Goal: Task Accomplishment & Management: Manage account settings

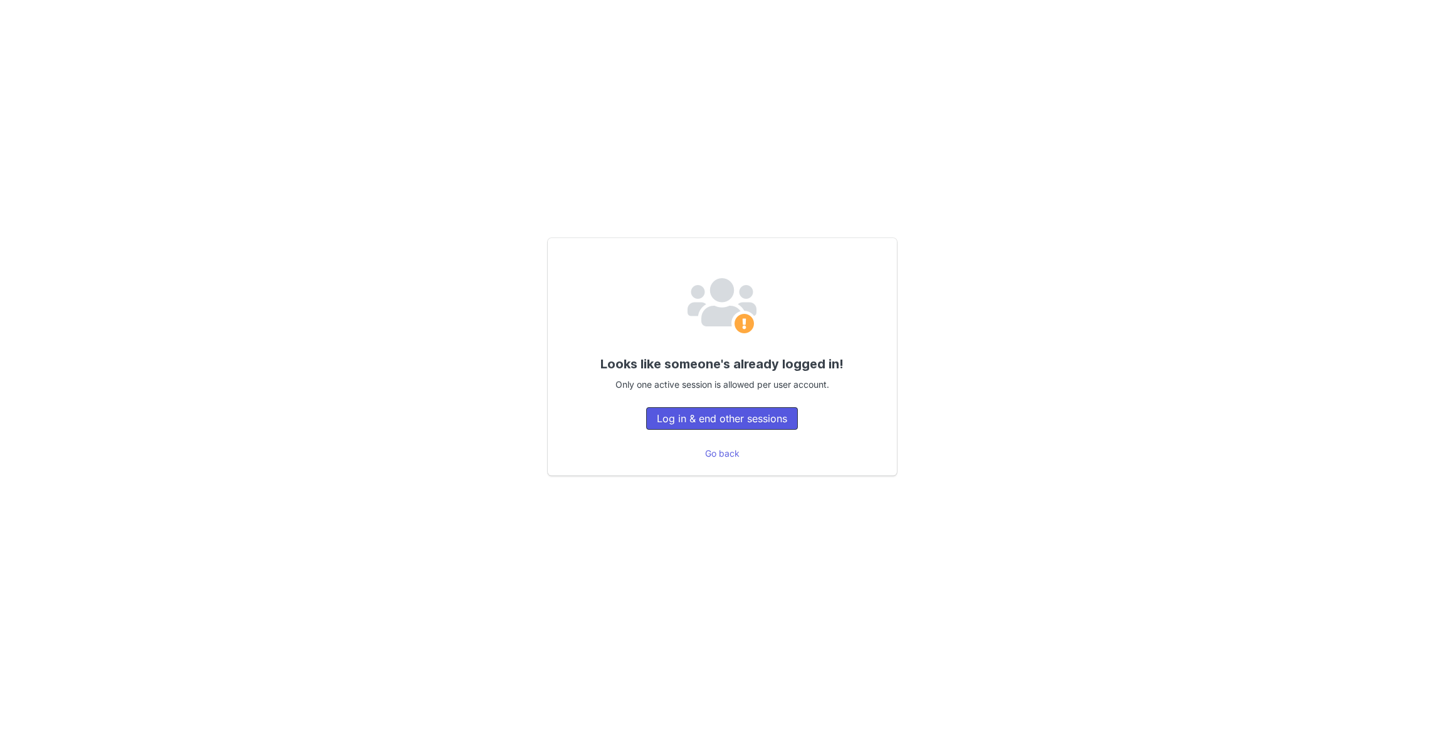
click at [728, 414] on button "Log in & end other sessions" at bounding box center [722, 418] width 152 height 23
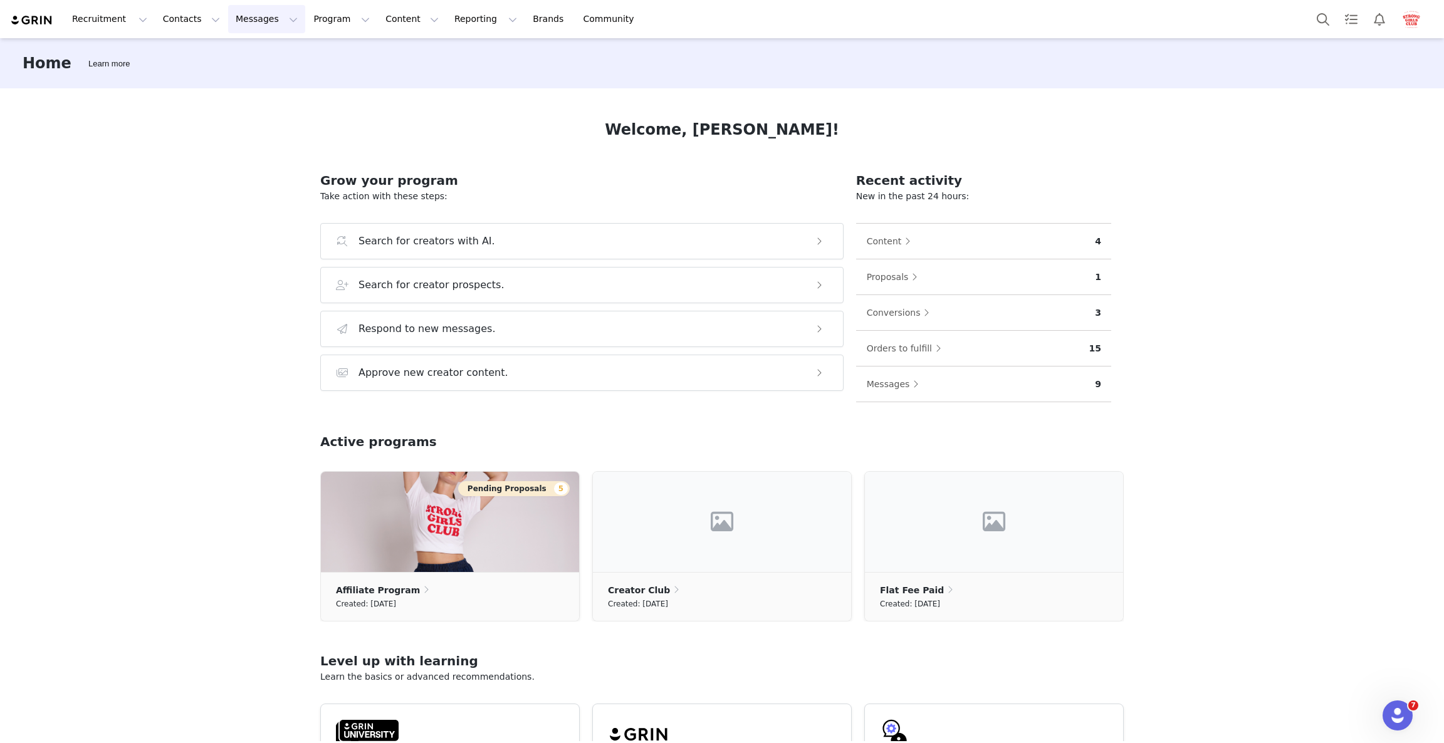
click at [256, 23] on button "Messages Messages" at bounding box center [266, 19] width 77 height 28
click at [243, 49] on p "Dashboard" at bounding box center [241, 55] width 48 height 13
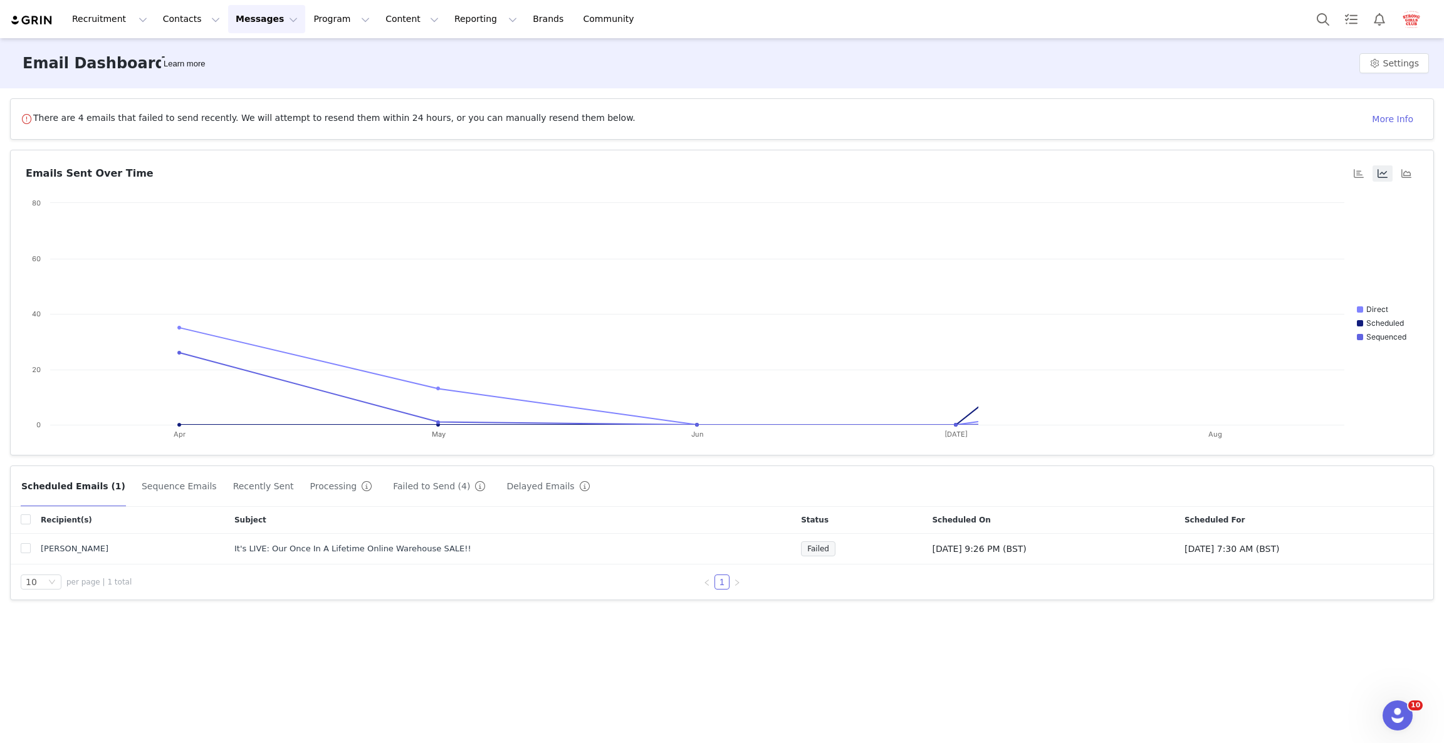
click at [234, 19] on button "Messages Messages" at bounding box center [266, 19] width 77 height 28
click at [228, 79] on p "Inbox" at bounding box center [229, 78] width 24 height 13
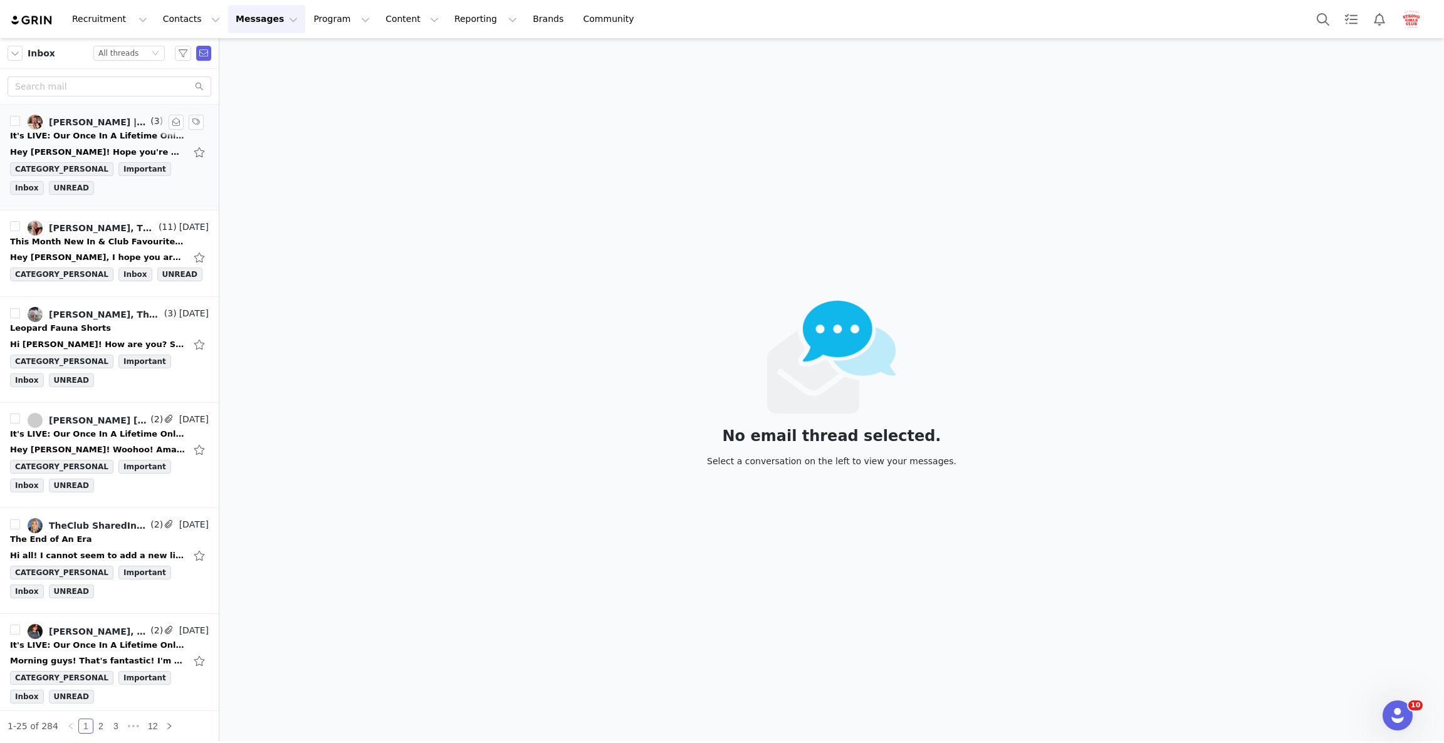
click at [63, 120] on div "[PERSON_NAME] | Outfits | Mum Life, TheClub SharedInbox" at bounding box center [98, 122] width 99 height 10
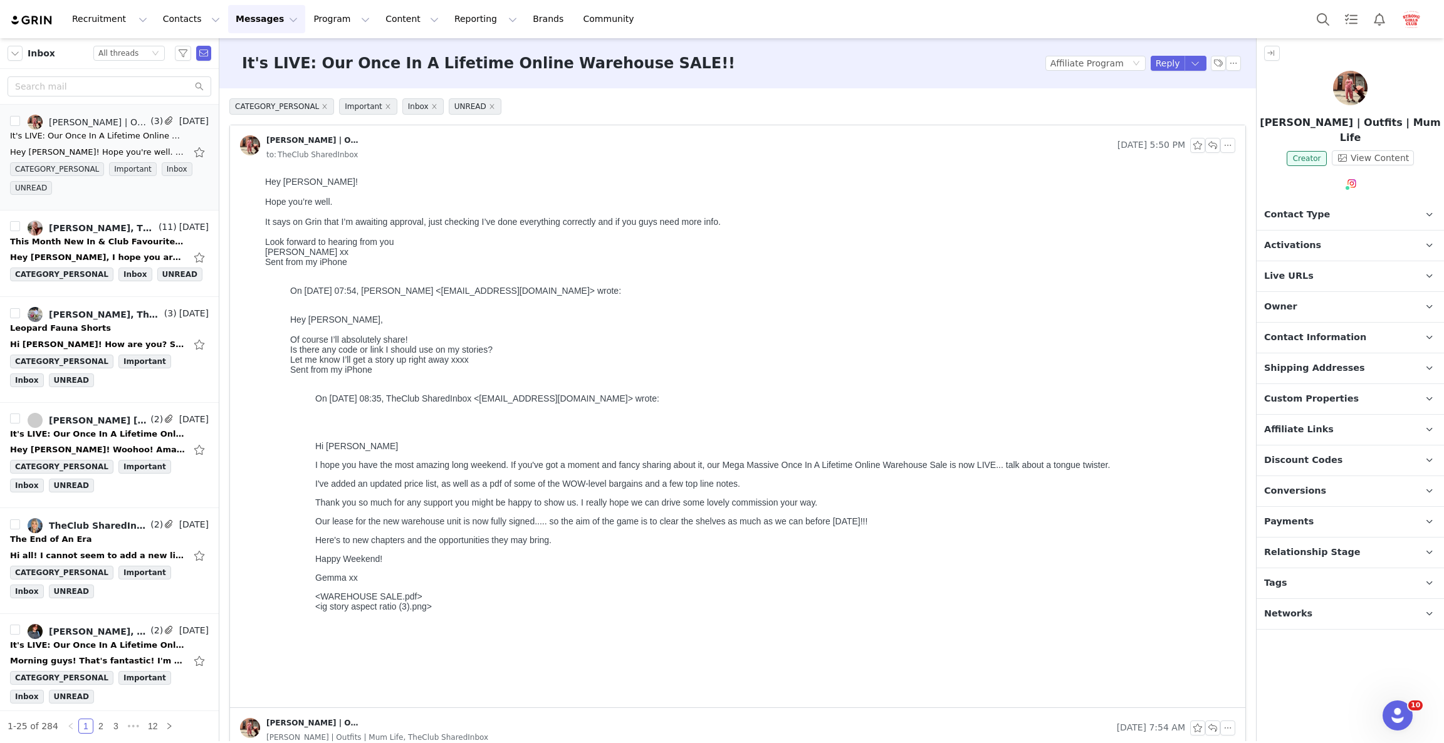
click at [1355, 93] on img at bounding box center [1350, 88] width 34 height 34
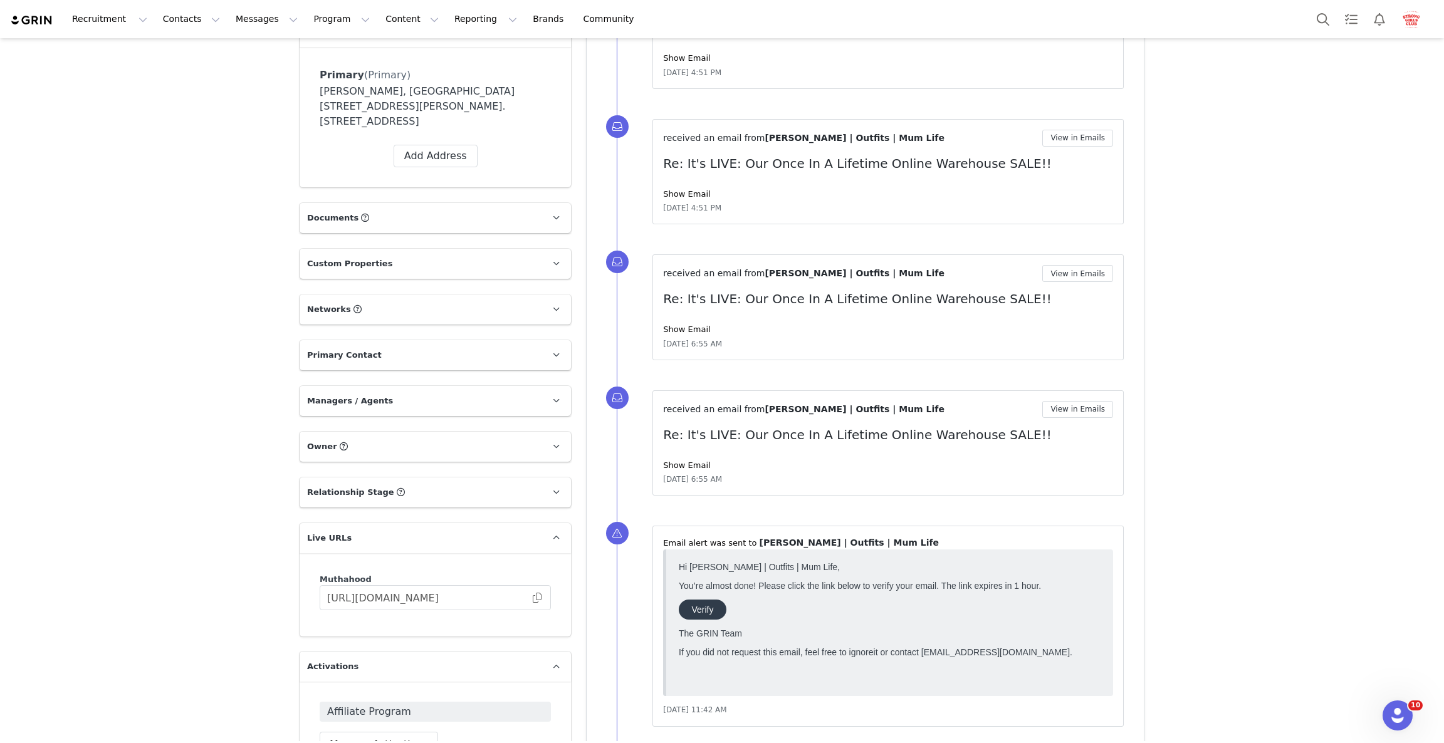
scroll to position [94, 0]
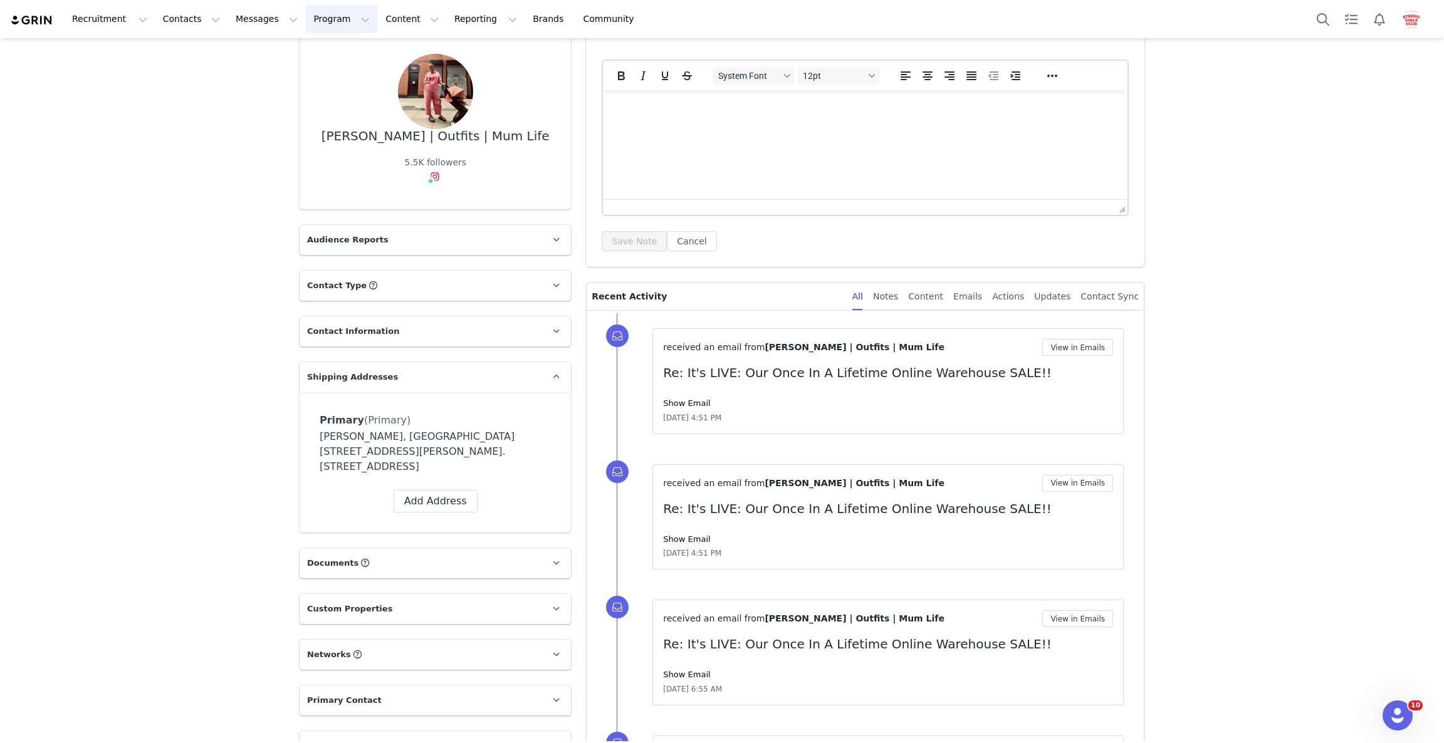
click at [308, 22] on button "Program Program" at bounding box center [341, 19] width 71 height 28
click at [1070, 350] on button "View in Emails" at bounding box center [1077, 347] width 71 height 17
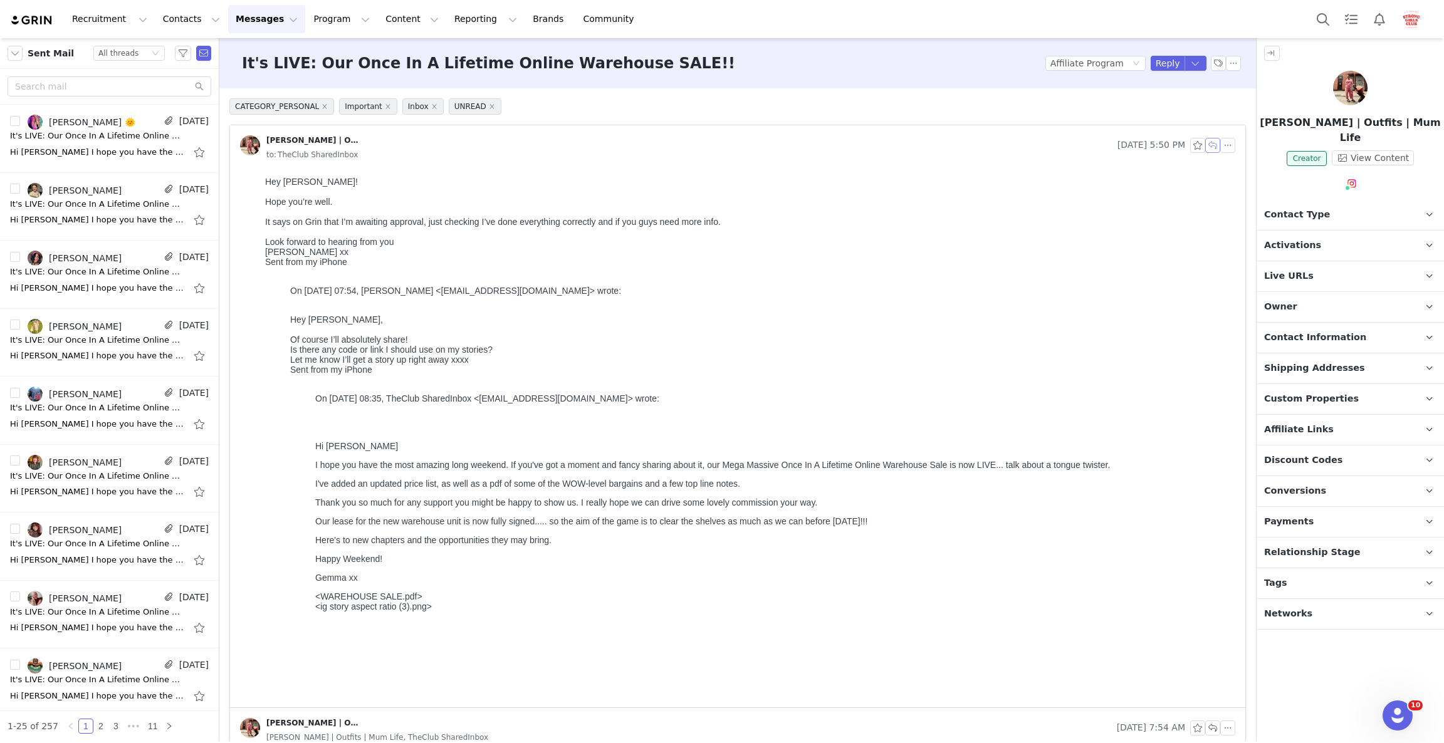
click at [1205, 152] on button "button" at bounding box center [1212, 145] width 15 height 15
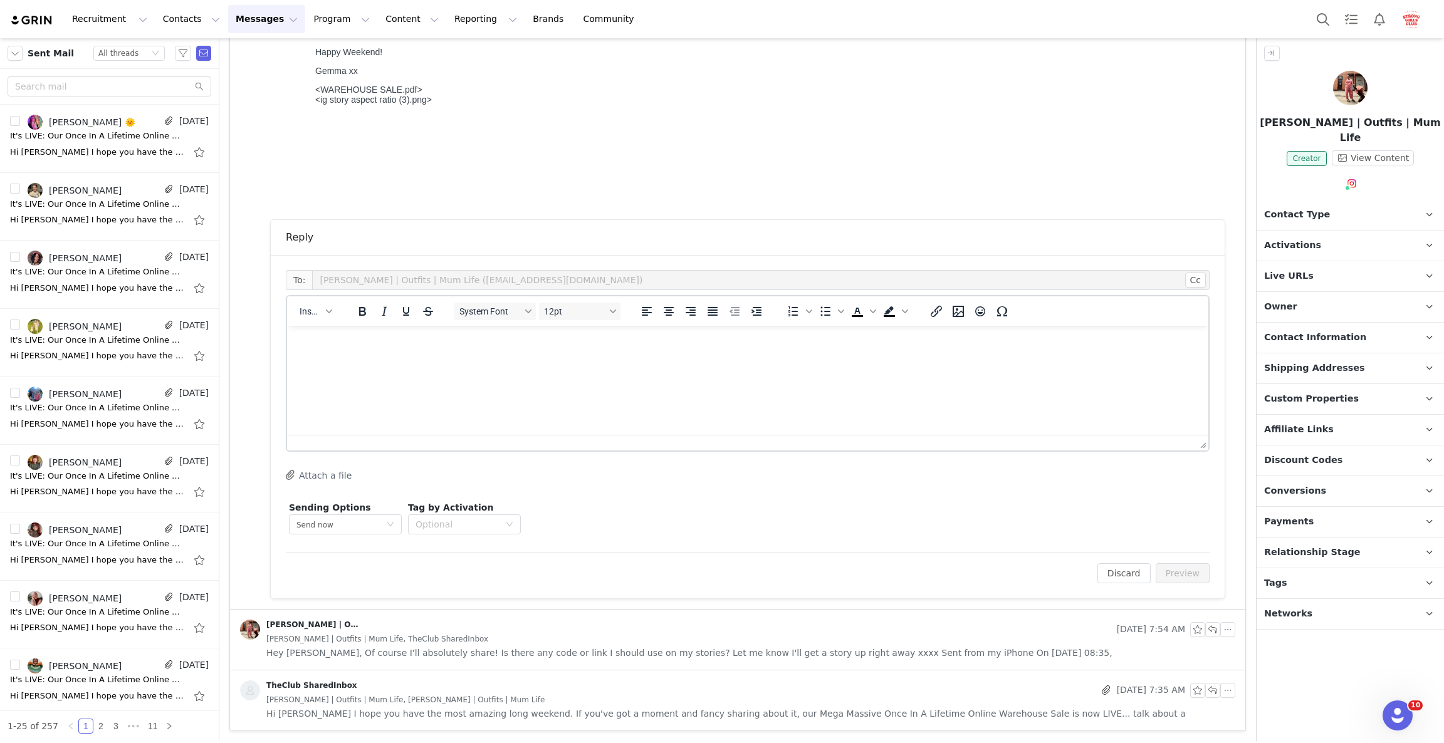
click at [545, 352] on html at bounding box center [747, 343] width 921 height 34
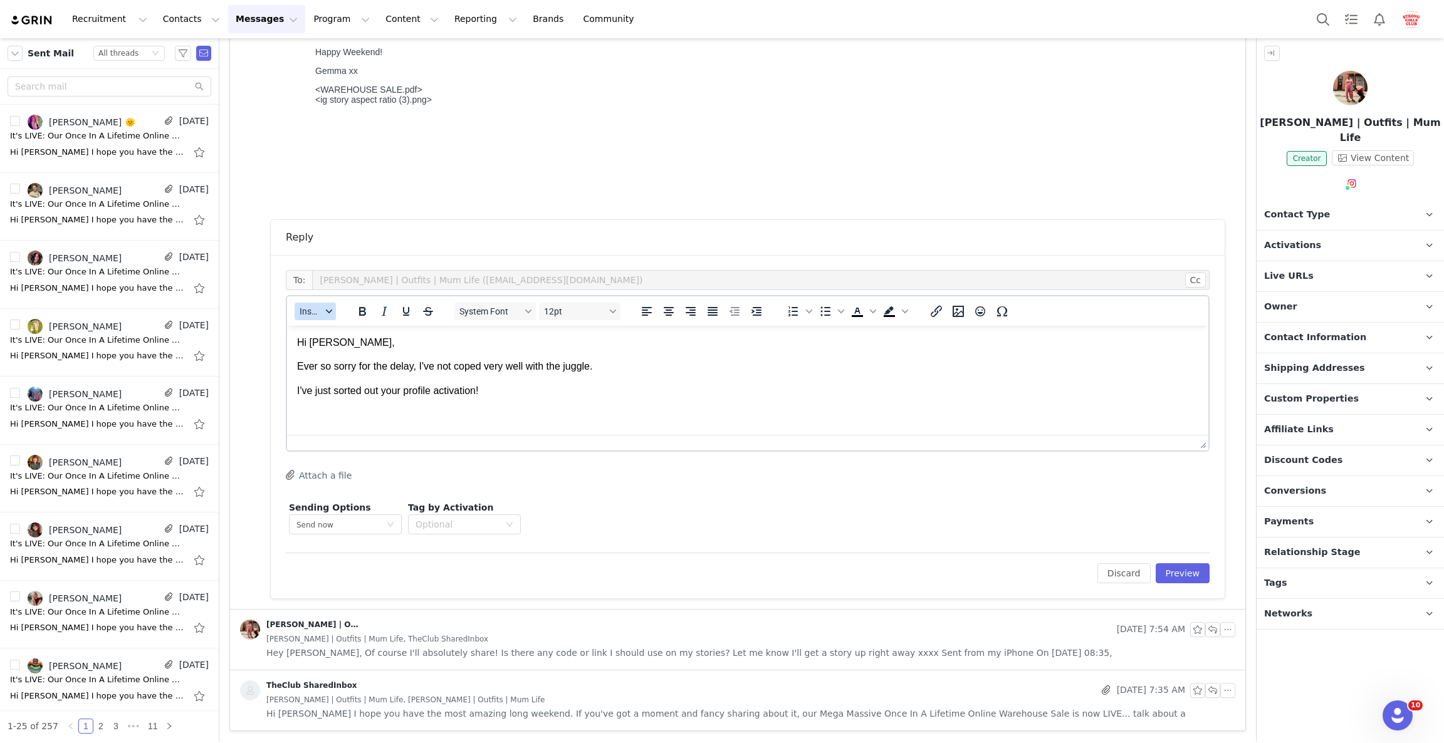
click at [313, 310] on span "Insert" at bounding box center [311, 311] width 22 height 10
click at [355, 356] on div "Insert Variable" at bounding box center [361, 352] width 113 height 15
select select
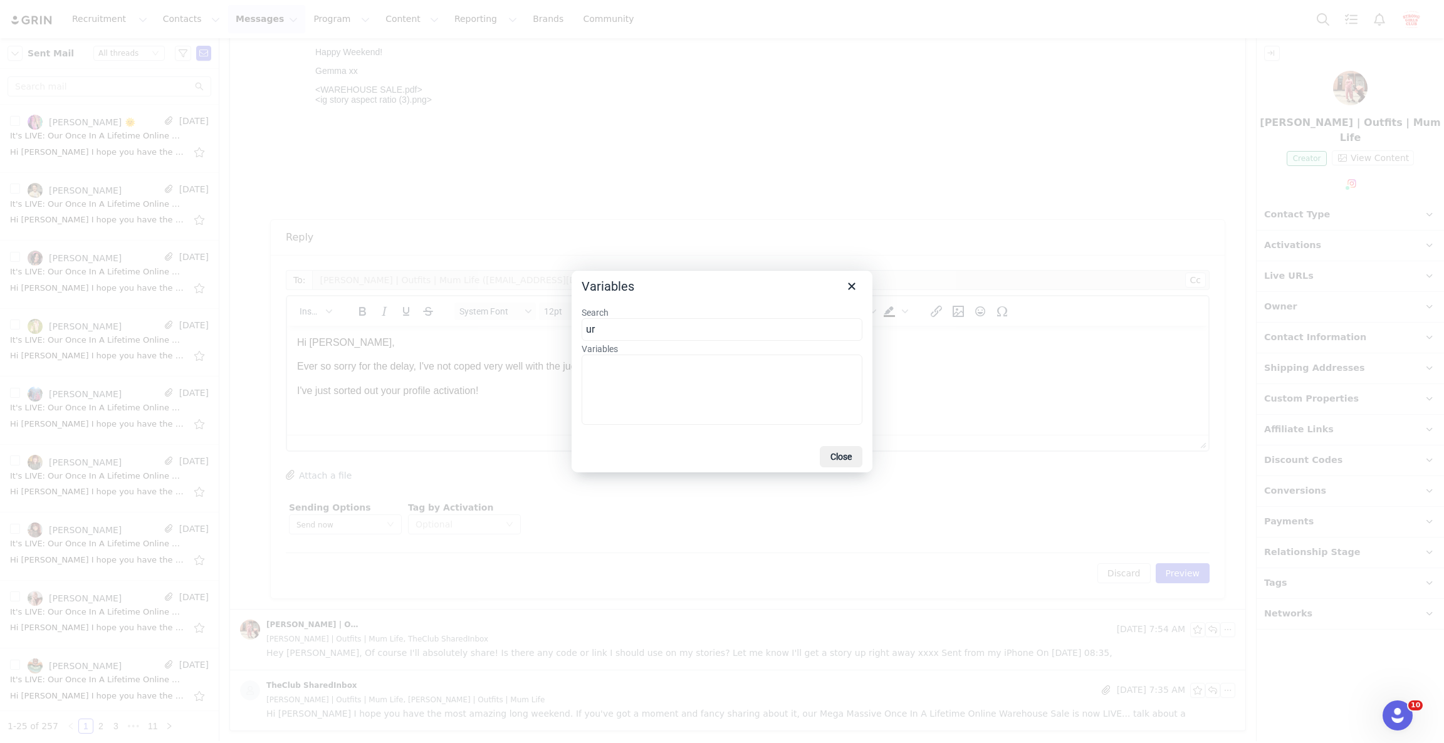
type input "u"
type input "l"
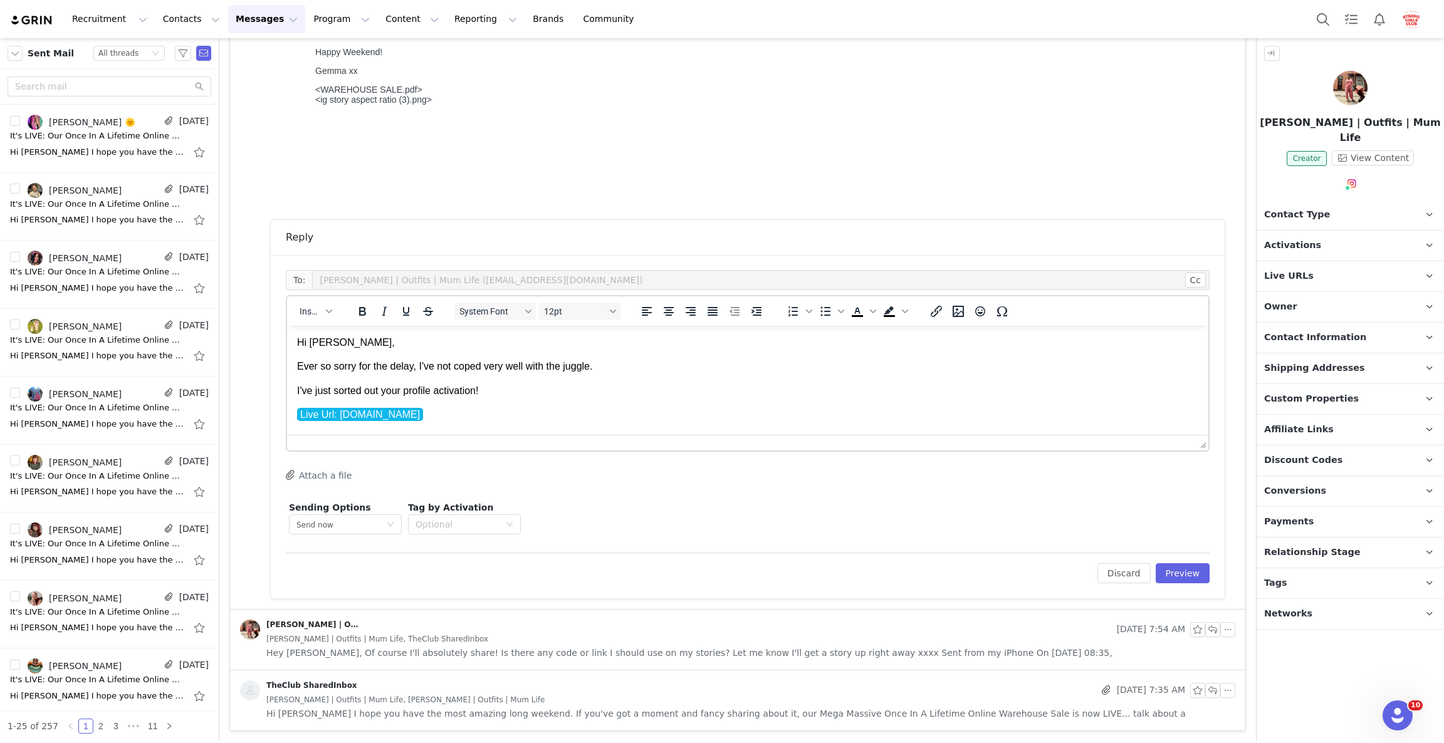
click at [501, 393] on p "I've just sorted out your profile activation!" at bounding box center [747, 391] width 901 height 14
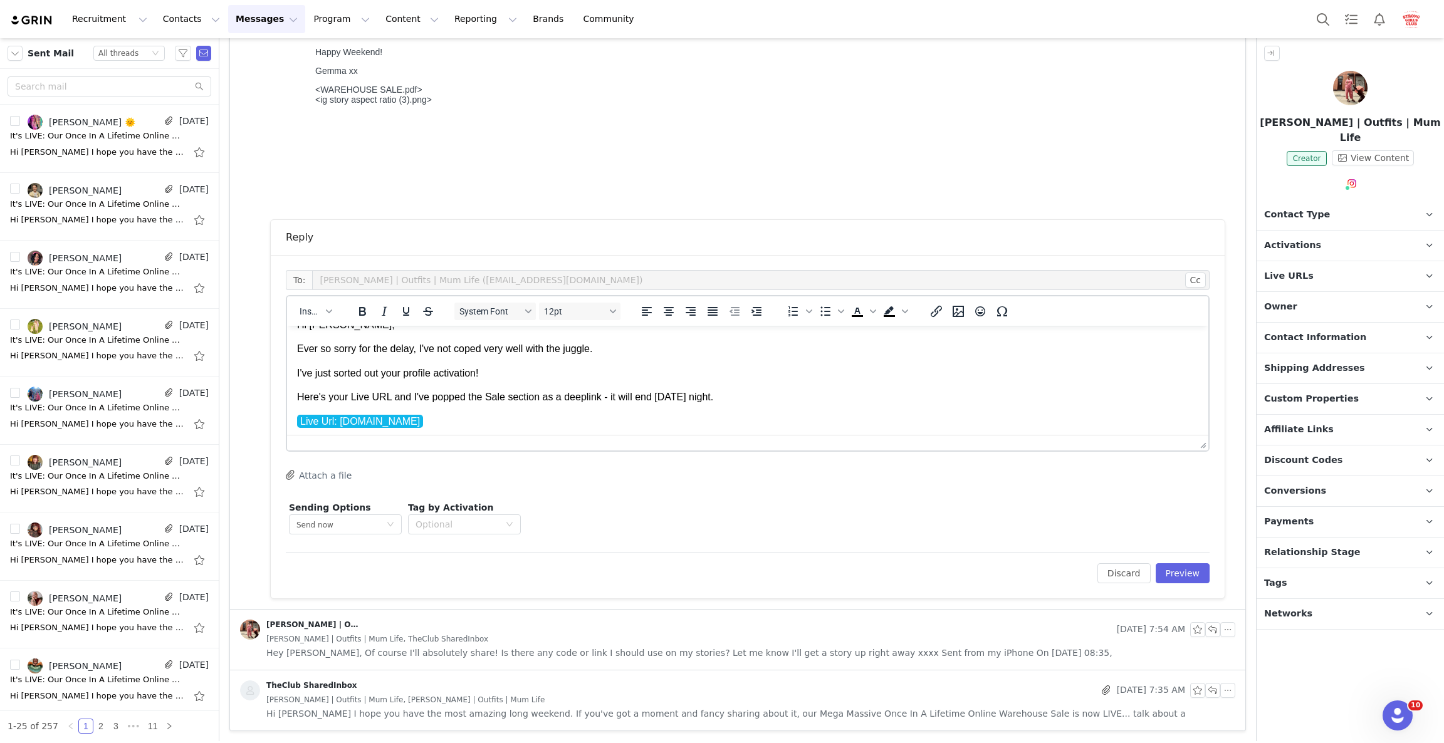
scroll to position [20, 0]
click at [469, 412] on p "Live Url: muthahood.grin.live" at bounding box center [747, 419] width 901 height 14
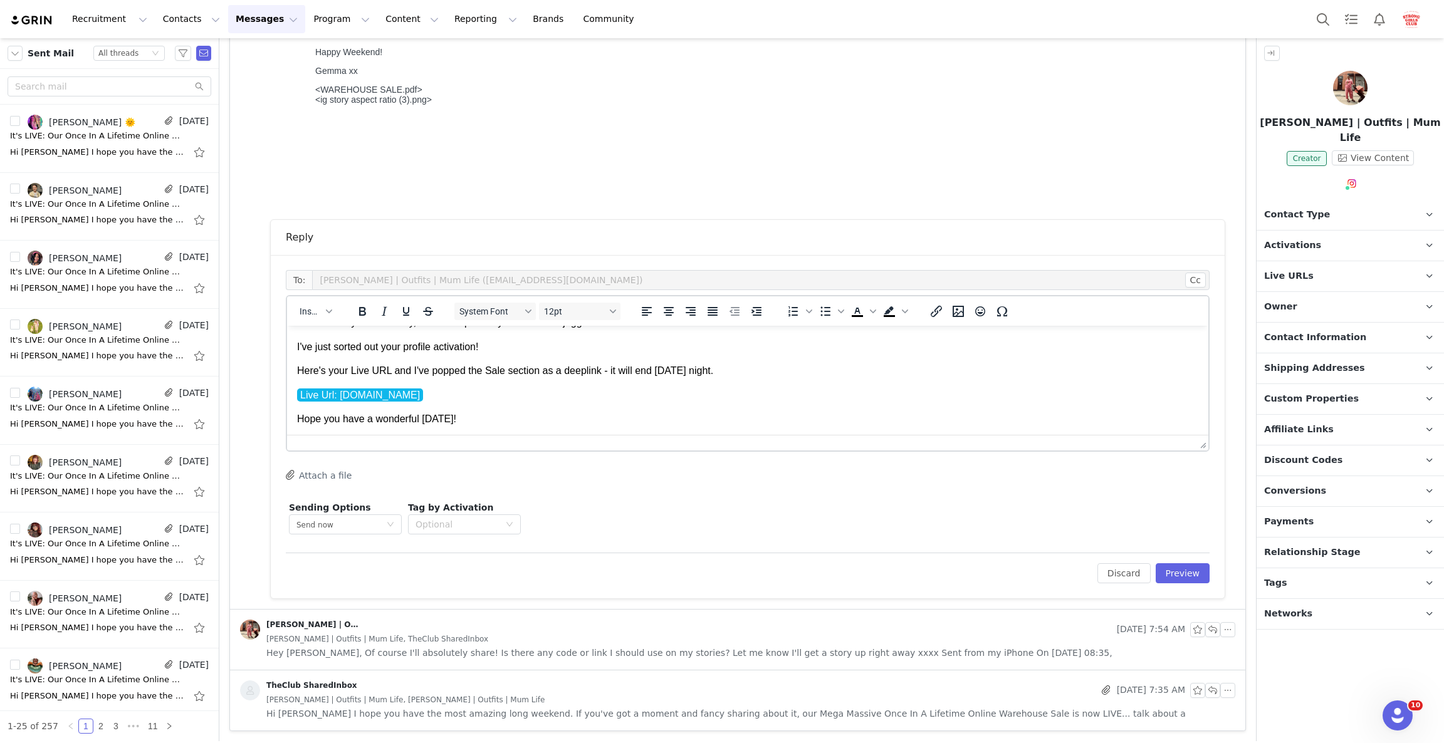
scroll to position [83, 0]
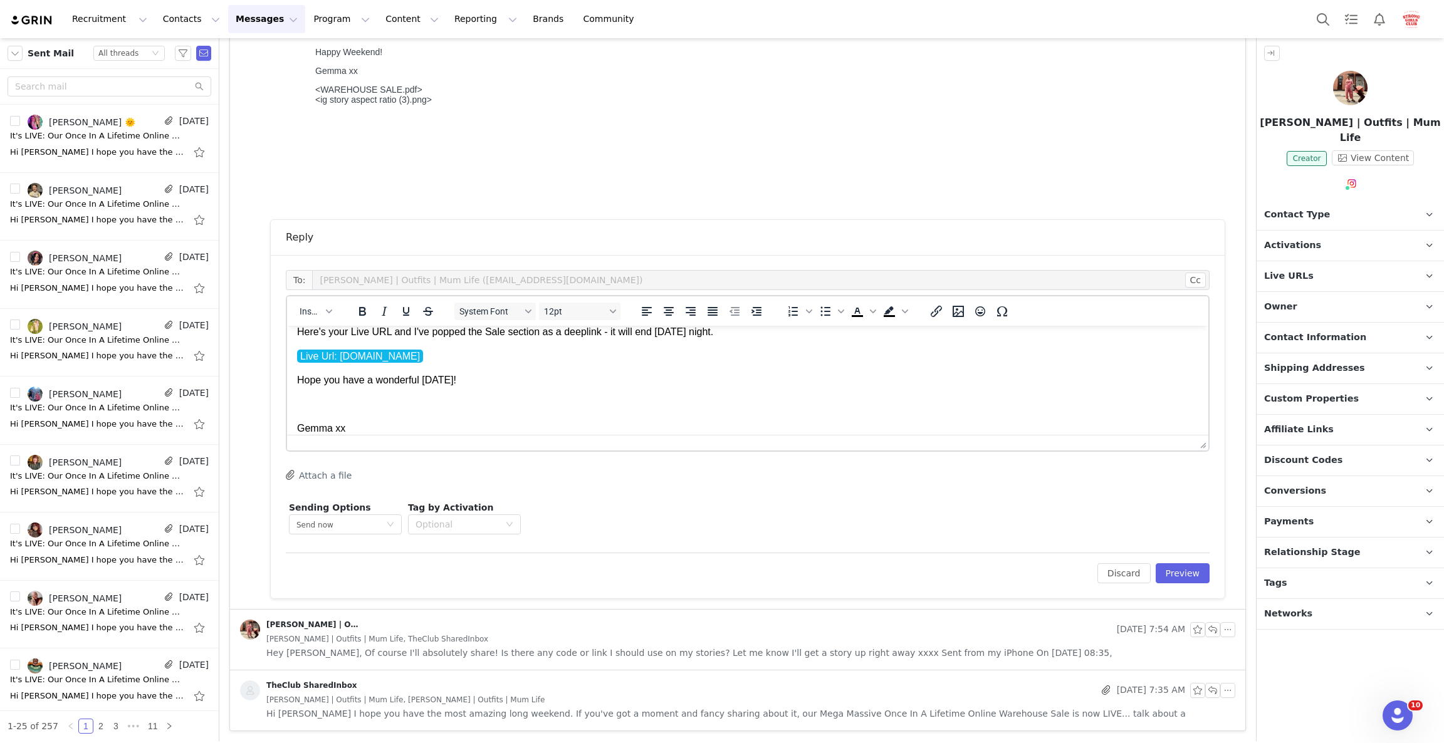
click at [448, 410] on p "Rich Text Area. Press ALT-0 for help." at bounding box center [747, 404] width 901 height 14
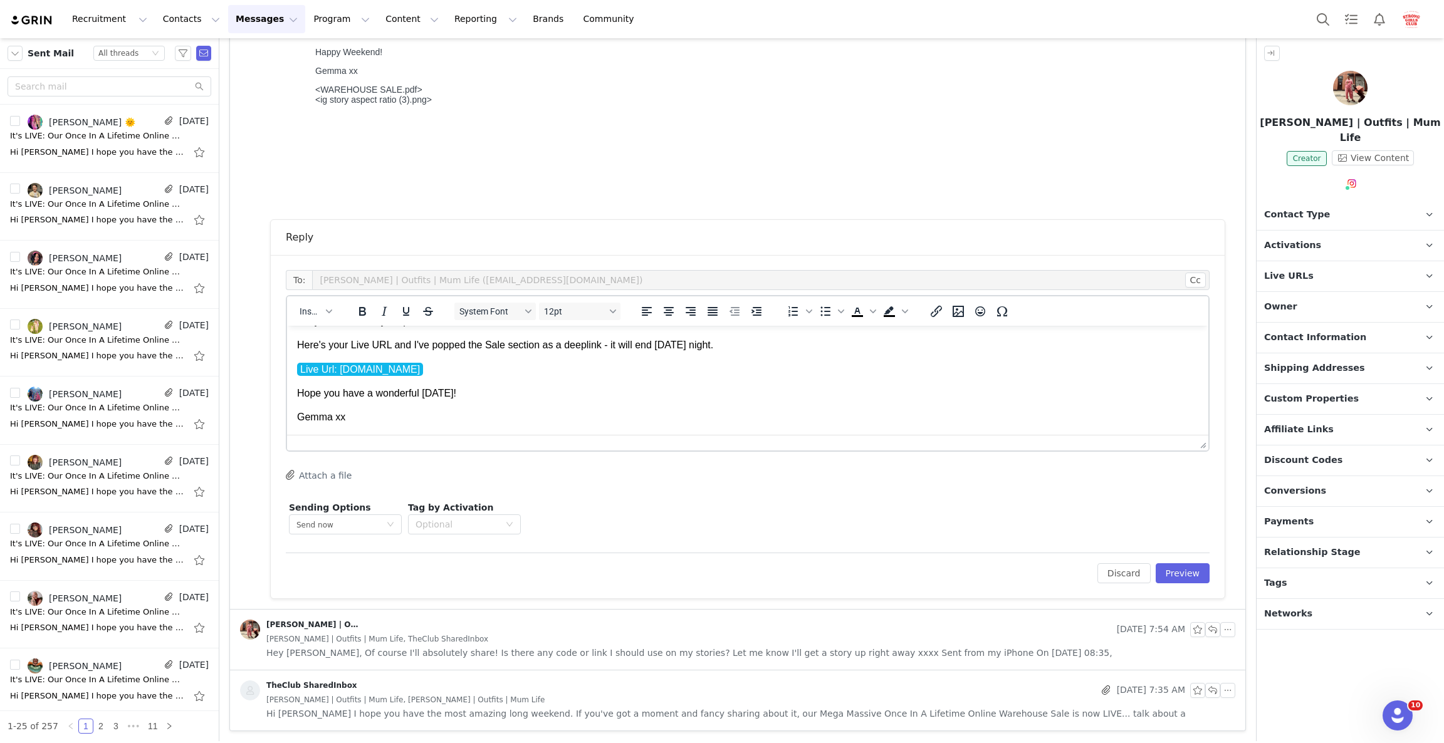
scroll to position [68, 0]
click at [1156, 573] on button "Preview" at bounding box center [1183, 573] width 55 height 20
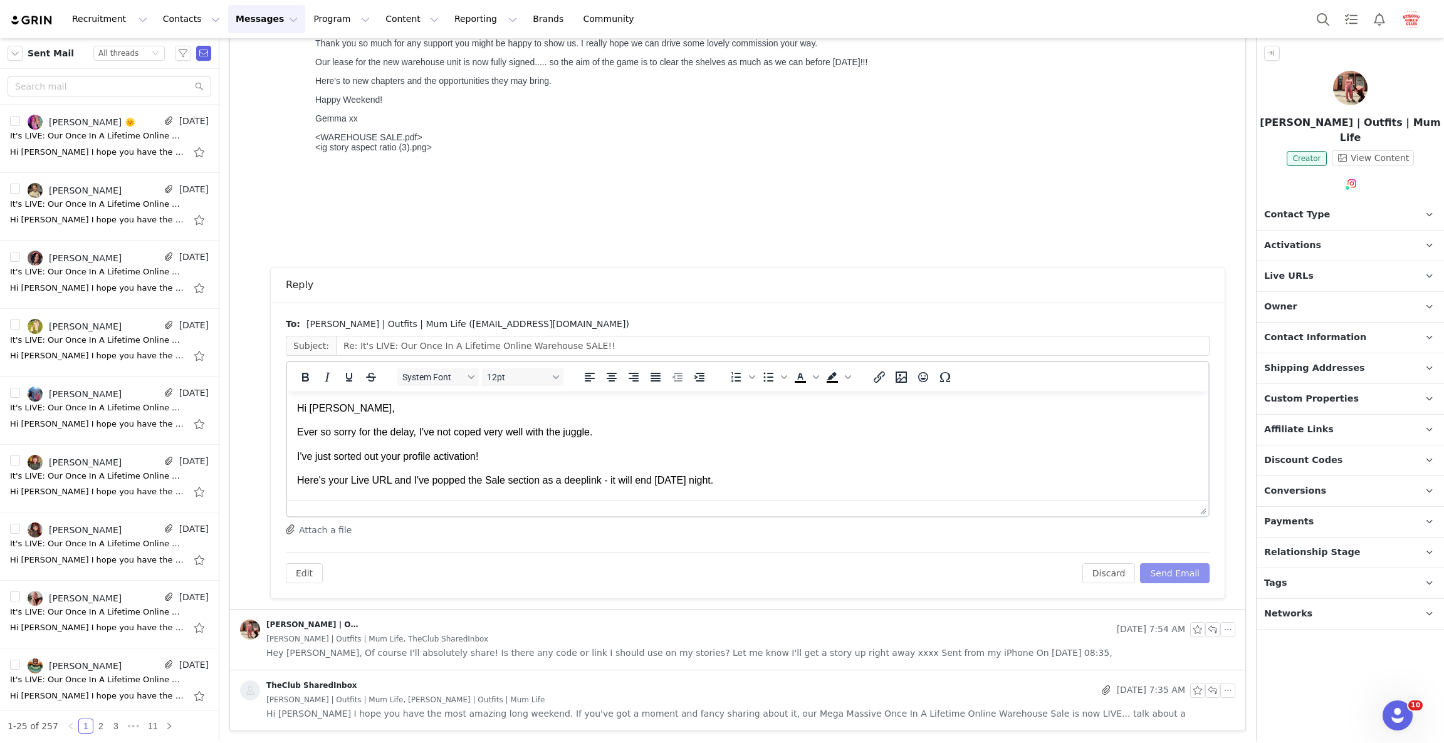
scroll to position [0, 0]
click at [1152, 573] on button "Send Email" at bounding box center [1175, 573] width 70 height 20
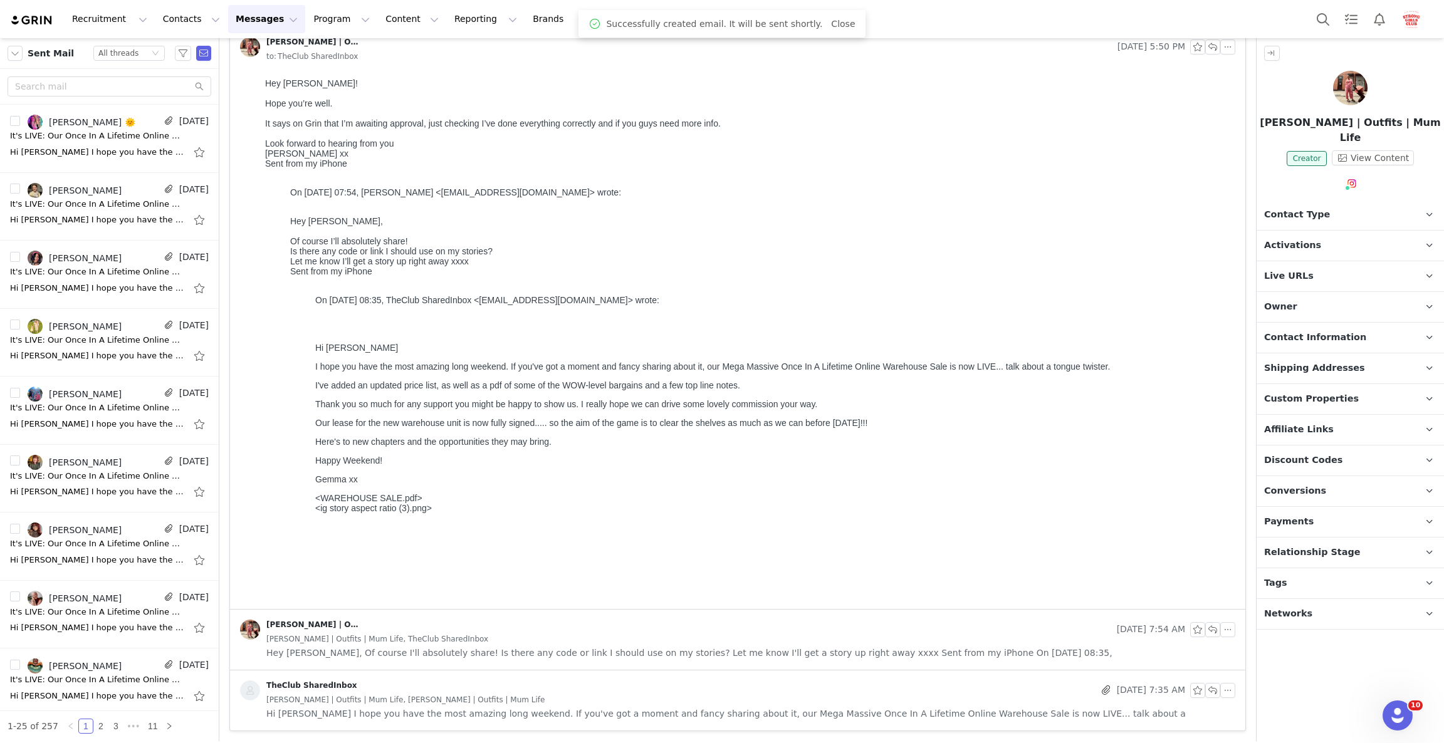
scroll to position [98, 0]
click at [102, 138] on div "It's LIVE: Our Once In A Lifetime Online Warehouse SALE!!" at bounding box center [97, 136] width 175 height 13
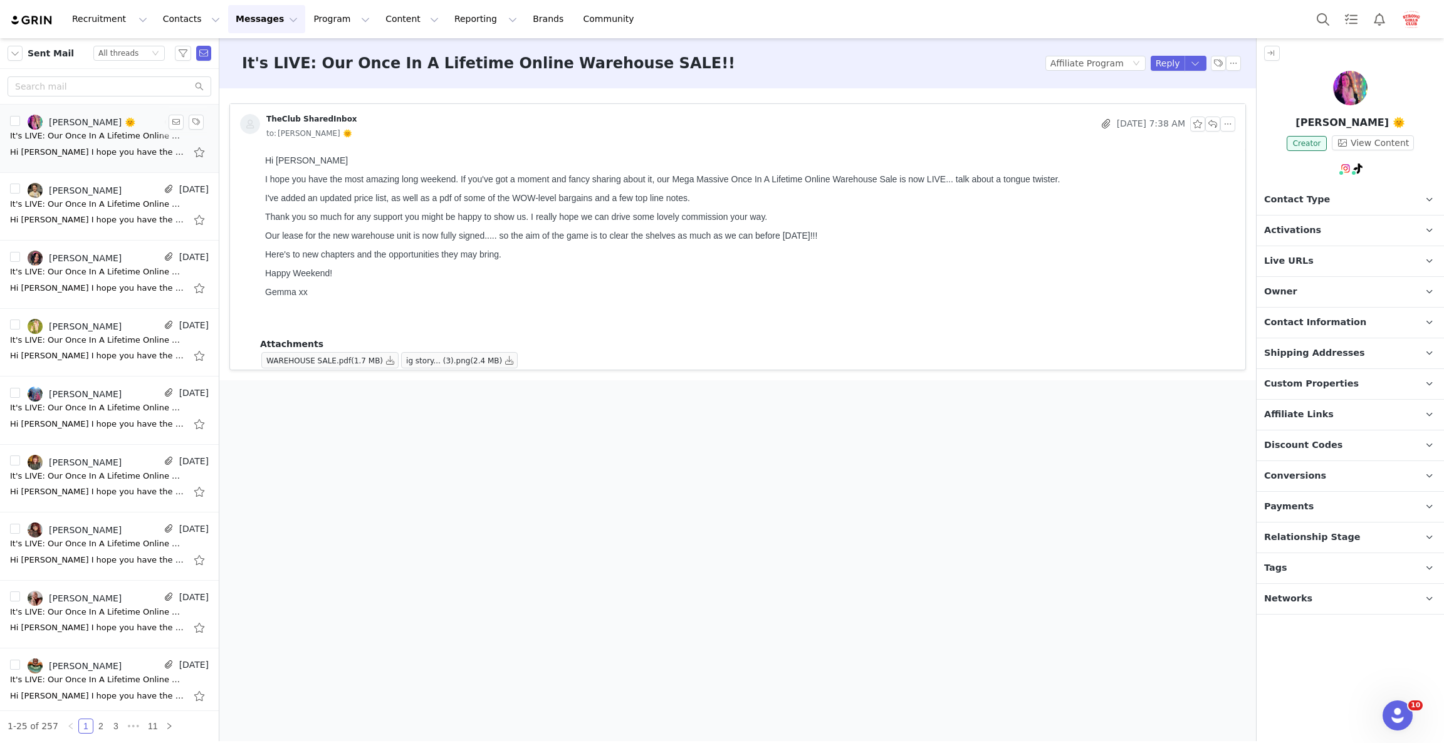
scroll to position [0, 0]
click at [153, 56] on icon "icon: down" at bounding box center [156, 54] width 8 height 8
click at [127, 117] on li "Unread only" at bounding box center [128, 116] width 71 height 20
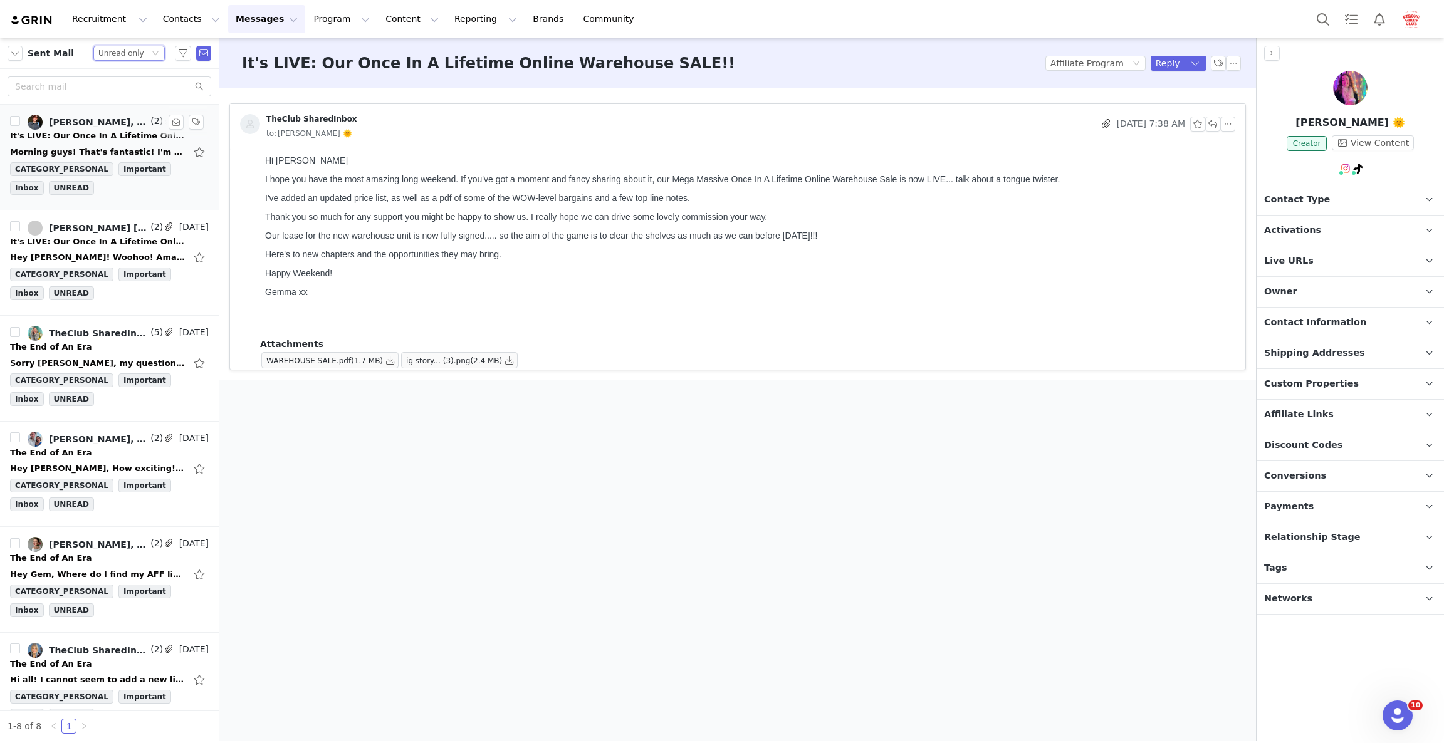
click at [63, 130] on div "It's LIVE: Our Once In A Lifetime Online Warehouse SALE!!" at bounding box center [97, 136] width 175 height 13
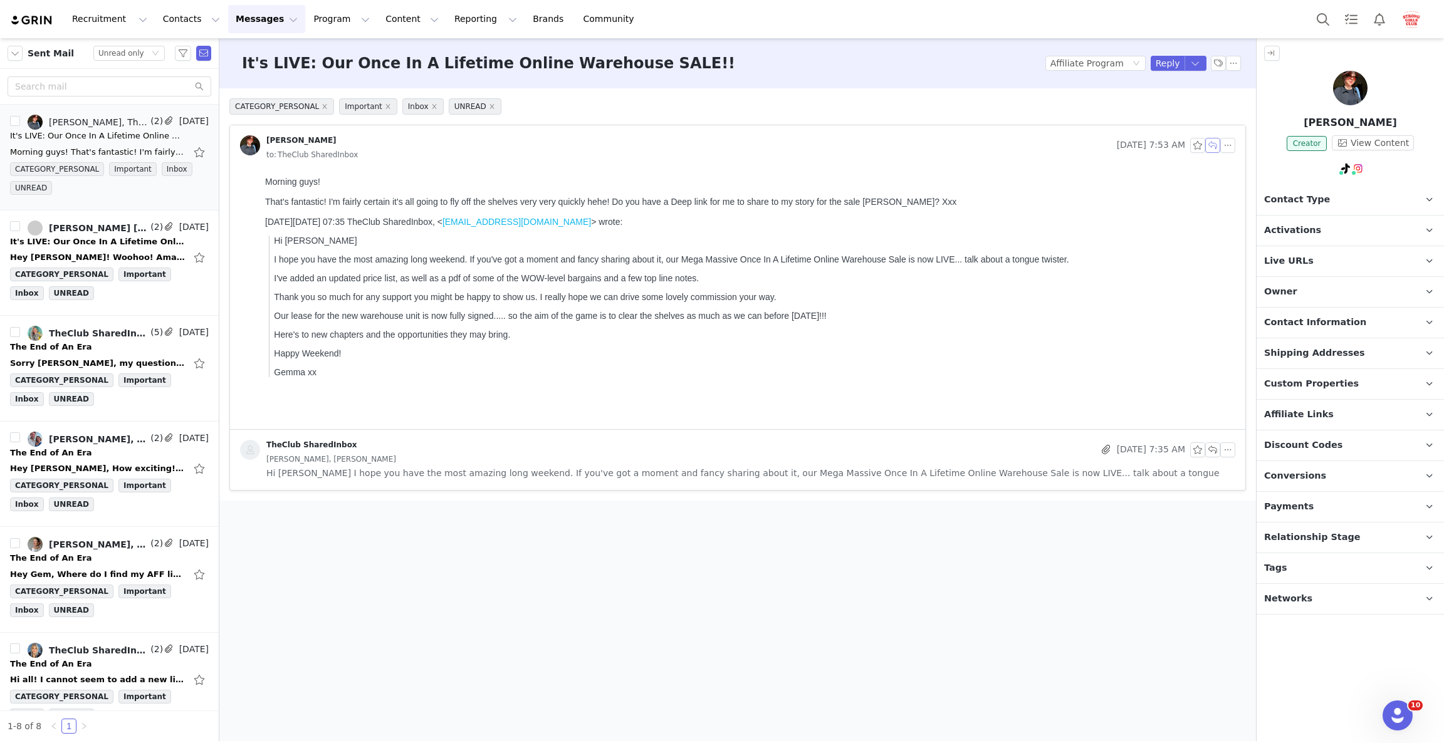
click at [1209, 147] on button "button" at bounding box center [1212, 145] width 15 height 15
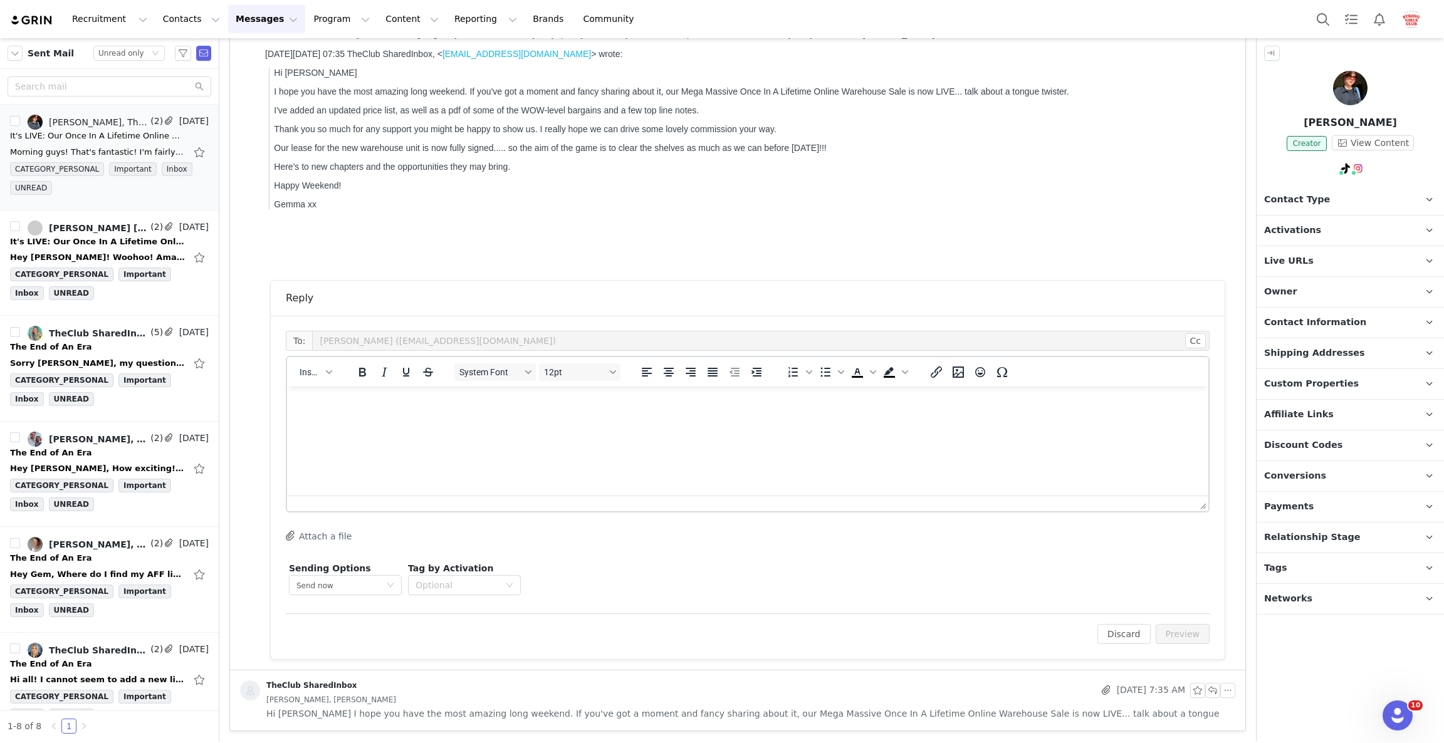
click at [473, 421] on html at bounding box center [747, 404] width 921 height 34
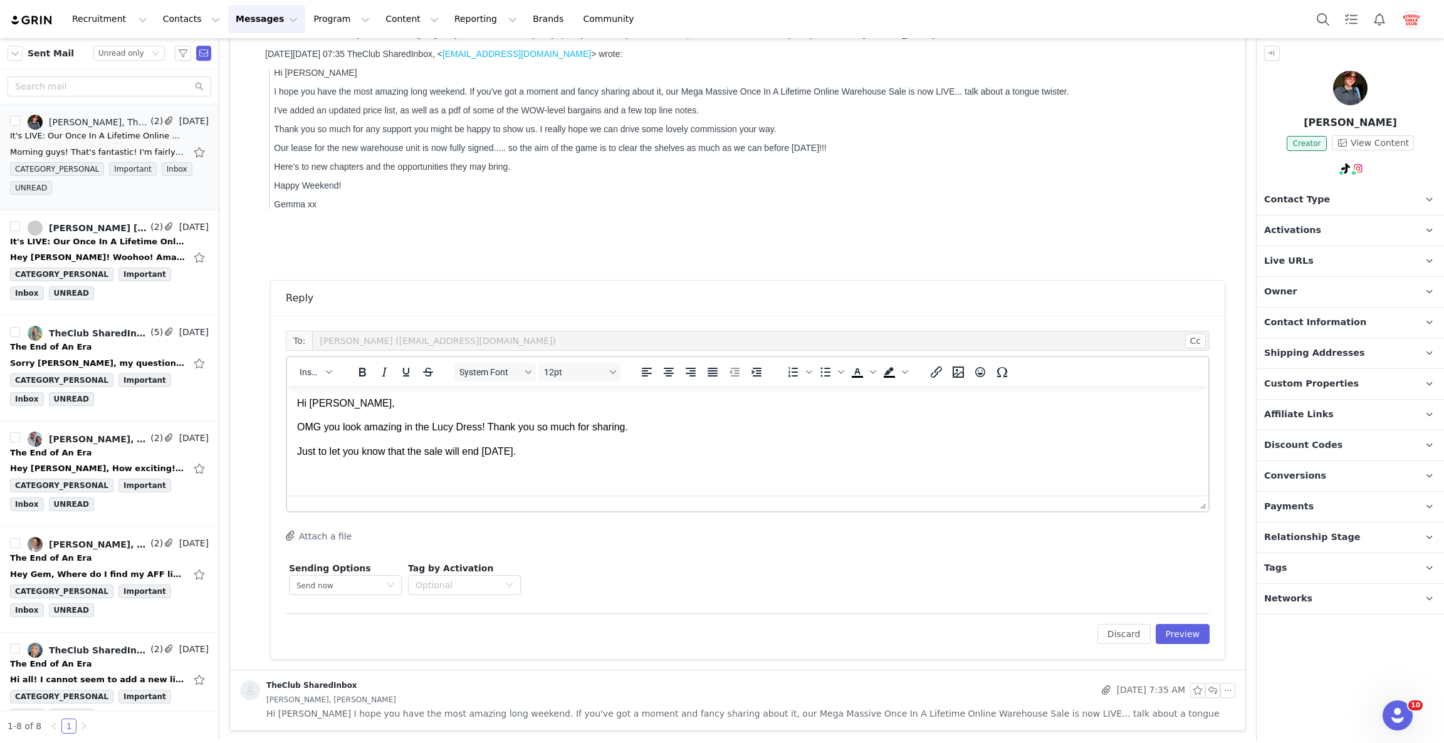
click at [558, 449] on p "Just to let you know that the sale will end tomorrow." at bounding box center [747, 452] width 901 height 14
click at [324, 374] on div "button" at bounding box center [329, 372] width 10 height 6
click at [348, 411] on div "Insert Variable" at bounding box center [361, 412] width 113 height 15
select select
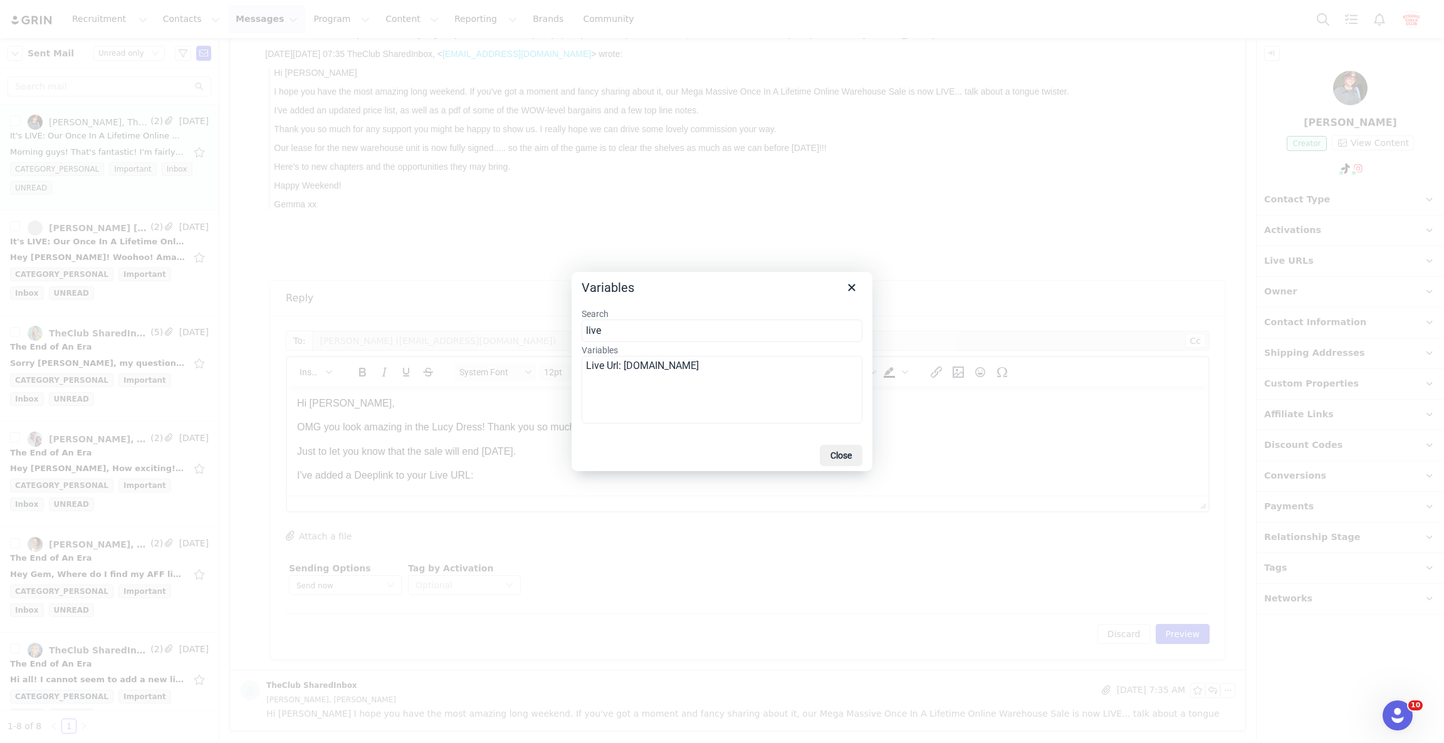
type input "live"
drag, startPoint x: 634, startPoint y: 368, endPoint x: 654, endPoint y: 360, distance: 20.8
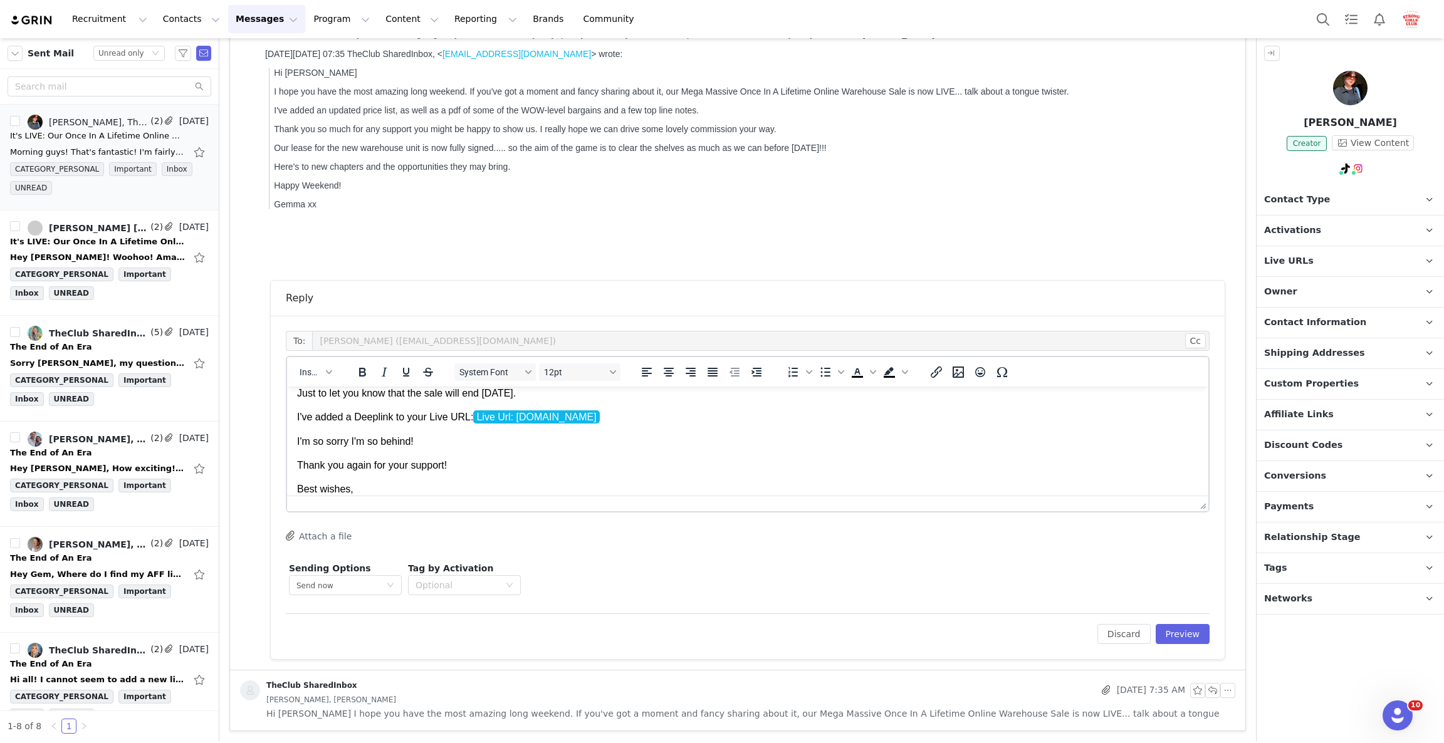
scroll to position [83, 0]
click at [1179, 634] on button "Preview" at bounding box center [1183, 634] width 55 height 20
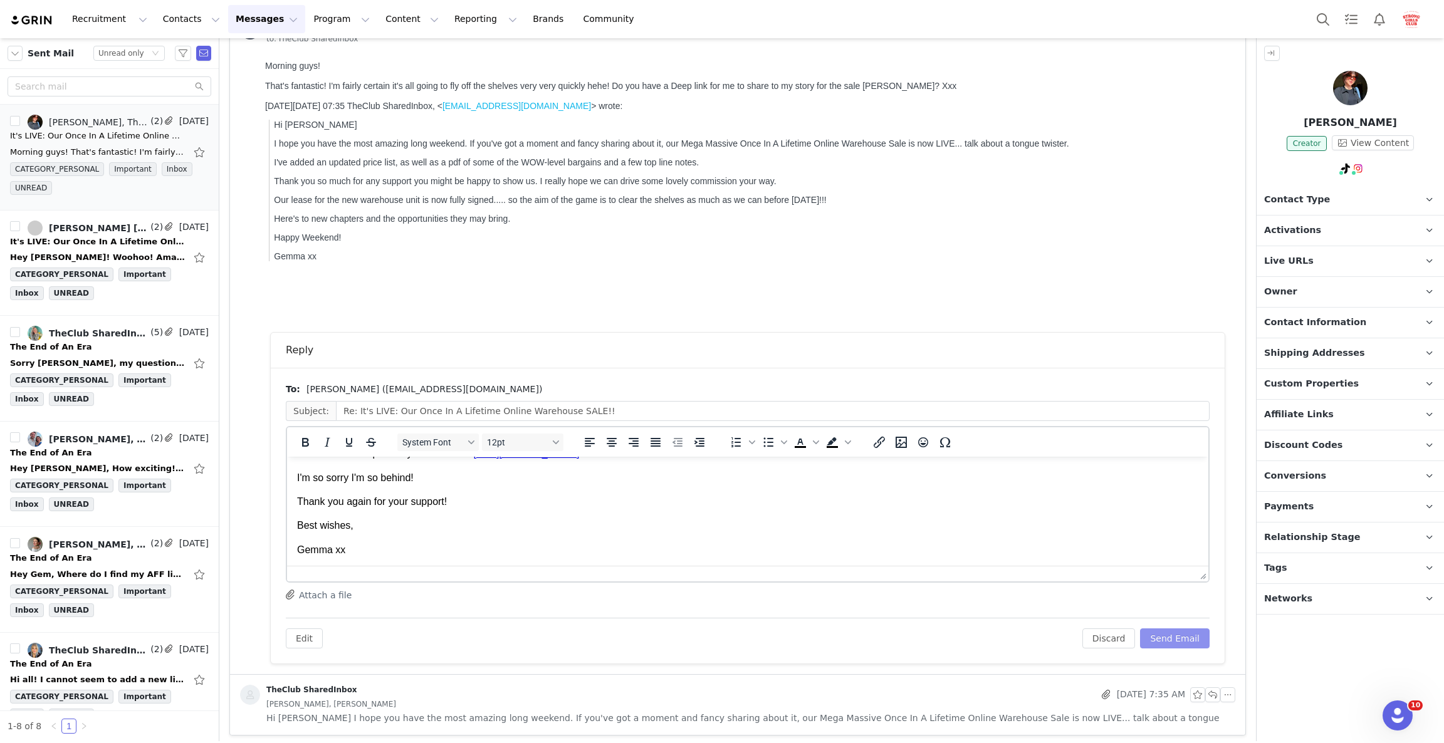
scroll to position [120, 0]
click at [1151, 634] on button "Send Email" at bounding box center [1175, 635] width 70 height 20
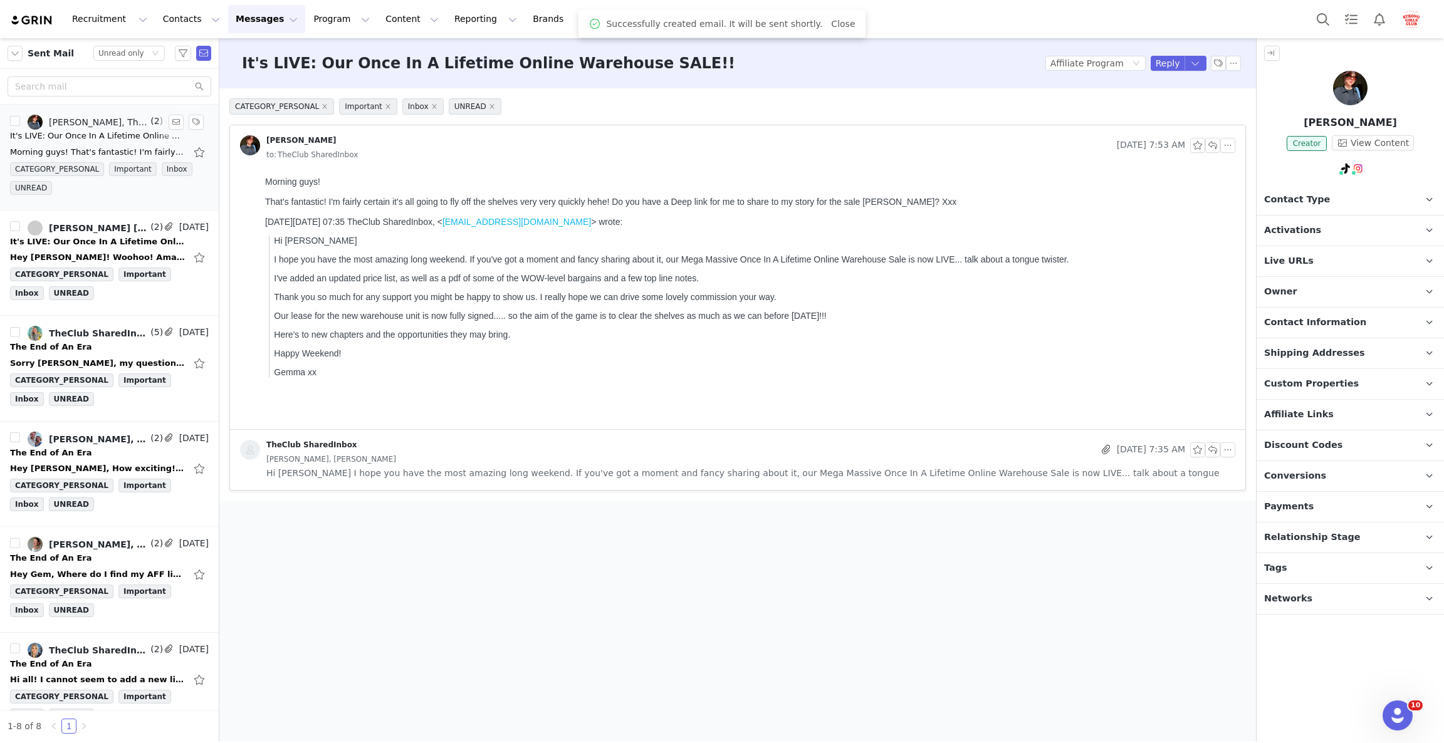
scroll to position [0, 0]
click at [65, 244] on div "It's LIVE: Our Once In A Lifetime Online Warehouse SALE!!" at bounding box center [97, 242] width 175 height 13
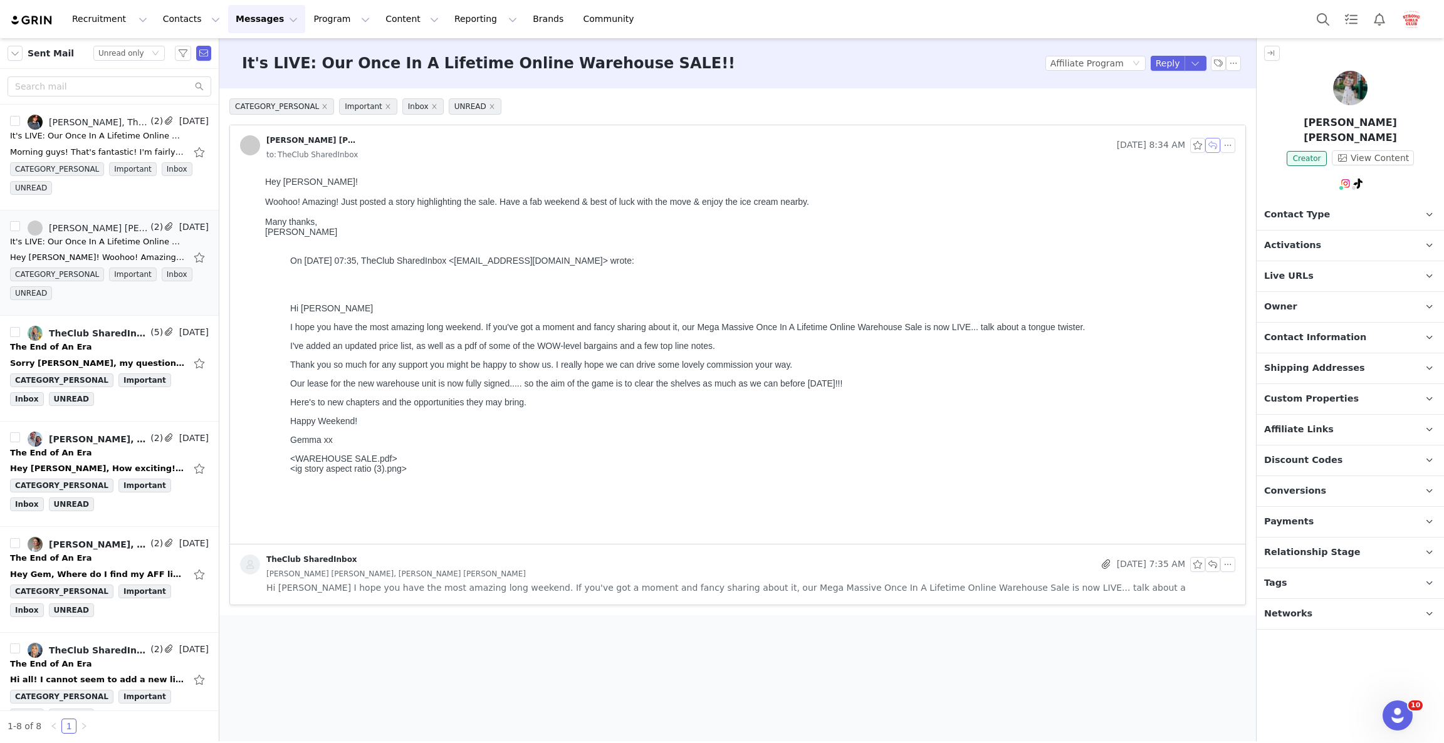
click at [1213, 152] on button "button" at bounding box center [1212, 145] width 15 height 15
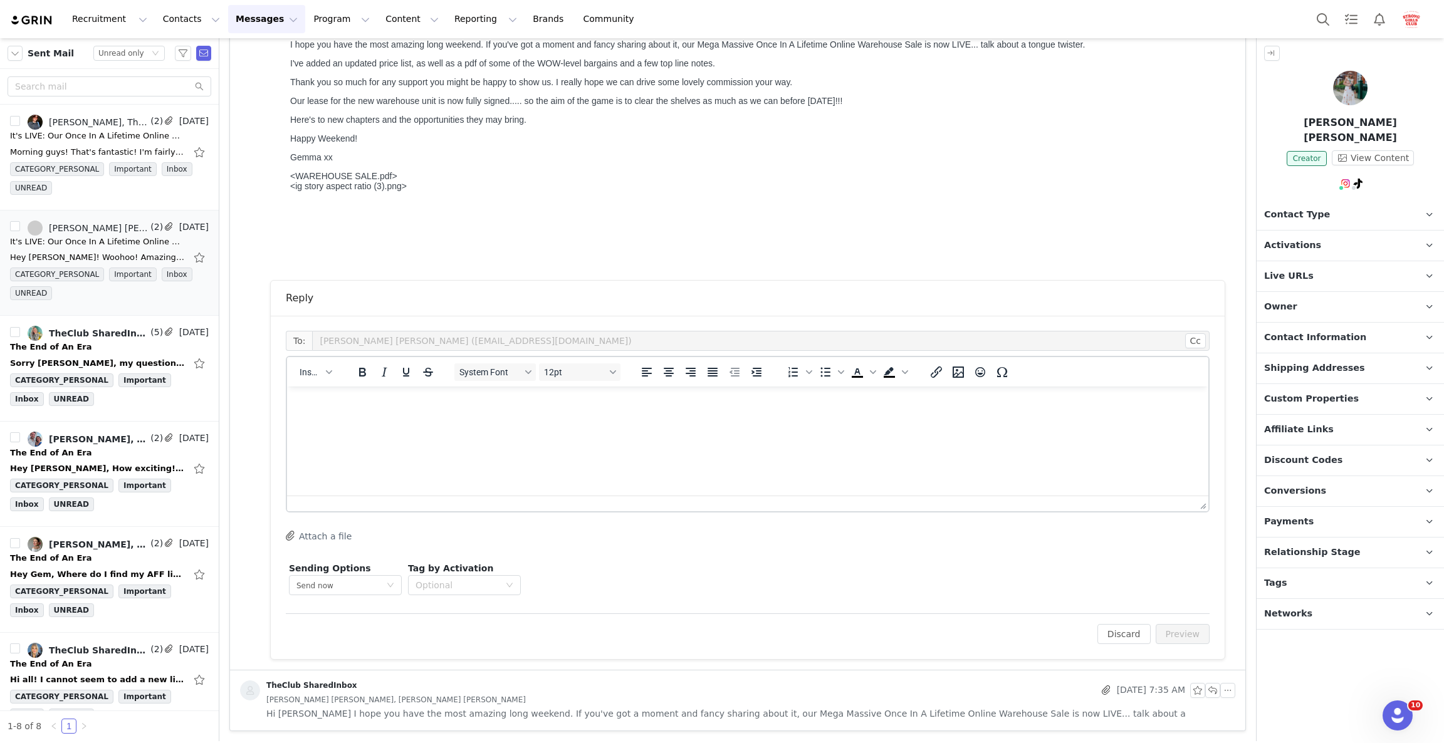
click at [737, 421] on html at bounding box center [747, 404] width 921 height 34
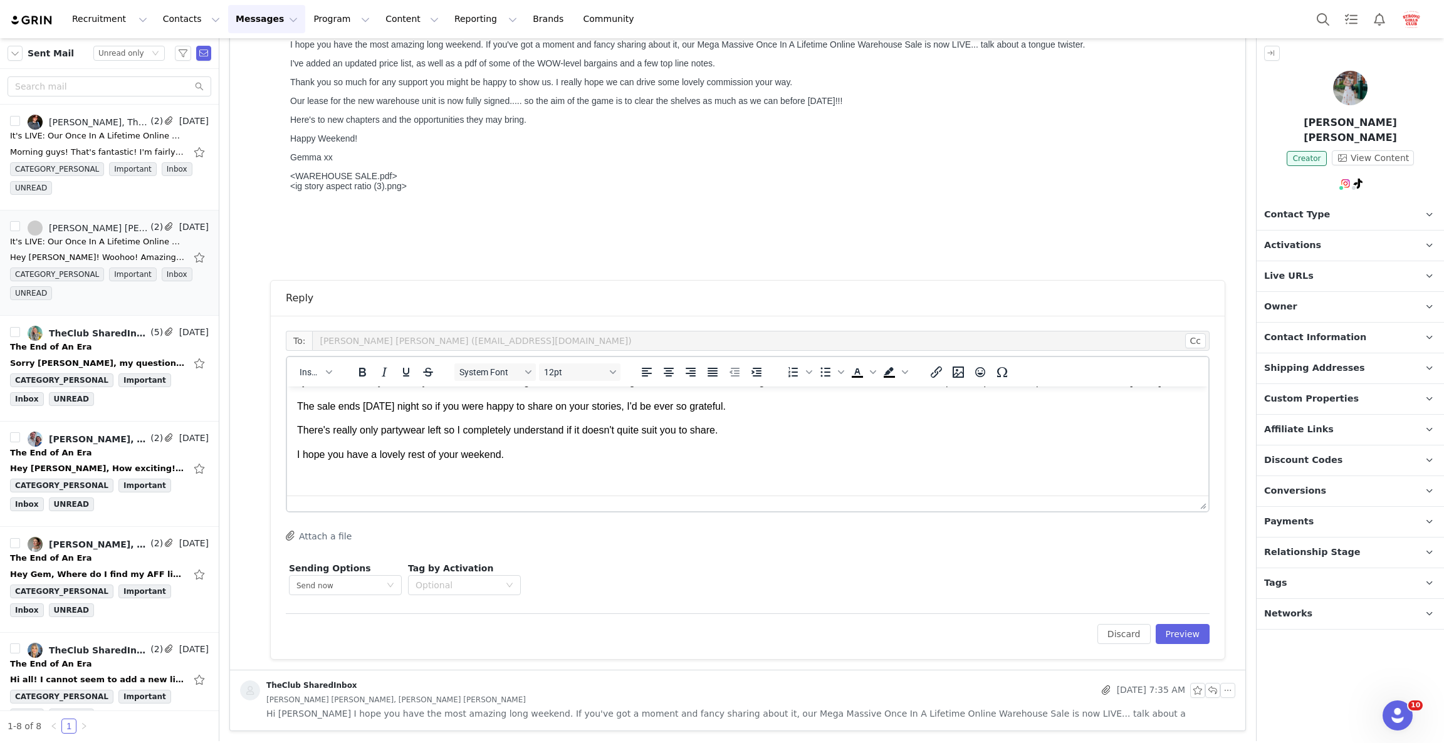
scroll to position [58, 0]
click at [1168, 627] on button "Preview" at bounding box center [1183, 634] width 55 height 20
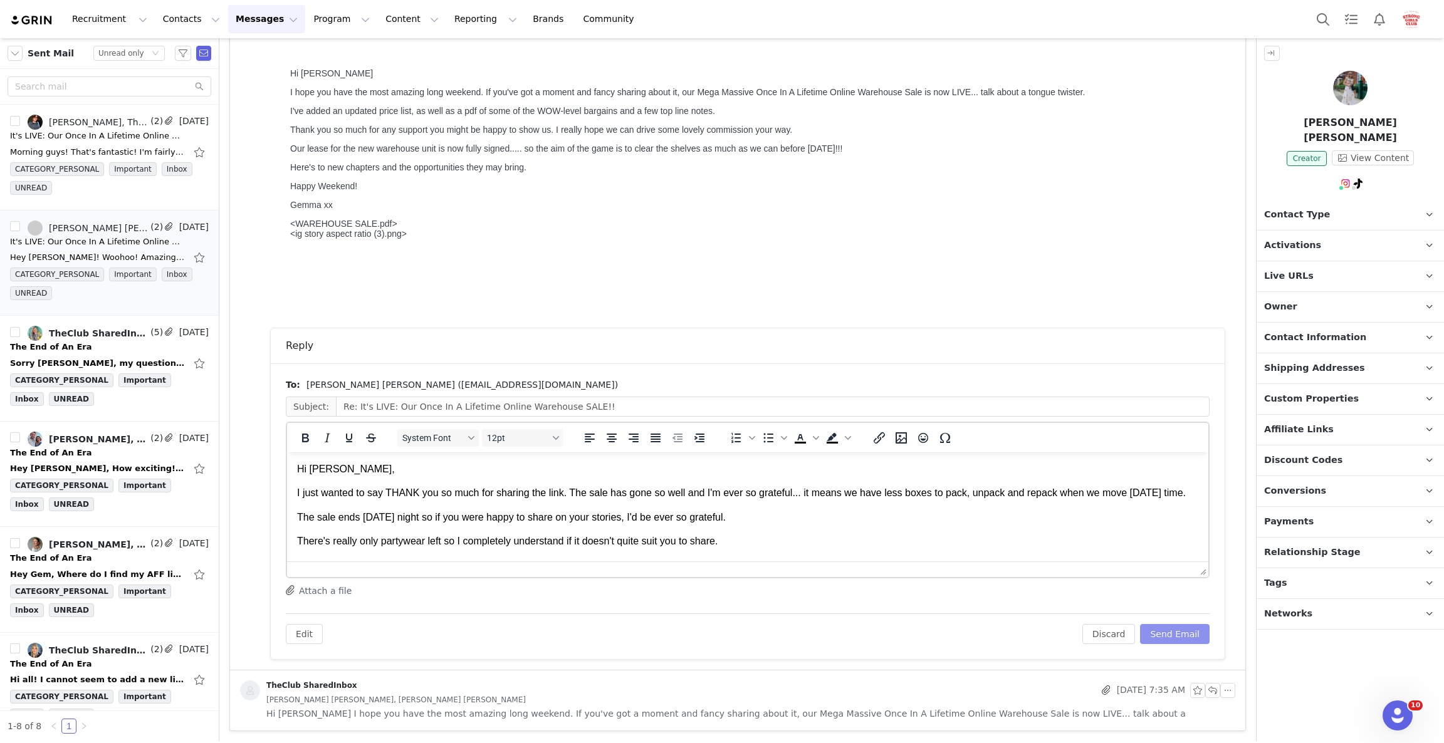
scroll to position [0, 0]
click at [1159, 638] on button "Send Email" at bounding box center [1175, 634] width 70 height 20
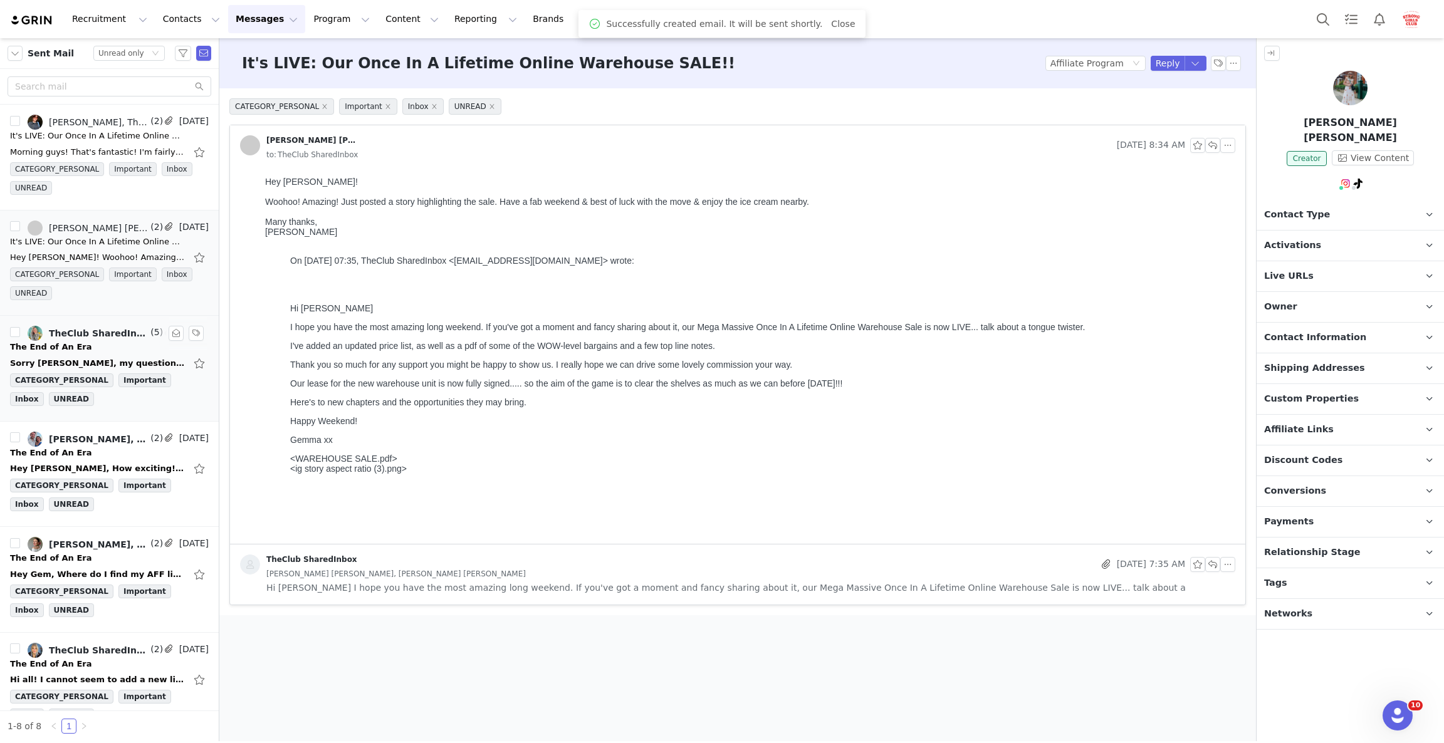
click at [60, 340] on link "TheClub SharedInbox, Megan Florence" at bounding box center [88, 333] width 120 height 15
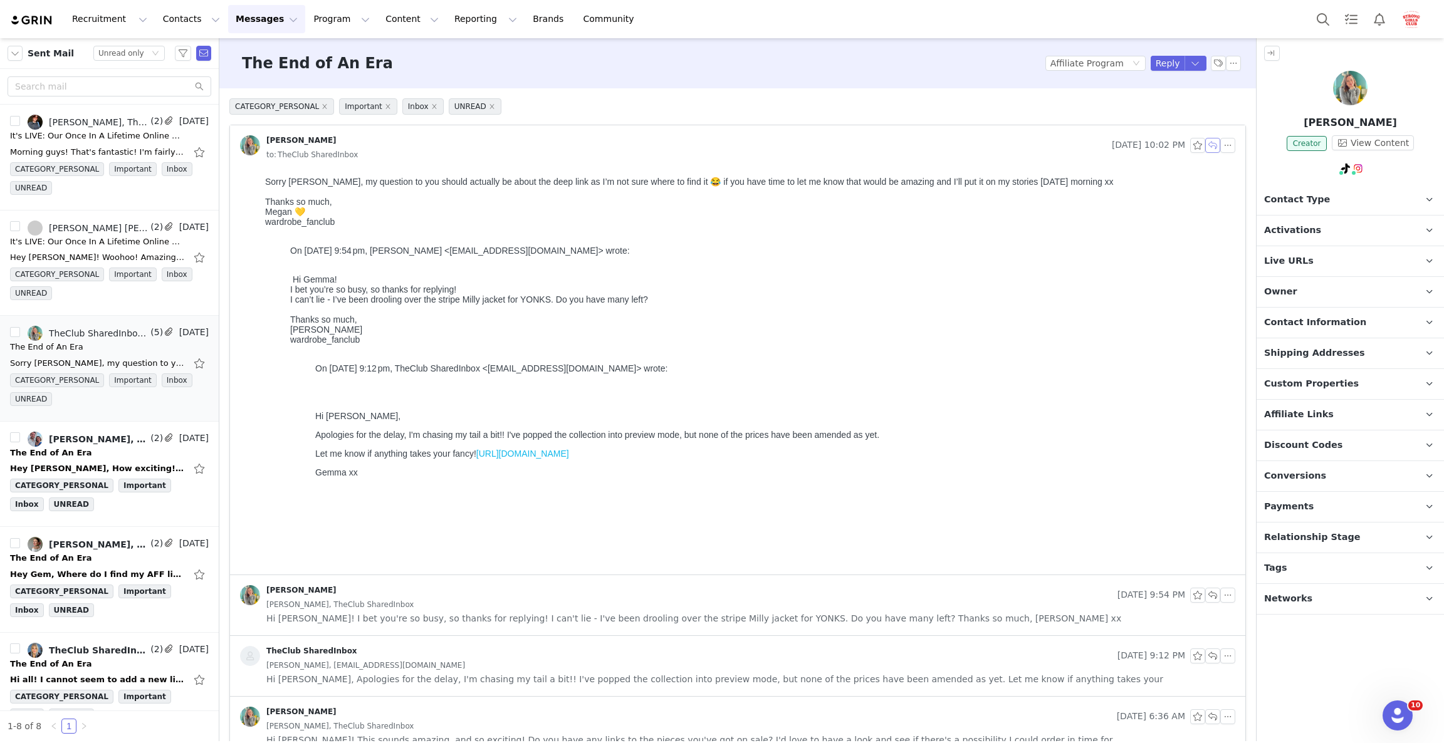
click at [1205, 150] on button "button" at bounding box center [1212, 145] width 15 height 15
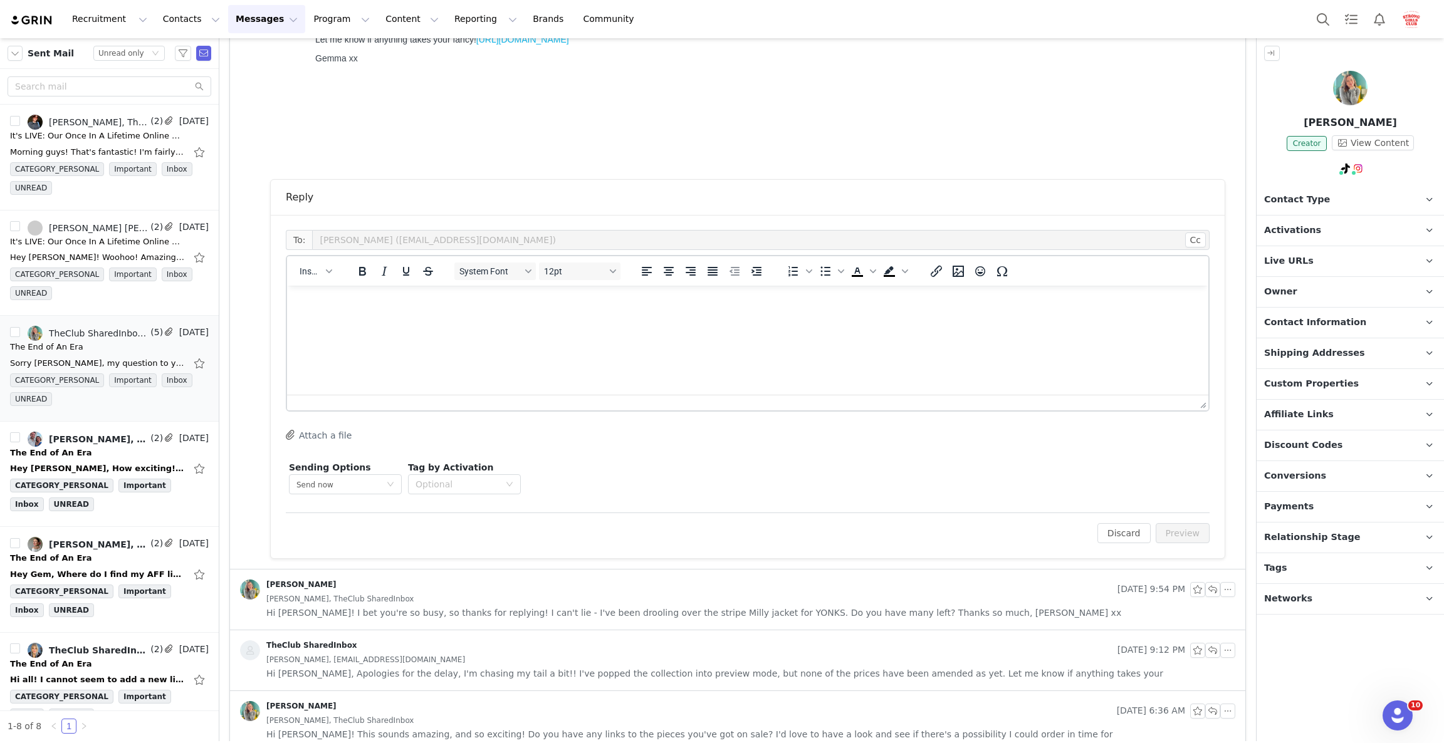
click at [845, 320] on html at bounding box center [747, 303] width 921 height 34
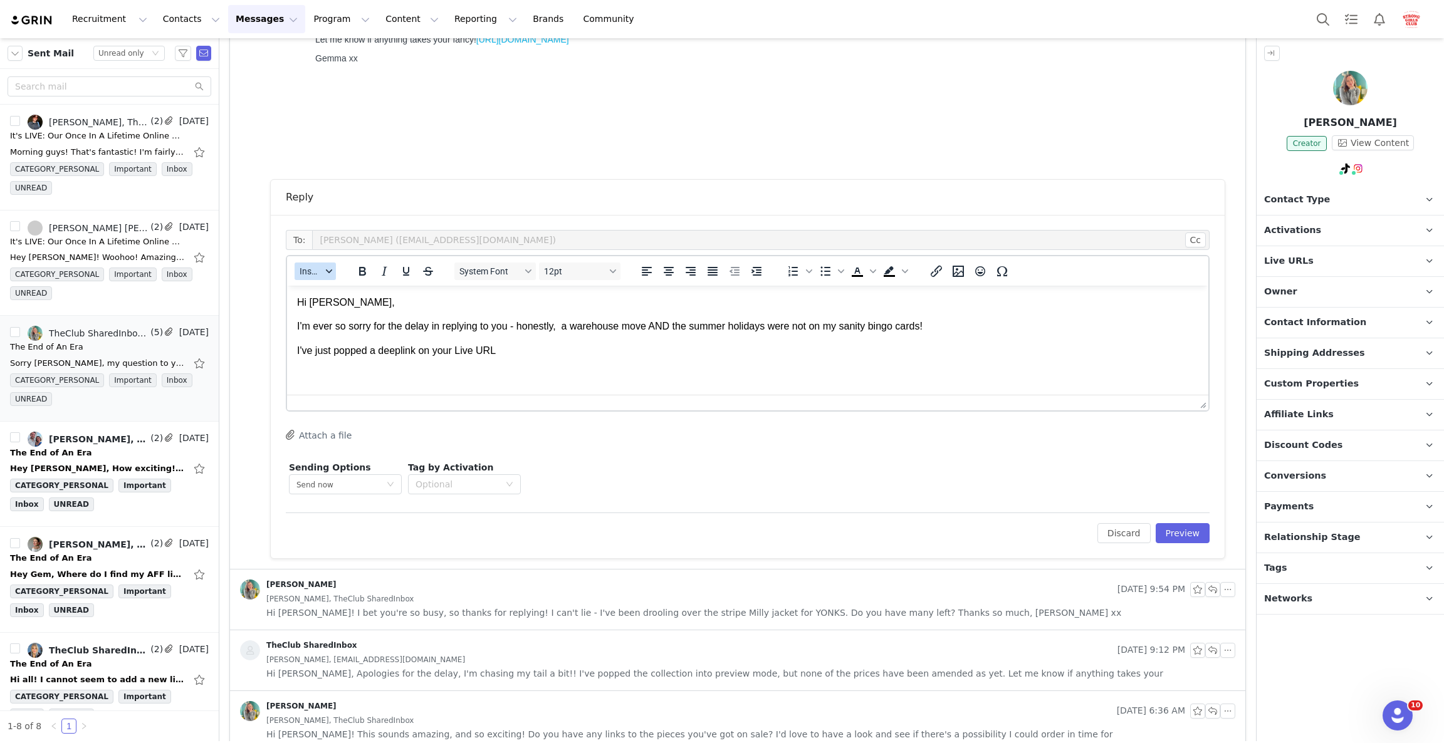
click at [322, 278] on button "Insert" at bounding box center [315, 272] width 41 height 18
click at [339, 313] on div "Insert Variable" at bounding box center [361, 312] width 113 height 15
select select
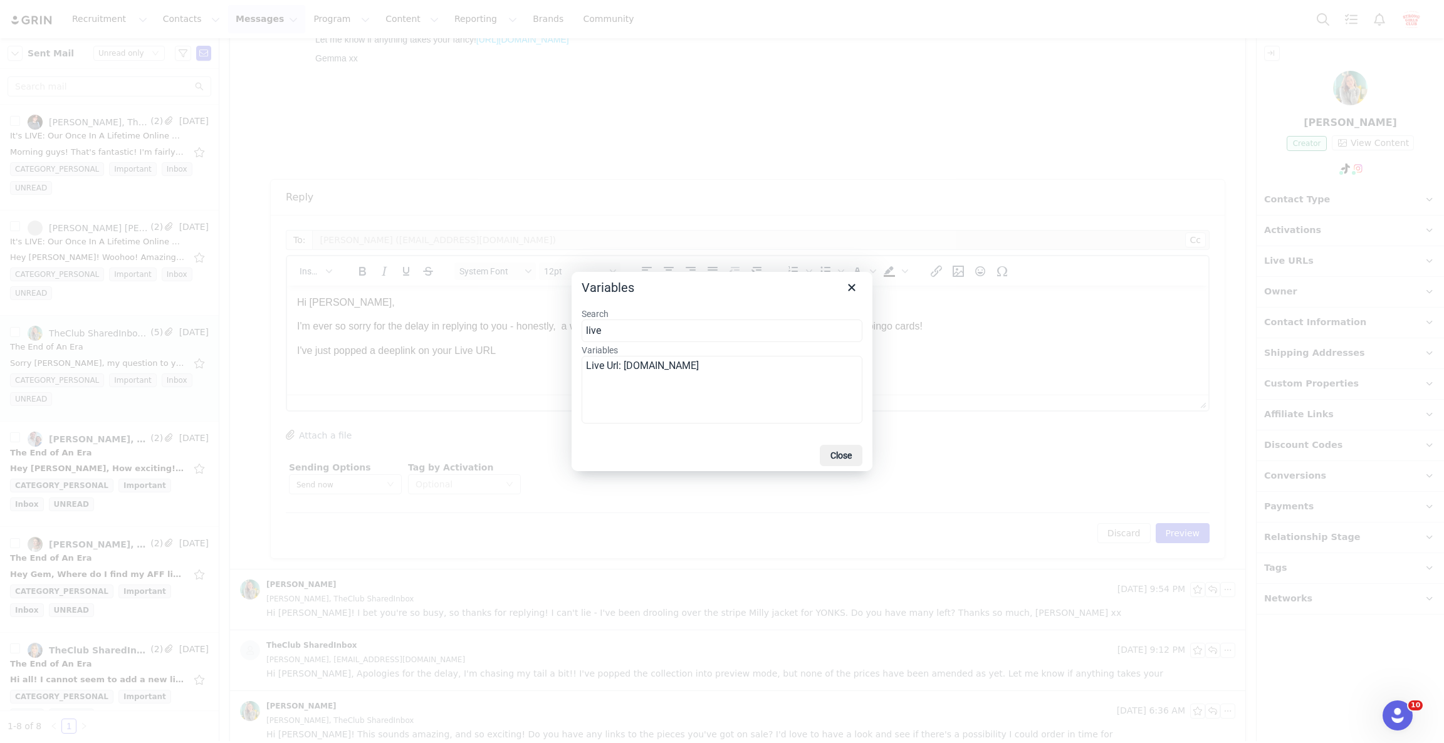
type input "live"
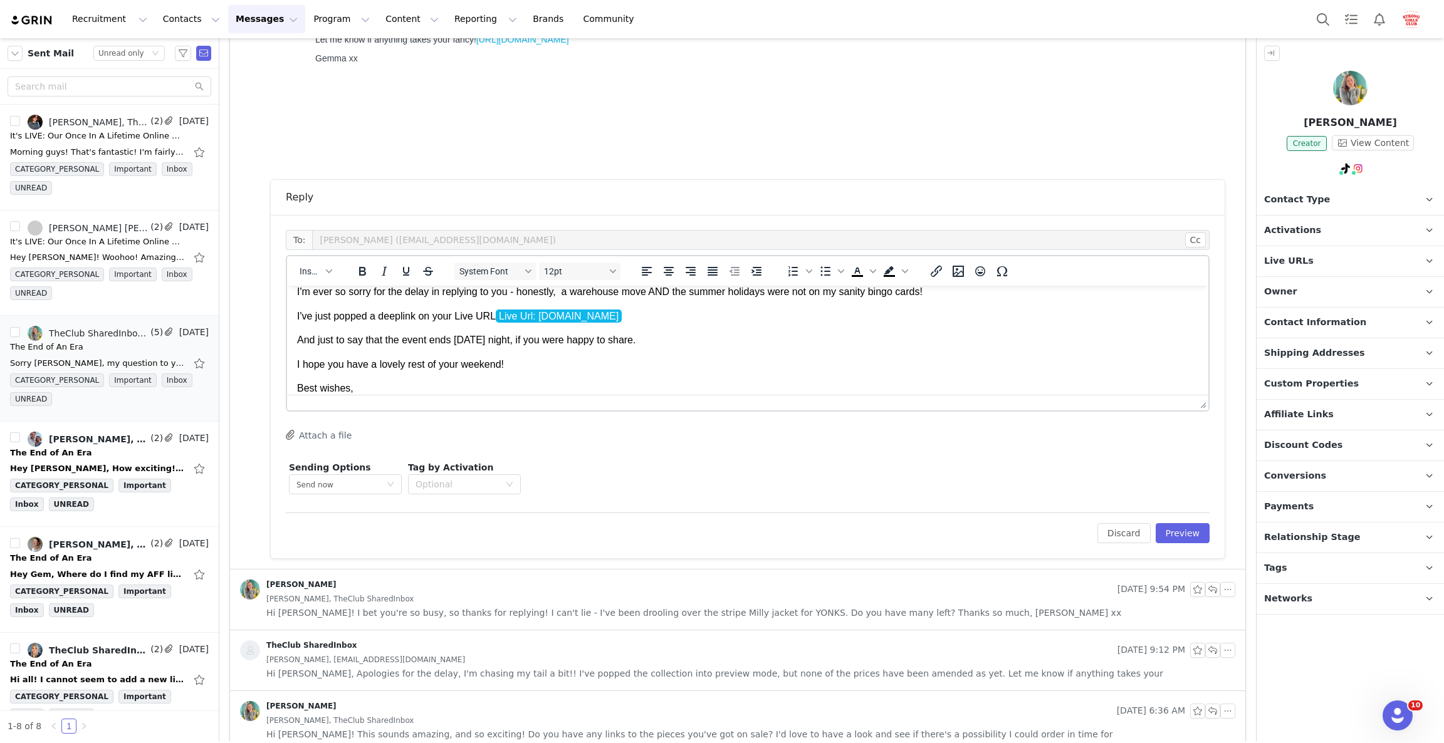
scroll to position [58, 0]
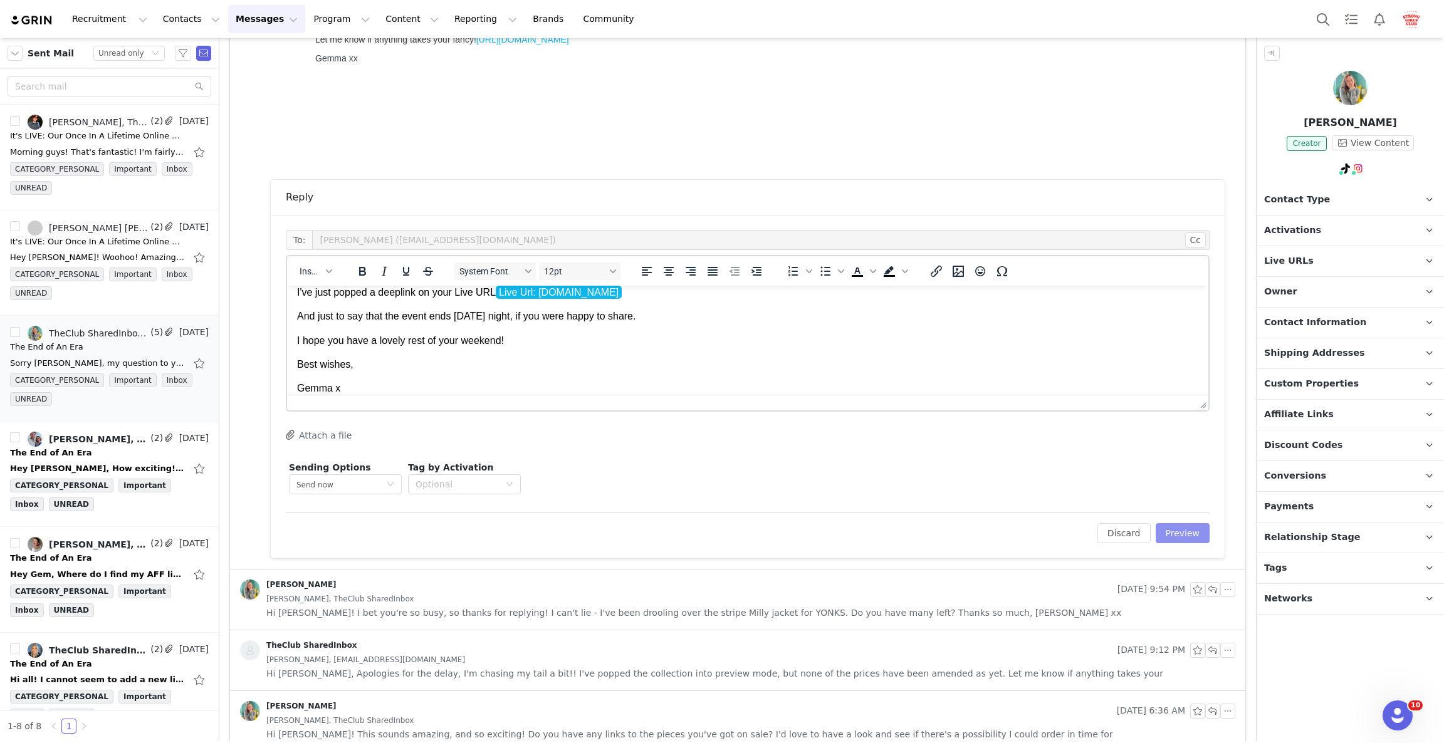
click at [1173, 539] on button "Preview" at bounding box center [1183, 533] width 55 height 20
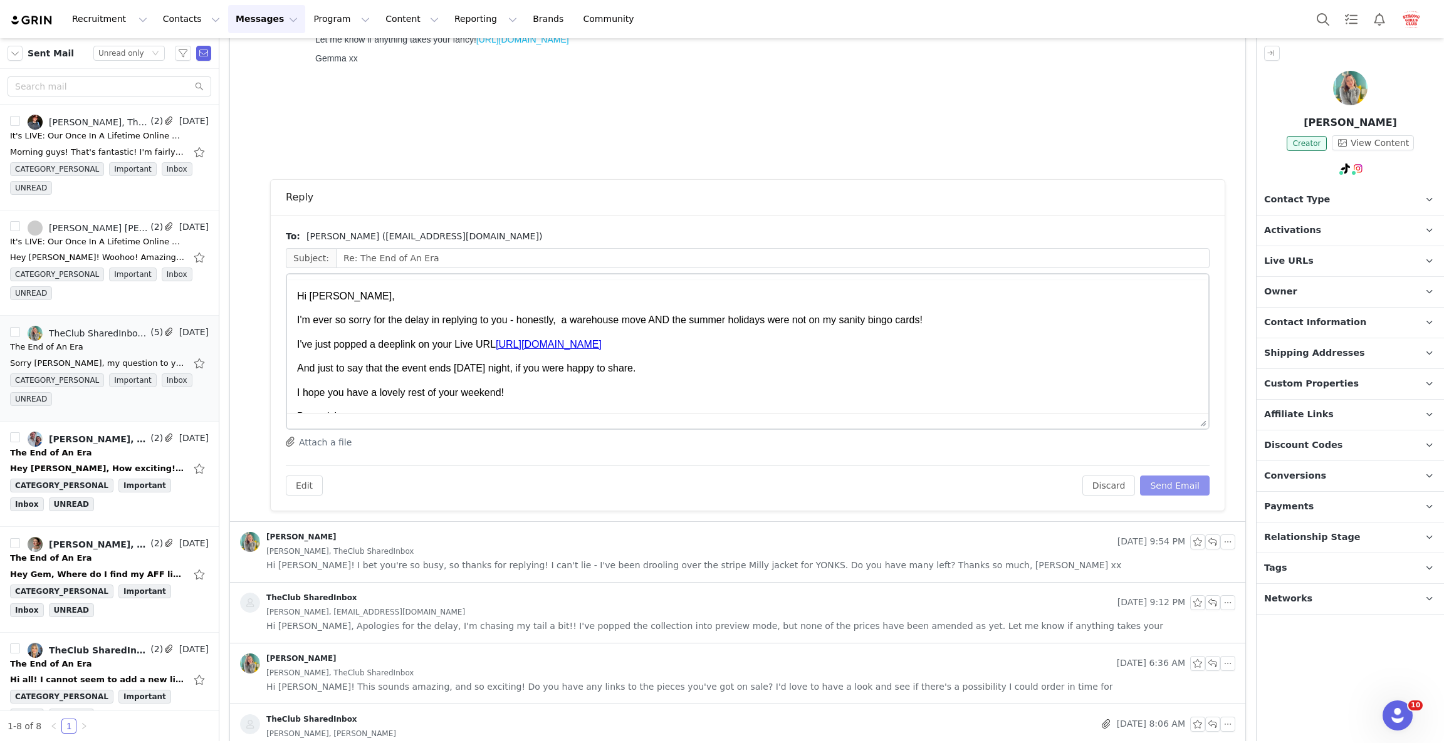
scroll to position [0, 0]
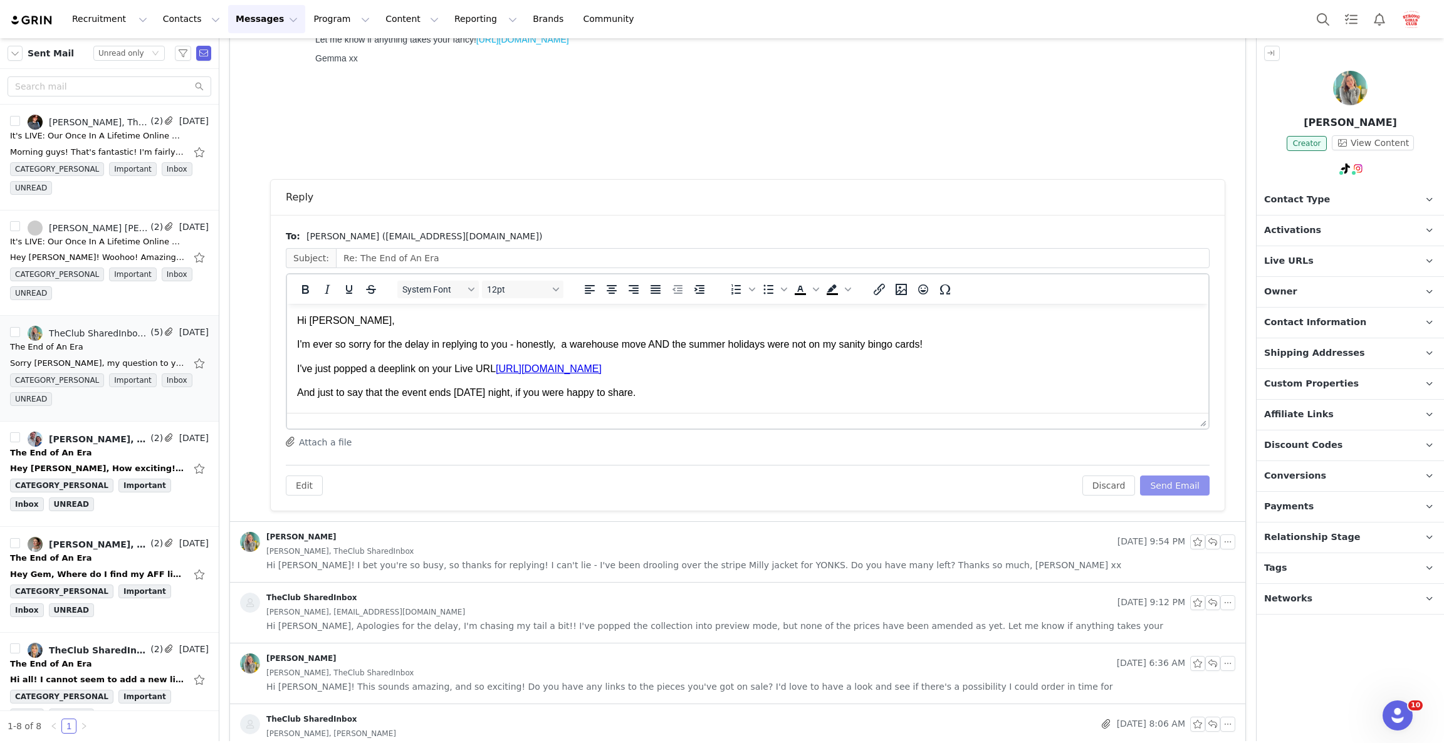
click at [1162, 489] on button "Send Email" at bounding box center [1175, 486] width 70 height 20
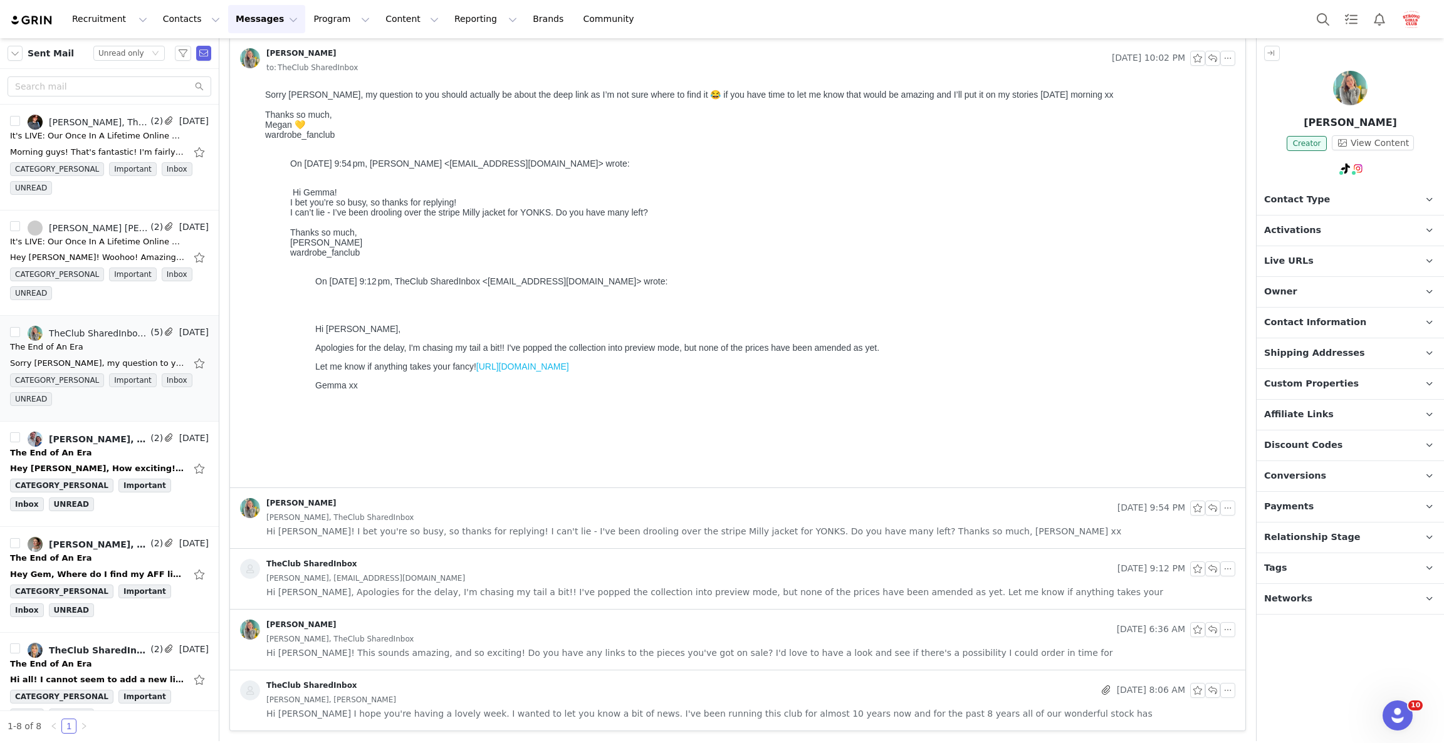
scroll to position [87, 0]
click at [73, 472] on div "Hey Gemma, How exciting! I will definitely share ( and shop). Will my discount …" at bounding box center [97, 468] width 175 height 13
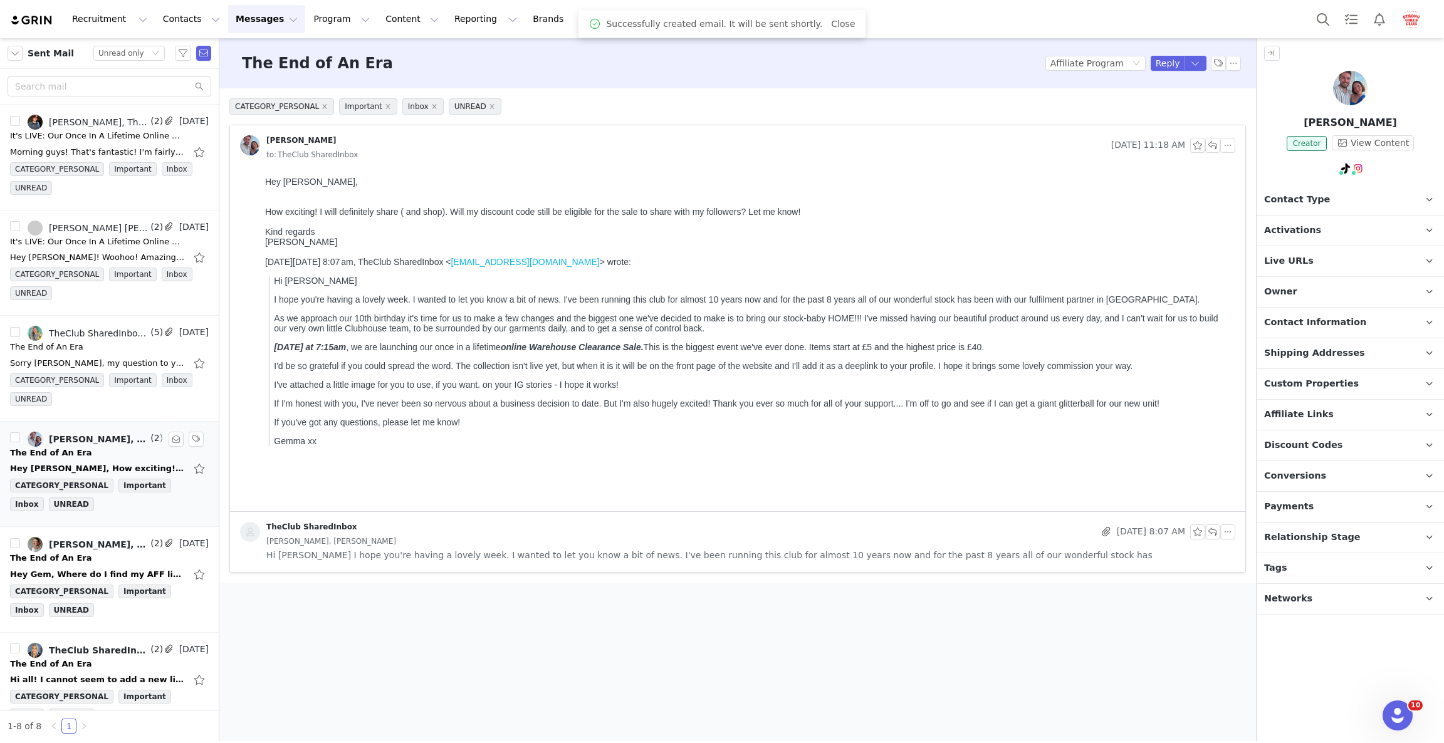
scroll to position [0, 0]
click at [1209, 145] on button "button" at bounding box center [1212, 145] width 15 height 15
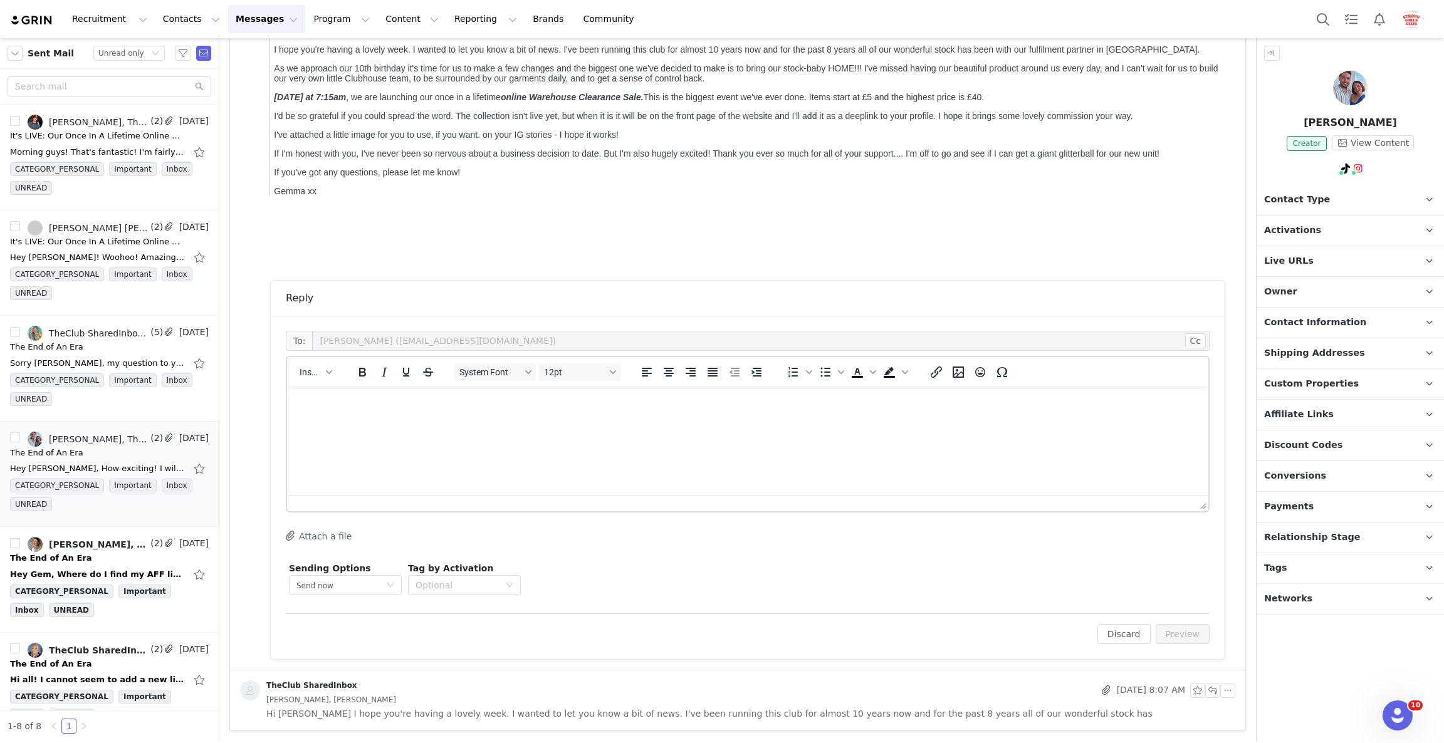
click at [696, 421] on html at bounding box center [747, 404] width 921 height 34
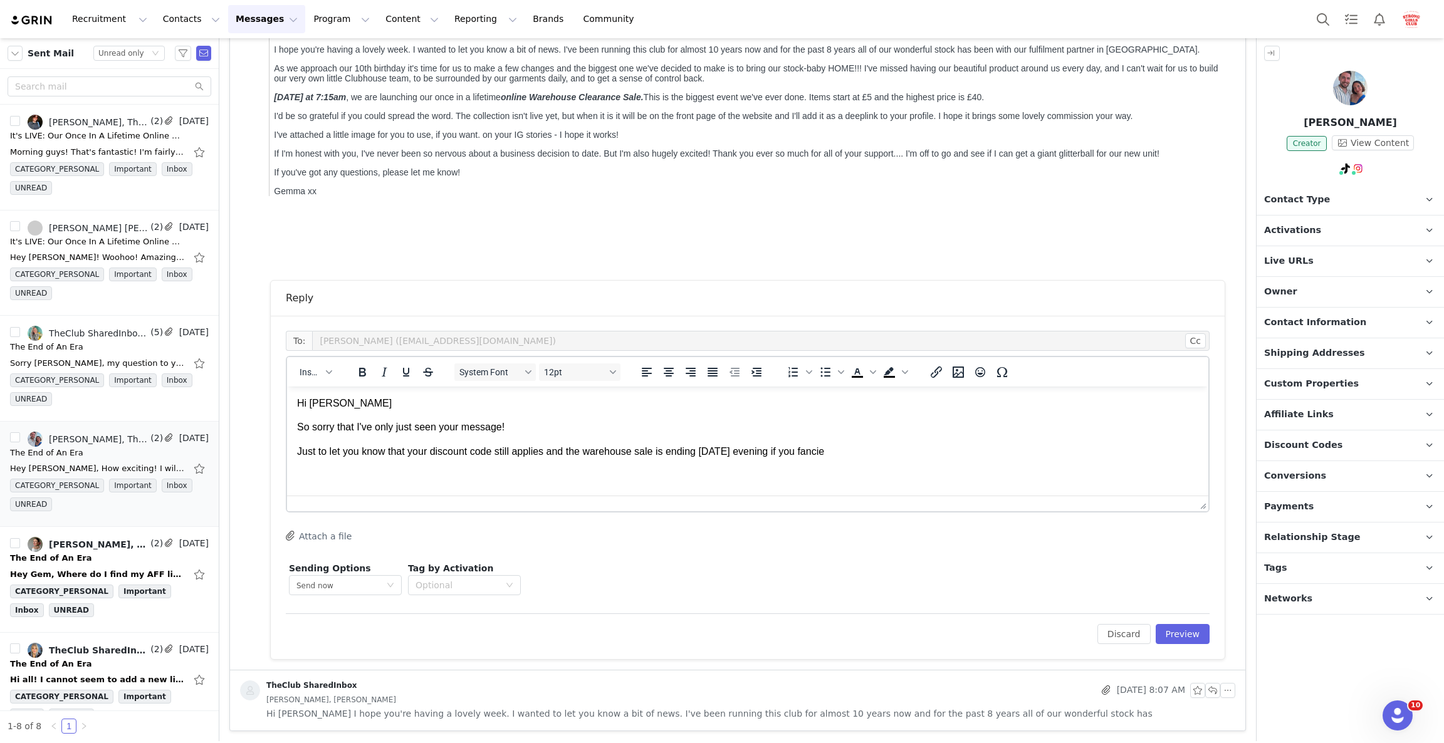
click at [874, 452] on p "Just to let you know that your discount code still applies and the warehouse sa…" at bounding box center [747, 452] width 901 height 14
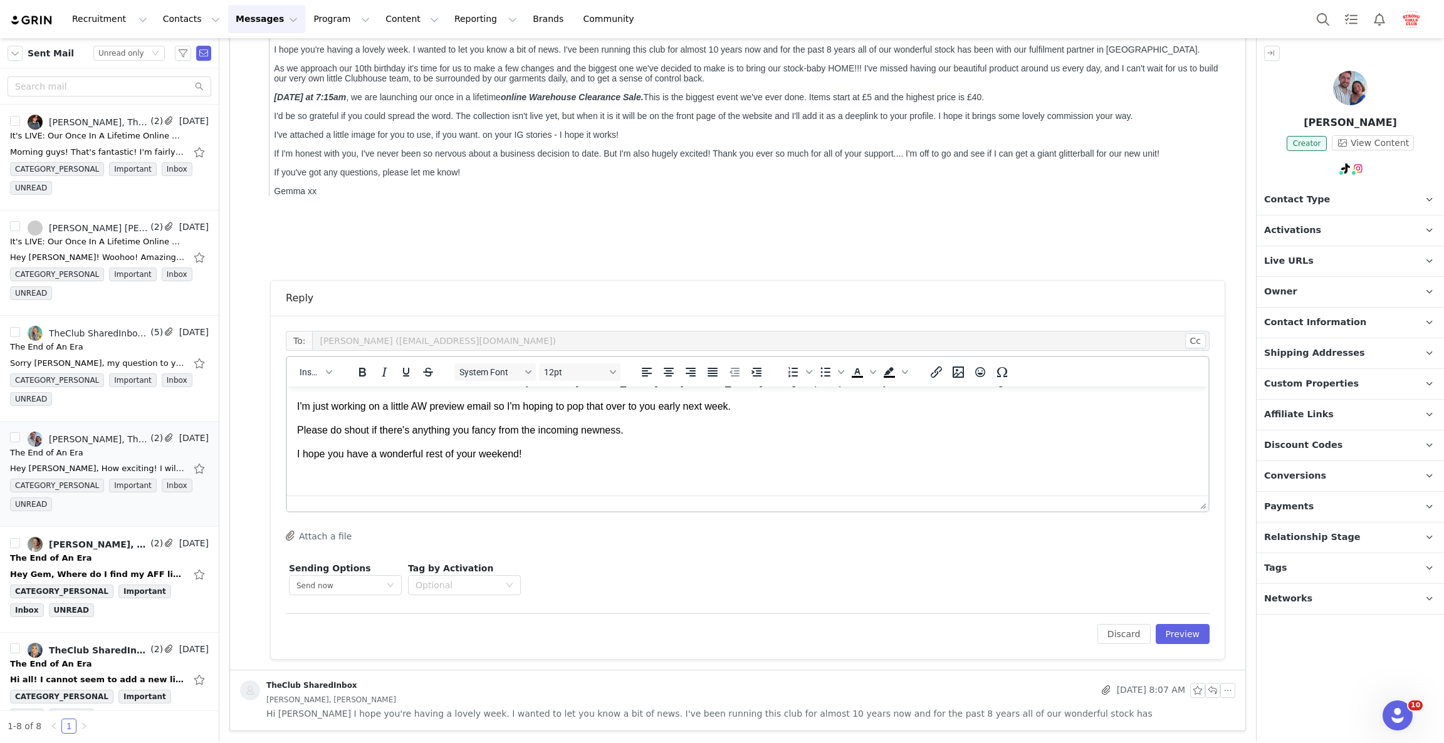
scroll to position [92, 0]
click at [1172, 648] on div "To: Fiona Bishop (fionasbishop@gmail.com) Cc Cc: Insert System Font 12pt To ope…" at bounding box center [748, 487] width 954 height 343
click at [1169, 638] on button "Preview" at bounding box center [1183, 634] width 55 height 20
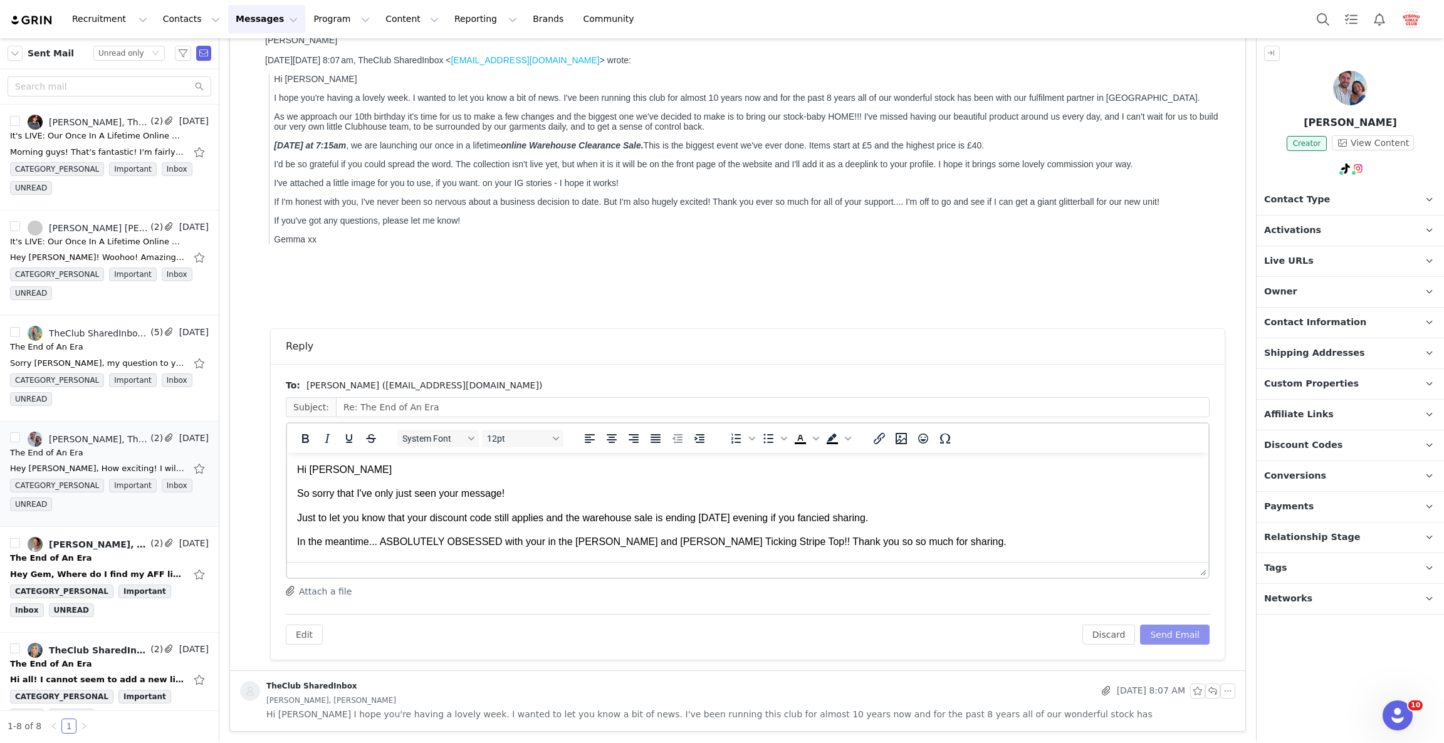
scroll to position [0, 0]
click at [1176, 634] on button "Send Email" at bounding box center [1175, 635] width 70 height 20
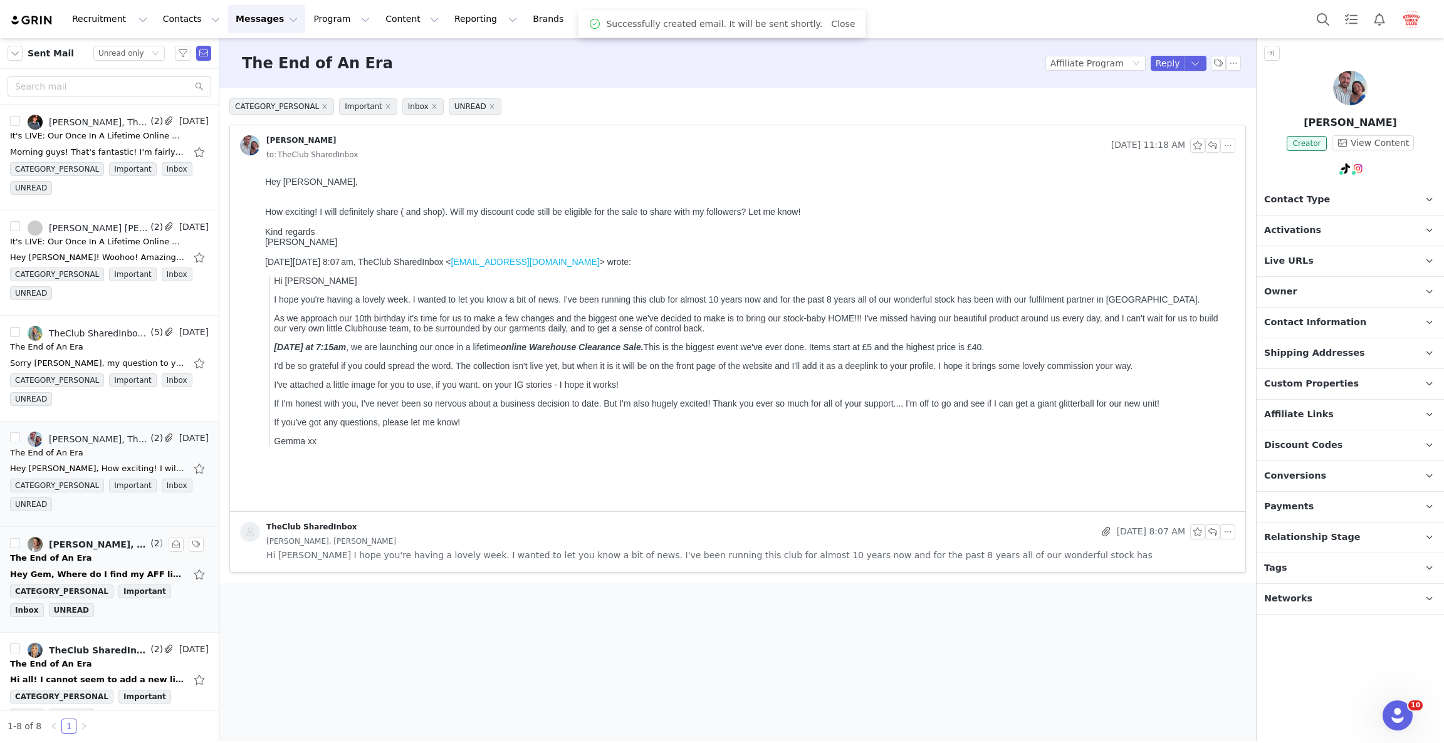
click at [33, 571] on div "Hey Gem, Where do I find my AFF link to the sale? Going to post it today, as ti…" at bounding box center [97, 574] width 175 height 13
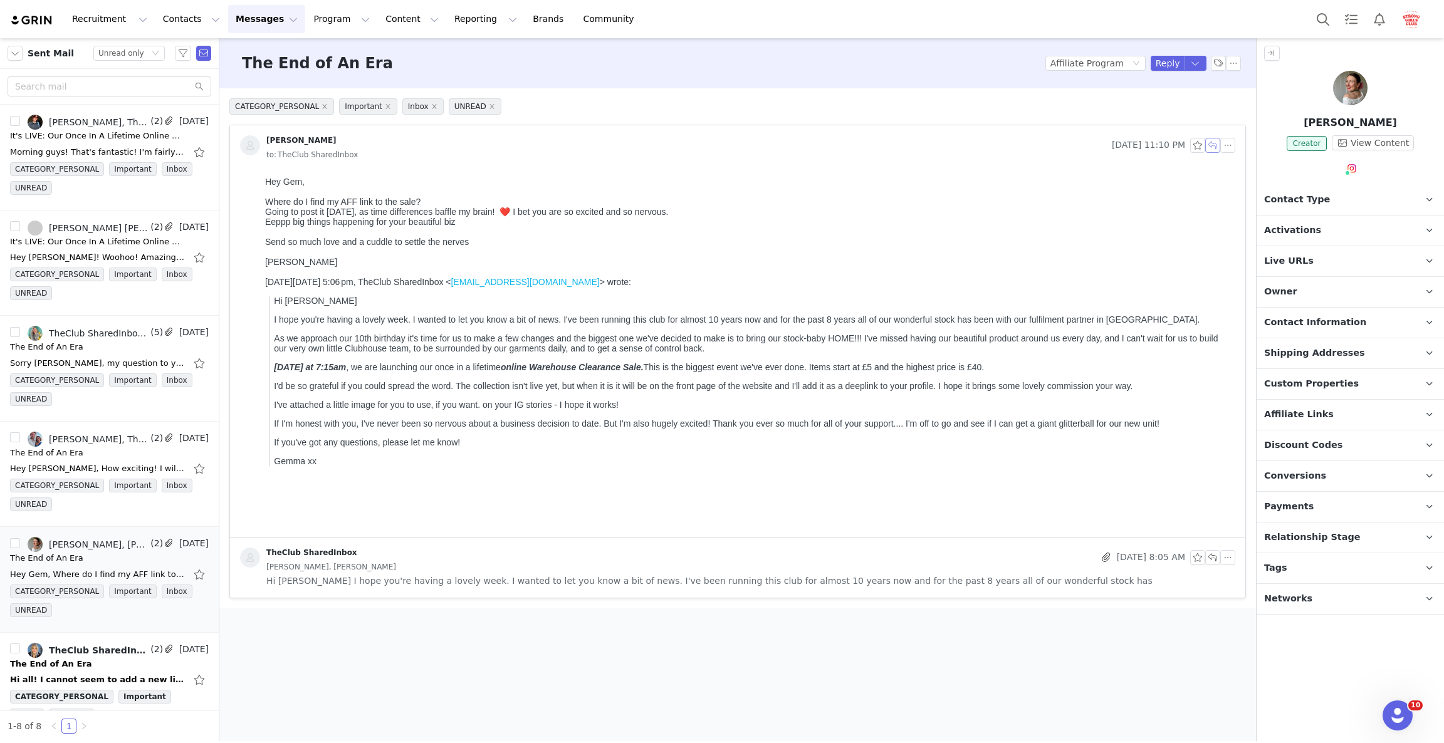
click at [1212, 147] on button "button" at bounding box center [1212, 145] width 15 height 15
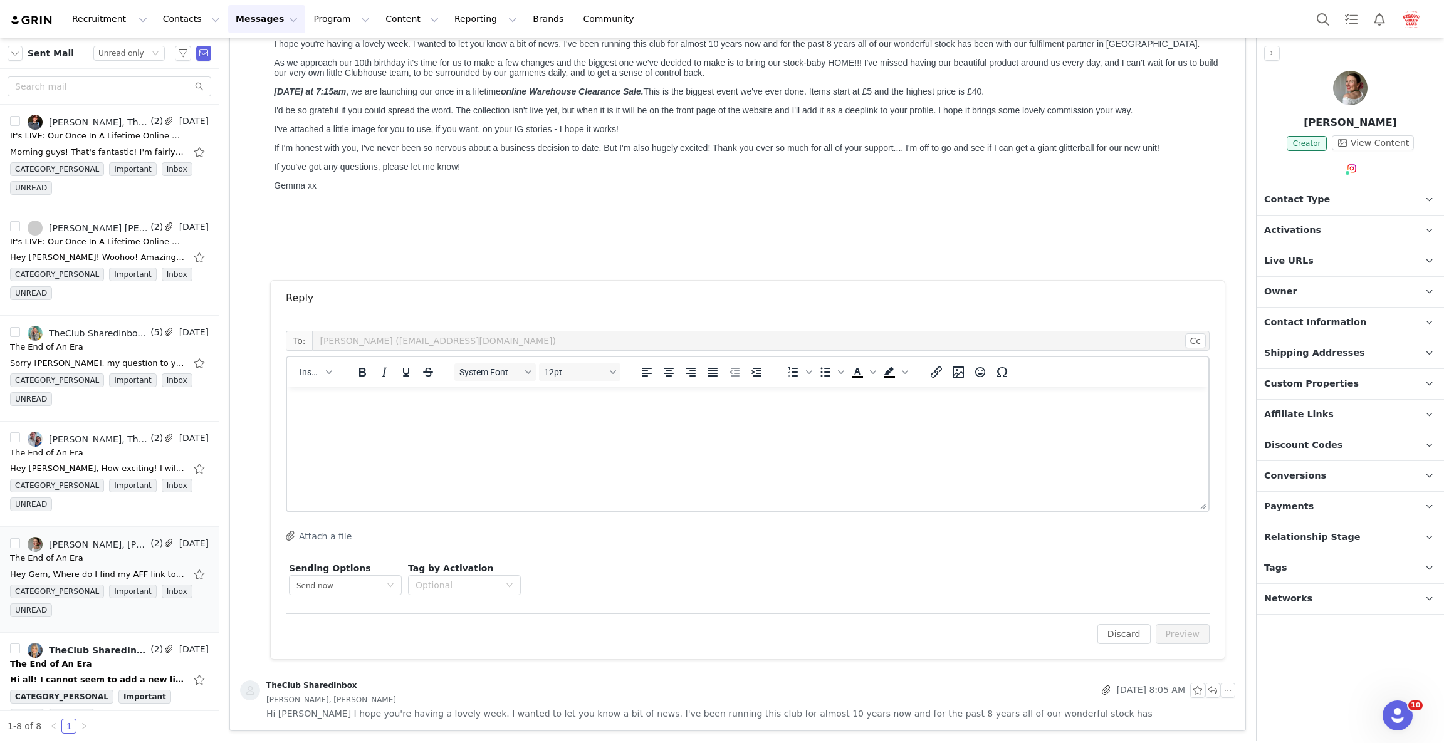
click at [712, 421] on html at bounding box center [747, 404] width 921 height 34
click at [360, 445] on html "Hi Lou," at bounding box center [747, 416] width 921 height 58
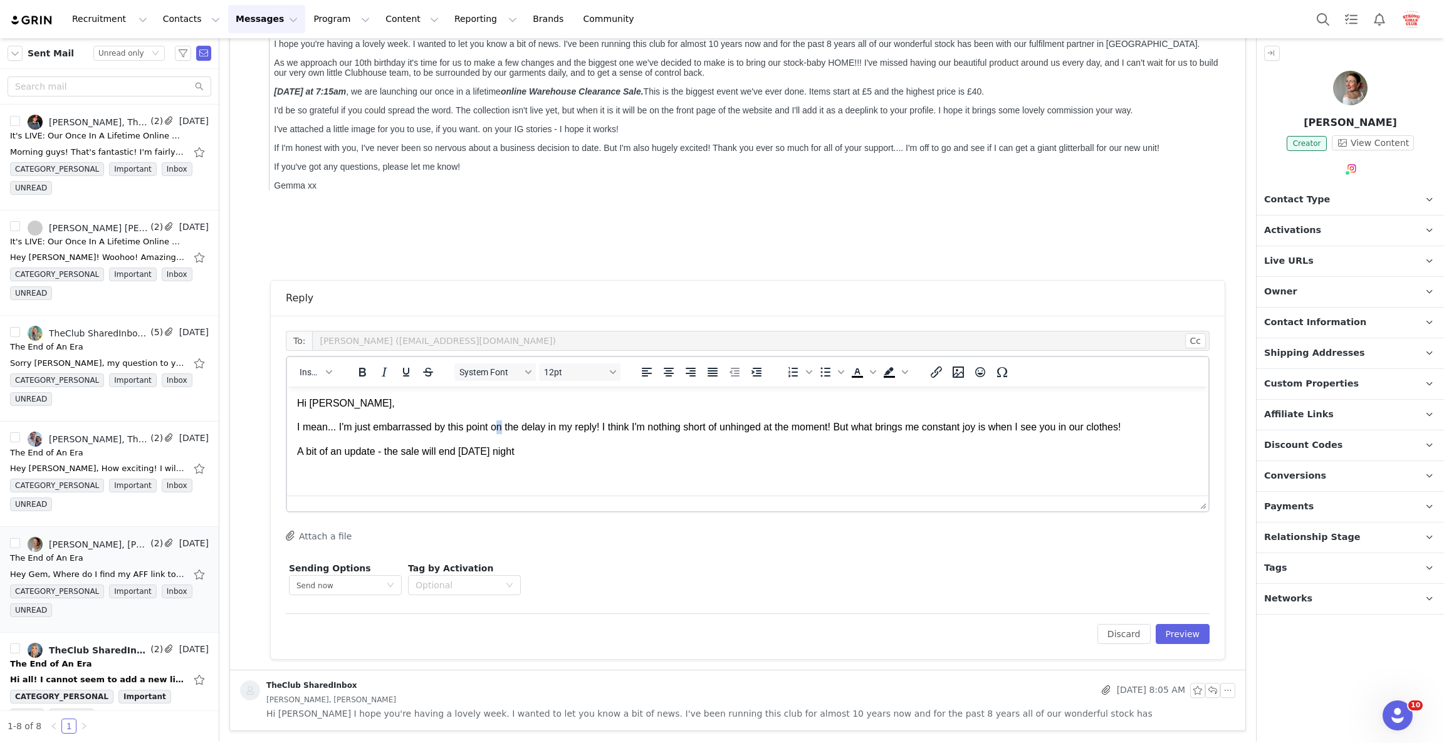
drag, startPoint x: 492, startPoint y: 432, endPoint x: 499, endPoint y: 432, distance: 7.5
click at [499, 432] on p "I mean... I'm just embarrassed by this point on the delay in my reply! I think …" at bounding box center [747, 428] width 901 height 14
click at [565, 446] on p "A bit of an update - the sale will end on Monday night" at bounding box center [747, 452] width 901 height 14
click at [691, 459] on html "Hi Lou, I mean... I'm just embarrassed by this point at the delay in my reply! …" at bounding box center [747, 428] width 921 height 82
click at [313, 375] on span "Insert" at bounding box center [311, 372] width 22 height 10
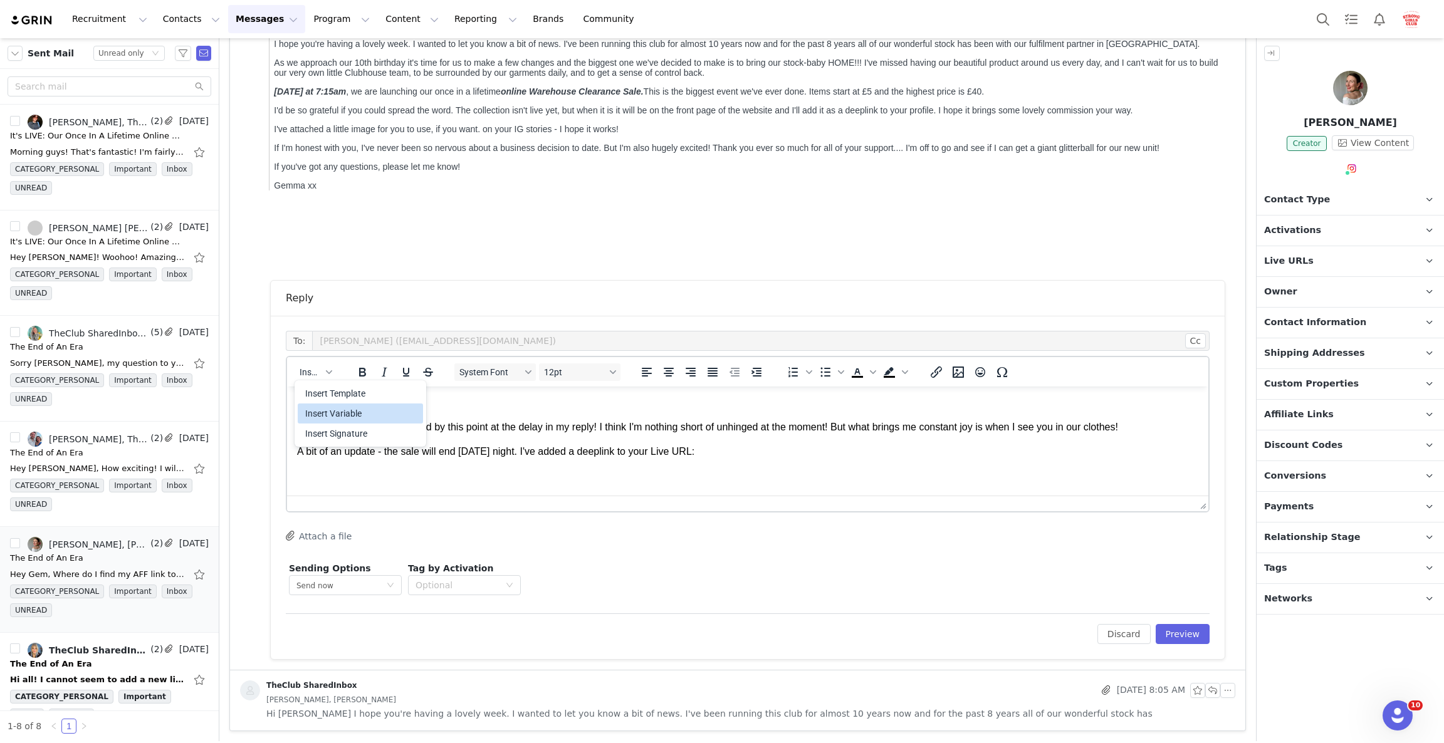
click at [321, 414] on div "Insert Variable" at bounding box center [361, 413] width 113 height 15
select select
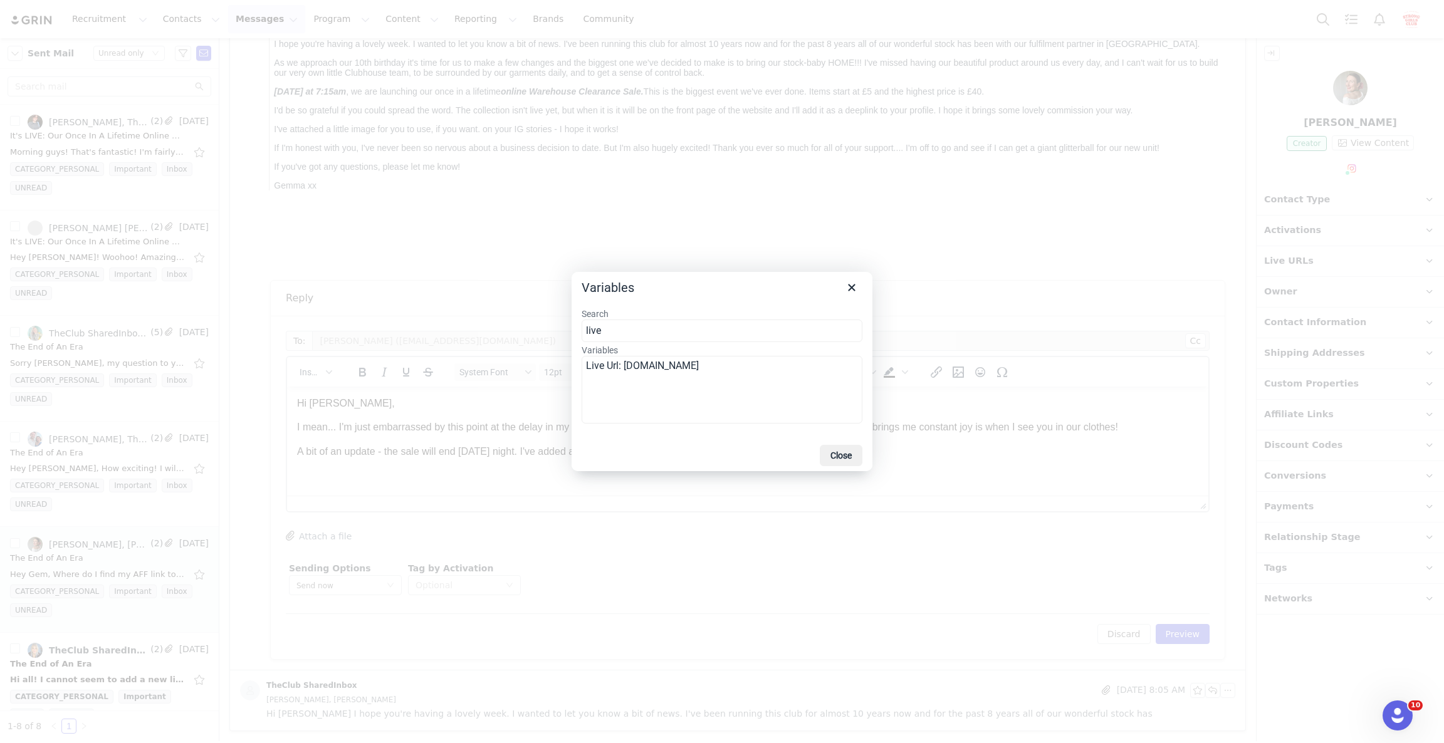
type input "live"
drag, startPoint x: 592, startPoint y: 376, endPoint x: 608, endPoint y: 368, distance: 17.4
click at [592, 377] on select "Live Url: muthahood.grin.live" at bounding box center [722, 390] width 281 height 68
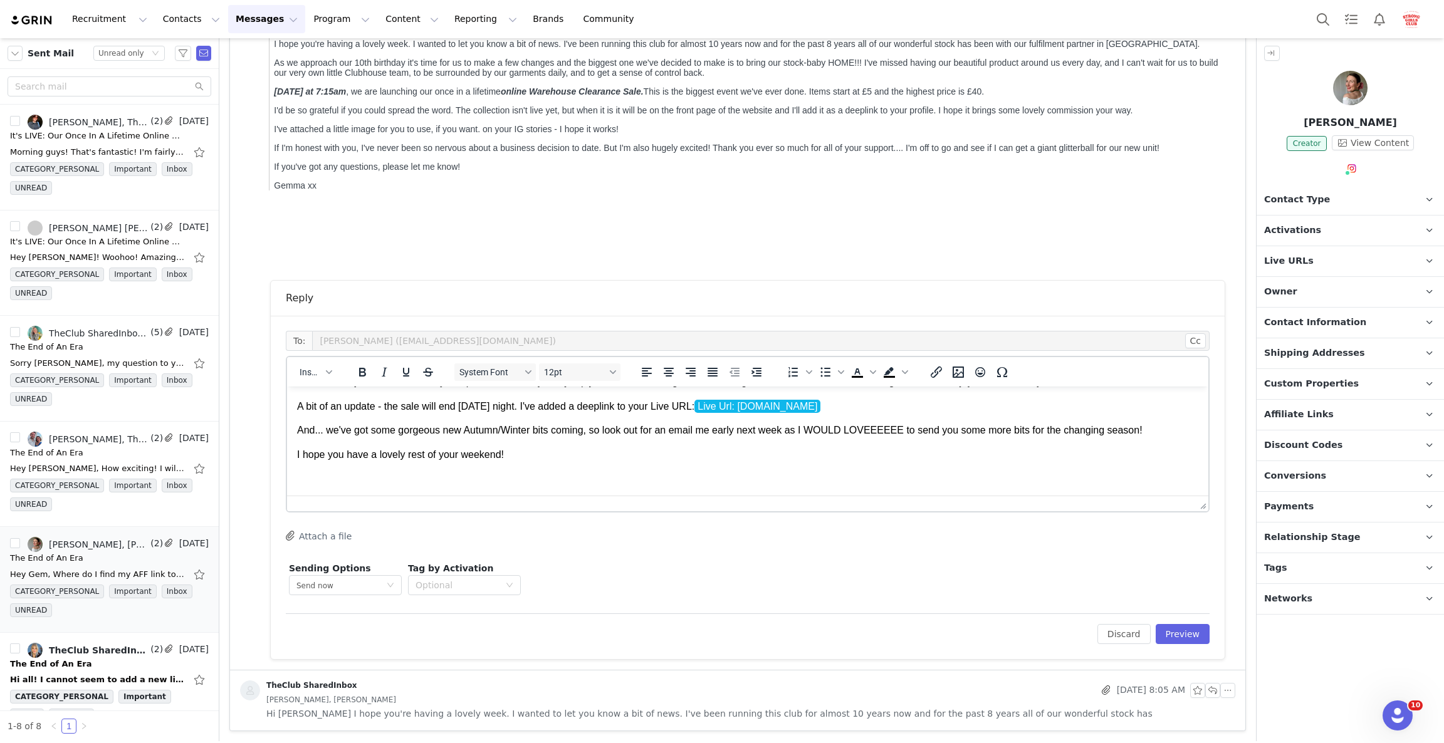
scroll to position [44, 0]
click at [1162, 637] on button "Preview" at bounding box center [1183, 634] width 55 height 20
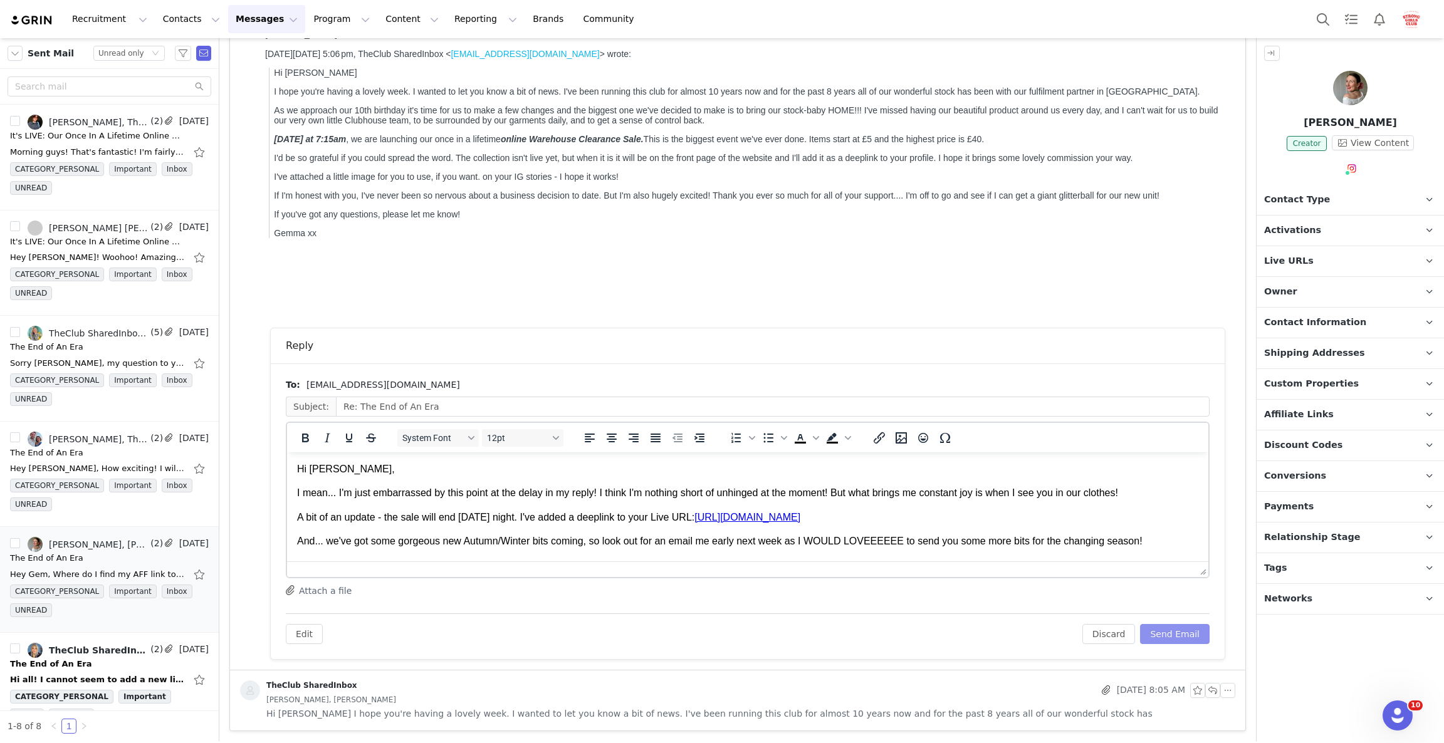
scroll to position [0, 0]
click at [1171, 630] on button "Send Email" at bounding box center [1175, 634] width 70 height 20
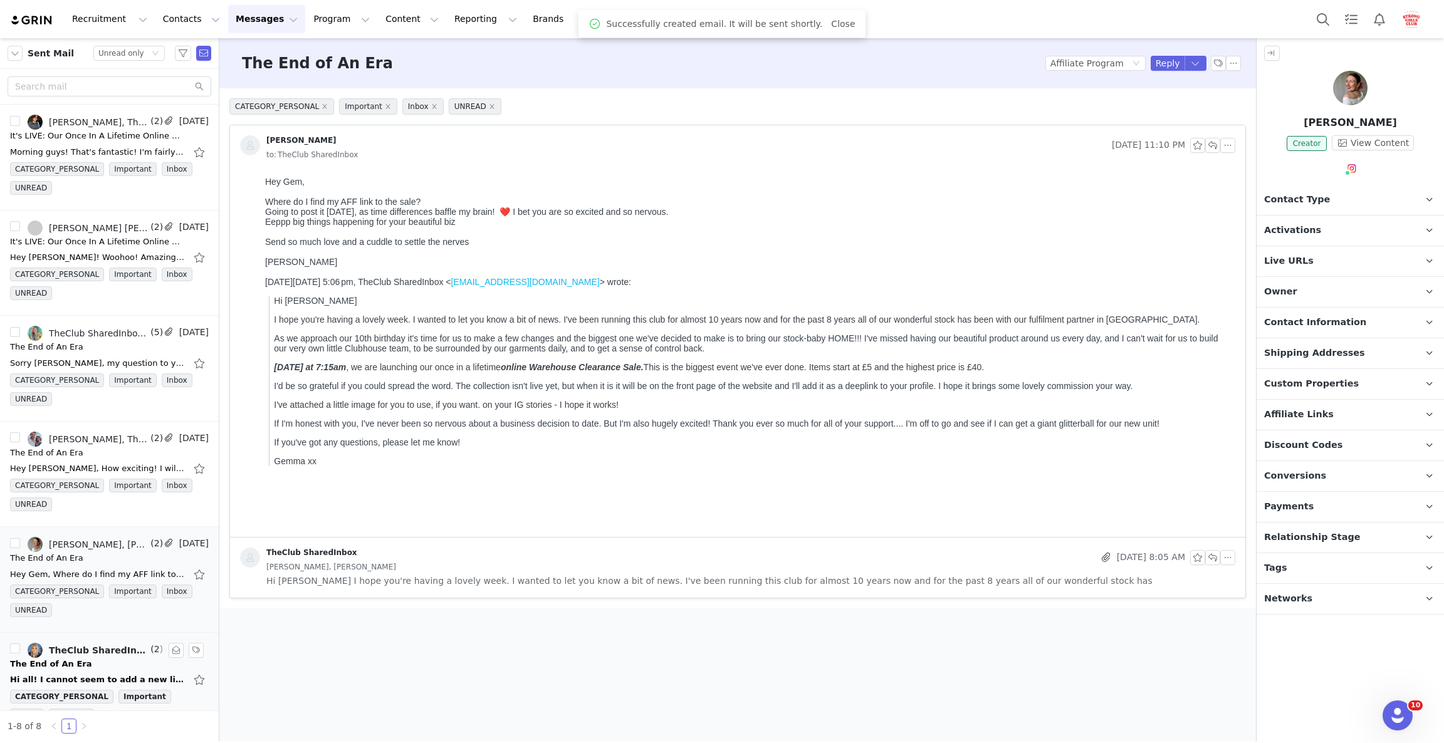
click at [71, 666] on div "The End of An Era" at bounding box center [50, 664] width 81 height 13
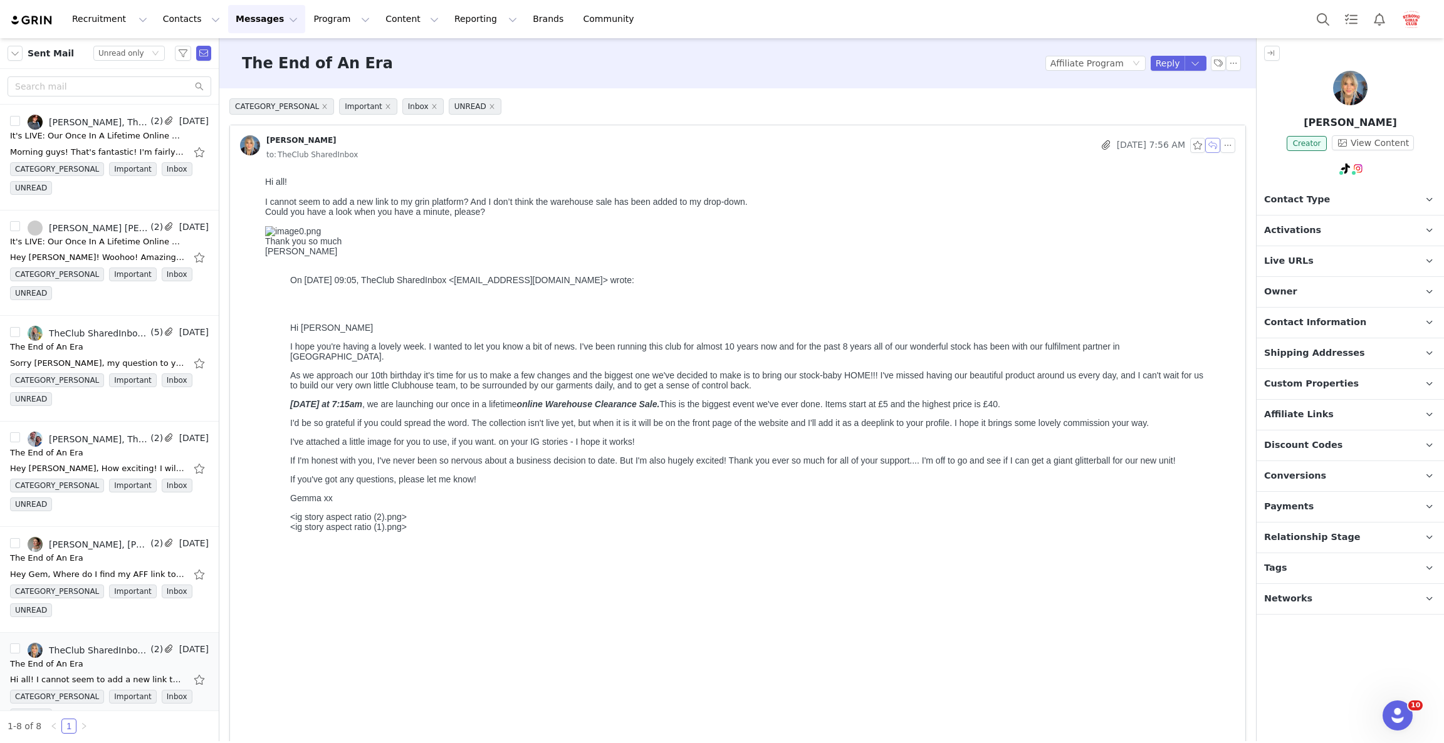
click at [1205, 149] on button "button" at bounding box center [1212, 145] width 15 height 15
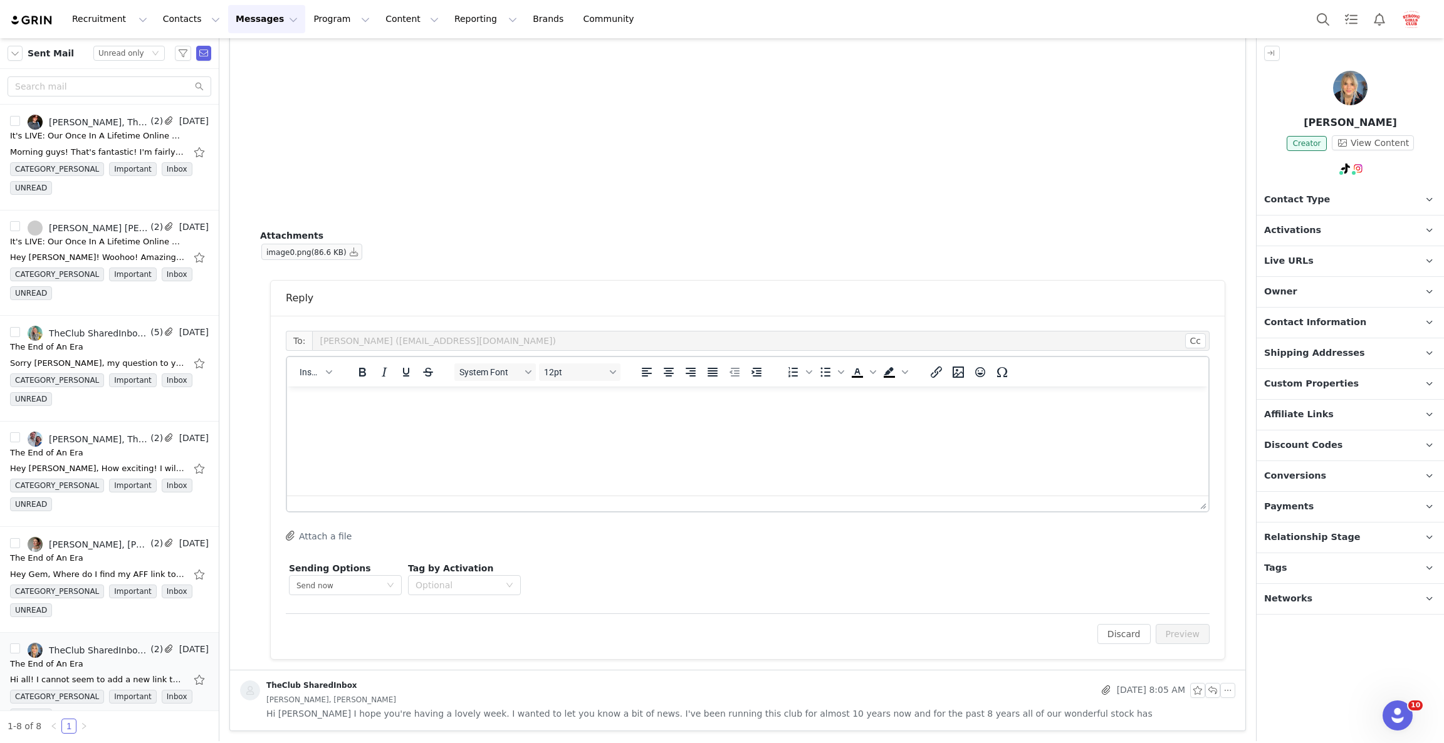
click at [388, 421] on html at bounding box center [747, 404] width 921 height 34
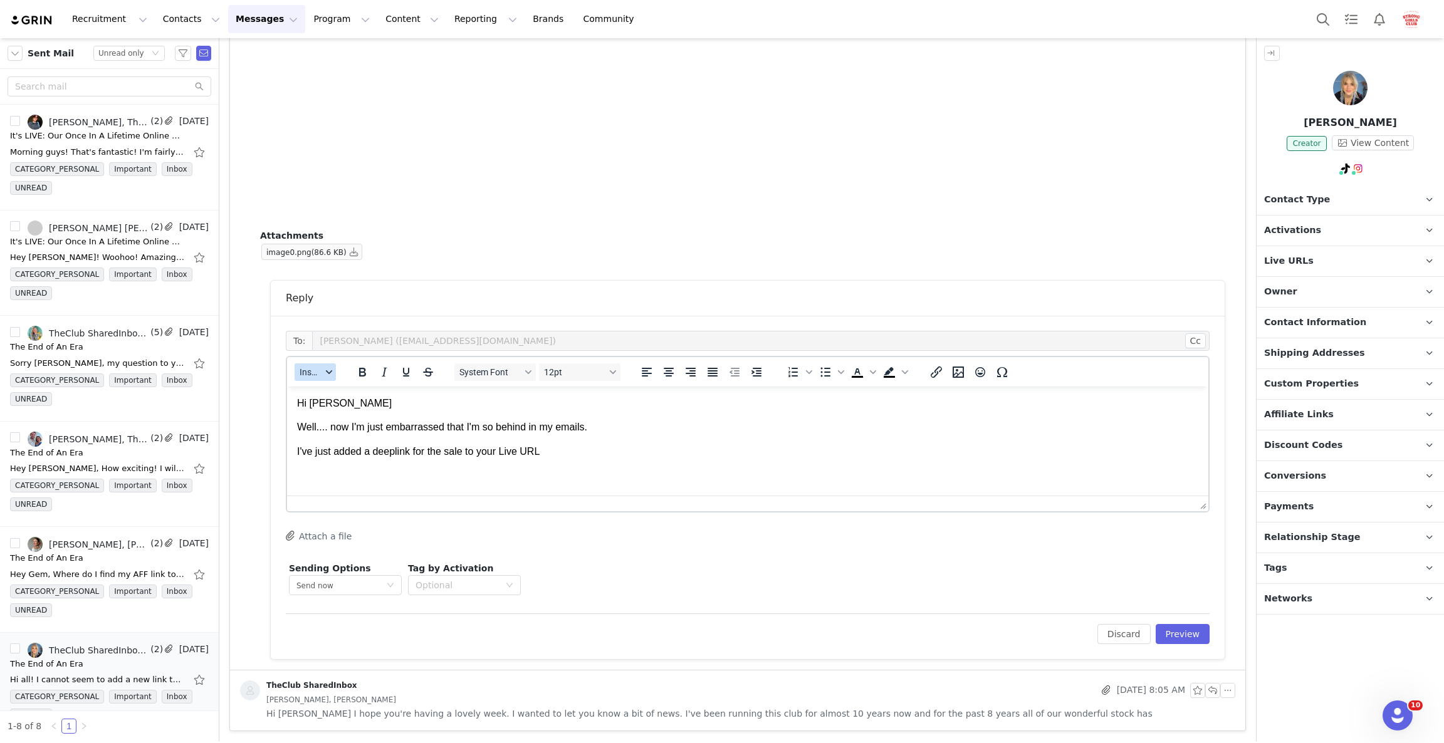
click at [325, 376] on button "Insert" at bounding box center [315, 372] width 41 height 18
click at [337, 417] on div "Insert Variable" at bounding box center [361, 412] width 113 height 15
select select
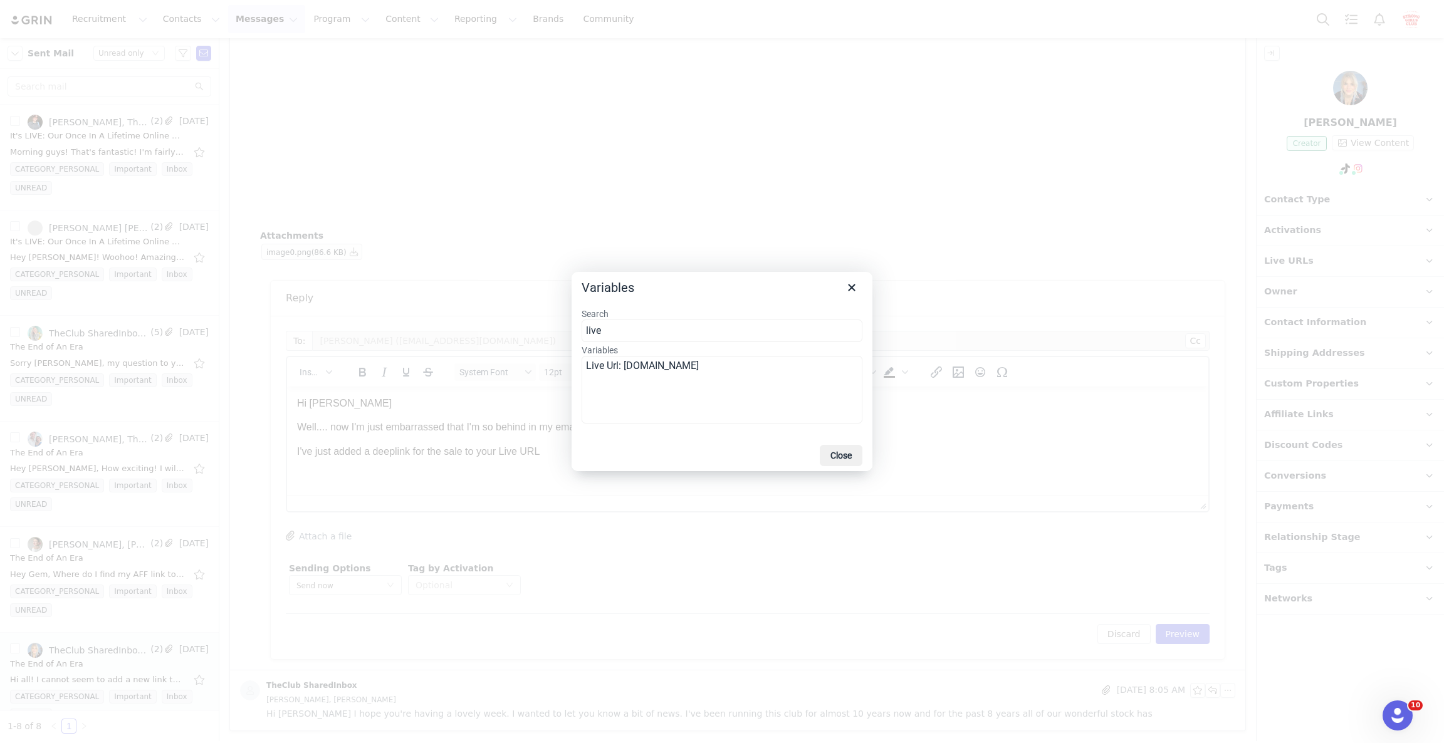
type input "live"
drag, startPoint x: 600, startPoint y: 368, endPoint x: 452, endPoint y: 28, distance: 371.4
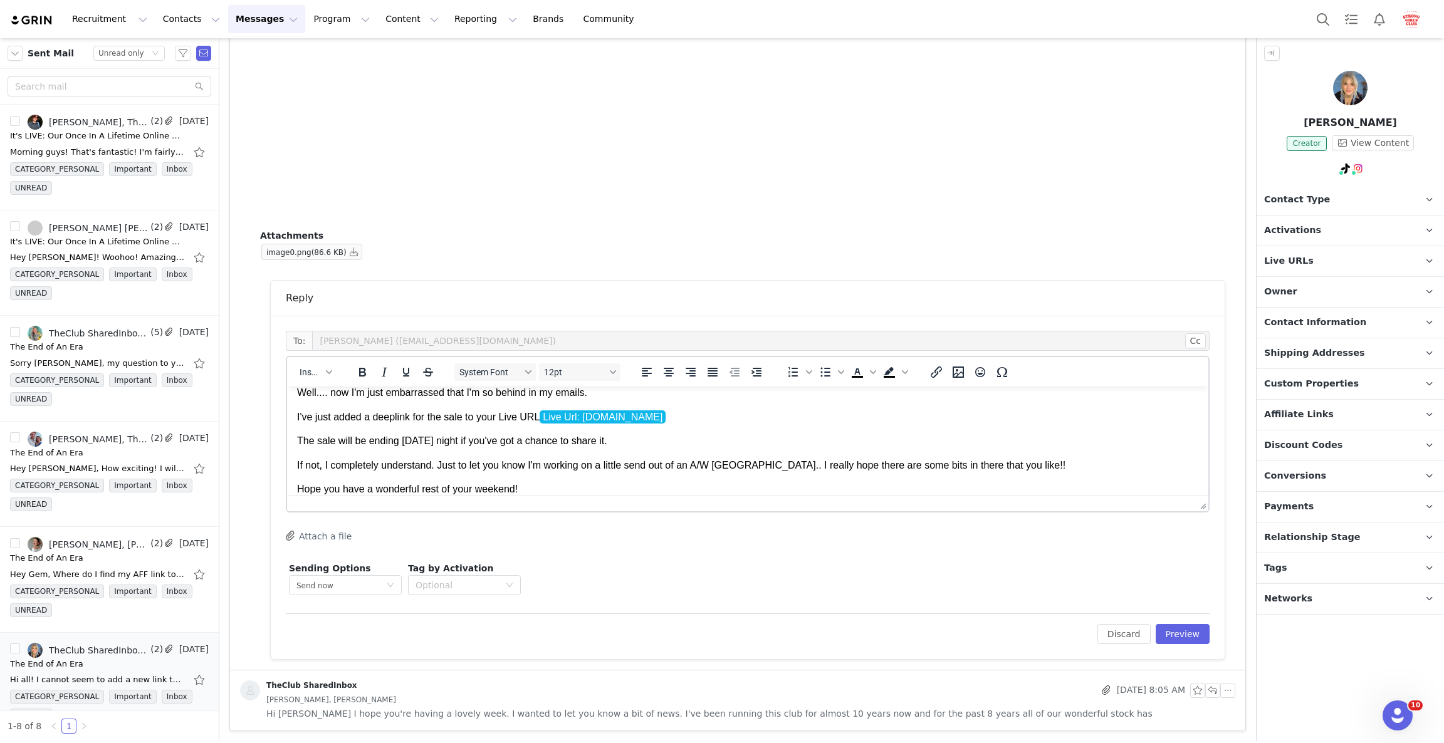
scroll to position [58, 0]
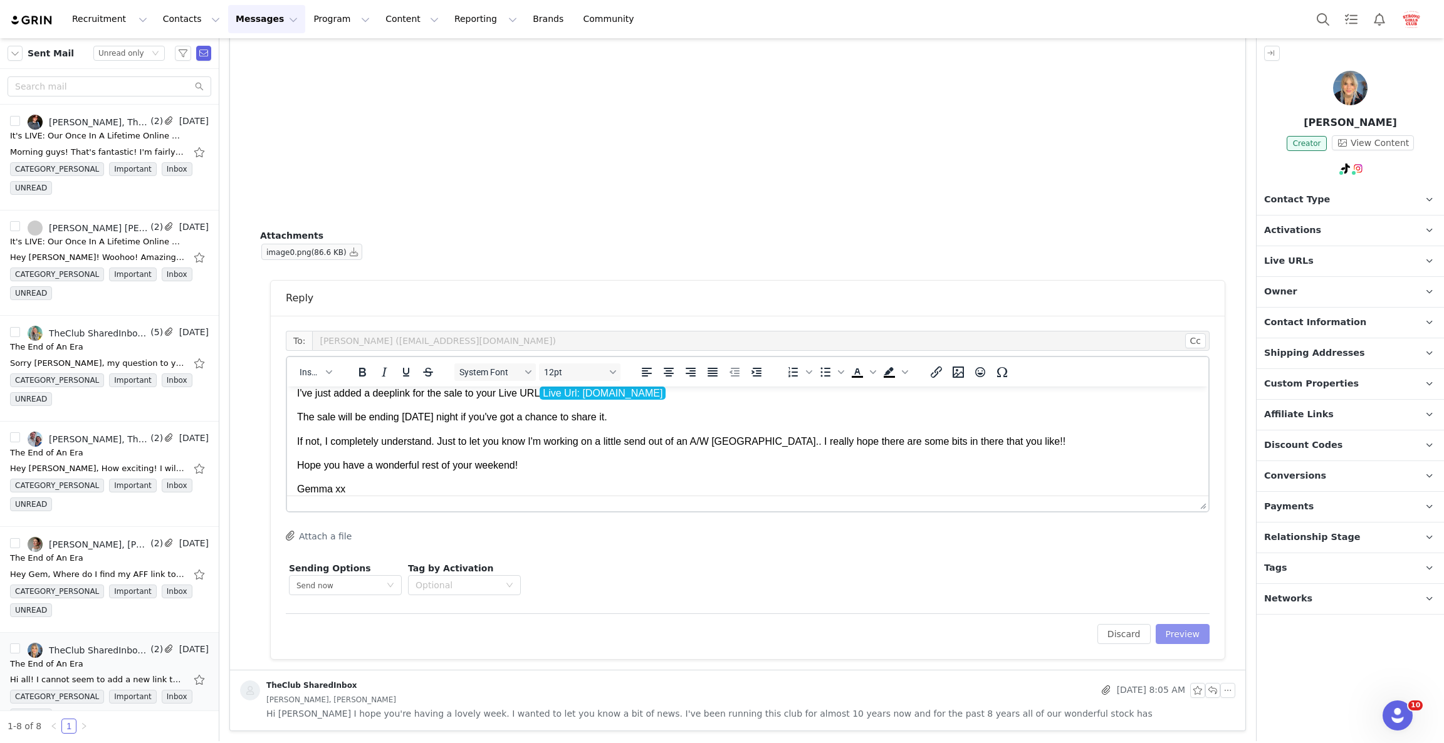
click at [1171, 630] on button "Preview" at bounding box center [1183, 634] width 55 height 20
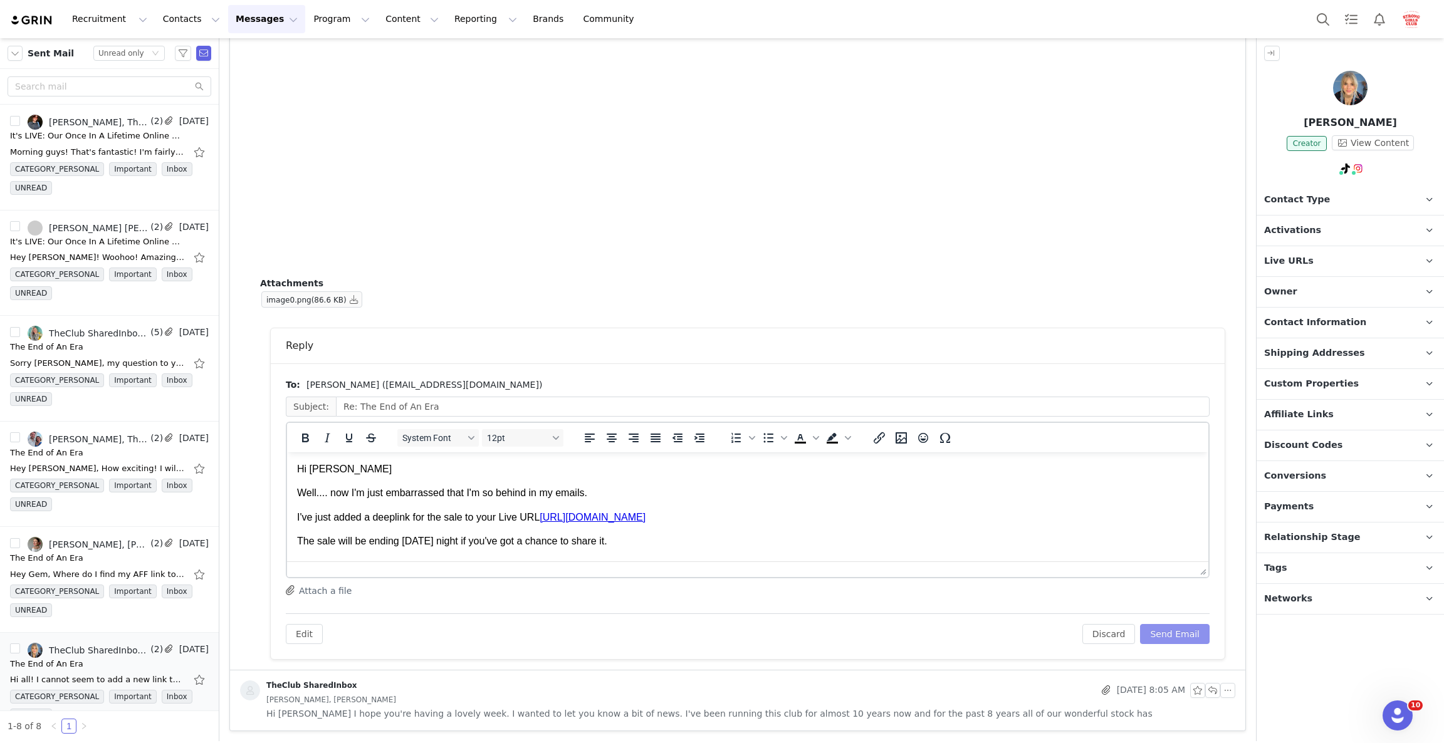
scroll to position [0, 0]
click at [1170, 635] on button "Send Email" at bounding box center [1175, 634] width 70 height 20
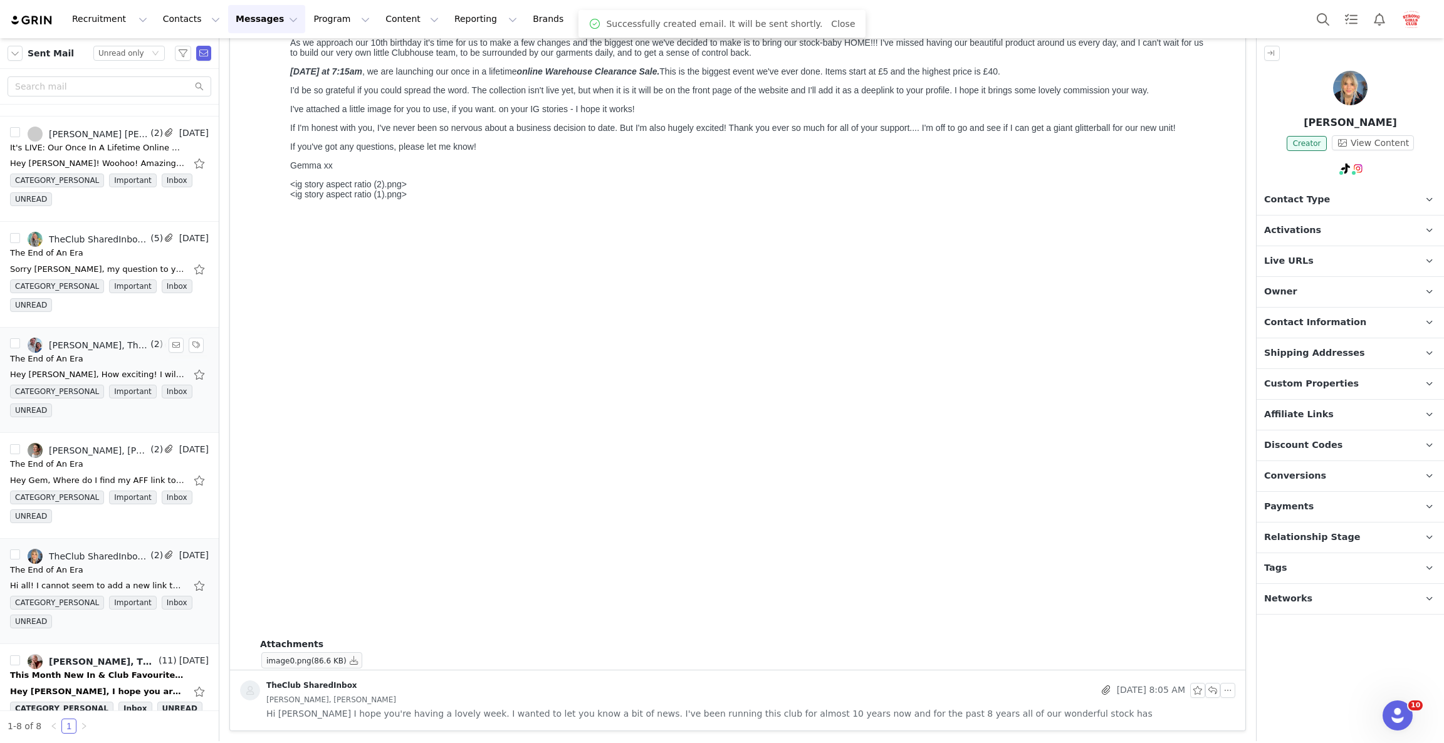
scroll to position [188, 0]
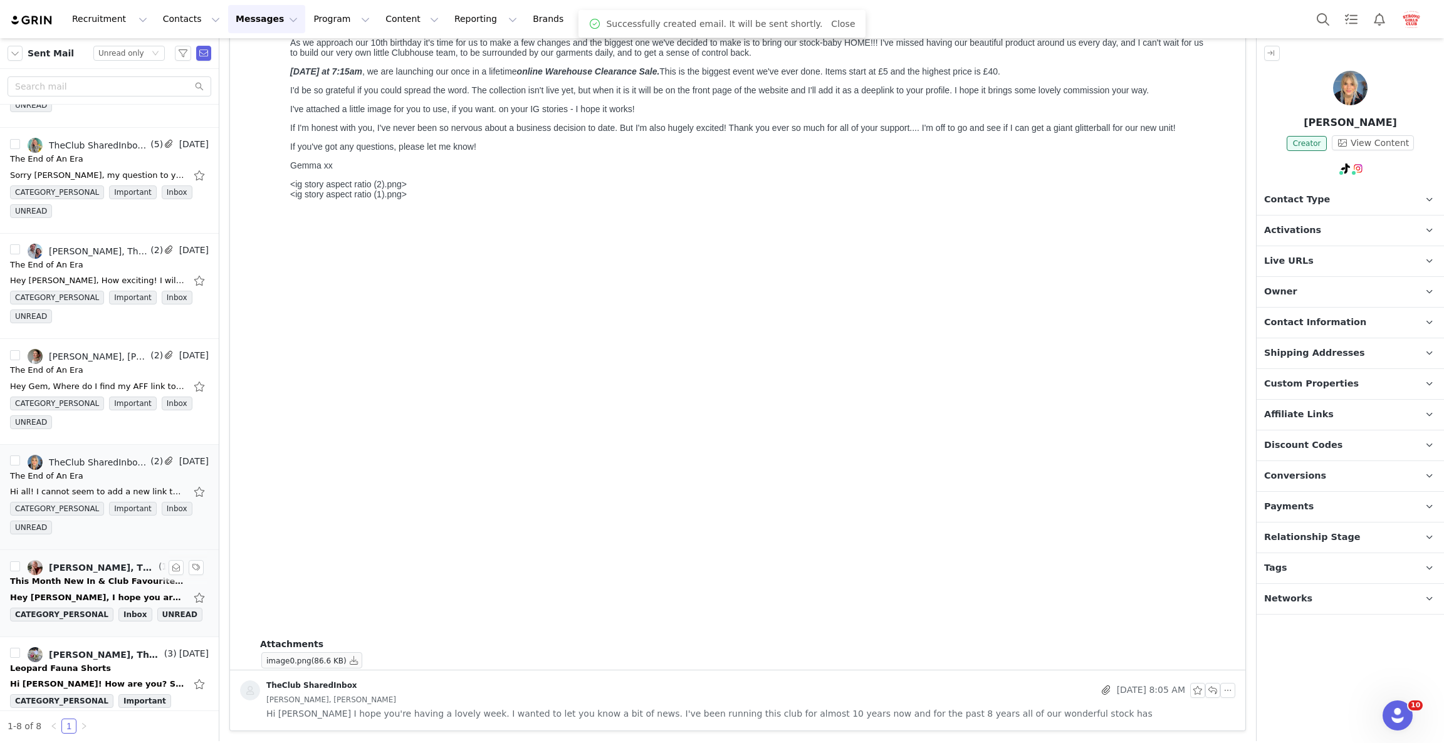
click at [107, 596] on div "Hey Gemma, I hope you are well & the warehouse sale went well!🎉🛍️💖 Just wondere…" at bounding box center [97, 598] width 175 height 13
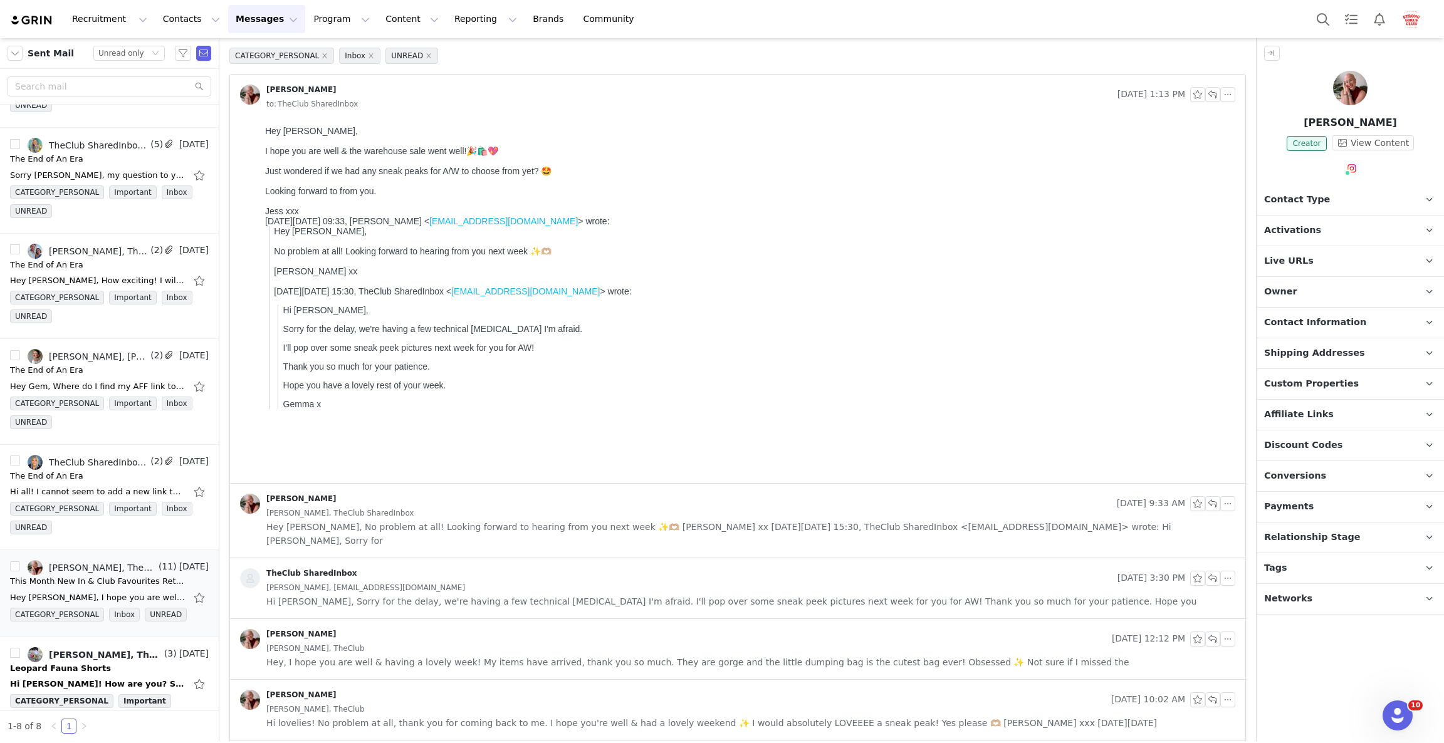
scroll to position [0, 0]
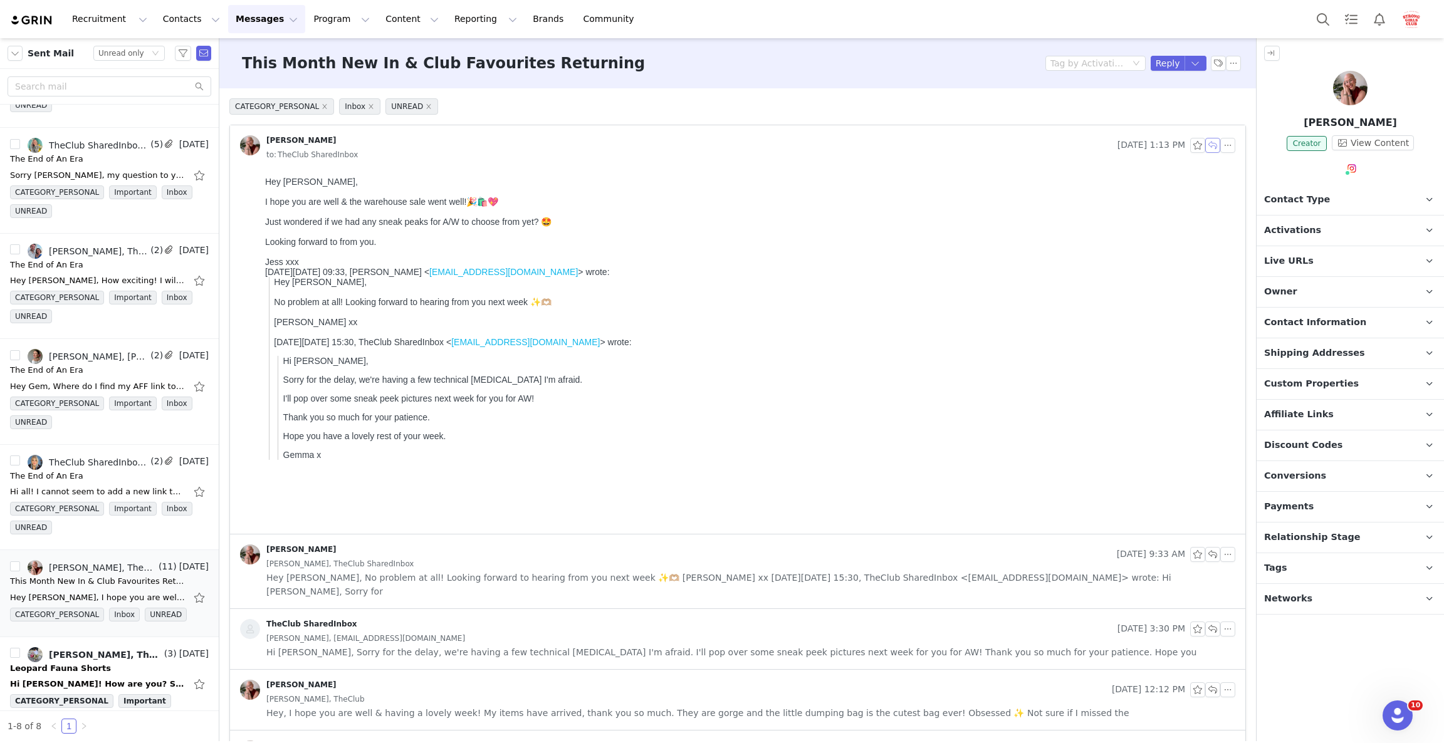
click at [1205, 147] on button "button" at bounding box center [1212, 145] width 15 height 15
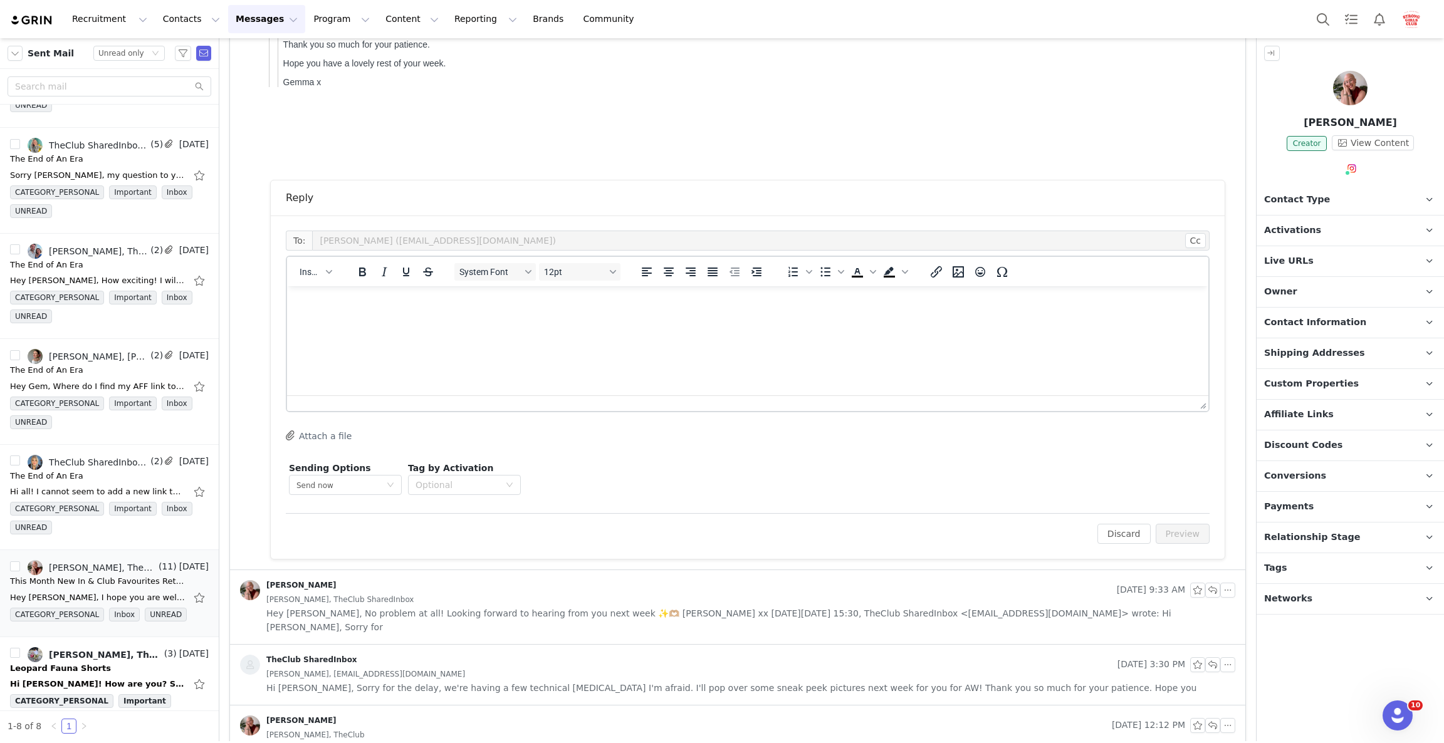
click at [778, 320] on html at bounding box center [747, 303] width 921 height 34
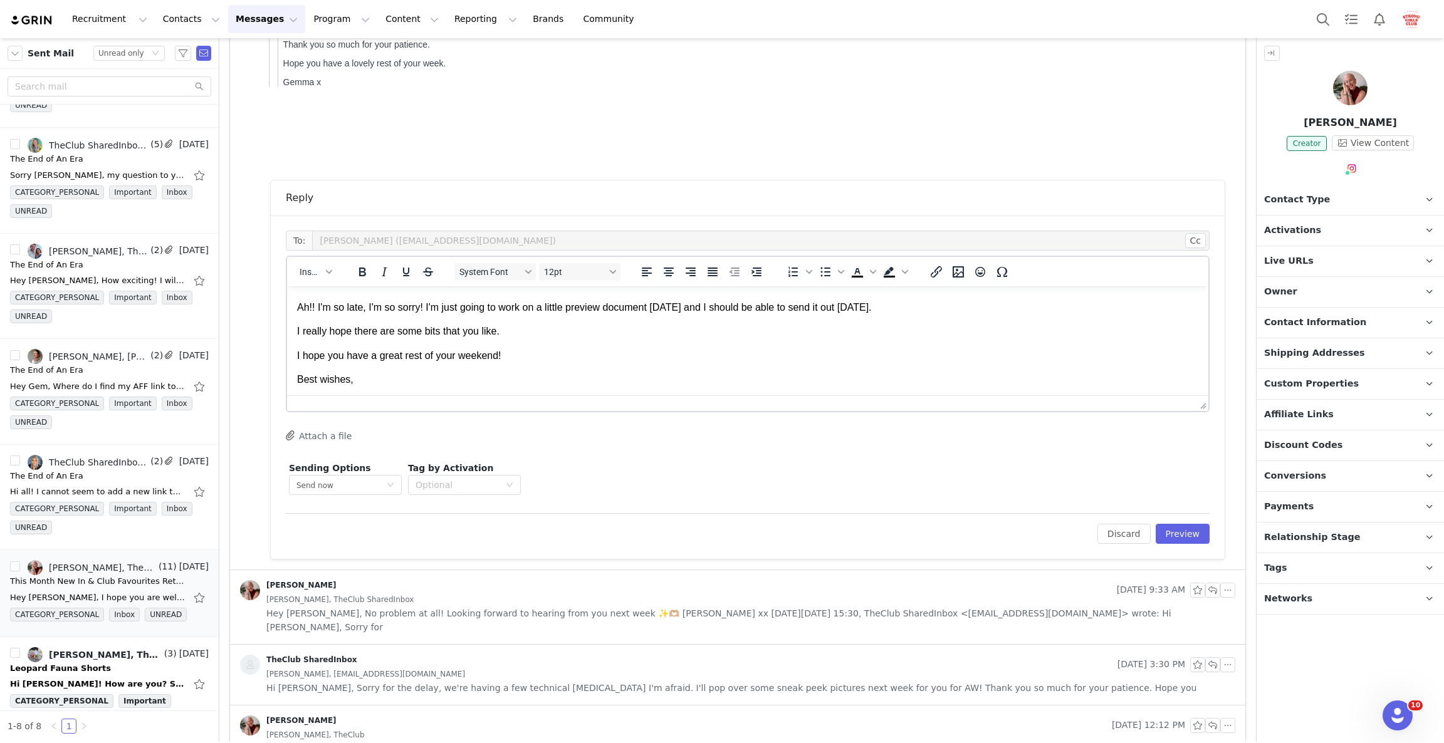
scroll to position [58, 0]
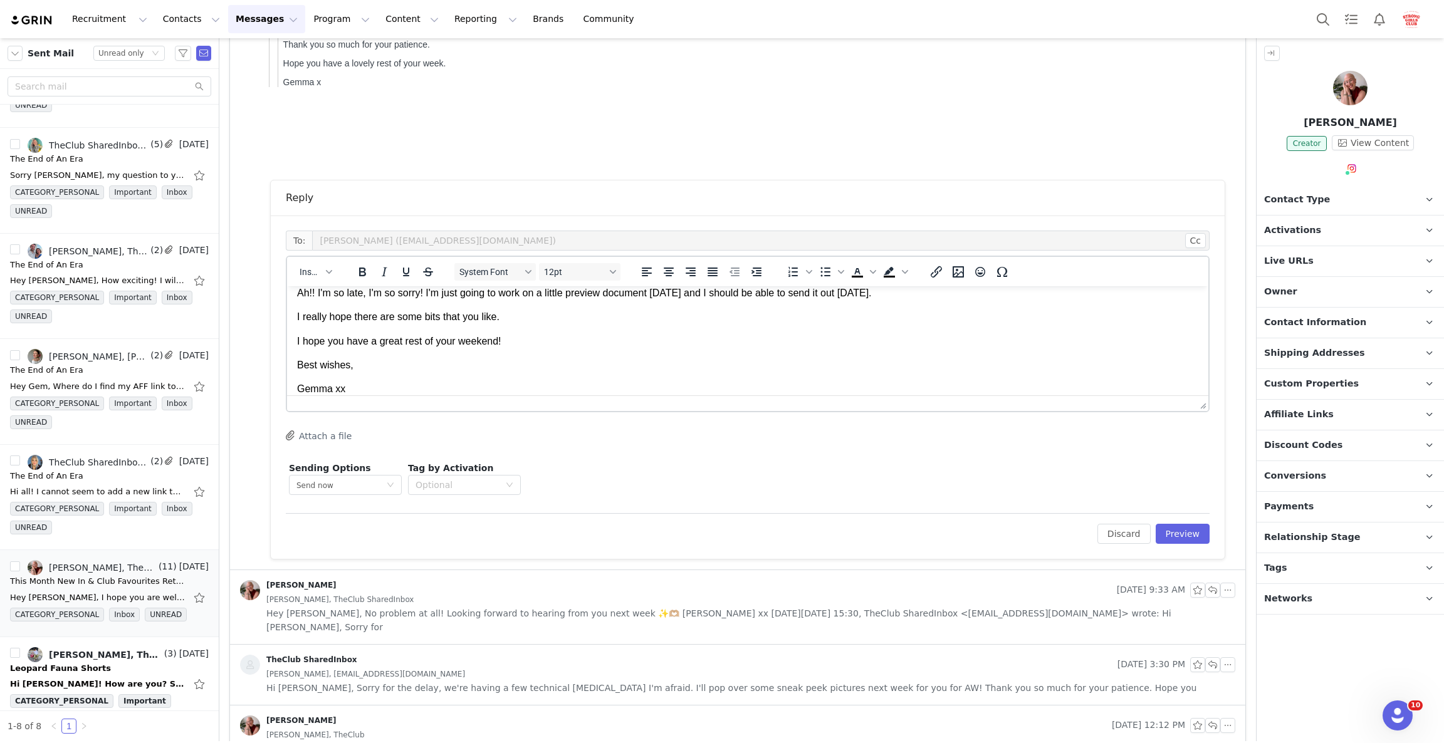
click at [1157, 521] on div "Edit Discard Preview" at bounding box center [748, 528] width 924 height 31
click at [1164, 529] on button "Preview" at bounding box center [1183, 534] width 55 height 20
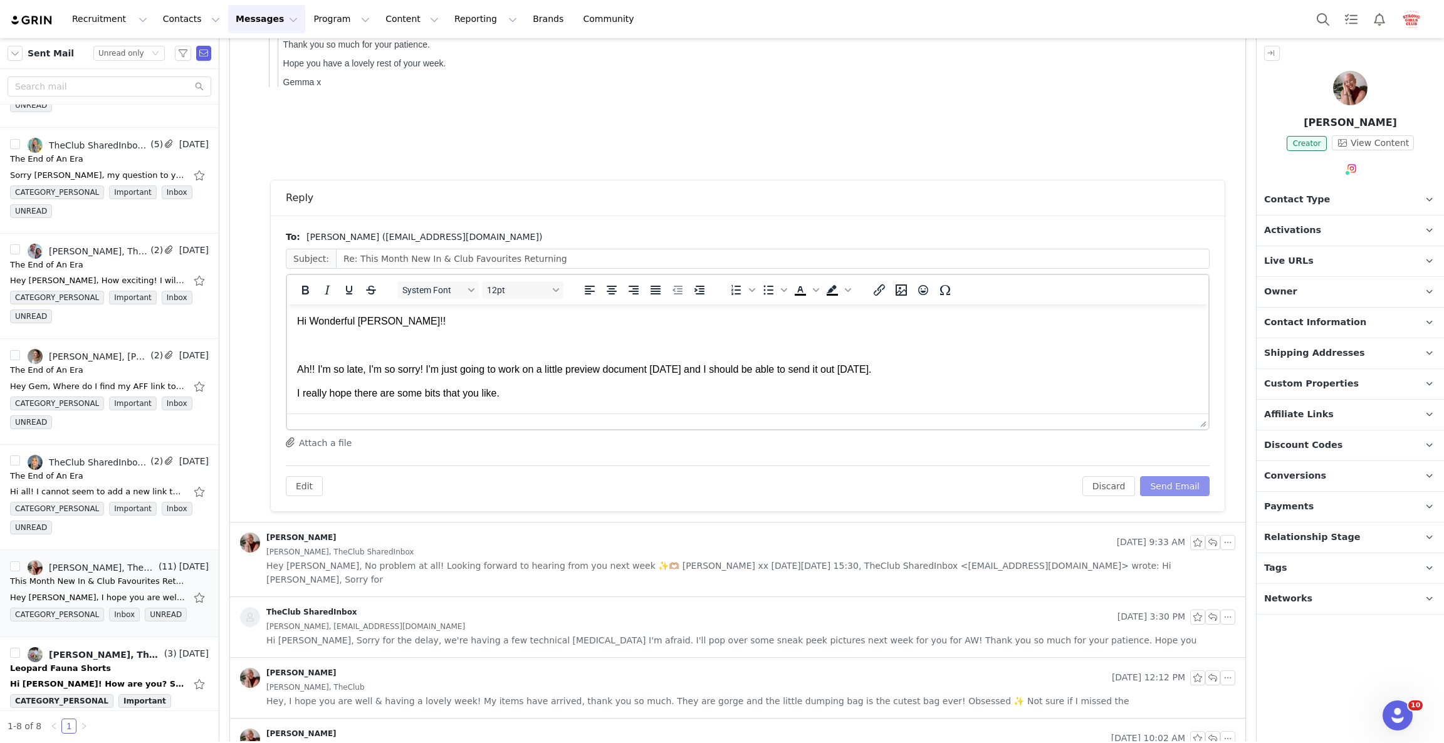
scroll to position [0, 0]
click at [1142, 476] on button "Send Email" at bounding box center [1175, 486] width 70 height 20
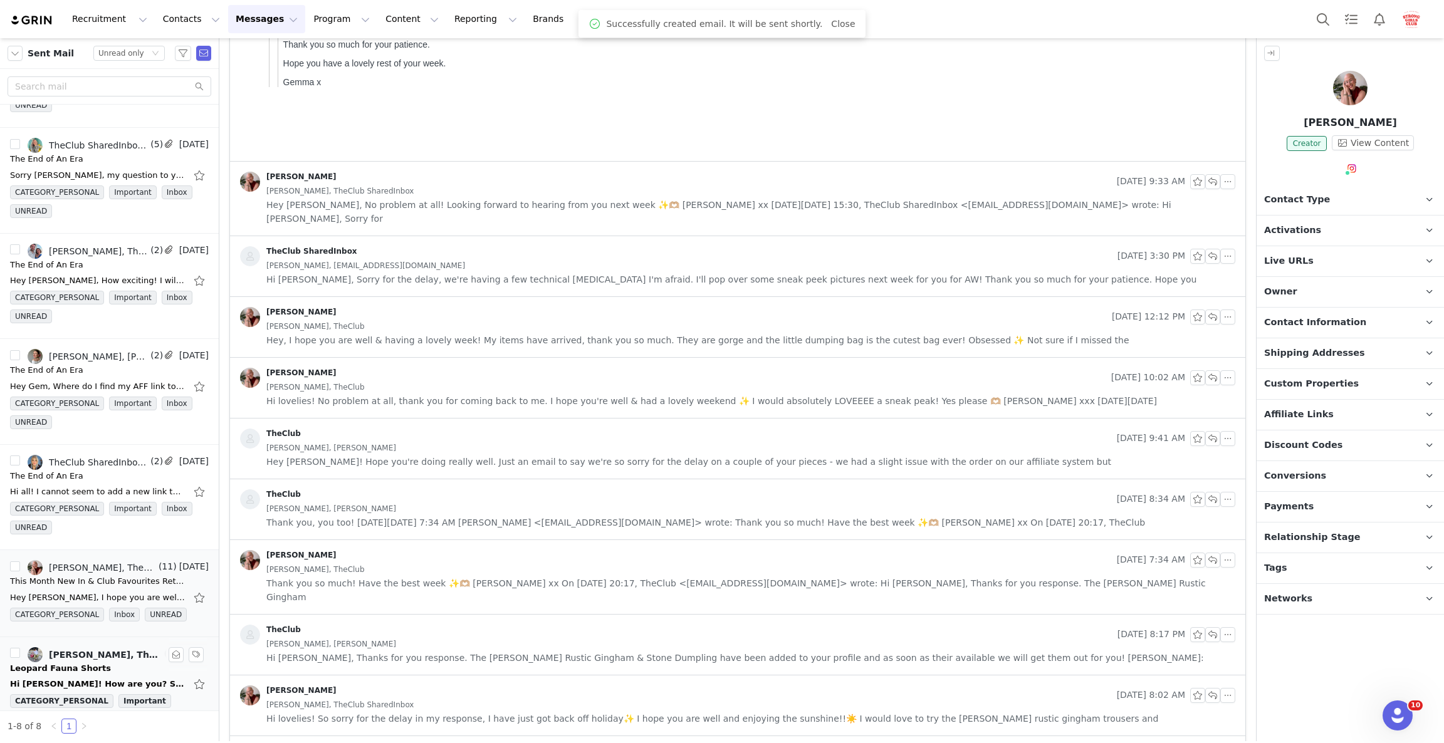
click at [93, 672] on div "Leopard Fauna Shorts" at bounding box center [109, 668] width 199 height 13
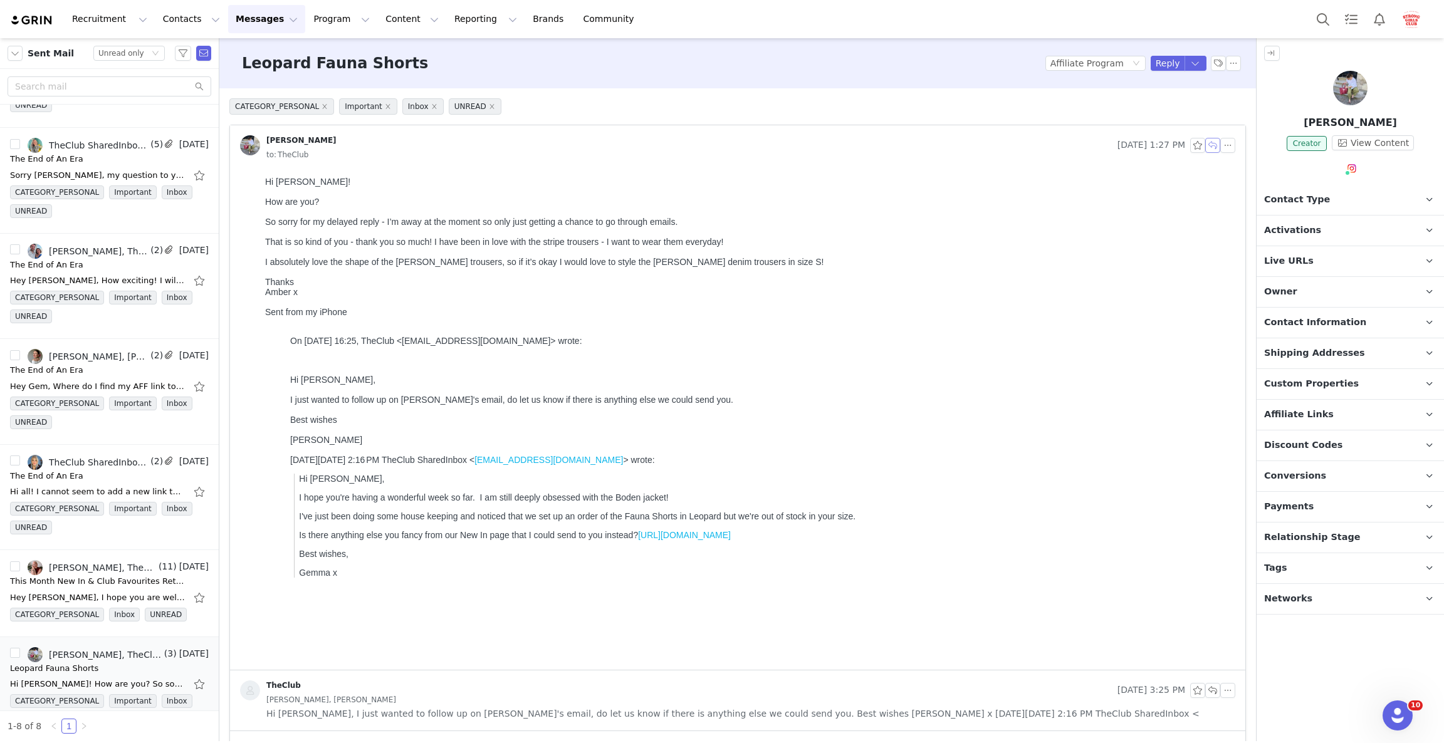
drag, startPoint x: 1196, startPoint y: 144, endPoint x: 1205, endPoint y: 142, distance: 9.0
click at [1205, 144] on button "button" at bounding box center [1212, 145] width 15 height 15
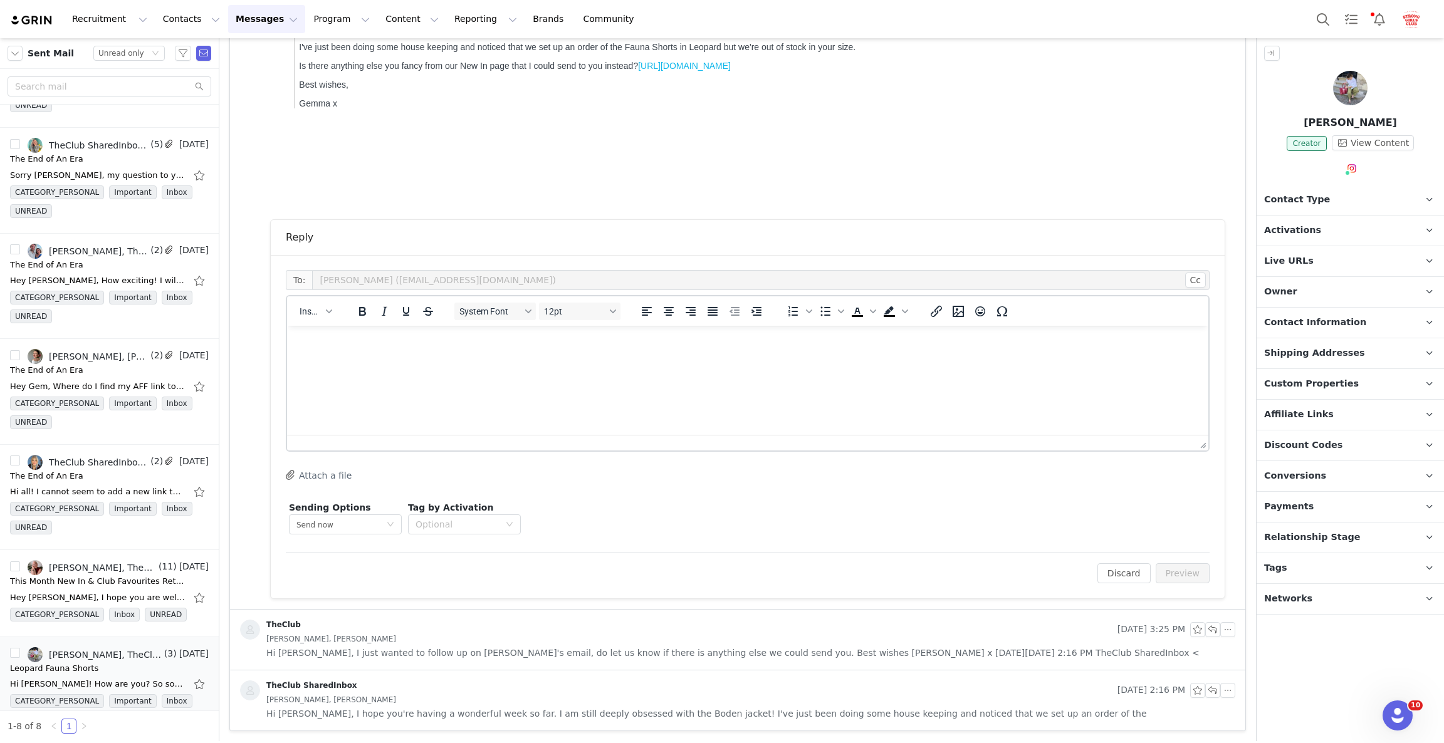
click at [364, 360] on html at bounding box center [747, 343] width 921 height 34
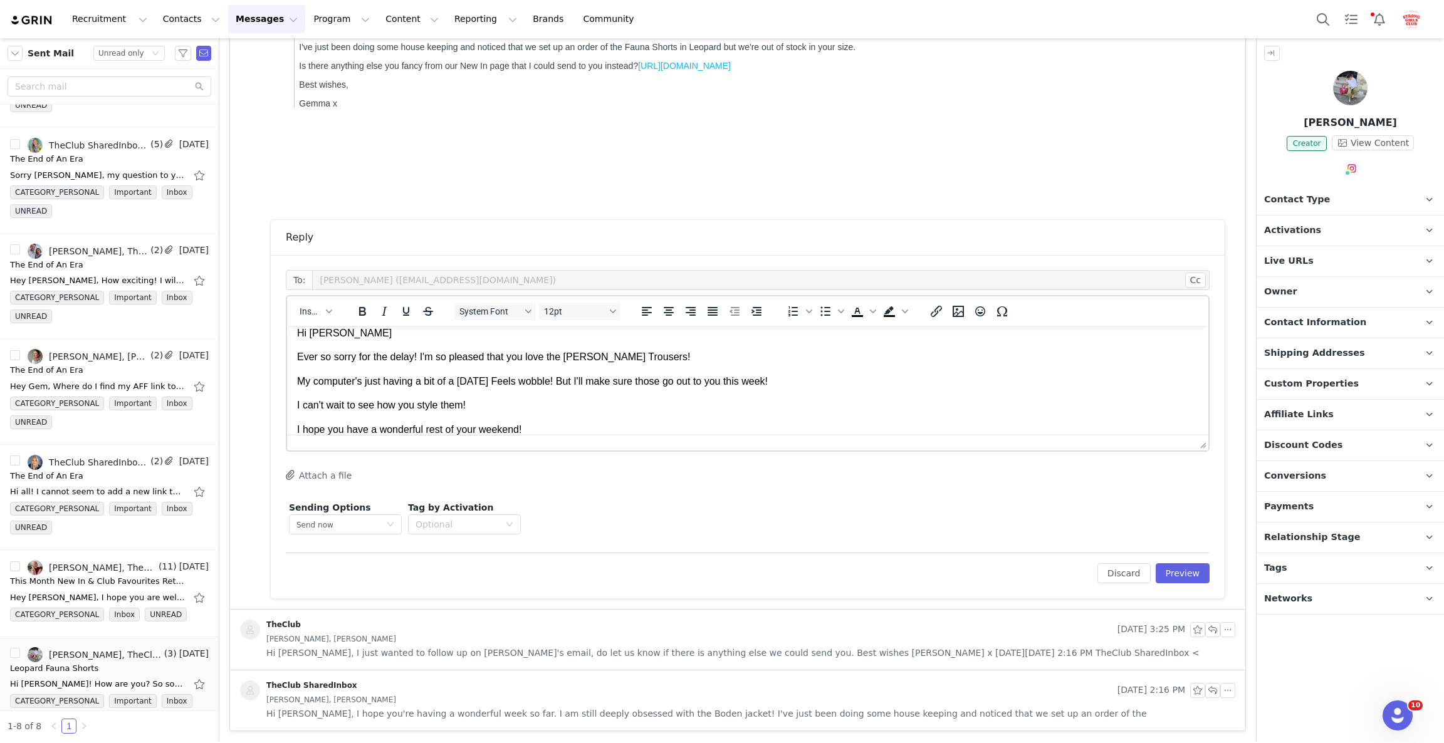
scroll to position [34, 0]
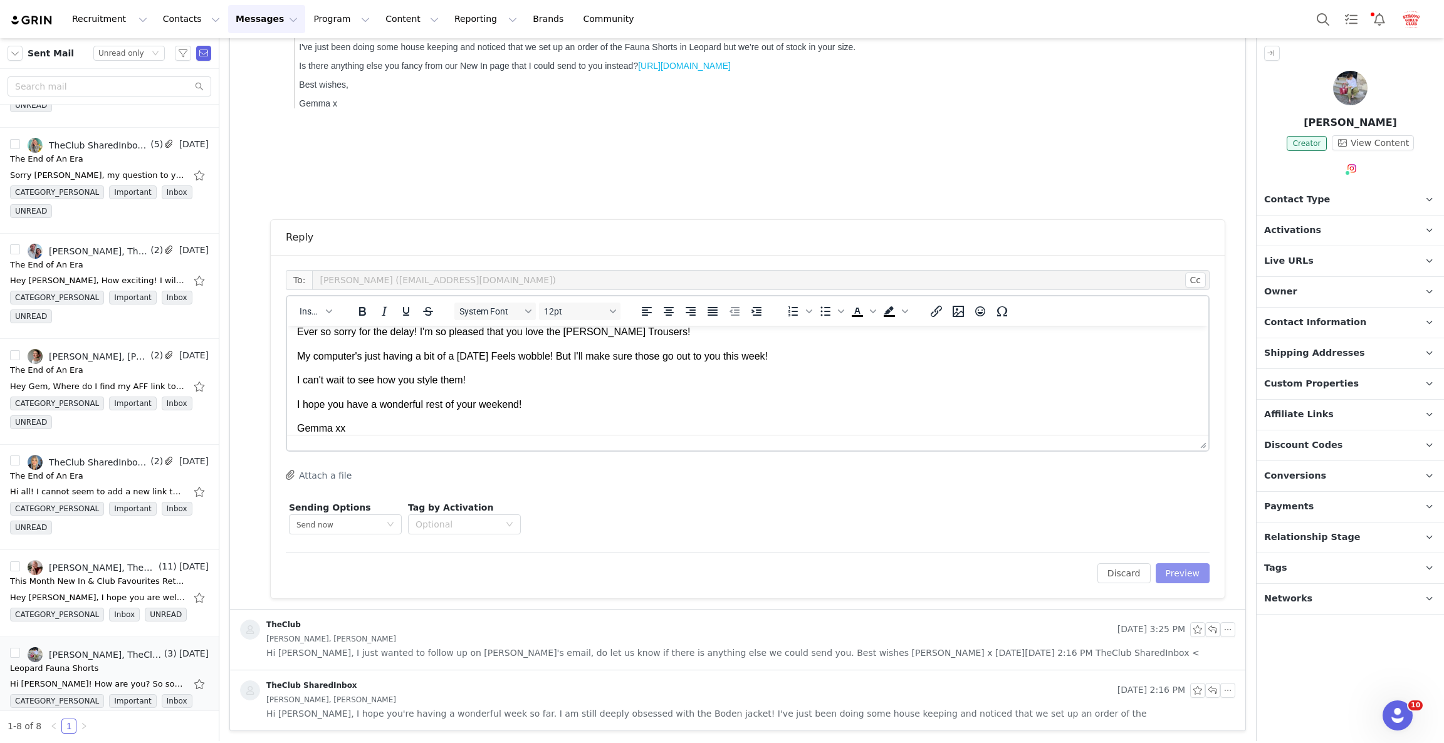
click at [1160, 578] on button "Preview" at bounding box center [1183, 573] width 55 height 20
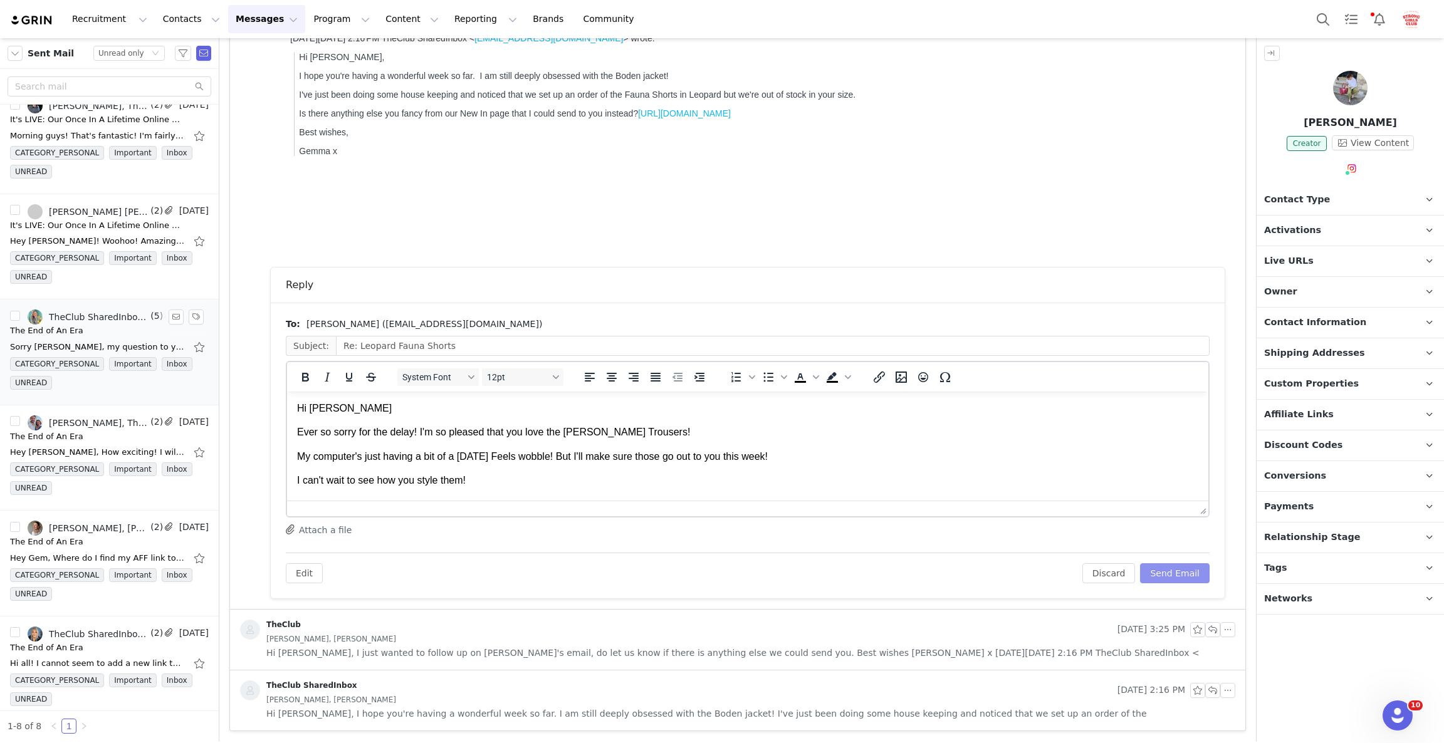
scroll to position [0, 0]
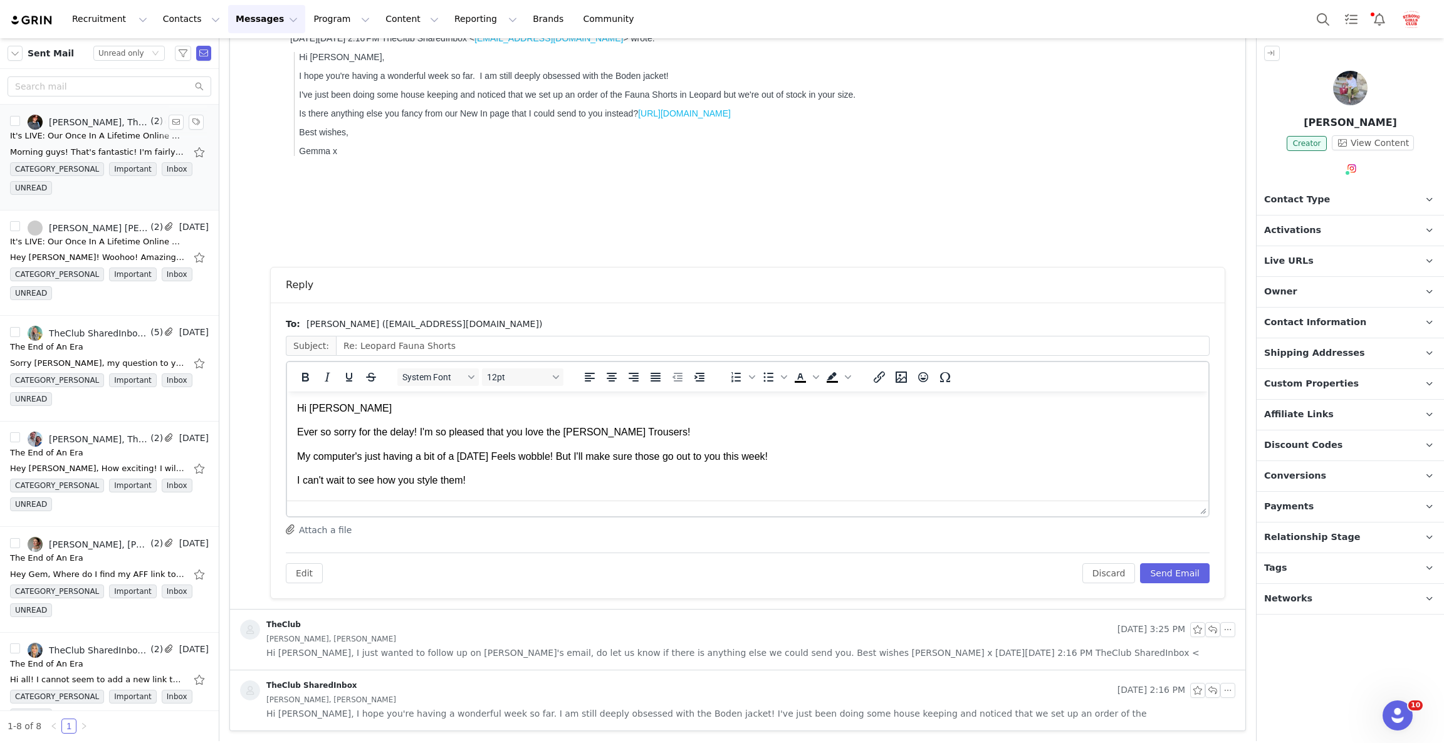
click at [81, 138] on div "It's LIVE: Our Once In A Lifetime Online Warehouse SALE!!" at bounding box center [97, 136] width 175 height 13
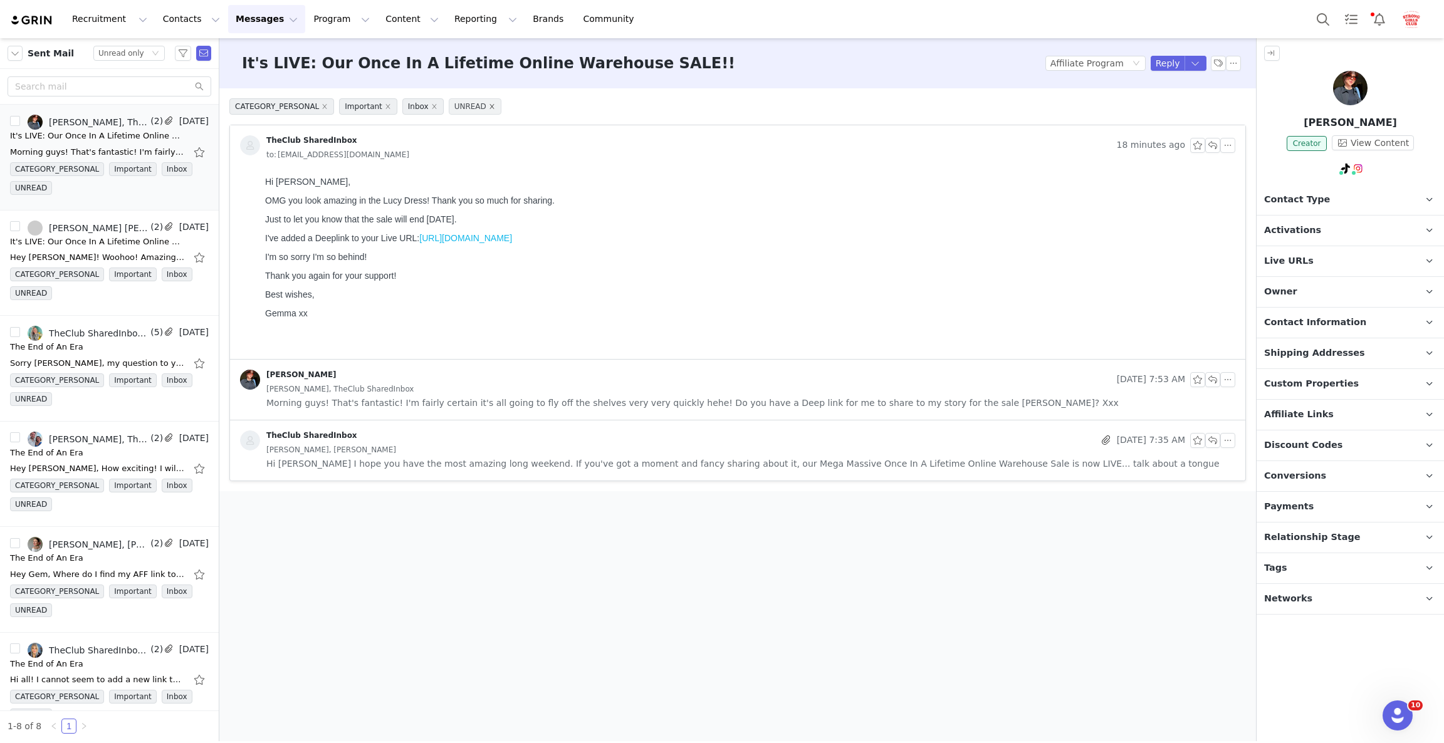
click at [489, 107] on icon "icon: close" at bounding box center [492, 106] width 6 height 6
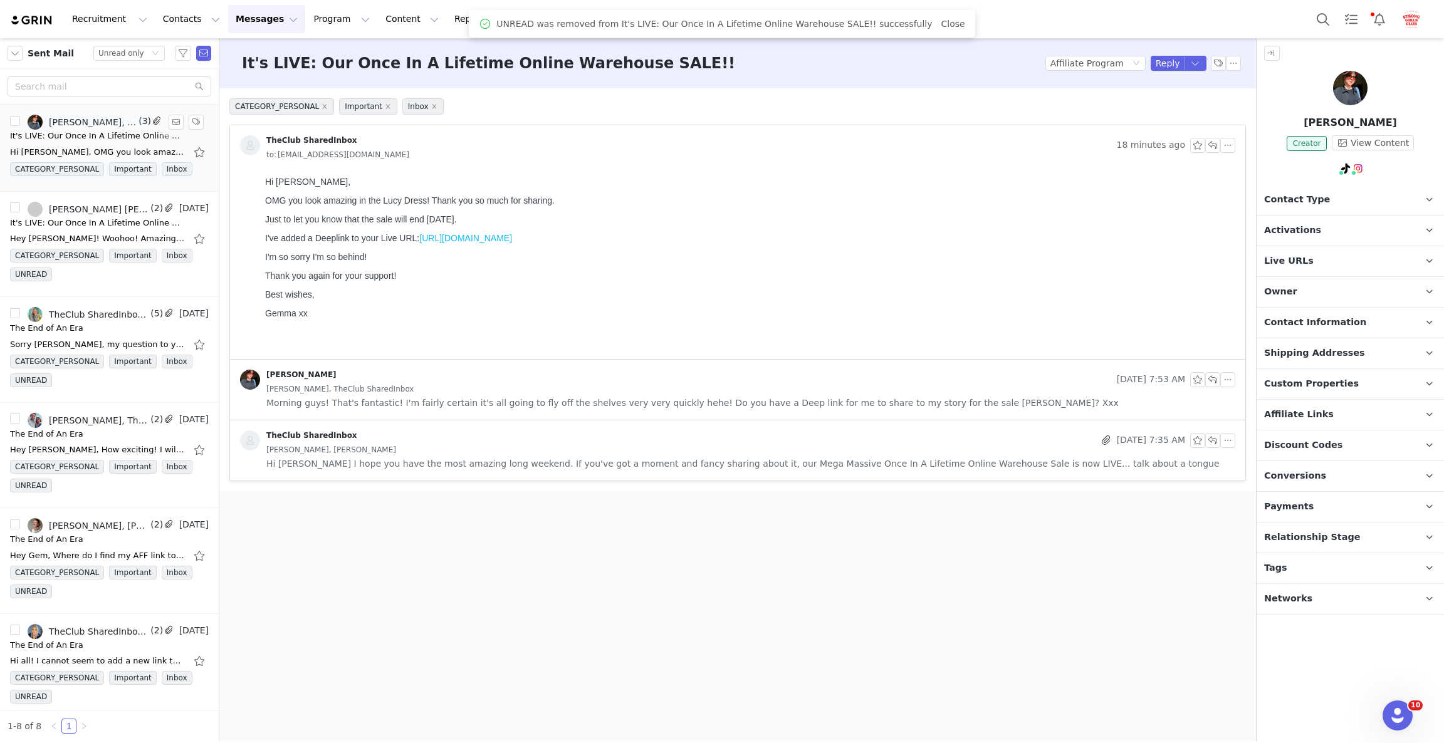
click at [125, 144] on div "Hi Sam, OMG you look amazing in the Lucy Dress! Thank you so much for sharing. …" at bounding box center [109, 152] width 199 height 20
click at [63, 228] on div "It's LIVE: Our Once In A Lifetime Online Warehouse SALE!!" at bounding box center [97, 223] width 175 height 13
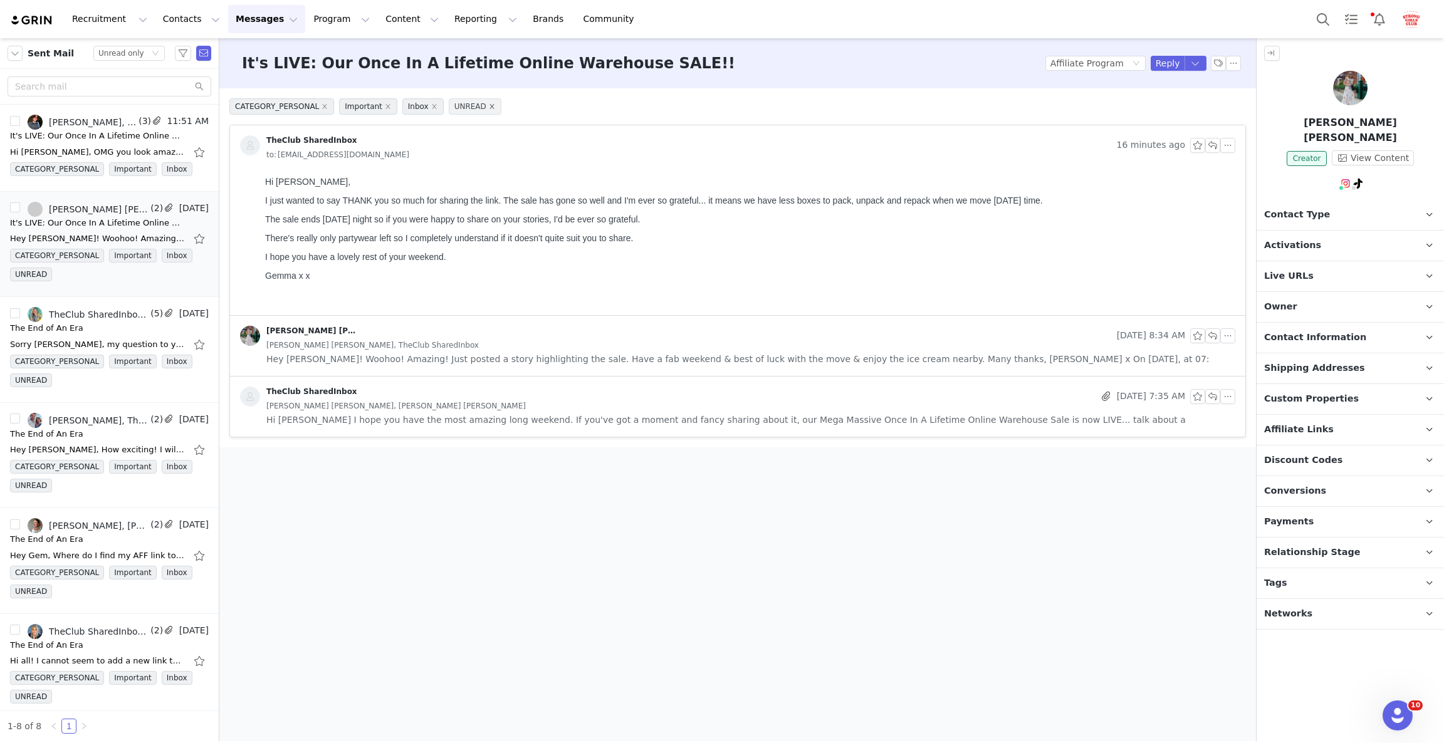
click at [489, 108] on icon "icon: close" at bounding box center [491, 106] width 4 height 4
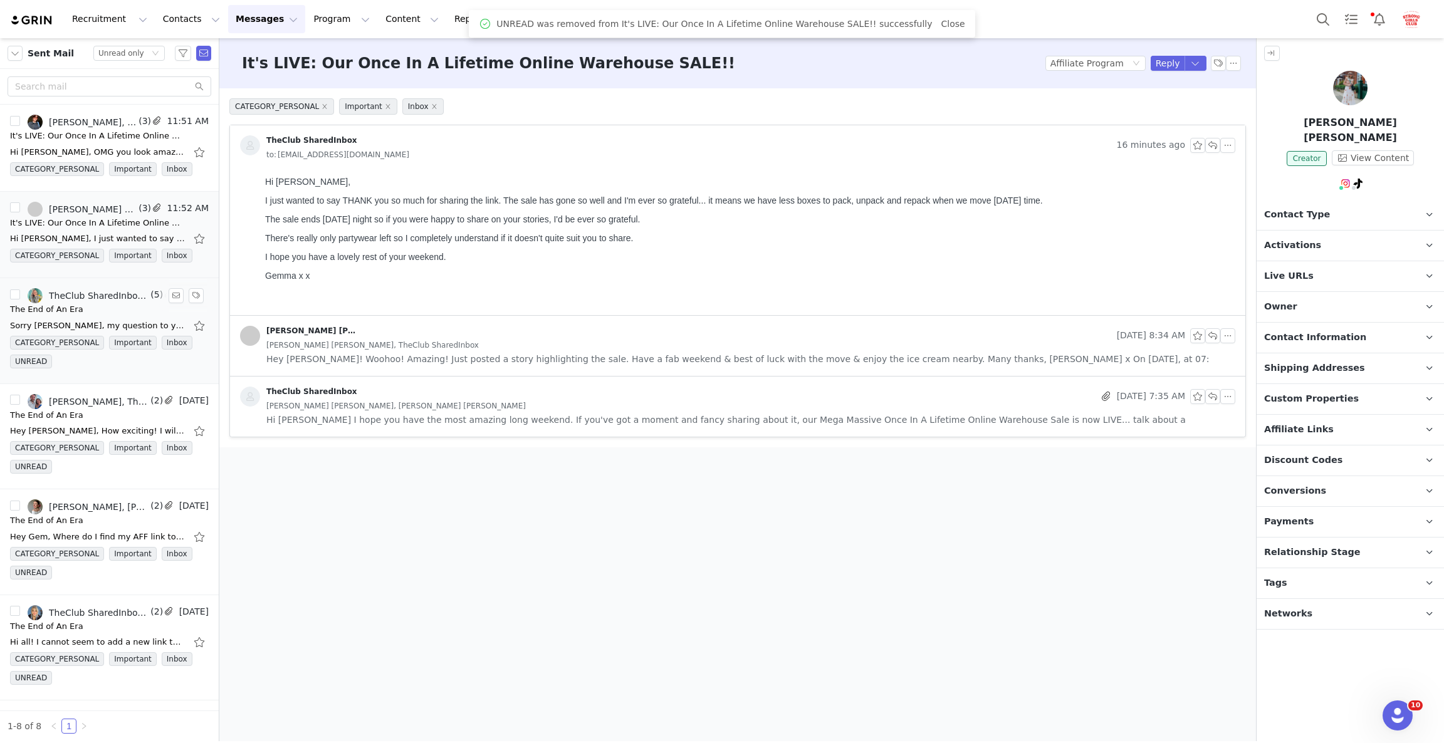
click at [63, 308] on div "The End of An Era" at bounding box center [46, 309] width 73 height 13
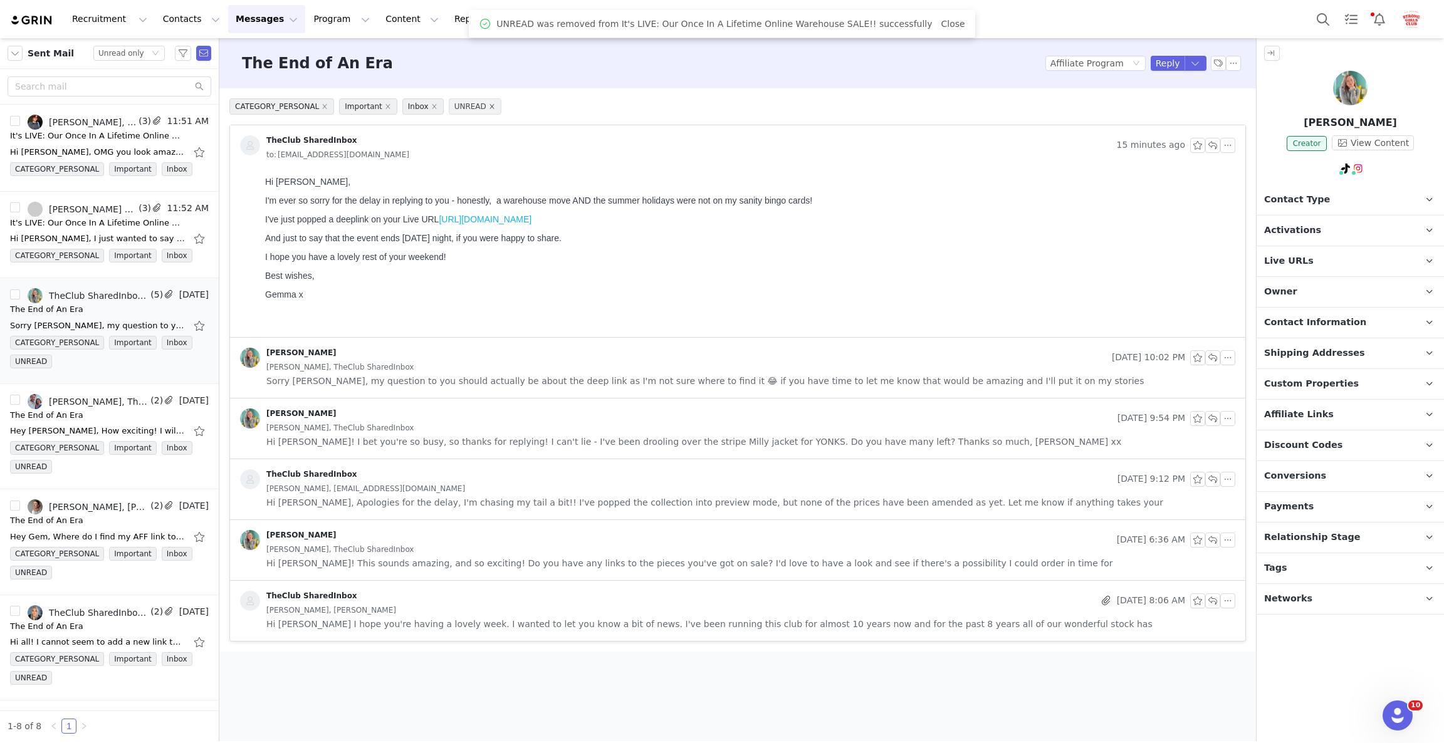
click at [489, 109] on icon "icon: close" at bounding box center [492, 106] width 6 height 6
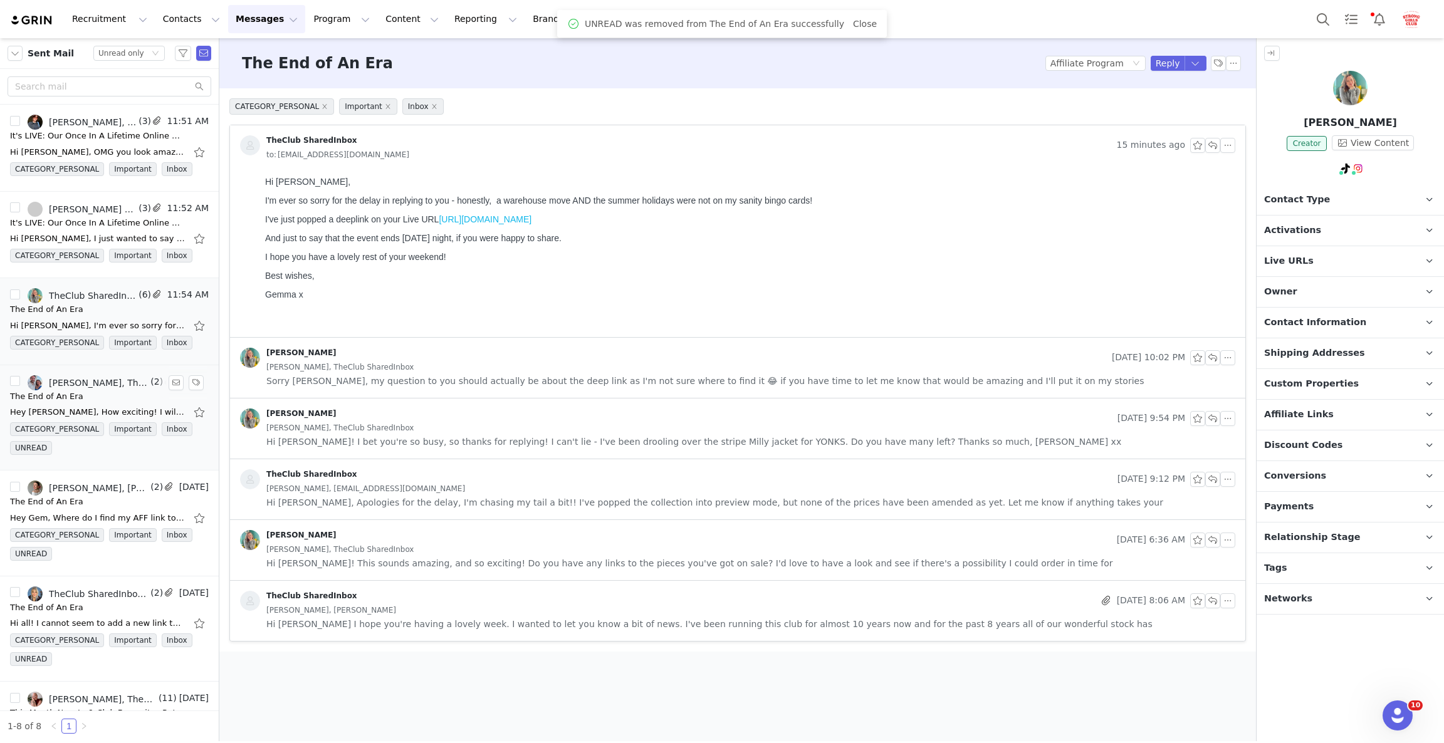
click at [111, 403] on div "The End of An Era" at bounding box center [109, 396] width 199 height 13
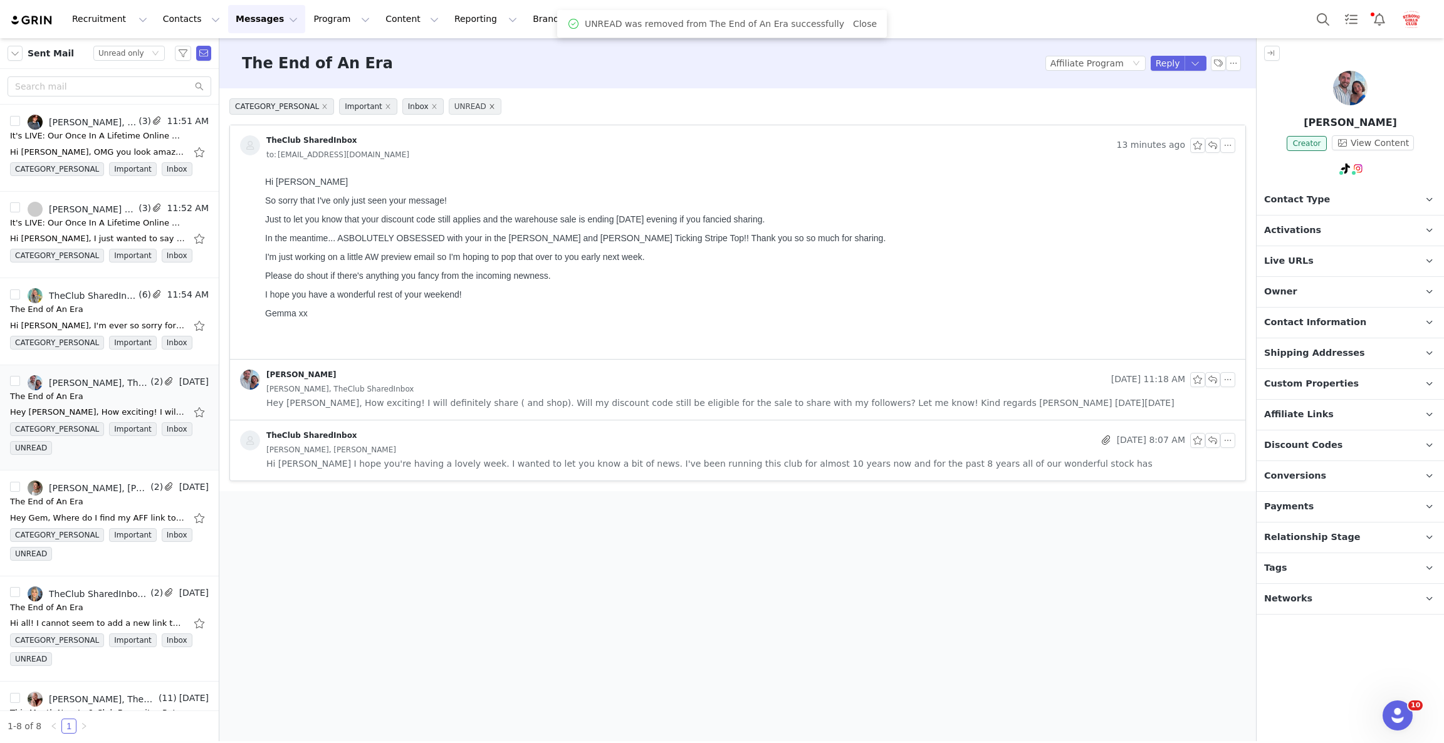
click at [489, 107] on icon "icon: close" at bounding box center [492, 106] width 6 height 6
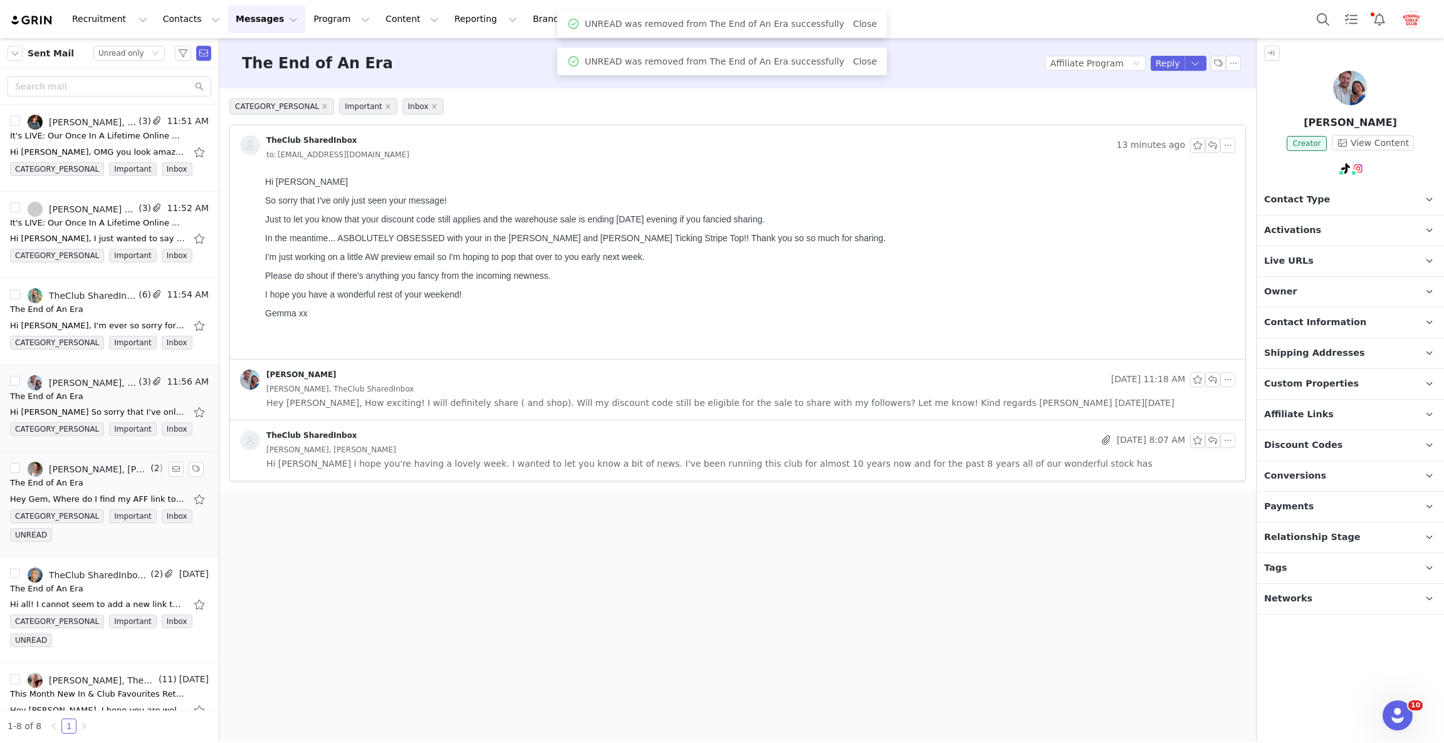
click at [91, 481] on div "The End of An Era" at bounding box center [109, 483] width 199 height 13
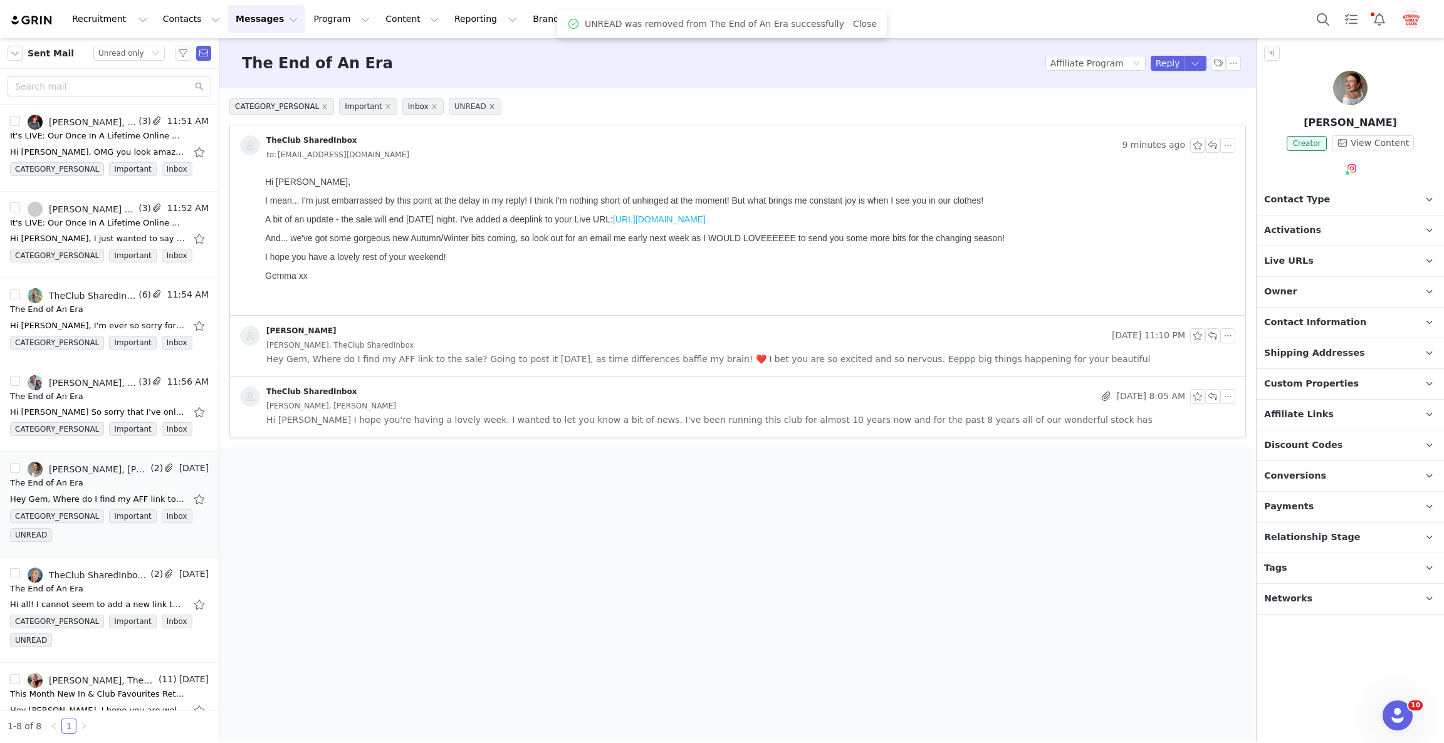
click at [489, 103] on icon "icon: close" at bounding box center [492, 106] width 6 height 6
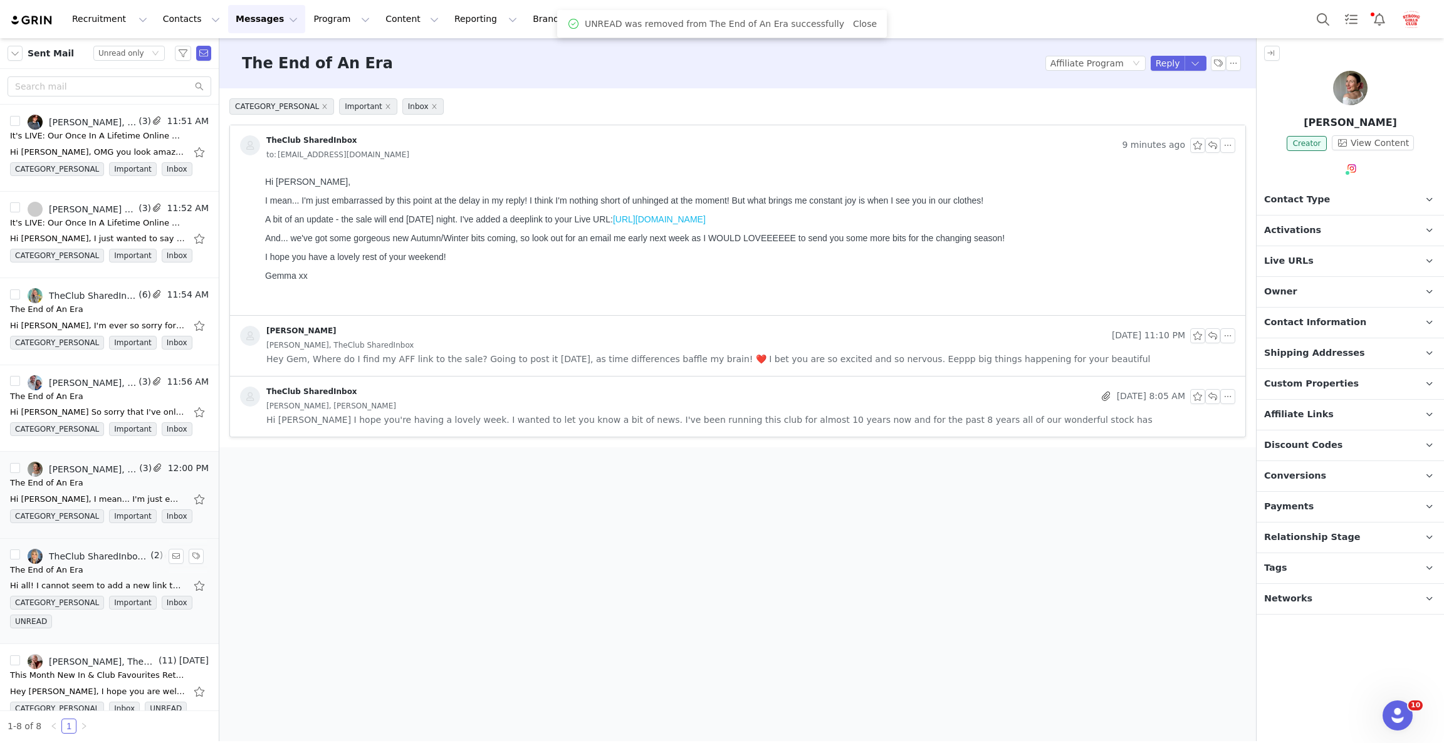
click at [65, 575] on div "The End of An Era" at bounding box center [46, 570] width 73 height 13
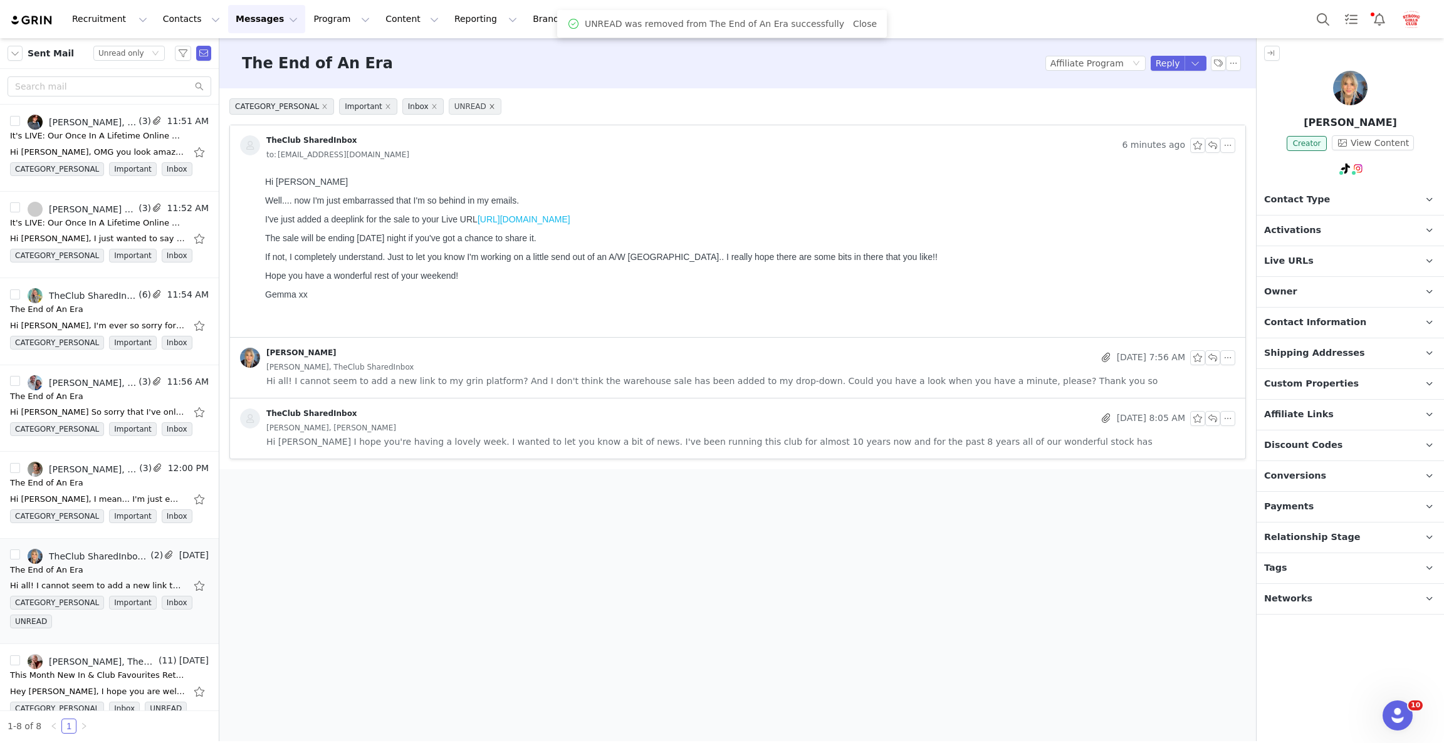
click at [489, 103] on icon "icon: close" at bounding box center [492, 106] width 6 height 6
click at [89, 661] on div "This Month New In & Club Favourites Returning" at bounding box center [97, 656] width 175 height 13
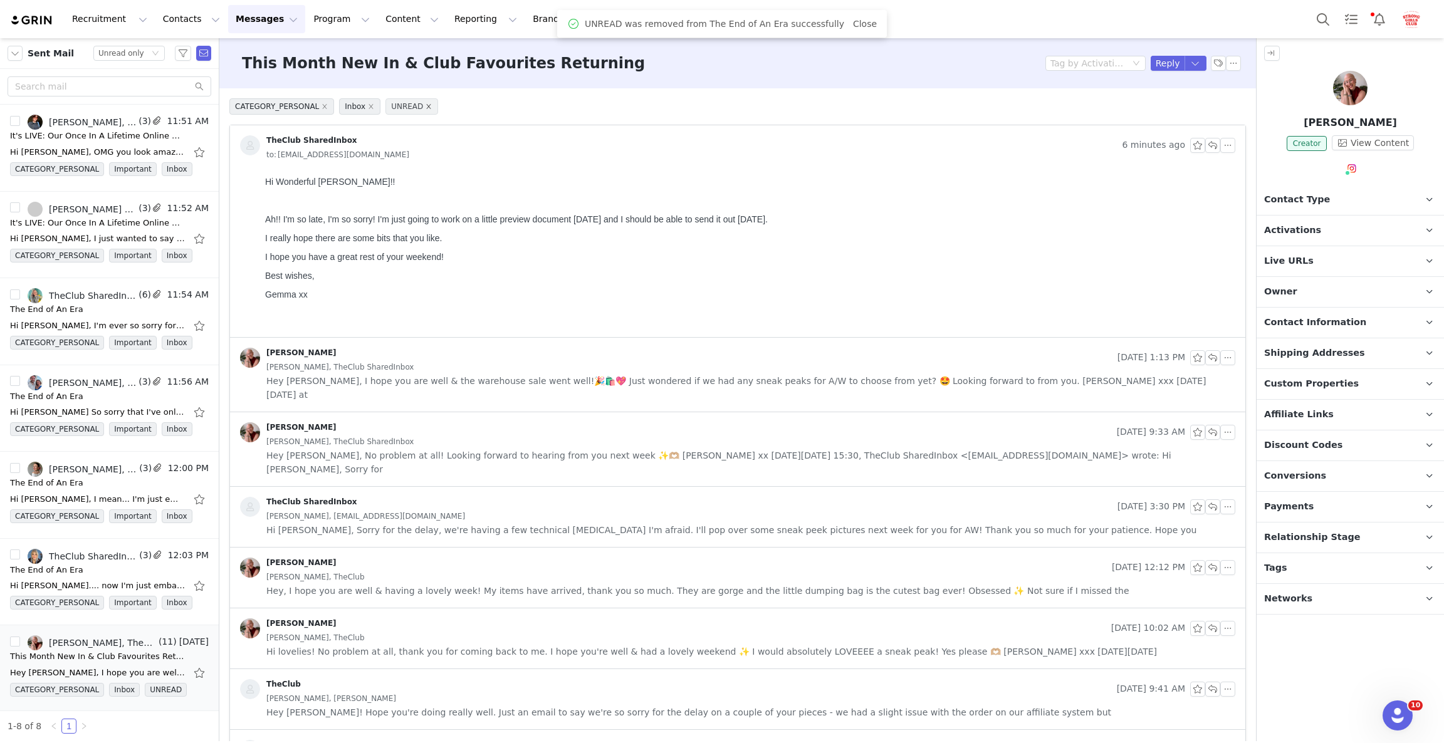
click at [426, 108] on icon "icon: close" at bounding box center [429, 106] width 6 height 6
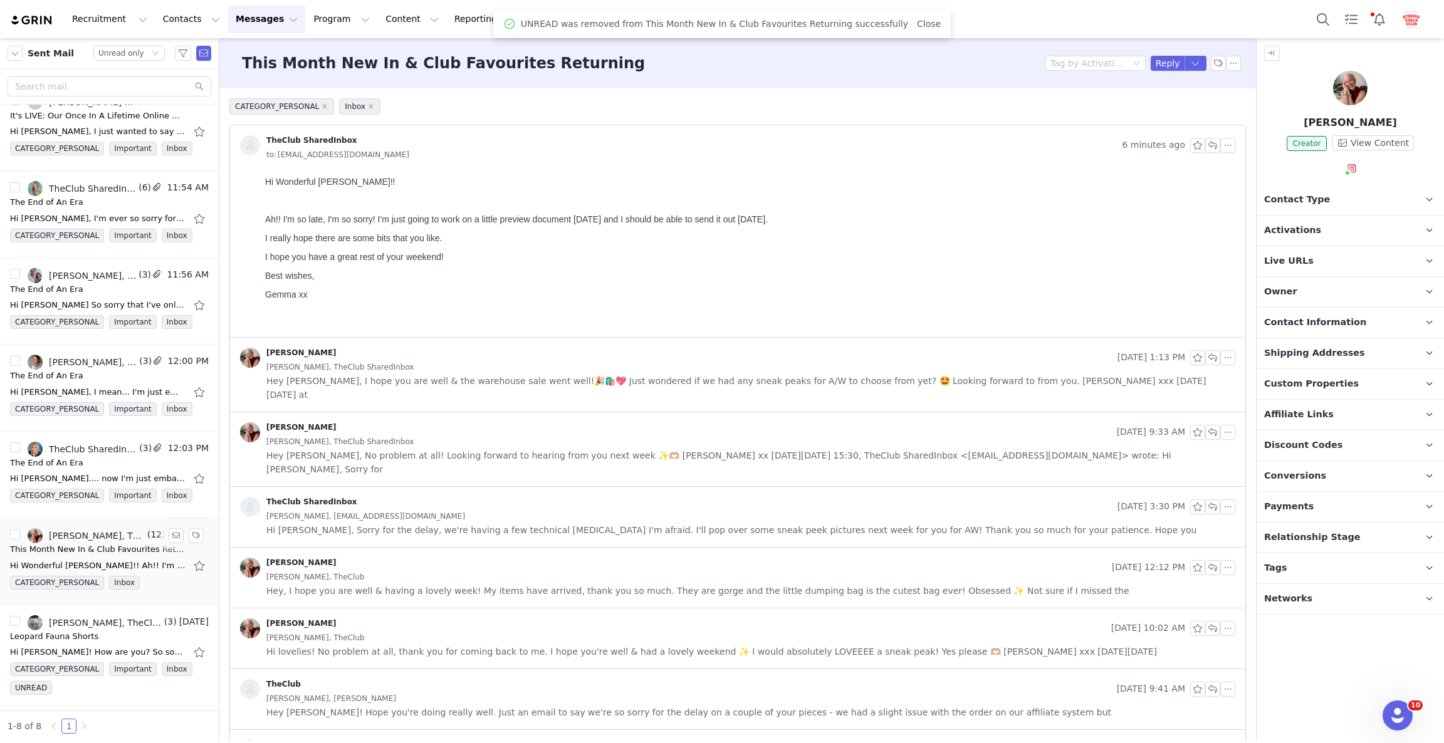
click at [93, 549] on div "This Month New In & Club Favourites Returning" at bounding box center [97, 549] width 175 height 13
click at [368, 108] on icon "icon: close" at bounding box center [371, 106] width 6 height 6
click at [69, 646] on div "Hi Rosie! How are you? So sorry for my delayed reply - I'm away at the moment s…" at bounding box center [97, 652] width 175 height 13
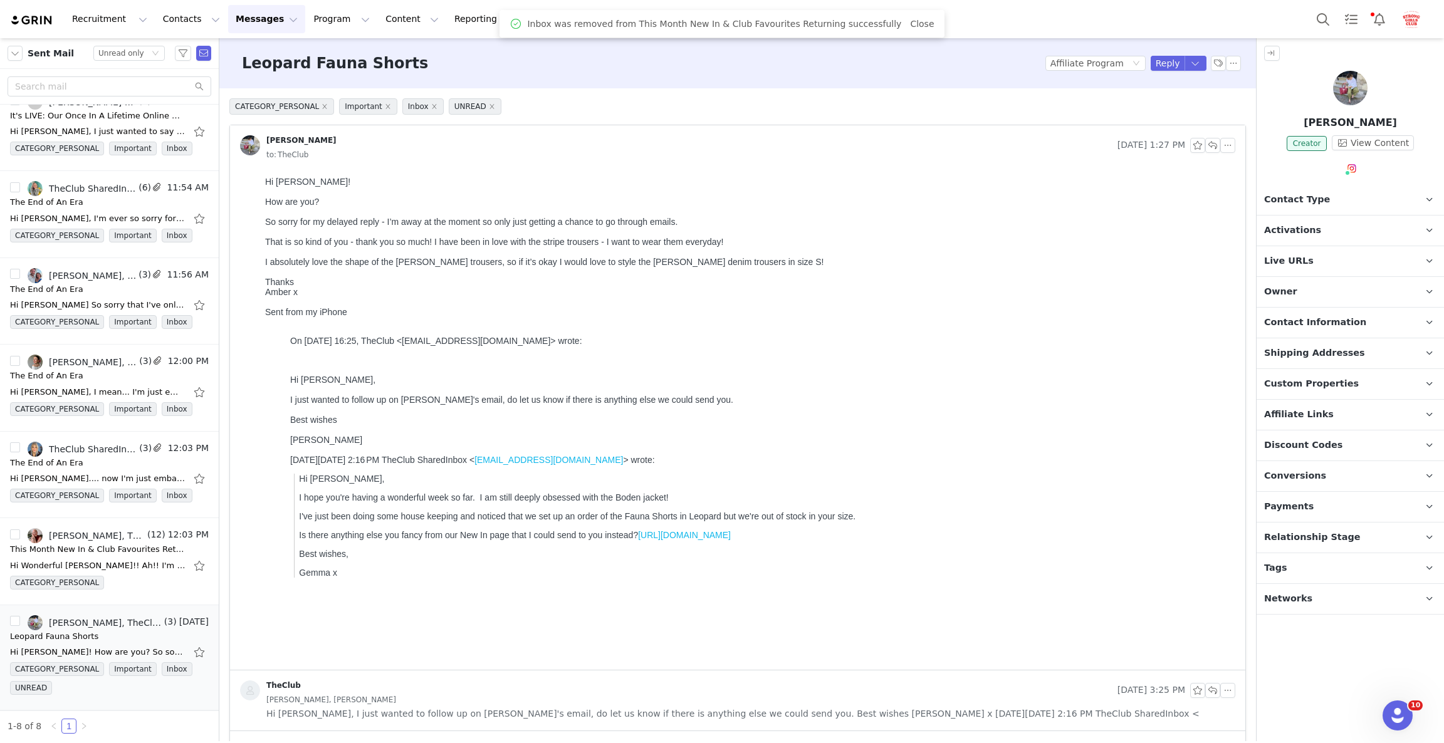
scroll to position [0, 0]
click at [489, 105] on icon "icon: close" at bounding box center [491, 106] width 4 height 4
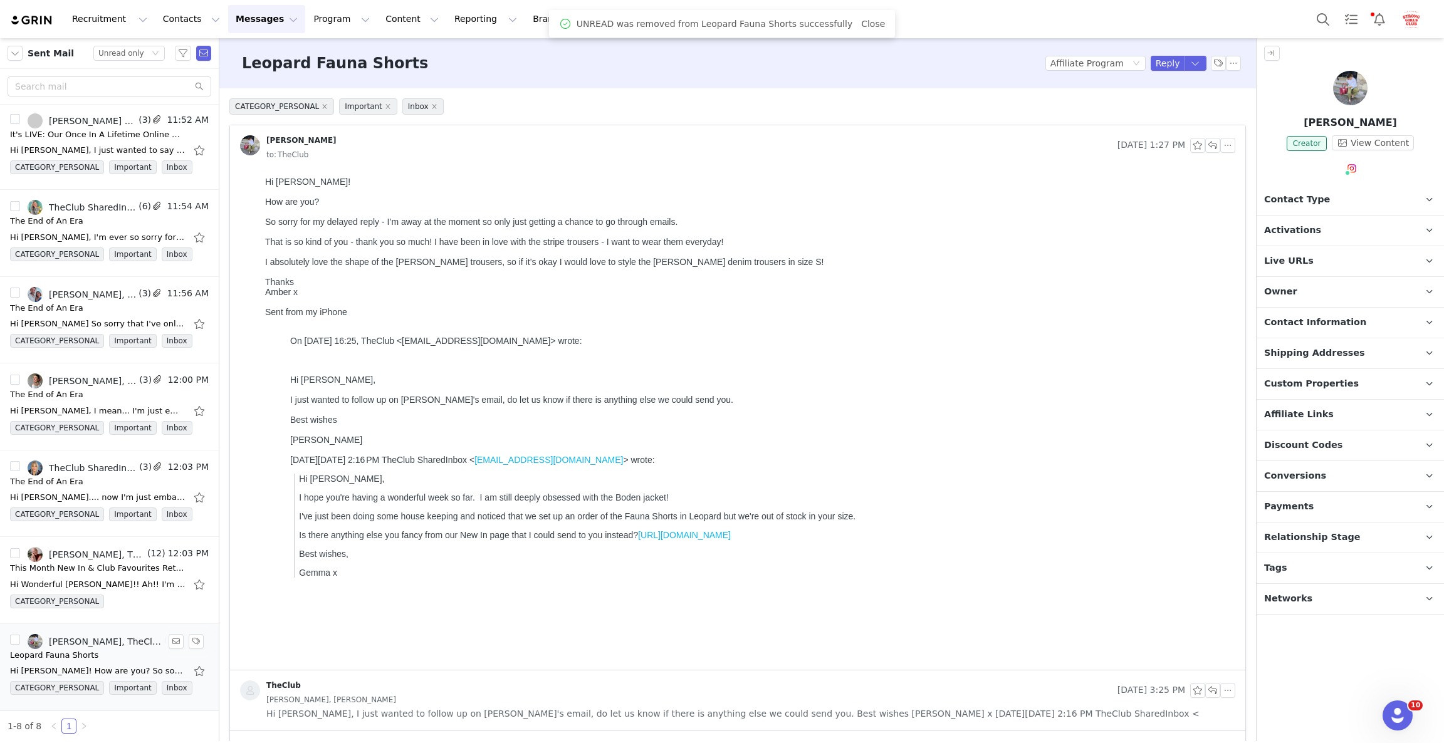
click at [103, 668] on div "Hi Rosie! How are you? So sorry for my delayed reply - I'm away at the moment s…" at bounding box center [97, 671] width 175 height 13
click at [125, 55] on div "Unread only" at bounding box center [121, 53] width 46 height 14
click at [118, 76] on li "All threads" at bounding box center [128, 76] width 71 height 20
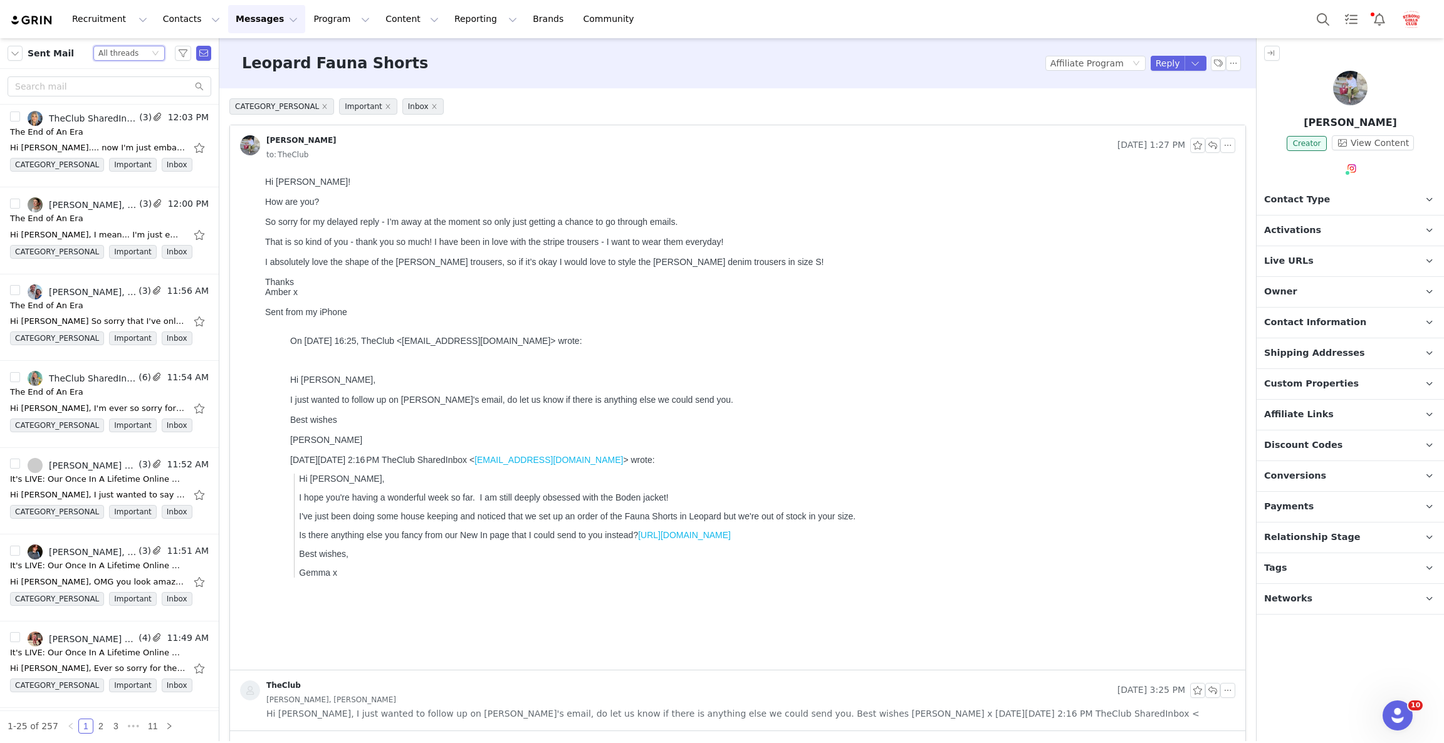
click at [128, 46] on div "All threads" at bounding box center [118, 53] width 40 height 14
click at [116, 115] on li "Unread only" at bounding box center [128, 116] width 71 height 20
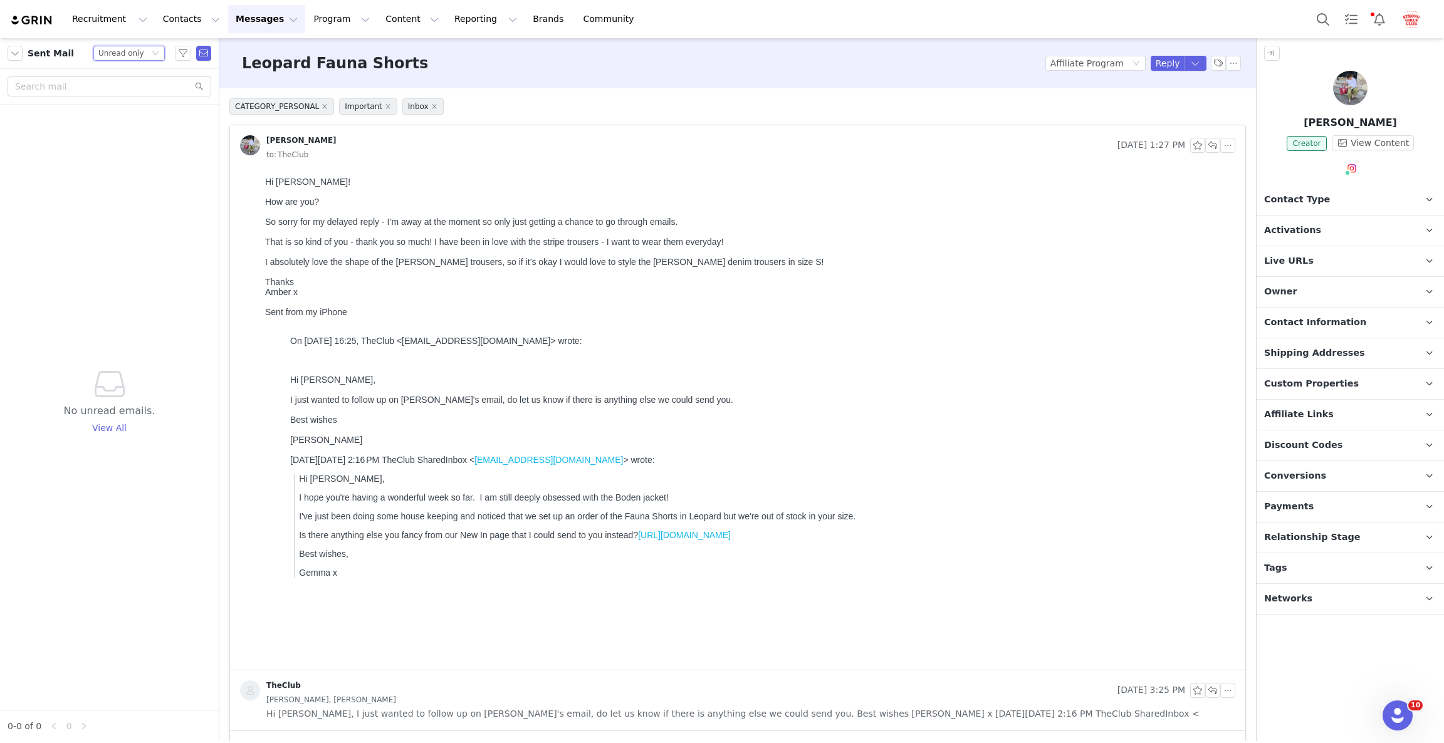
scroll to position [0, 0]
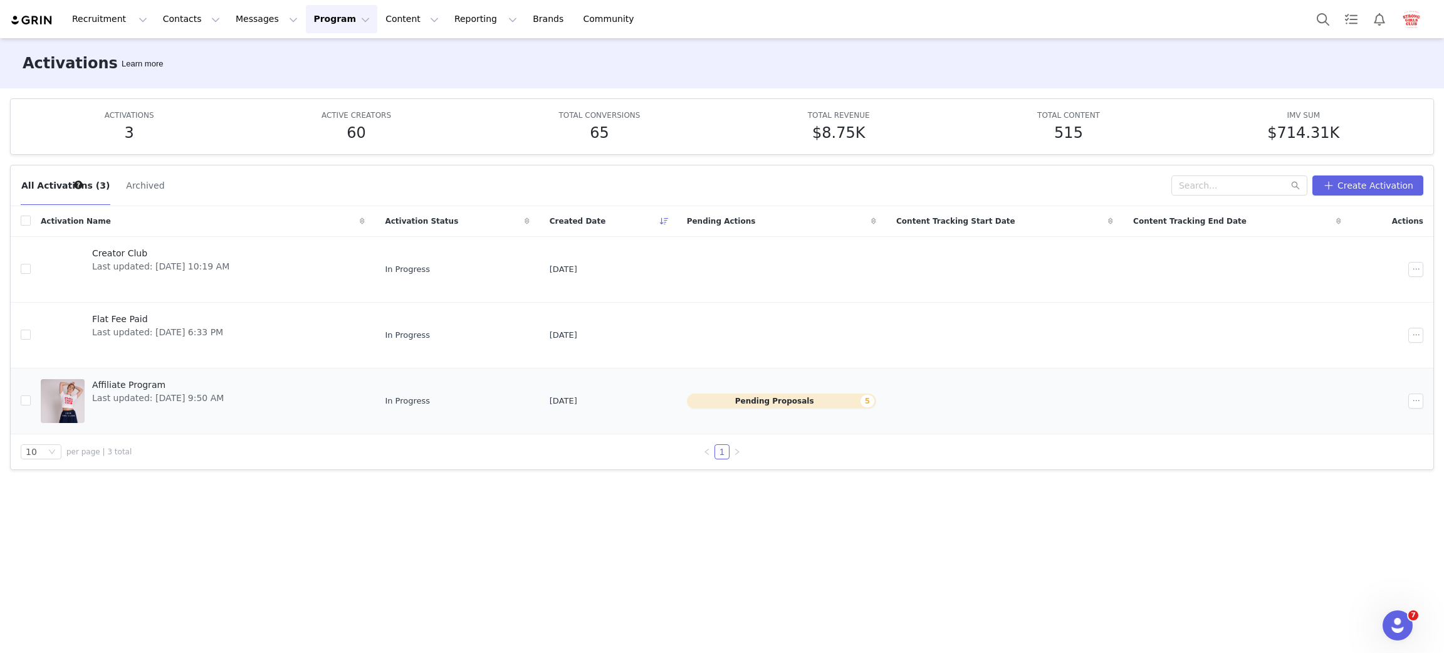
click at [127, 395] on span "Last updated: [DATE] 9:50 AM" at bounding box center [158, 398] width 132 height 13
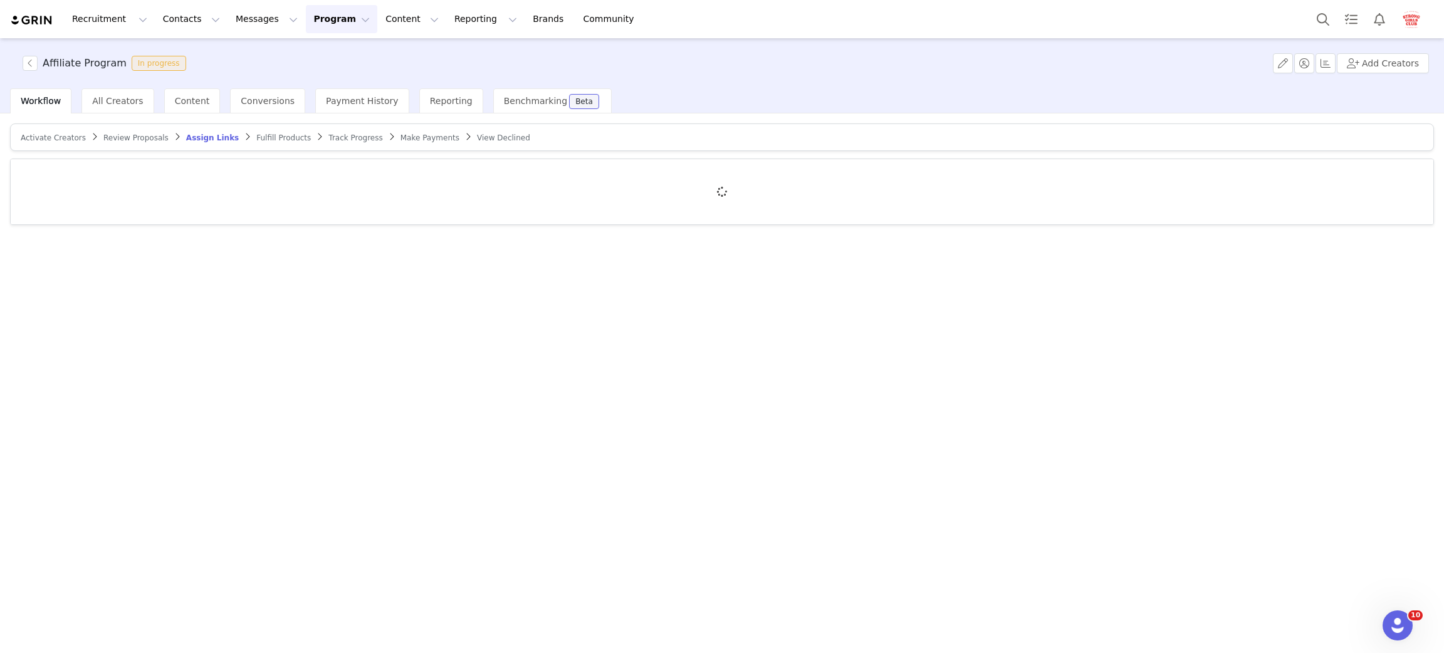
click at [58, 138] on span "Activate Creators" at bounding box center [53, 137] width 65 height 9
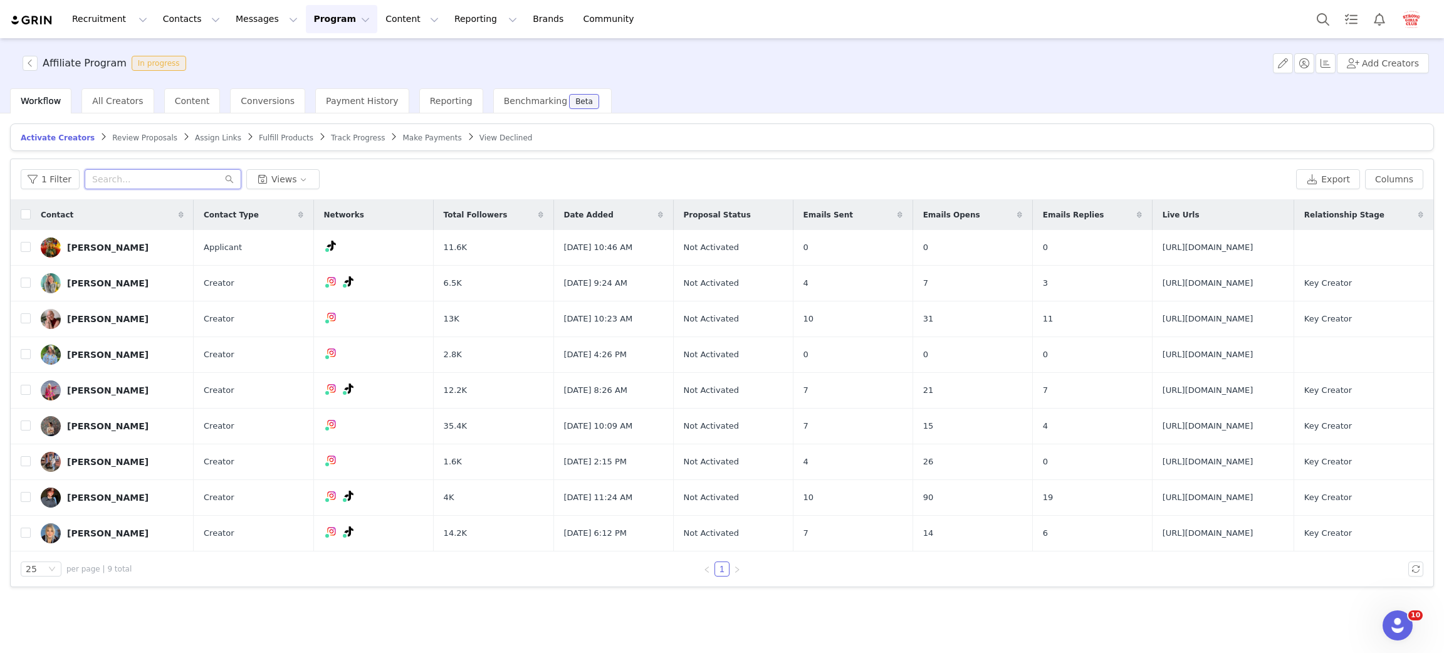
click at [123, 187] on input "text" at bounding box center [163, 179] width 157 height 20
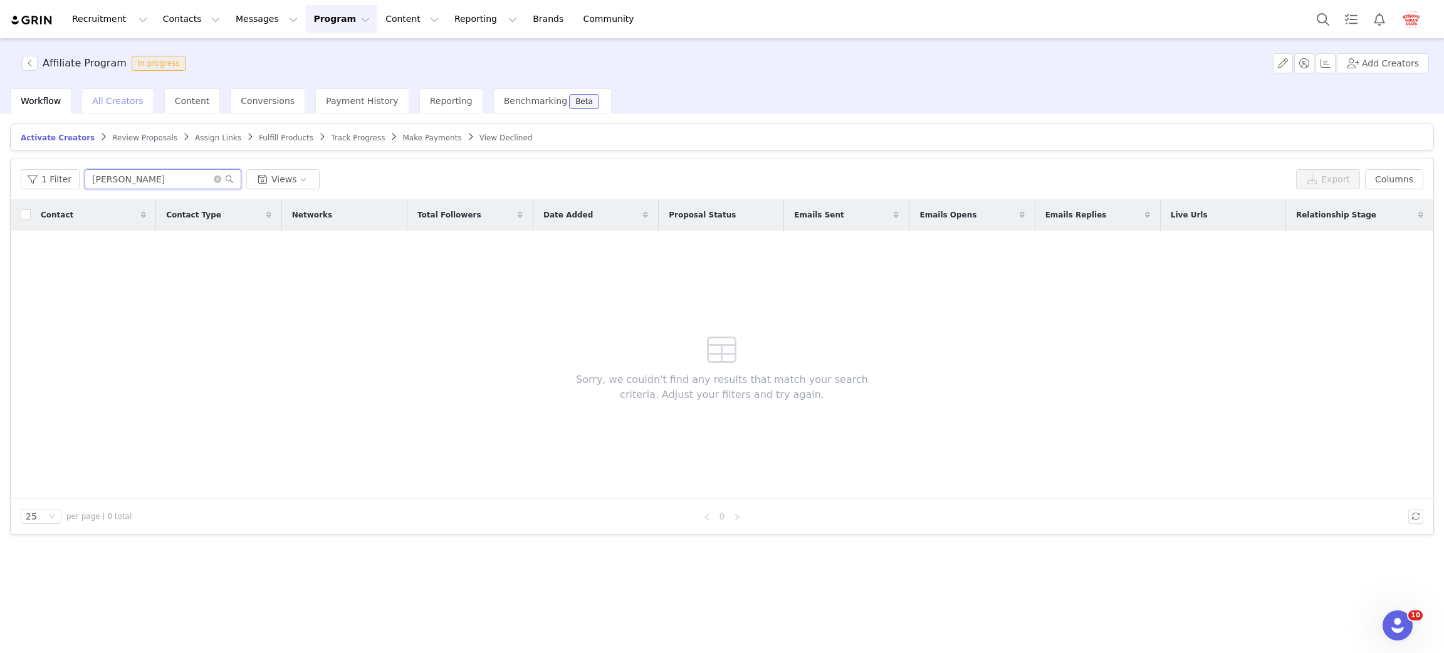
type input "gracie"
click at [105, 97] on span "All Creators" at bounding box center [117, 101] width 51 height 10
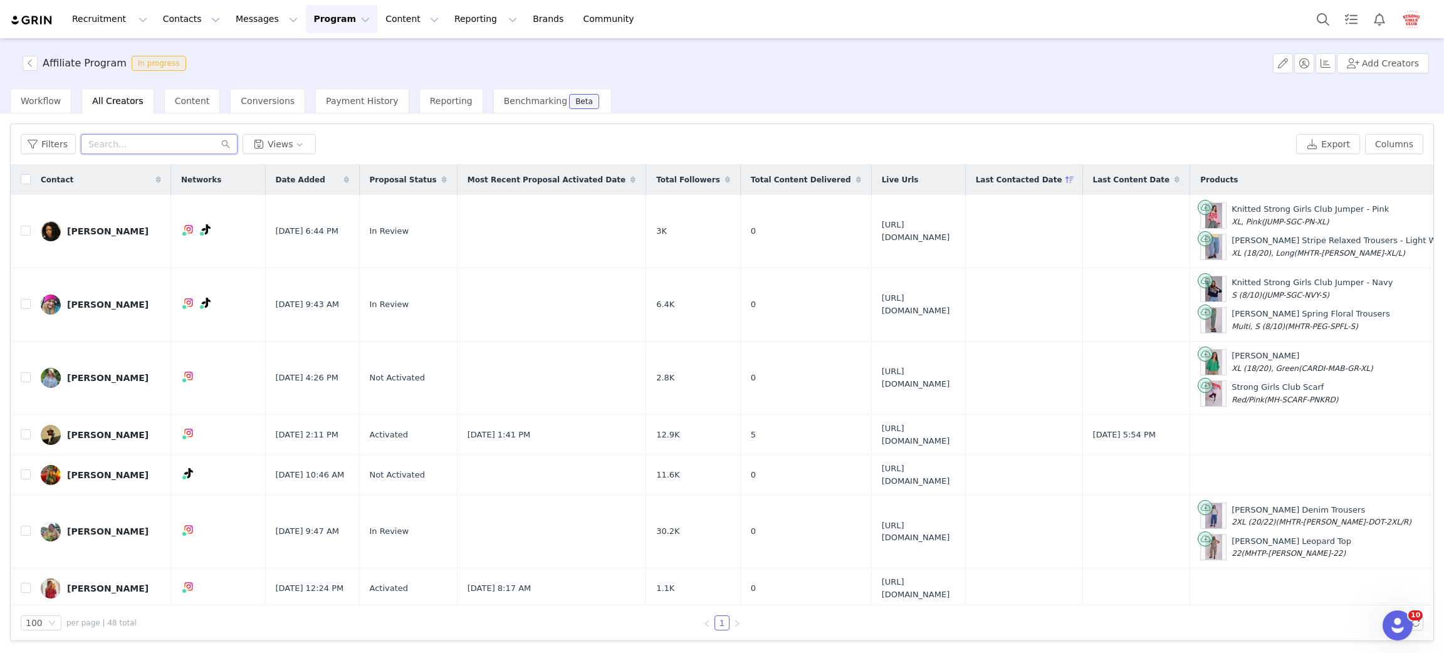
click at [137, 141] on input "text" at bounding box center [159, 144] width 157 height 20
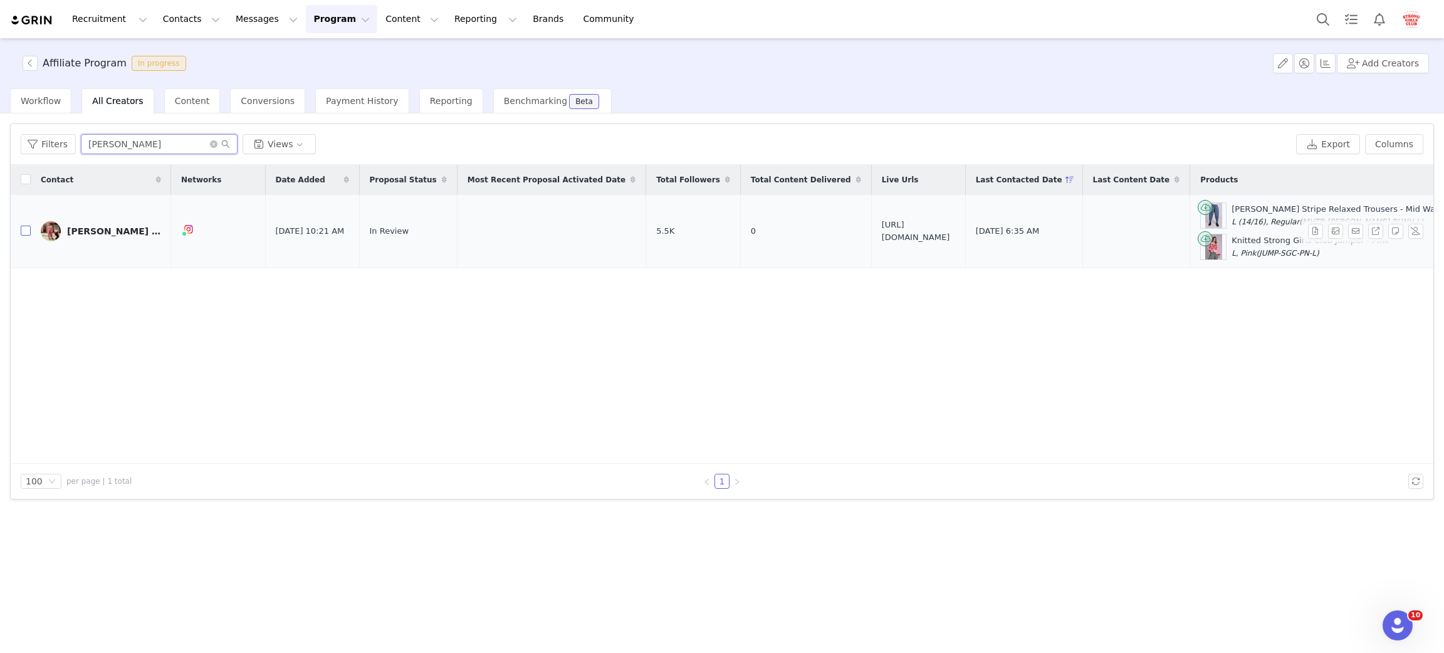
type input "gracie"
click at [28, 231] on input "checkbox" at bounding box center [26, 231] width 10 height 10
checkbox input "true"
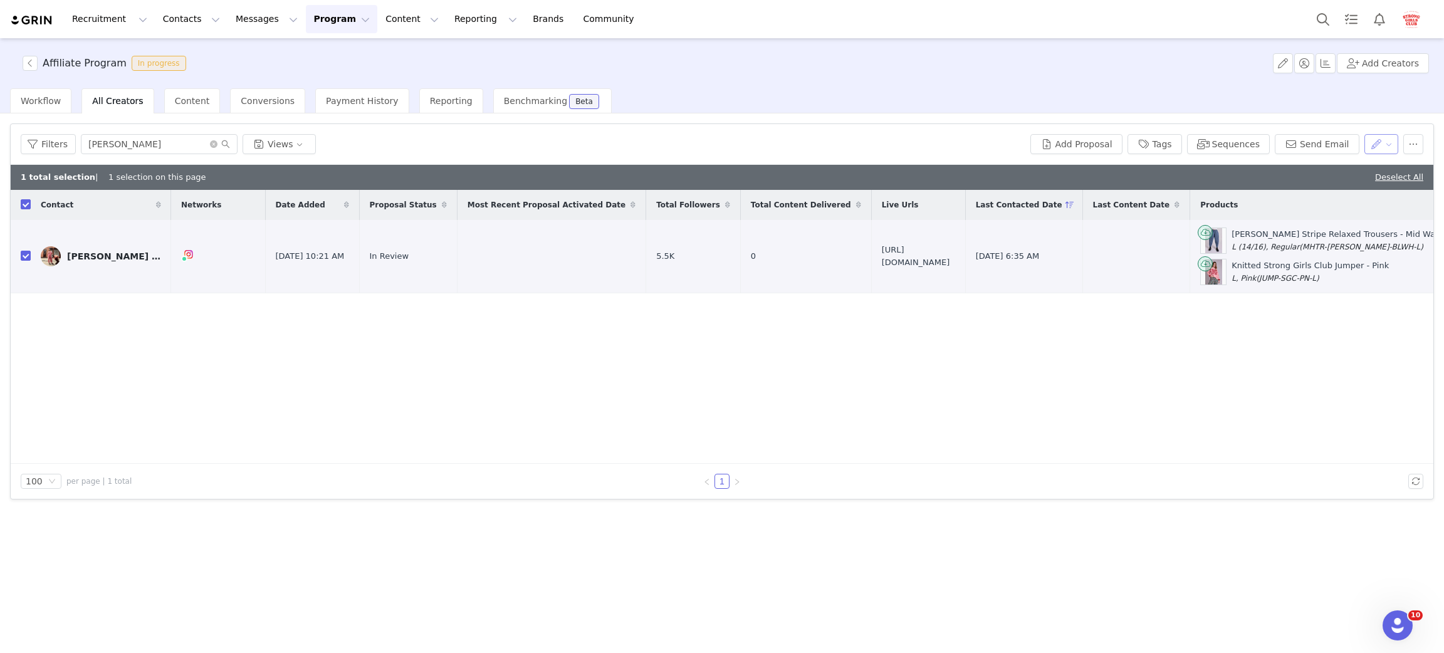
click at [1133, 149] on button "button" at bounding box center [1381, 144] width 34 height 20
click at [1133, 348] on div "Contact Networks Date Added Proposal Status Most Recent Proposal Activated Date…" at bounding box center [722, 327] width 1423 height 274
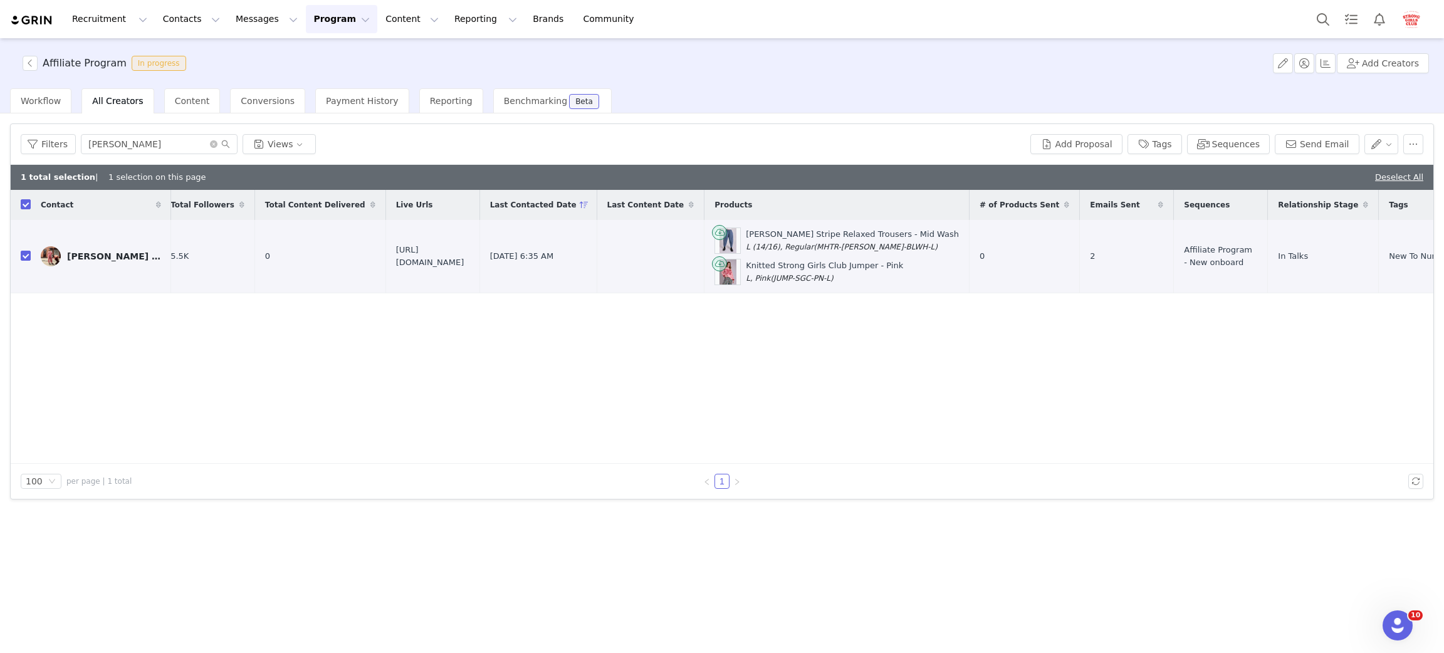
scroll to position [0, 539]
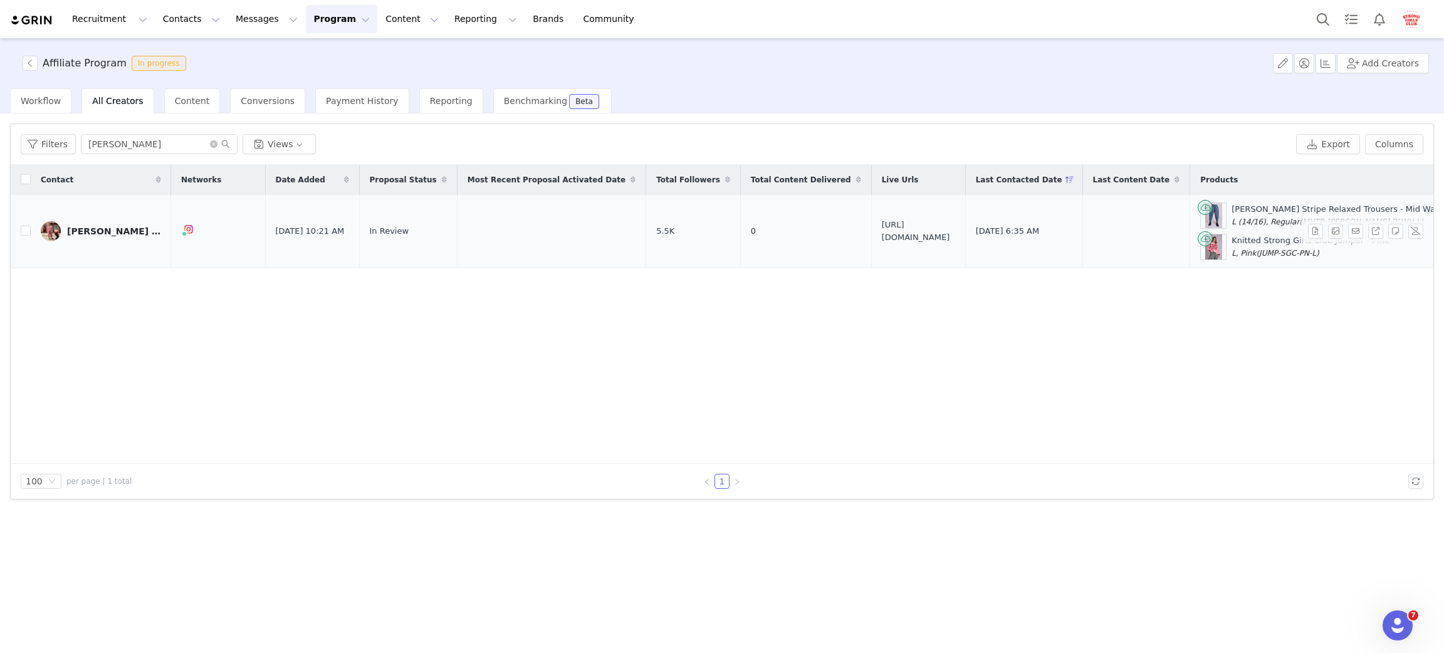
click at [97, 236] on div "[PERSON_NAME] | Outfits | Mum Life" at bounding box center [114, 231] width 94 height 10
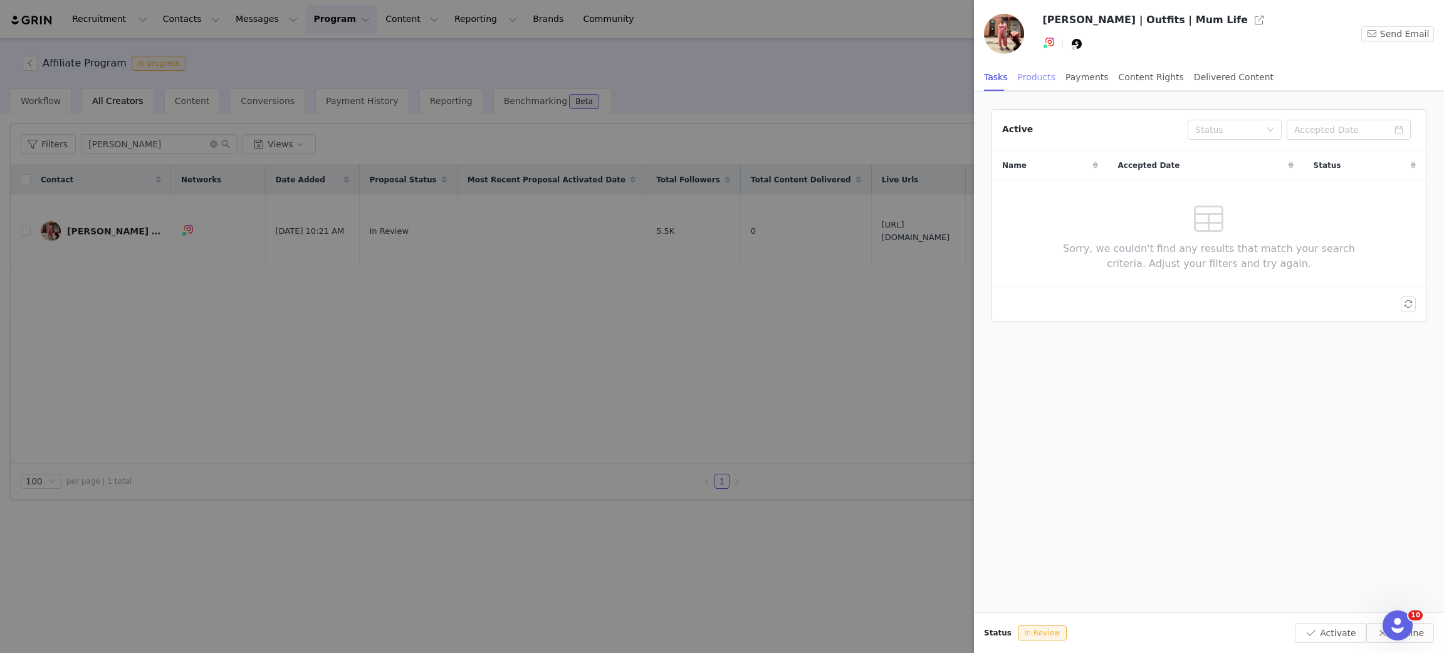
click at [1032, 80] on div "Products" at bounding box center [1037, 77] width 38 height 28
click at [1344, 638] on button "Activate" at bounding box center [1330, 633] width 71 height 20
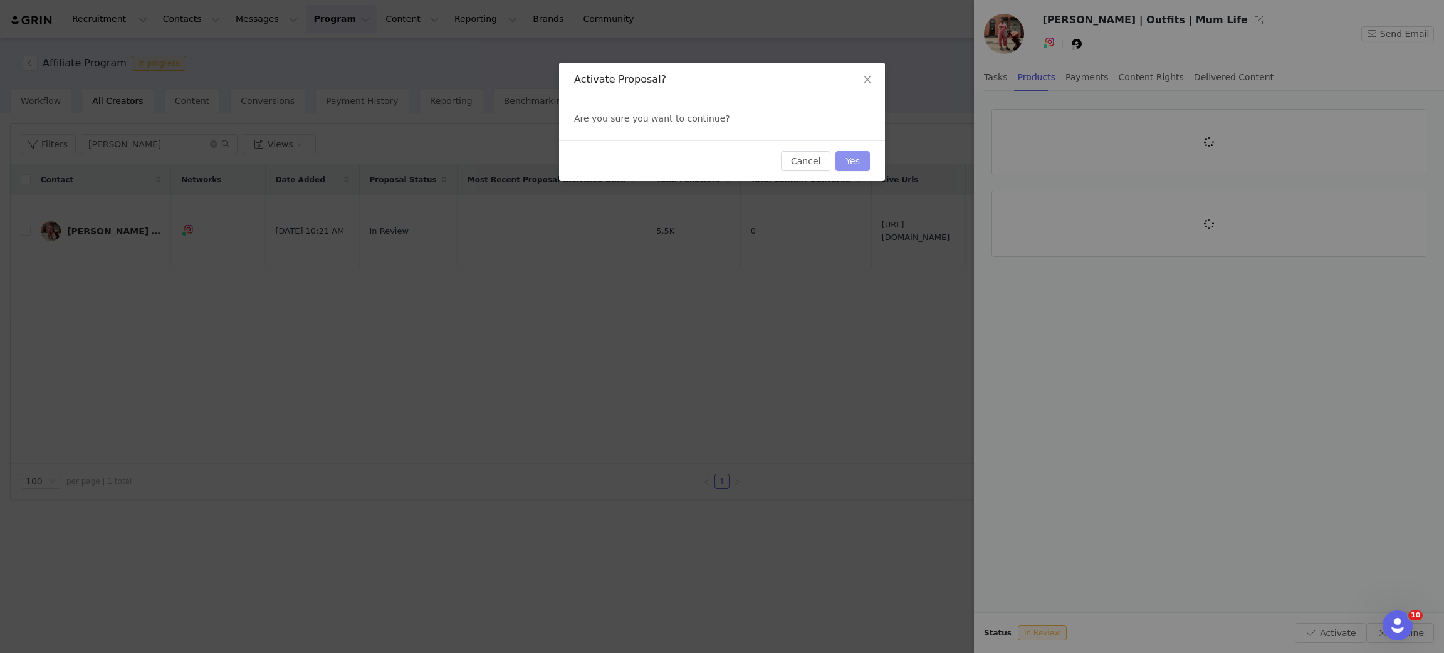
click at [847, 164] on button "Yes" at bounding box center [852, 161] width 34 height 20
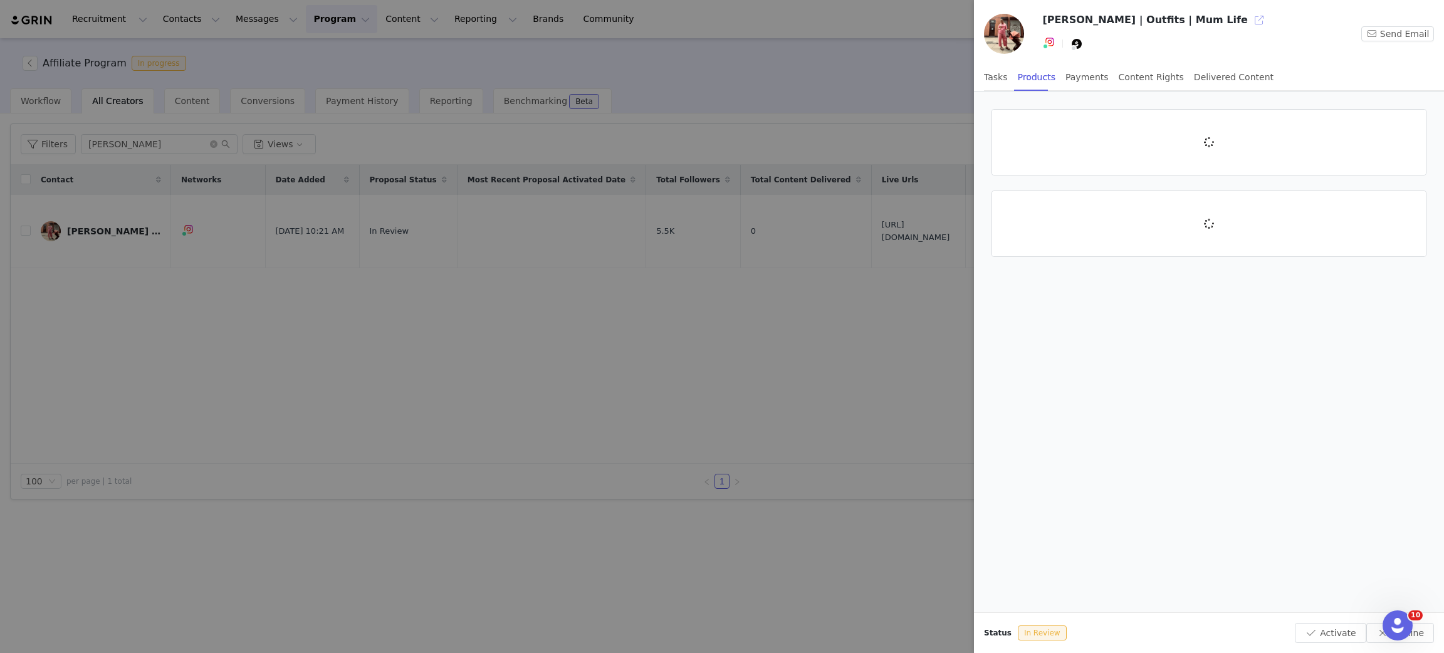
click at [1249, 21] on button "button" at bounding box center [1259, 20] width 20 height 20
click at [716, 344] on div at bounding box center [722, 326] width 1444 height 653
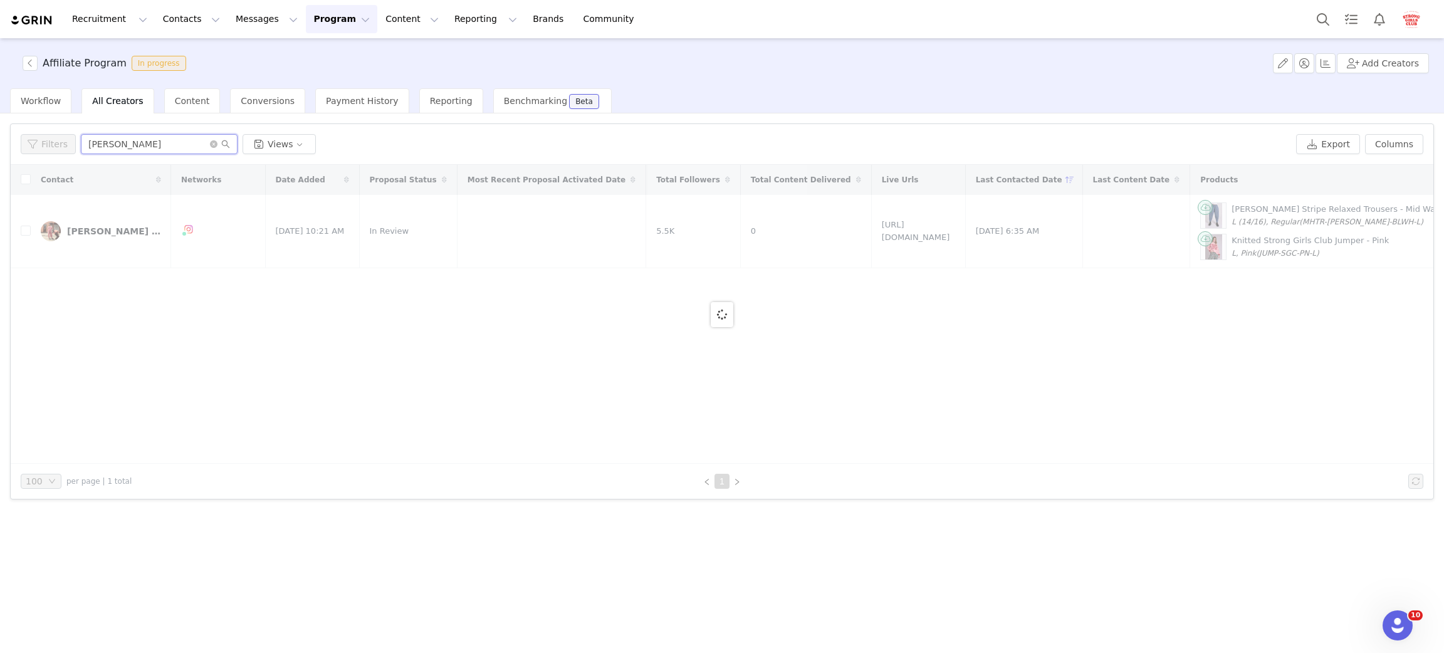
click at [42, 135] on div "Filters gracie Views" at bounding box center [656, 144] width 1270 height 20
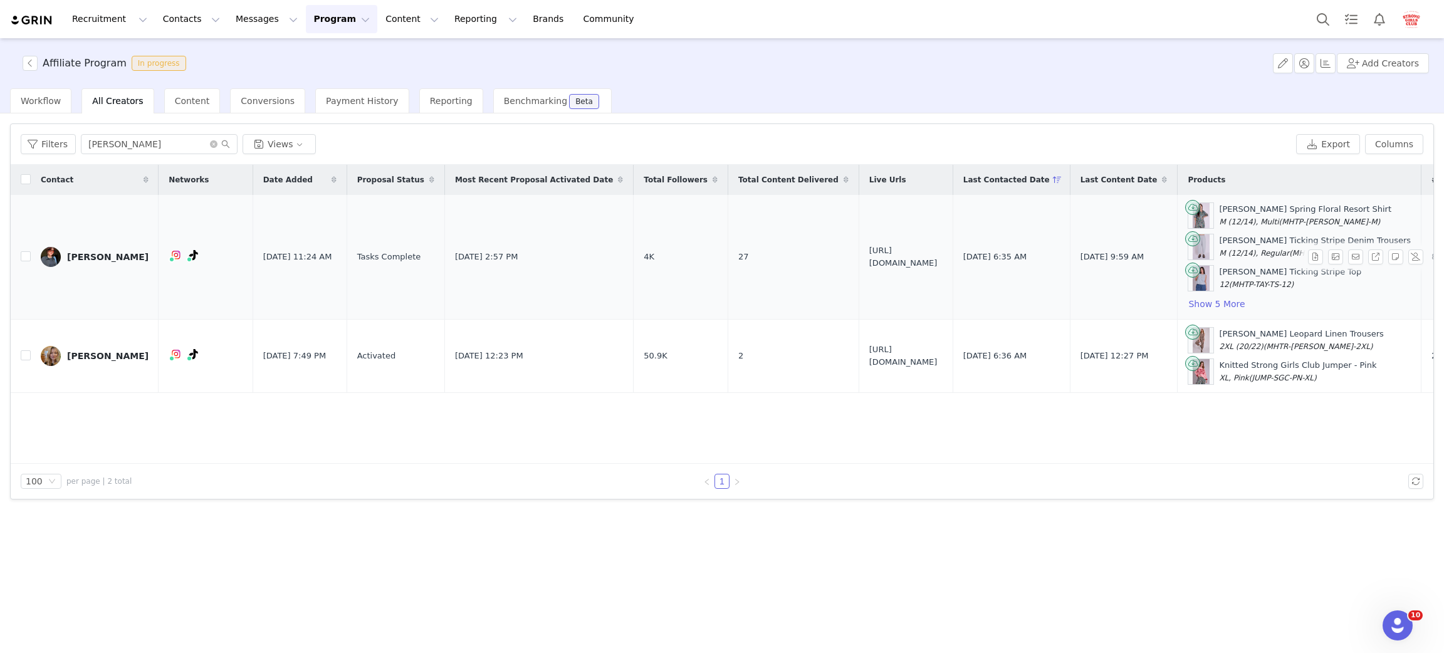
click at [70, 253] on div "[PERSON_NAME]" at bounding box center [107, 257] width 81 height 10
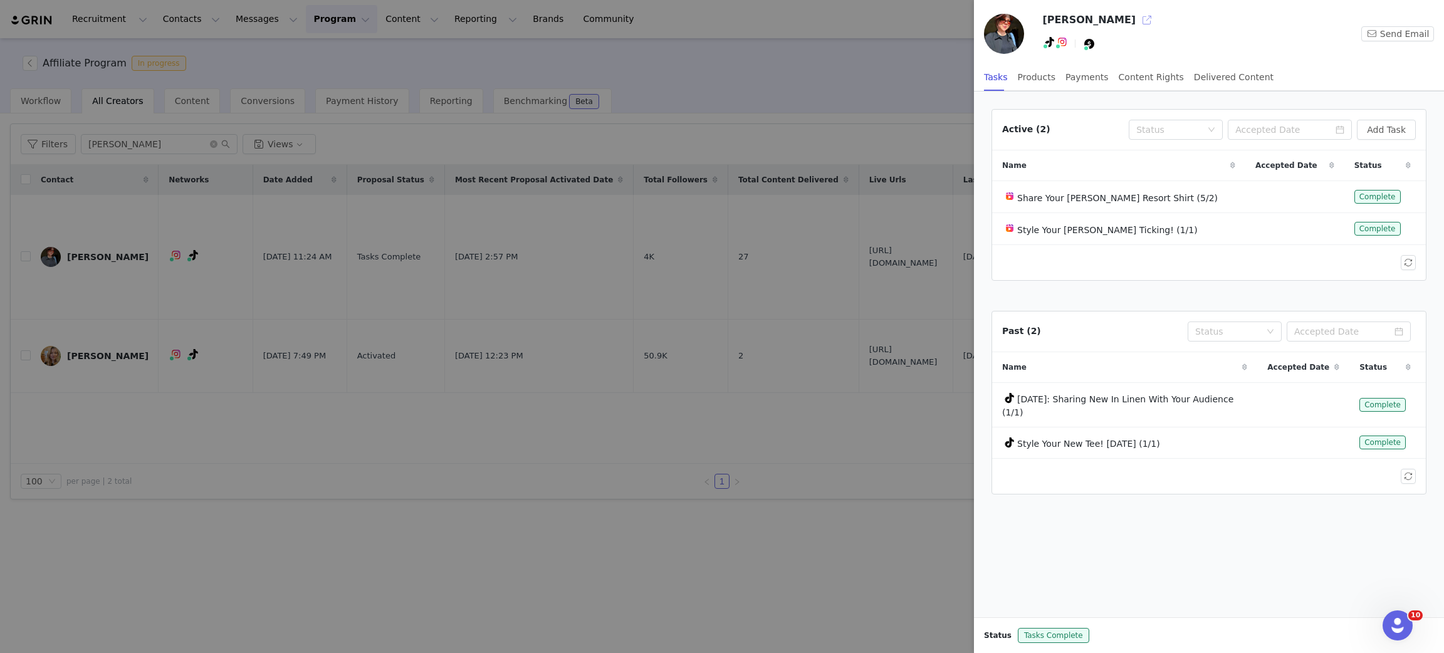
click at [1137, 16] on button "button" at bounding box center [1147, 20] width 20 height 20
click at [198, 152] on div at bounding box center [722, 326] width 1444 height 653
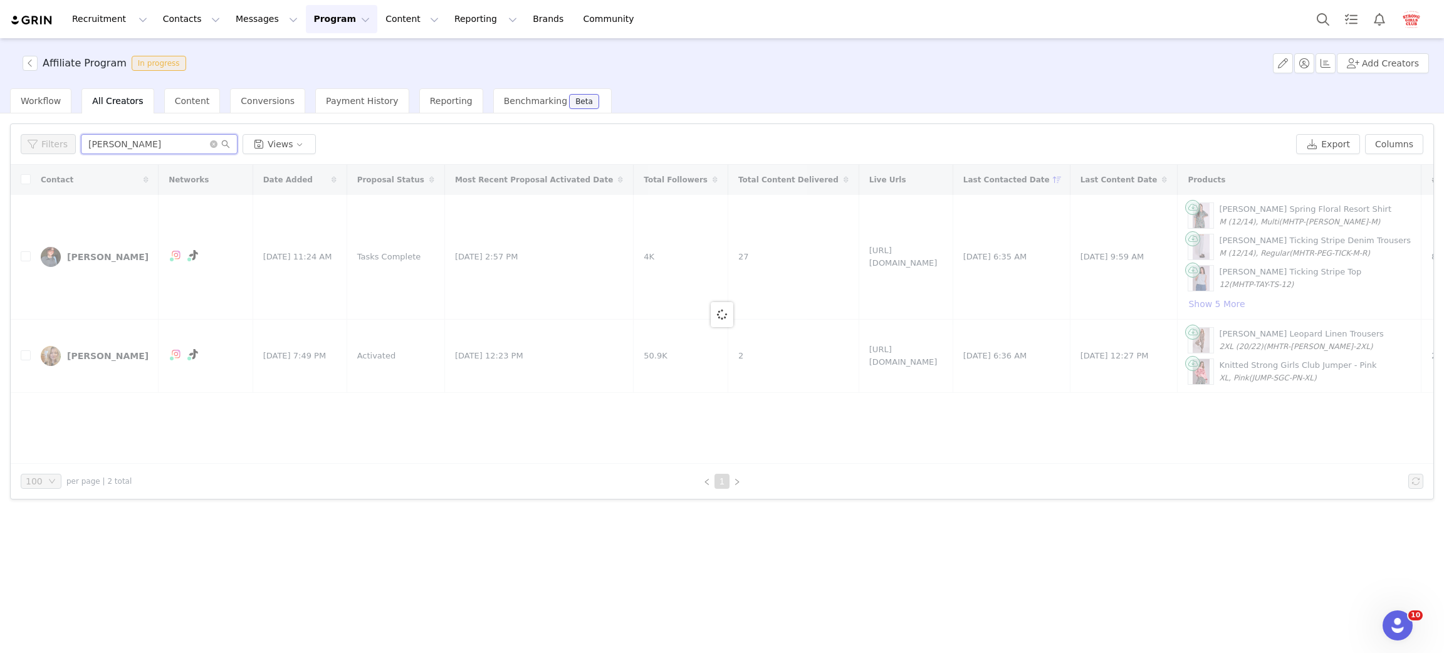
drag, startPoint x: 160, startPoint y: 143, endPoint x: -35, endPoint y: 142, distance: 194.9
click at [0, 142] on html "Recruitment Recruitment Creator Search Curated Lists Landing Pages Web Extensio…" at bounding box center [722, 326] width 1444 height 653
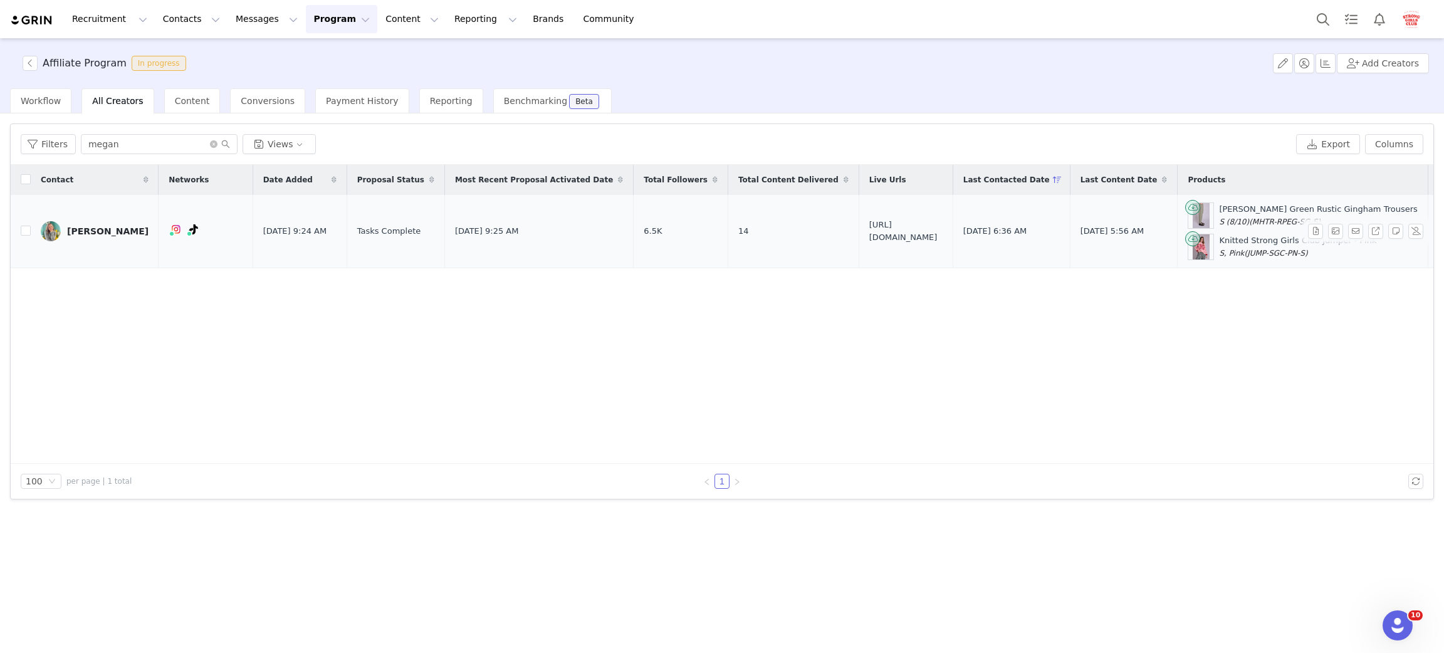
click at [102, 235] on div "[PERSON_NAME]" at bounding box center [107, 231] width 81 height 10
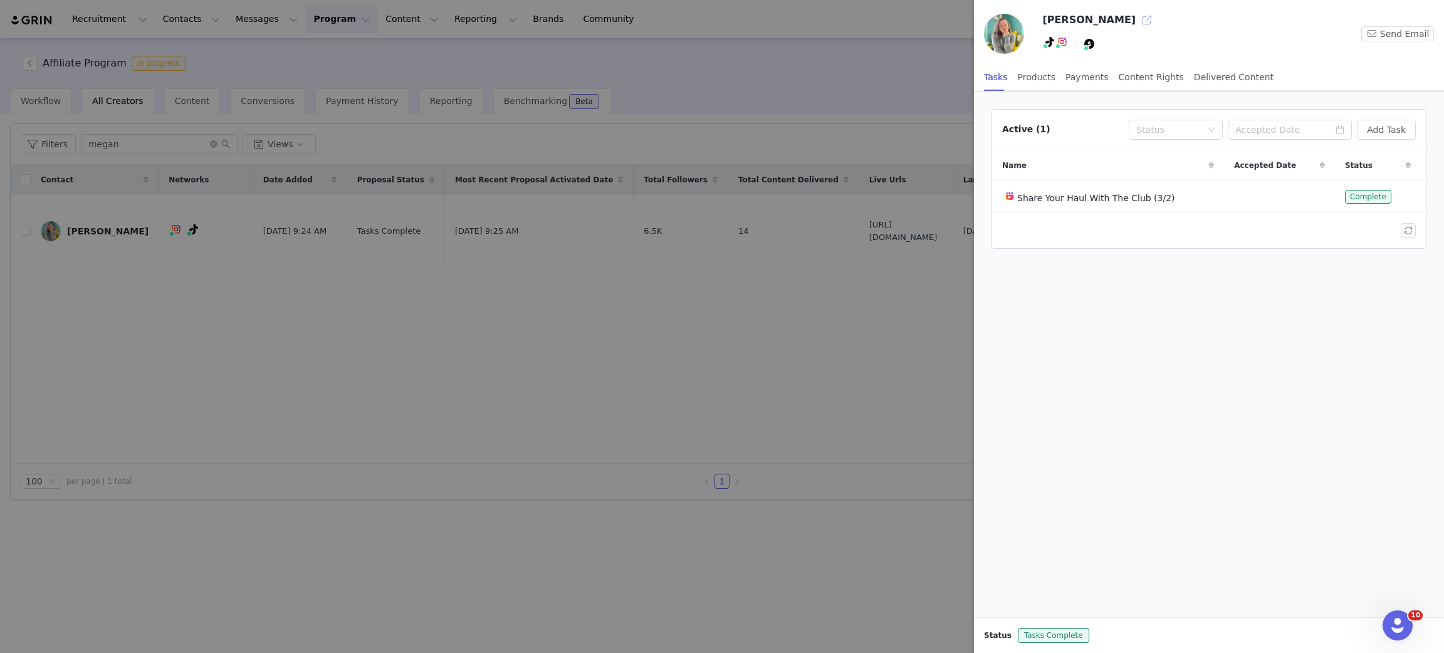
click at [1137, 17] on button "button" at bounding box center [1147, 20] width 20 height 20
click at [459, 424] on div at bounding box center [722, 326] width 1444 height 653
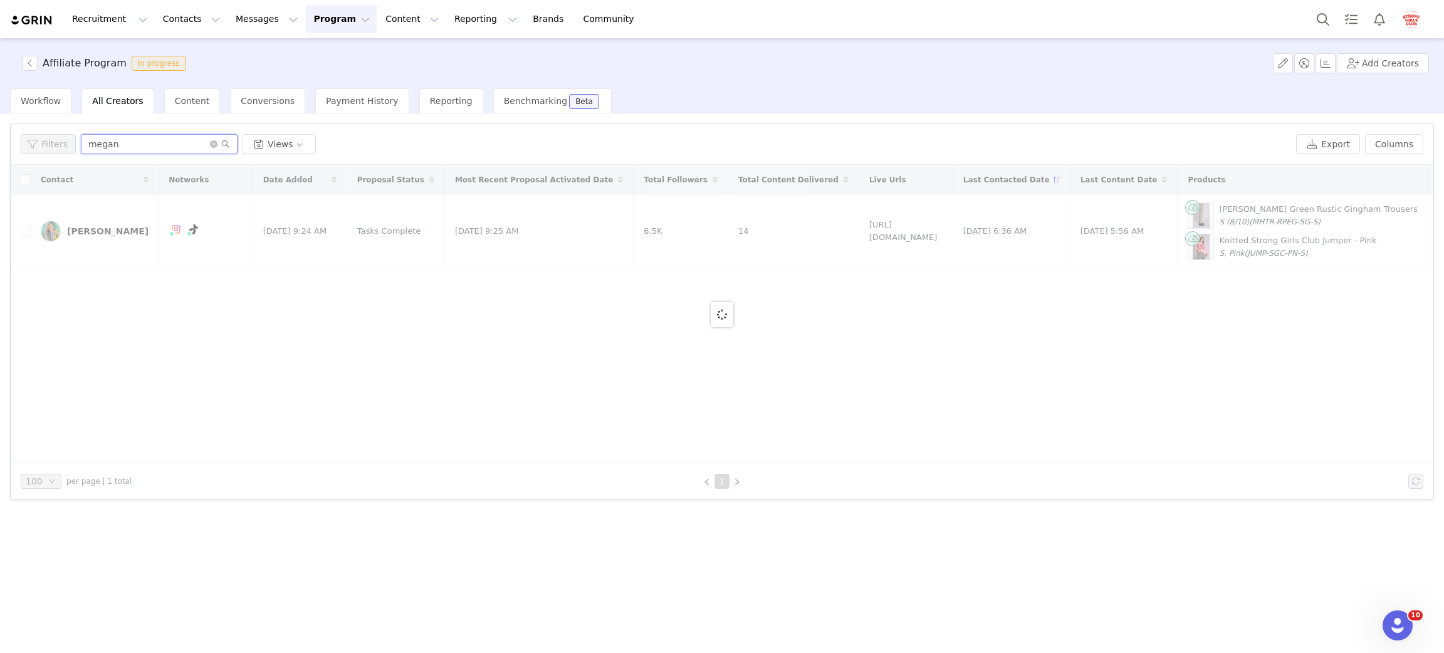
drag, startPoint x: 144, startPoint y: 141, endPoint x: 3, endPoint y: 140, distance: 141.6
click at [13, 145] on div "Filters megan Views Export Columns" at bounding box center [722, 144] width 1423 height 41
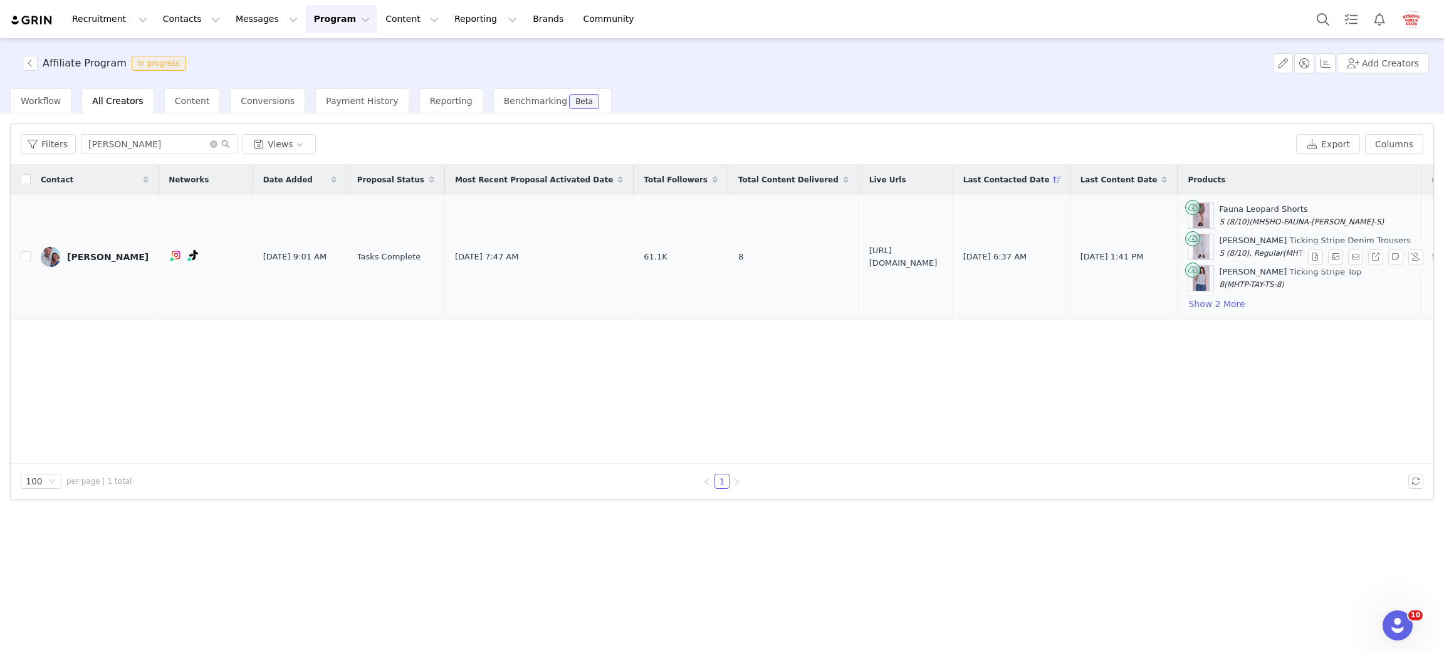
click at [82, 256] on div "Fiona Bishop" at bounding box center [107, 257] width 81 height 10
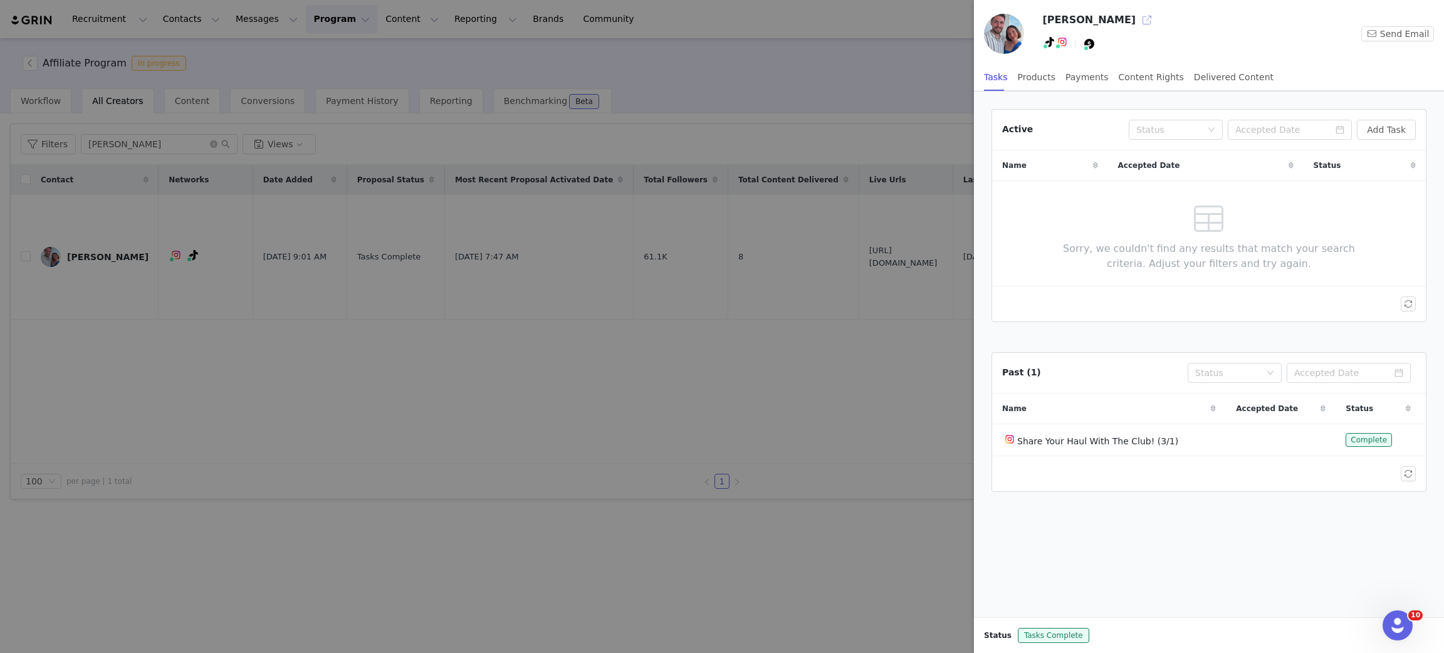
click at [1137, 21] on button "button" at bounding box center [1147, 20] width 20 height 20
click at [172, 138] on div at bounding box center [722, 326] width 1444 height 653
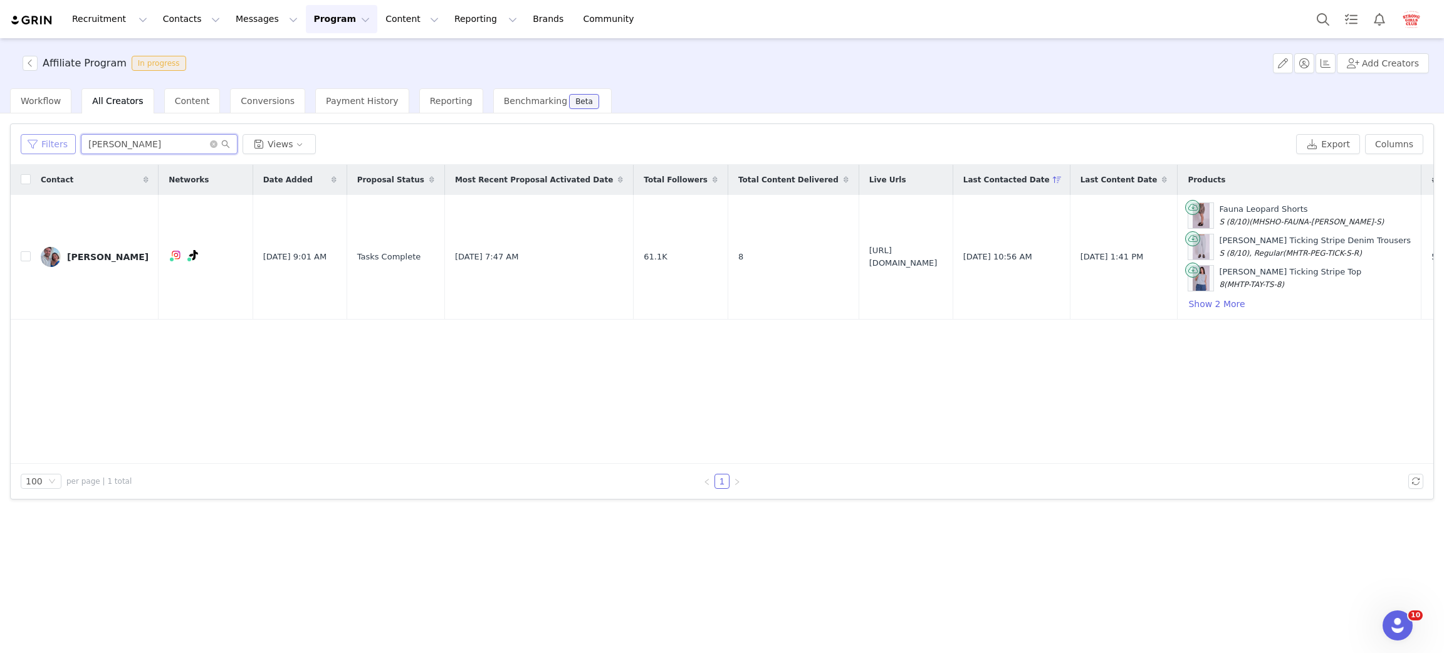
drag, startPoint x: 131, startPoint y: 145, endPoint x: 35, endPoint y: 150, distance: 96.0
click at [35, 150] on div "Filters fiona Views" at bounding box center [656, 144] width 1270 height 20
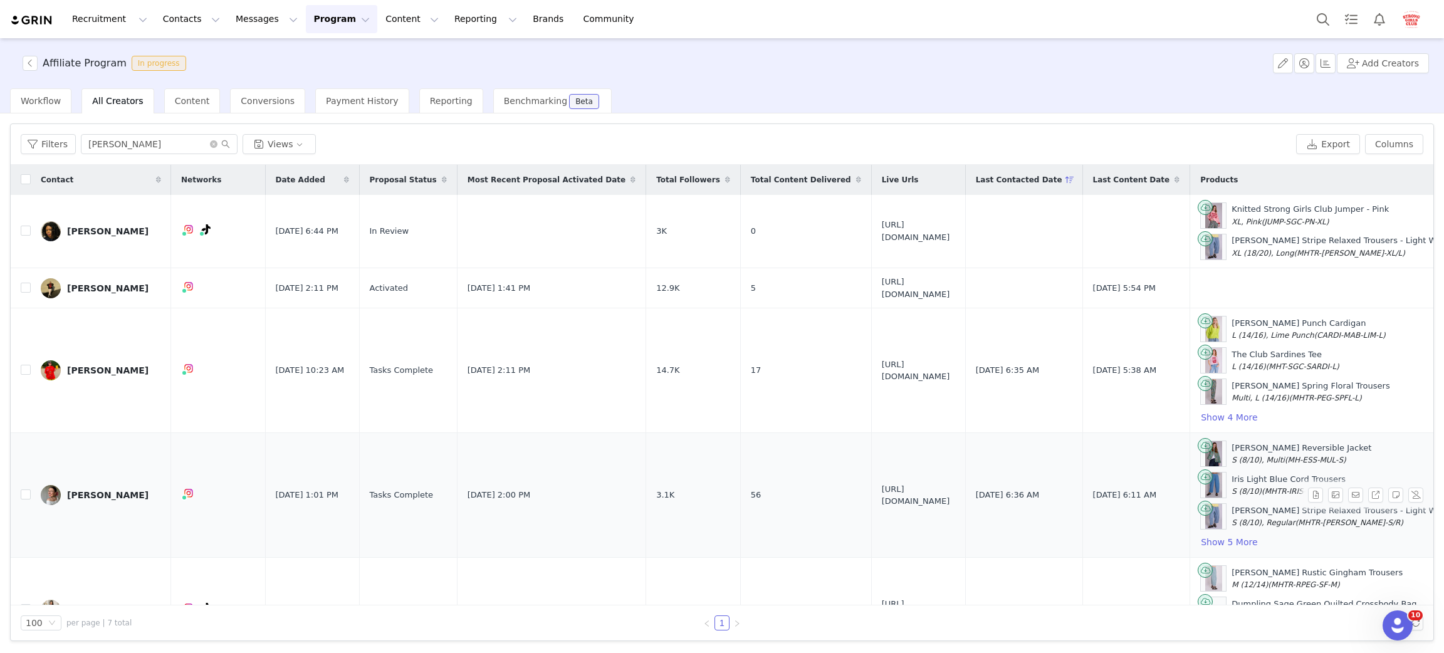
click at [97, 503] on link "[PERSON_NAME]" at bounding box center [101, 495] width 120 height 20
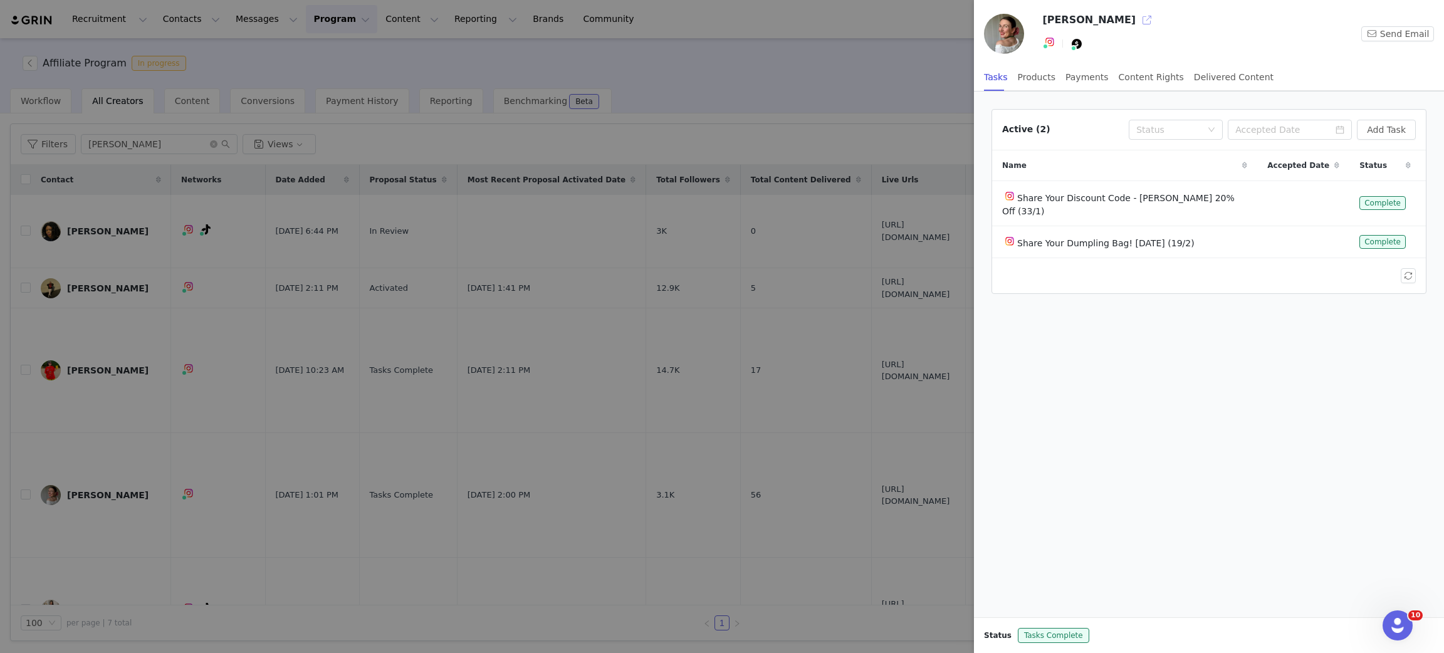
click at [1137, 18] on button "button" at bounding box center [1147, 20] width 20 height 20
drag, startPoint x: 678, startPoint y: 119, endPoint x: 667, endPoint y: 123, distance: 11.5
click at [678, 120] on div at bounding box center [722, 326] width 1444 height 653
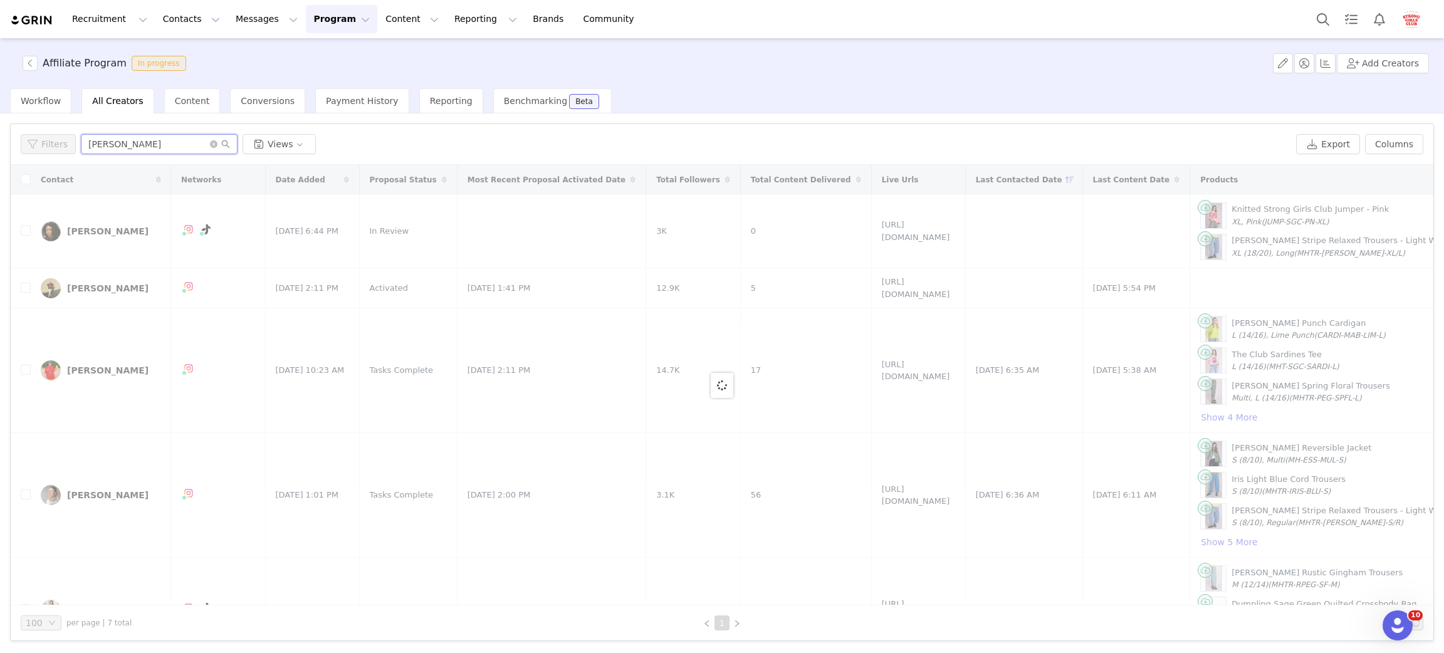
drag, startPoint x: 88, startPoint y: 135, endPoint x: 58, endPoint y: 131, distance: 30.3
click at [60, 133] on div "Filters lou Views Export Columns" at bounding box center [722, 144] width 1423 height 41
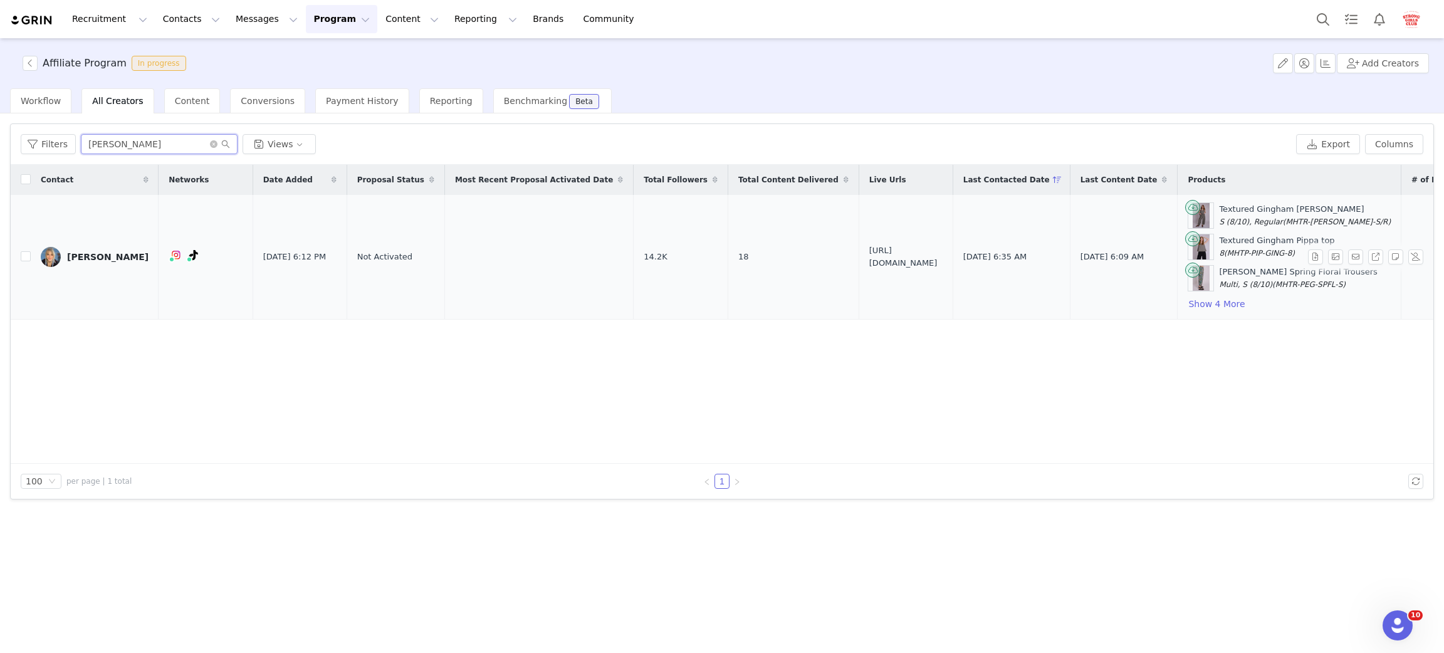
type input "sarah"
click at [85, 252] on div "[PERSON_NAME]" at bounding box center [107, 257] width 81 height 10
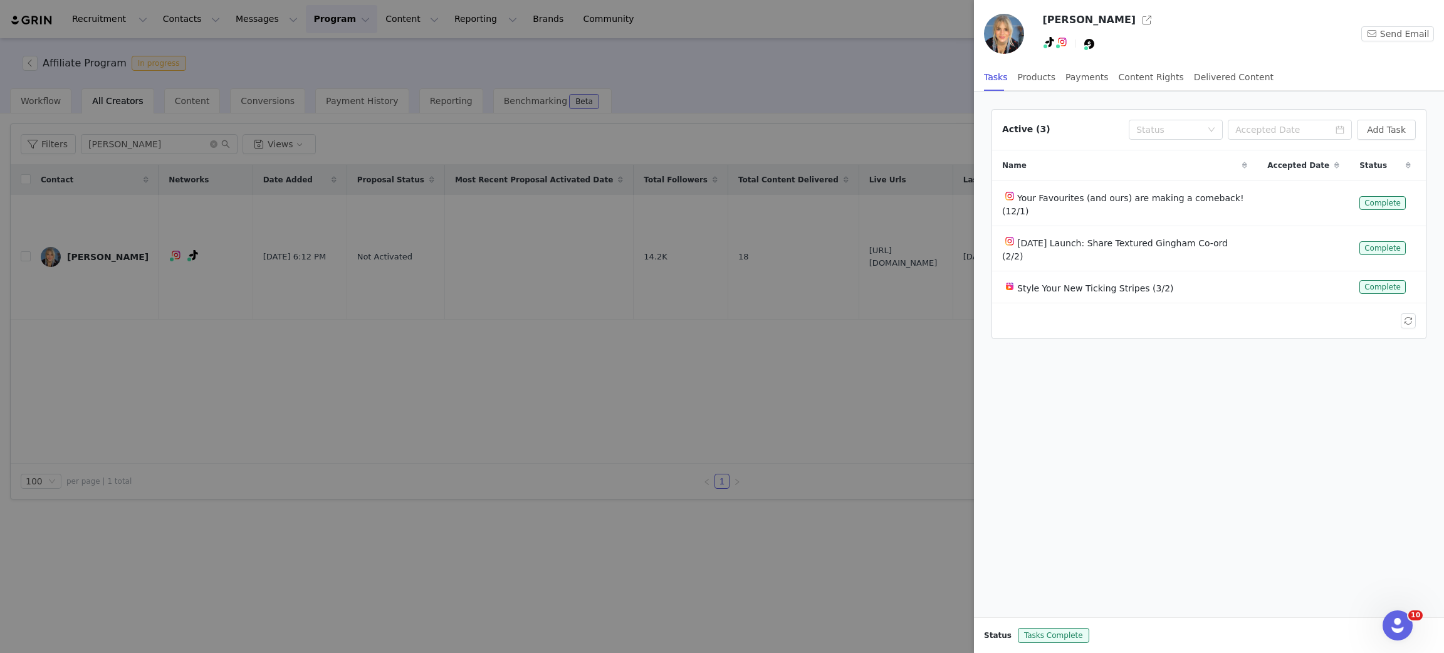
click at [543, 390] on div at bounding box center [722, 326] width 1444 height 653
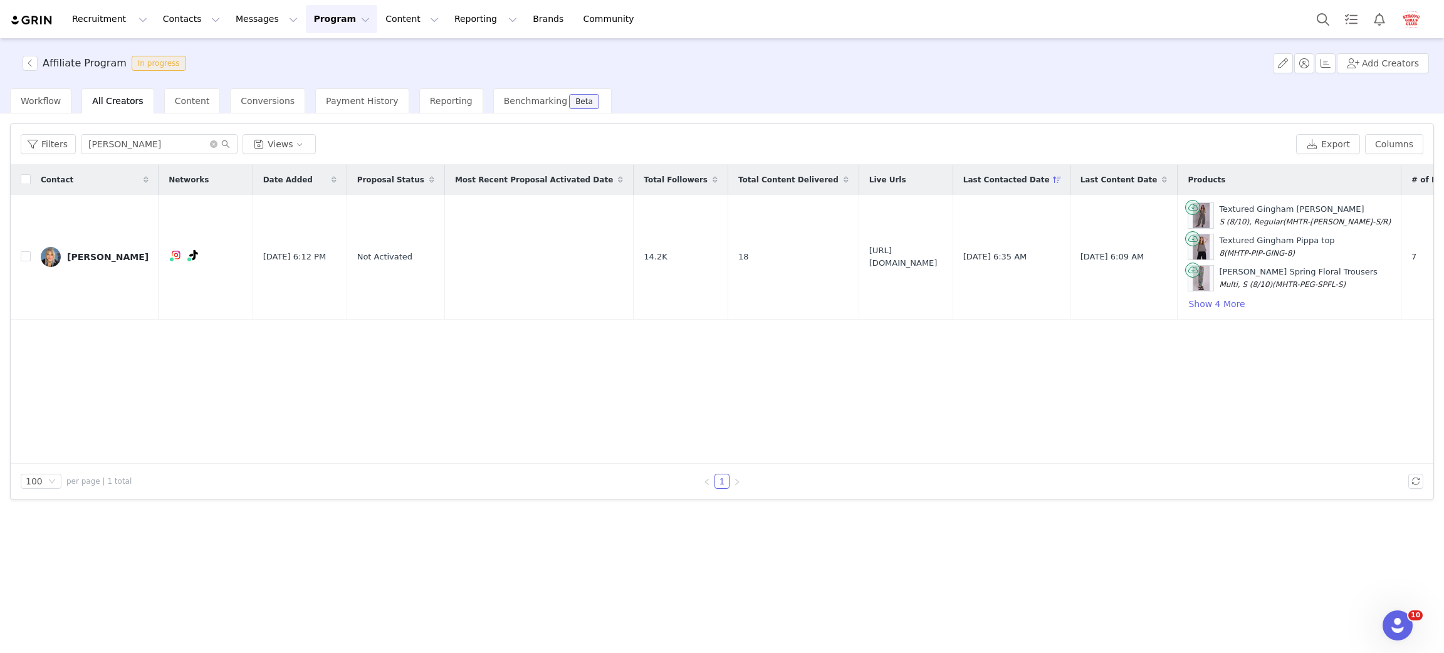
click at [362, 259] on span "Not Activated" at bounding box center [384, 257] width 55 height 13
click at [27, 255] on input "checkbox" at bounding box center [26, 256] width 10 height 10
checkbox input "true"
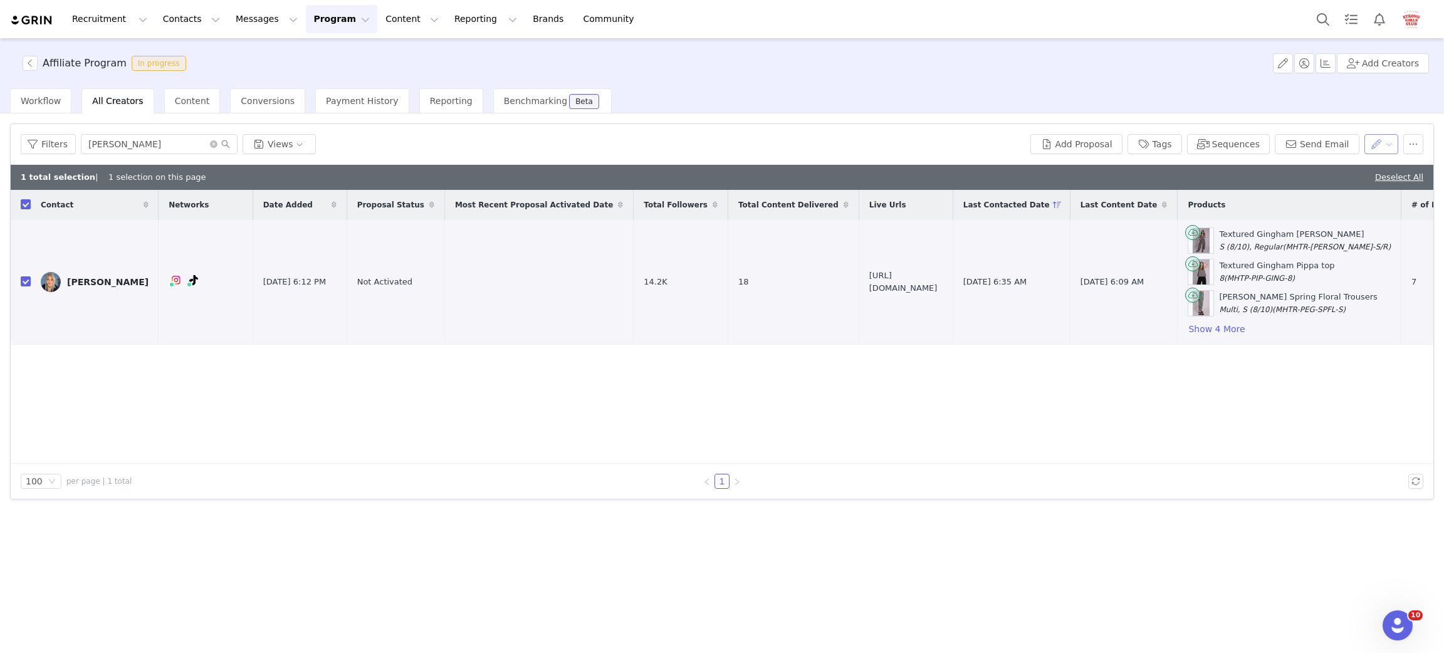
click at [1388, 147] on button "button" at bounding box center [1381, 144] width 34 height 20
click at [1407, 146] on button "button" at bounding box center [1413, 144] width 20 height 20
click at [856, 147] on div "Filters sarah Views" at bounding box center [523, 144] width 1005 height 20
click at [1094, 142] on button "Add Proposal" at bounding box center [1076, 144] width 92 height 20
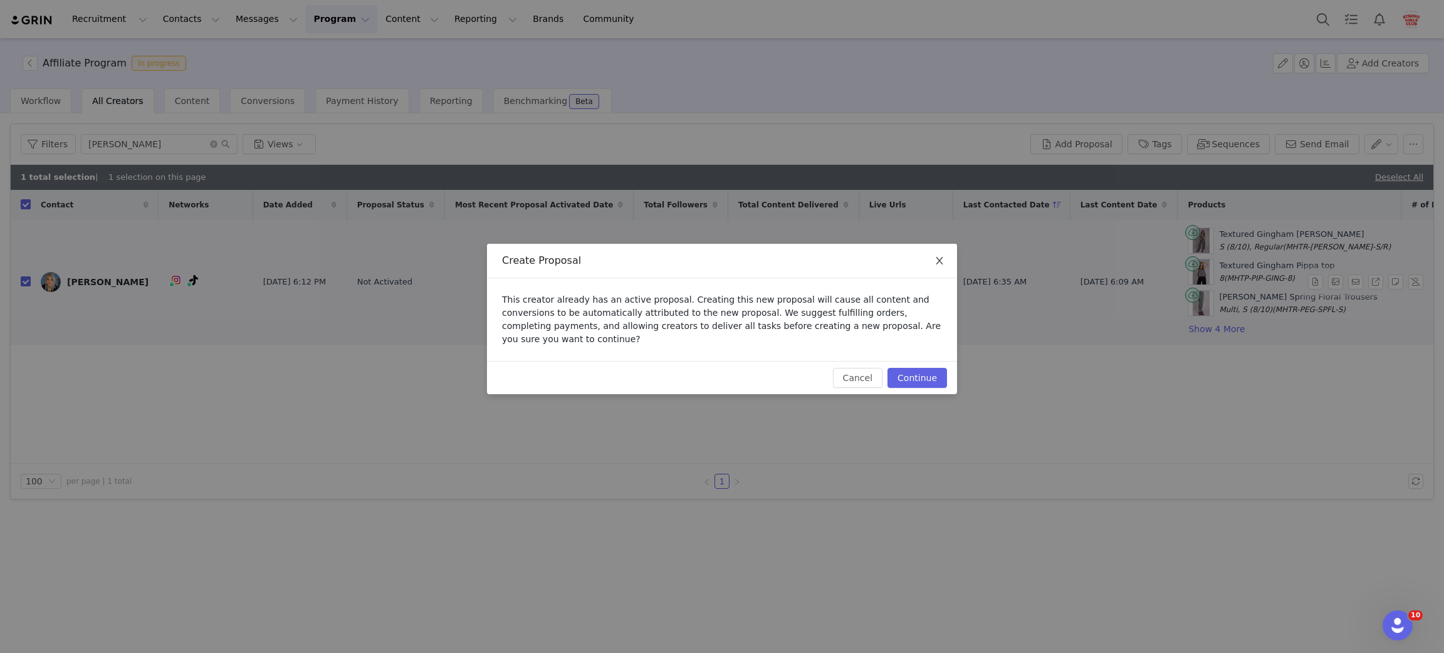
click at [944, 266] on span "Close" at bounding box center [939, 261] width 35 height 35
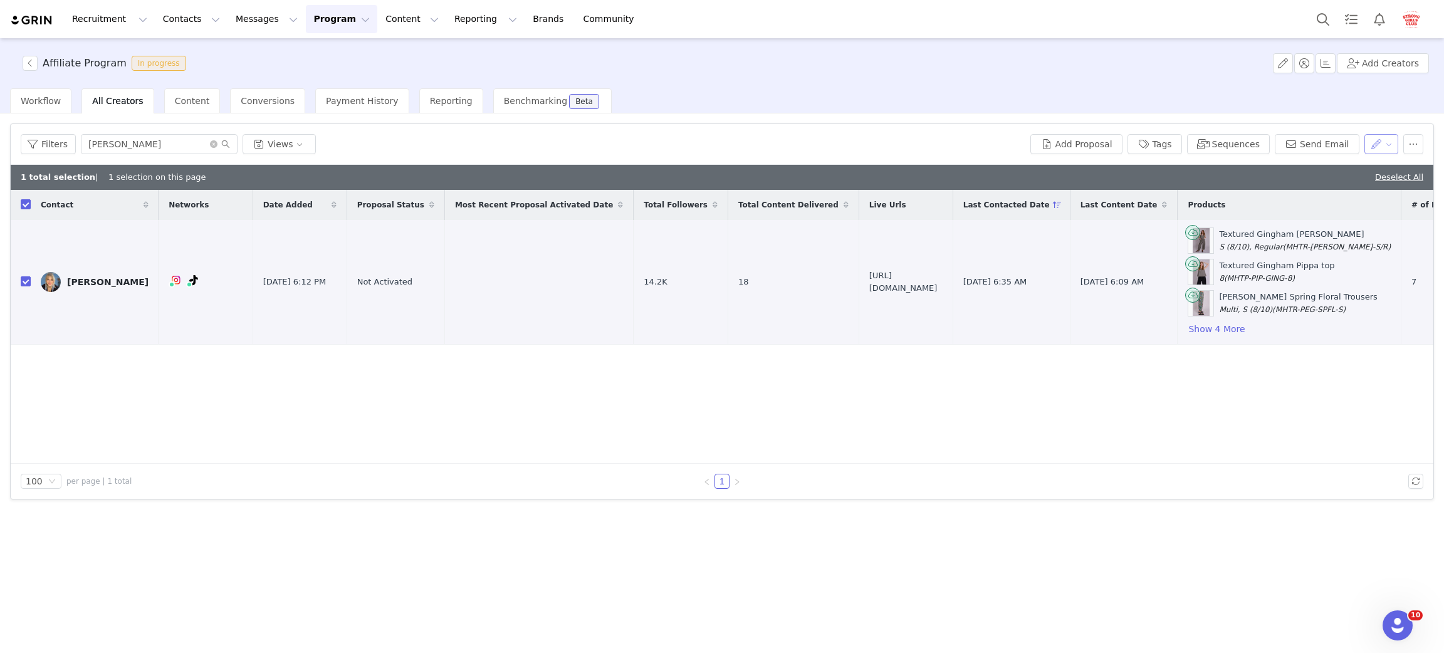
click at [1382, 147] on button "button" at bounding box center [1381, 144] width 34 height 20
drag, startPoint x: 275, startPoint y: 404, endPoint x: 229, endPoint y: 384, distance: 50.8
click at [275, 405] on div "Contact Networks Date Added Proposal Status Most Recent Proposal Activated Date…" at bounding box center [722, 327] width 1423 height 274
click at [91, 284] on div "Sarah Hayman" at bounding box center [107, 282] width 81 height 10
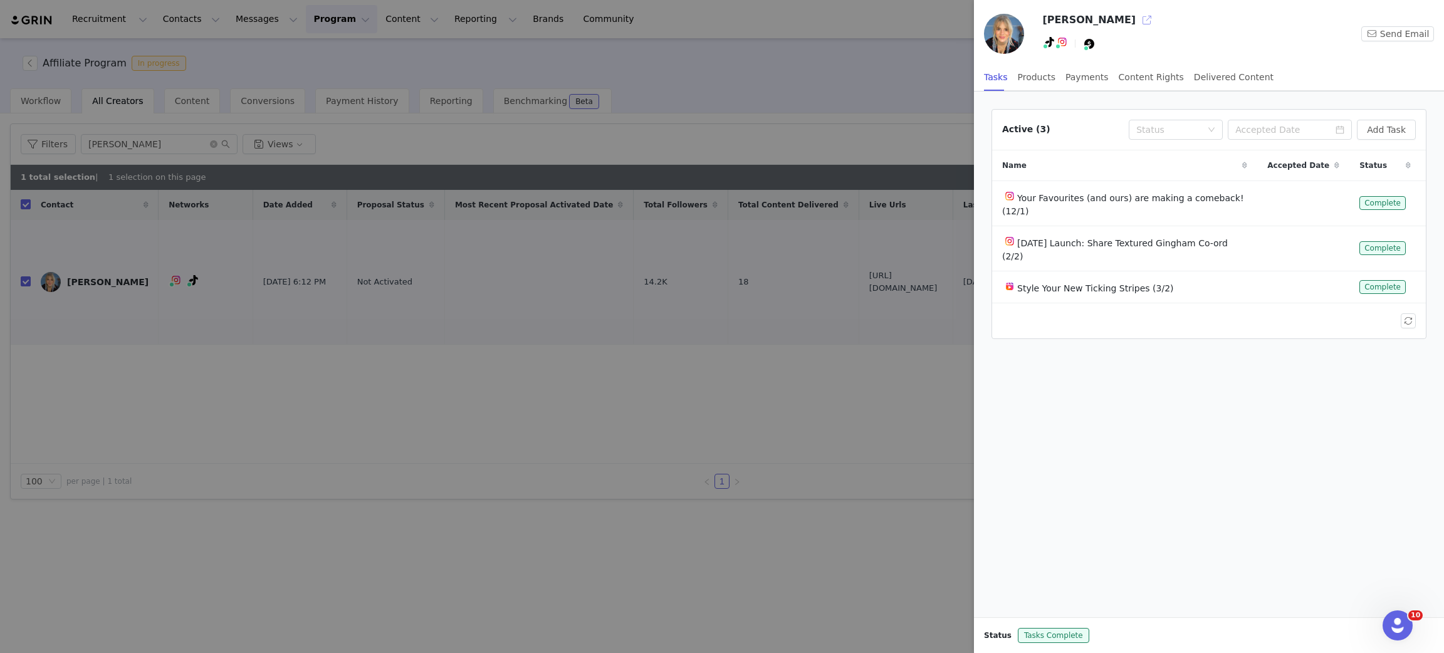
click at [1137, 21] on button "button" at bounding box center [1147, 20] width 20 height 20
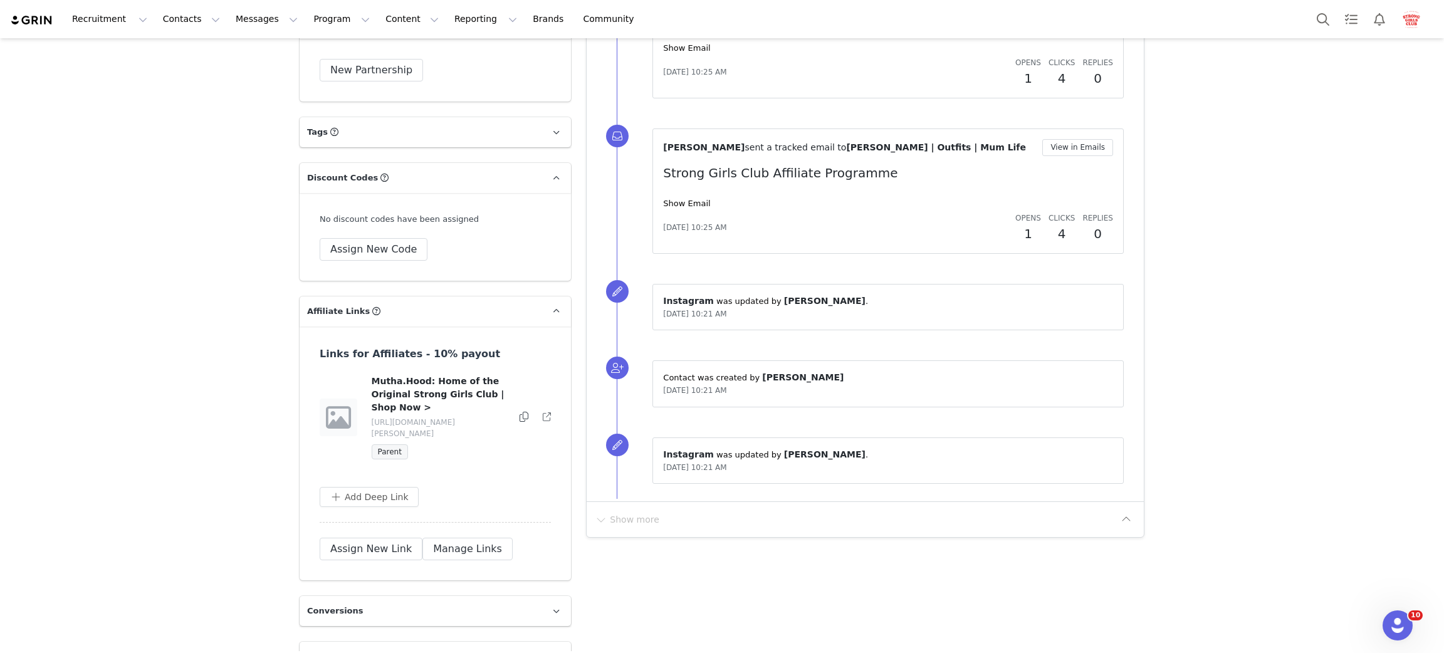
scroll to position [1225, 0]
click at [370, 486] on button "Add Deep Link" at bounding box center [369, 496] width 99 height 20
click at [392, 536] on input "text" at bounding box center [430, 546] width 201 height 20
paste input "[URL][DOMAIN_NAME]"
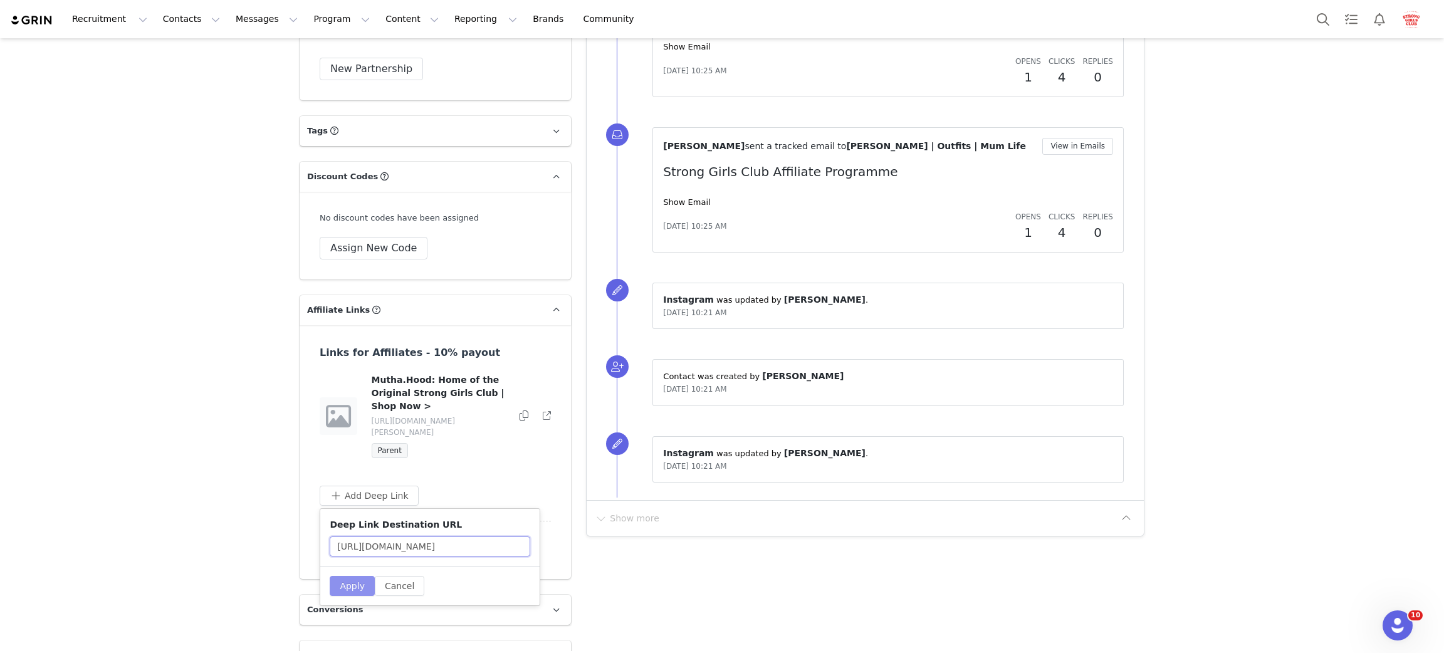
type input "[URL][DOMAIN_NAME]"
click at [340, 576] on button "Apply" at bounding box center [352, 586] width 45 height 20
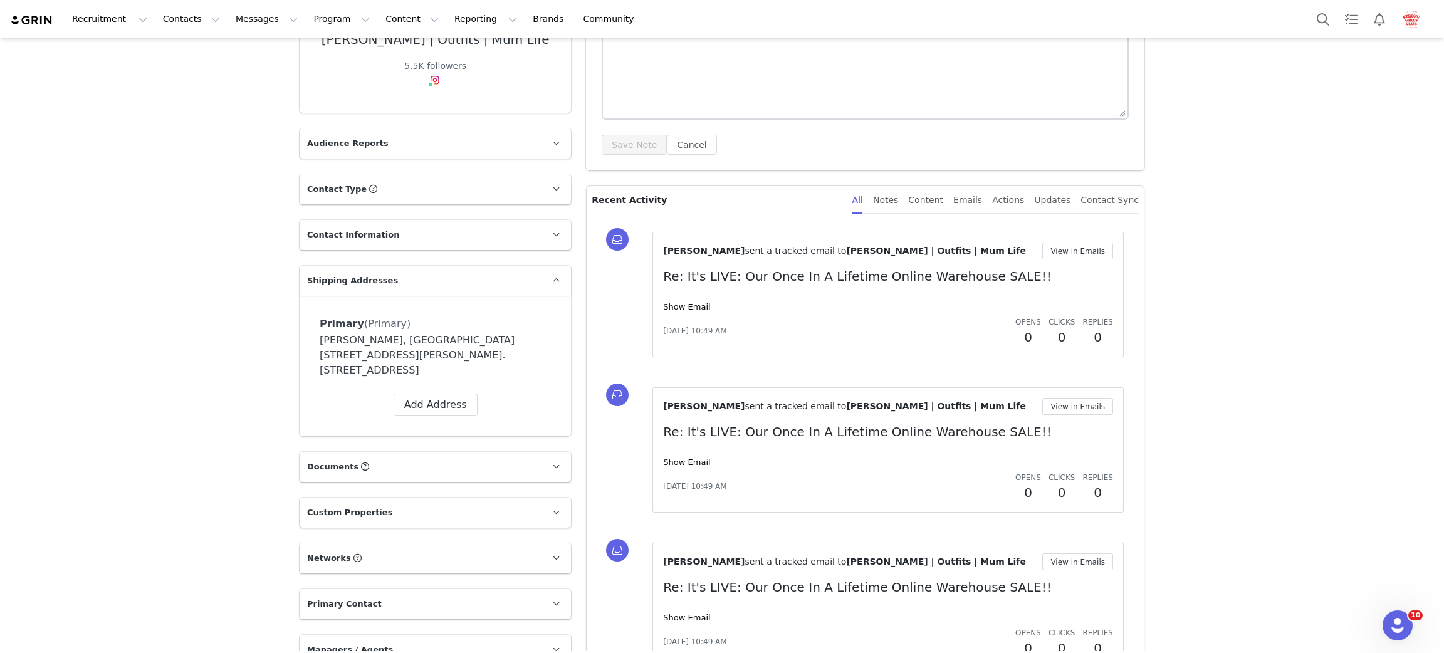
scroll to position [0, 0]
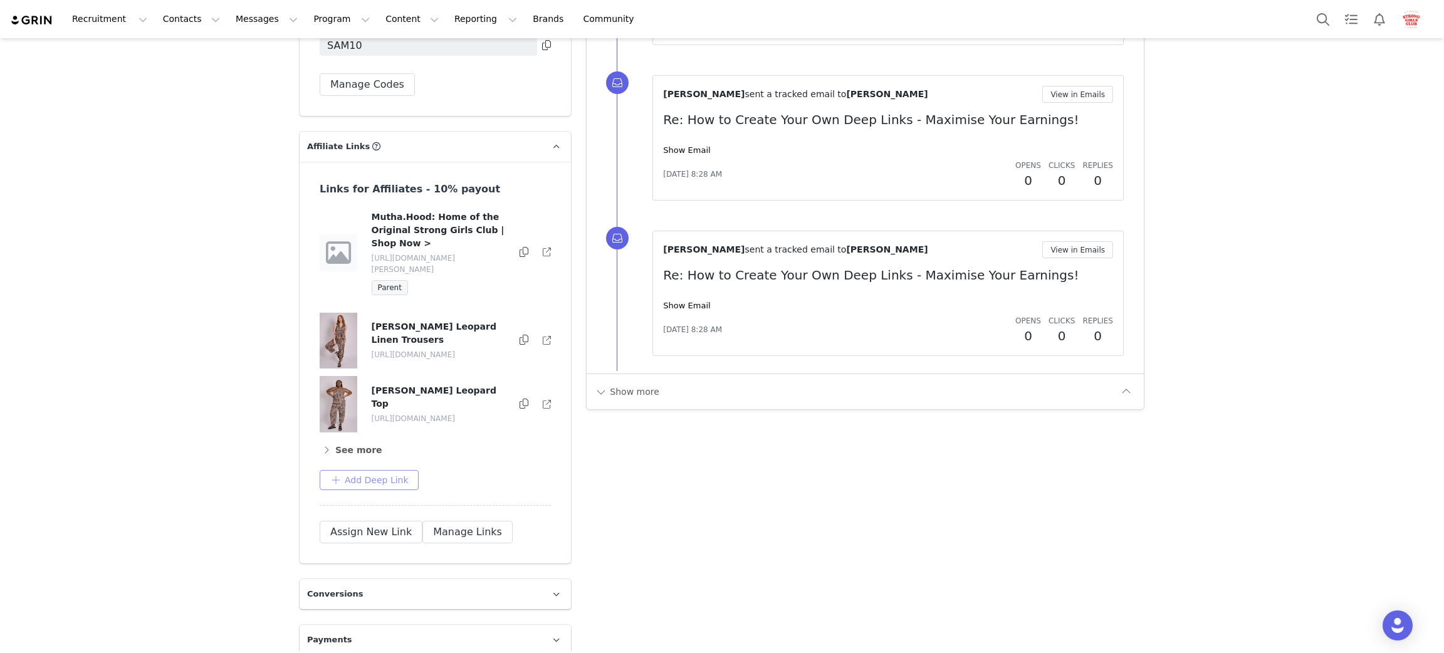
click at [340, 470] on button "Add Deep Link" at bounding box center [369, 480] width 99 height 20
click at [374, 521] on input "text" at bounding box center [430, 531] width 201 height 20
paste input "[URL][DOMAIN_NAME]"
type input "https://muthahoodgoods.com/collections/summer-warehouse-sale"
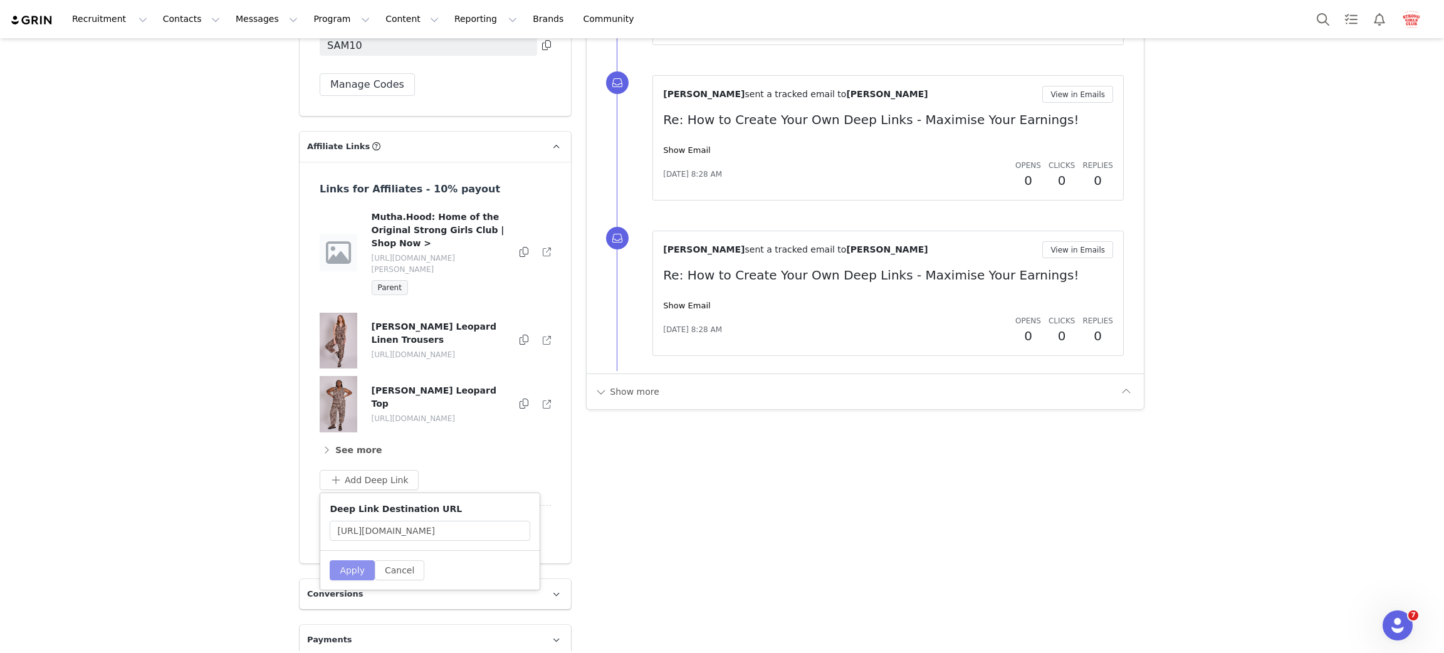
click at [352, 560] on button "Apply" at bounding box center [352, 570] width 45 height 20
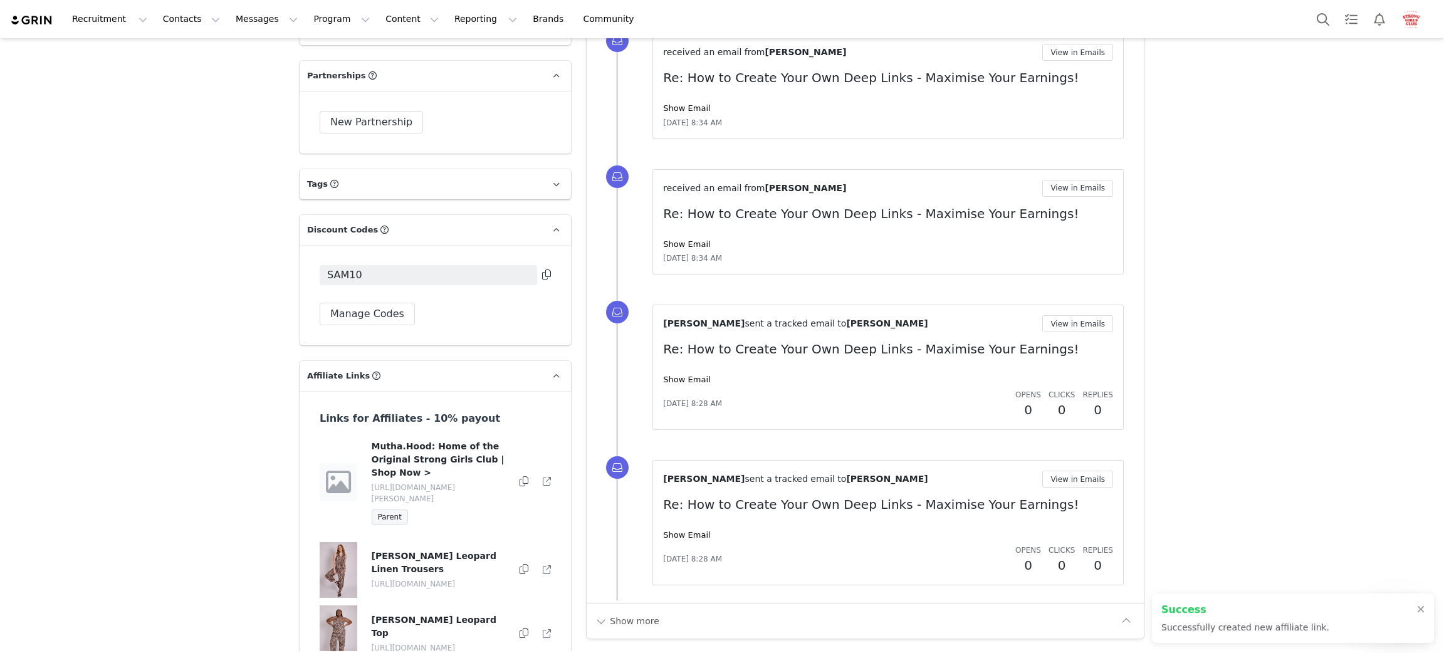
scroll to position [1448, 0]
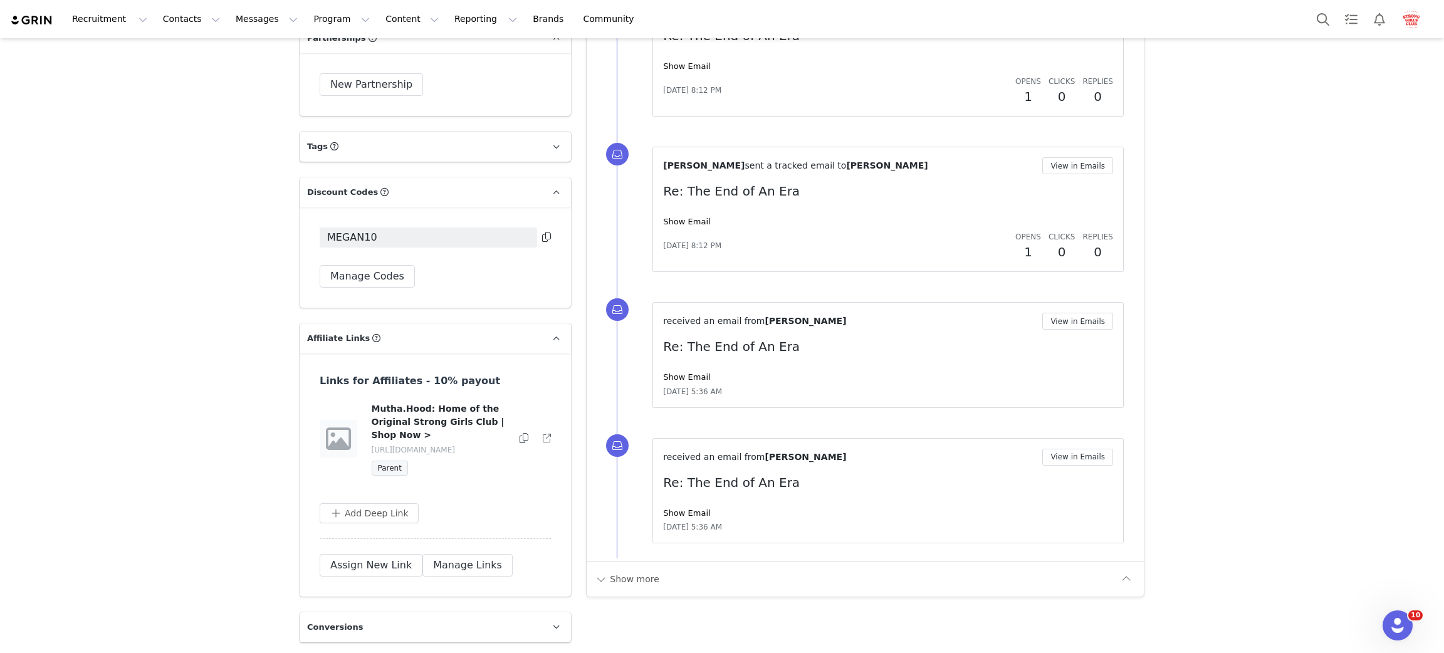
scroll to position [1265, 0]
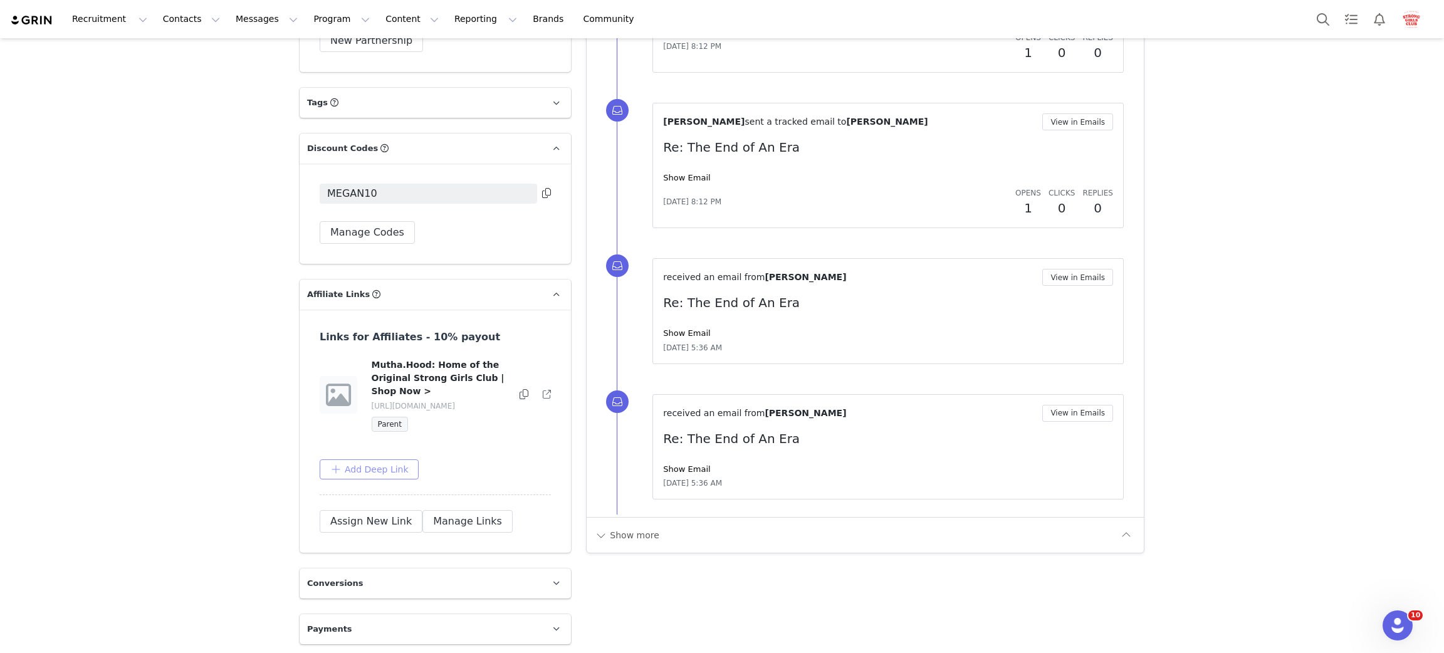
click at [362, 473] on button "Add Deep Link" at bounding box center [369, 469] width 99 height 20
click at [405, 521] on input "text" at bounding box center [430, 519] width 201 height 20
paste input "[URL][DOMAIN_NAME]"
type input "[URL][DOMAIN_NAME]"
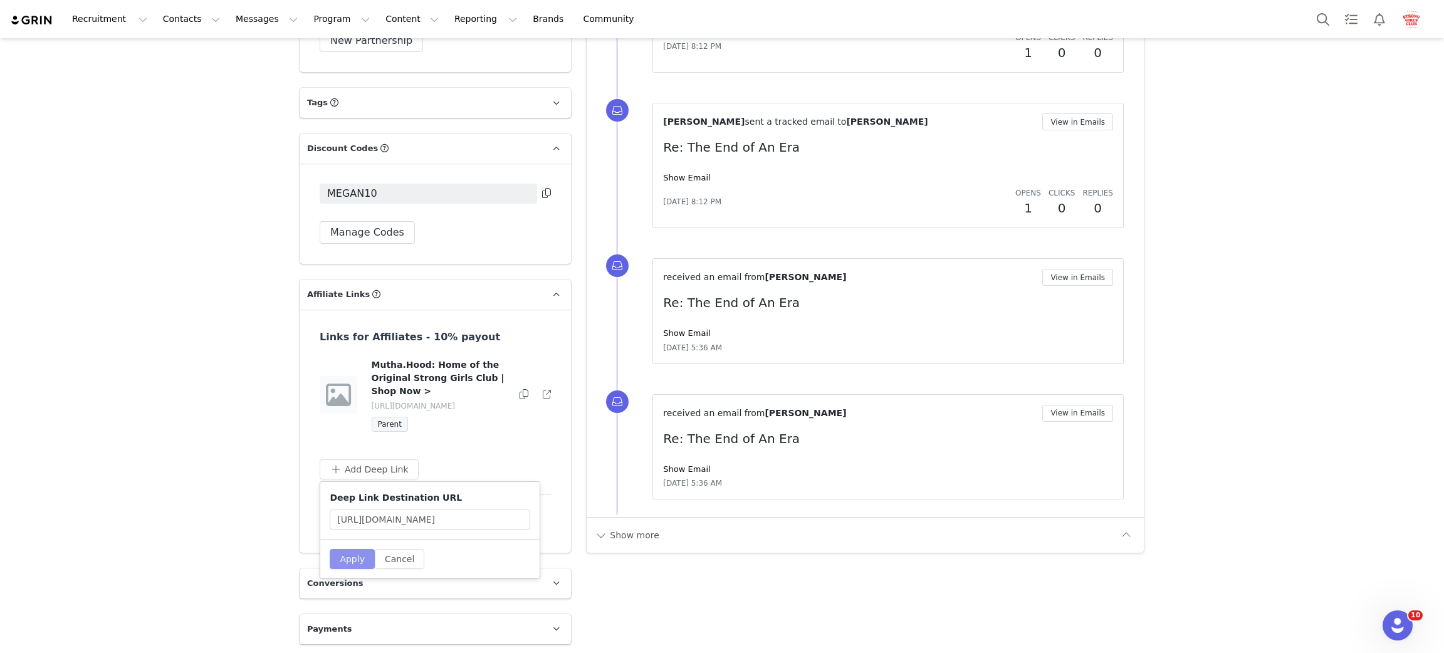
click at [345, 563] on button "Apply" at bounding box center [352, 559] width 45 height 20
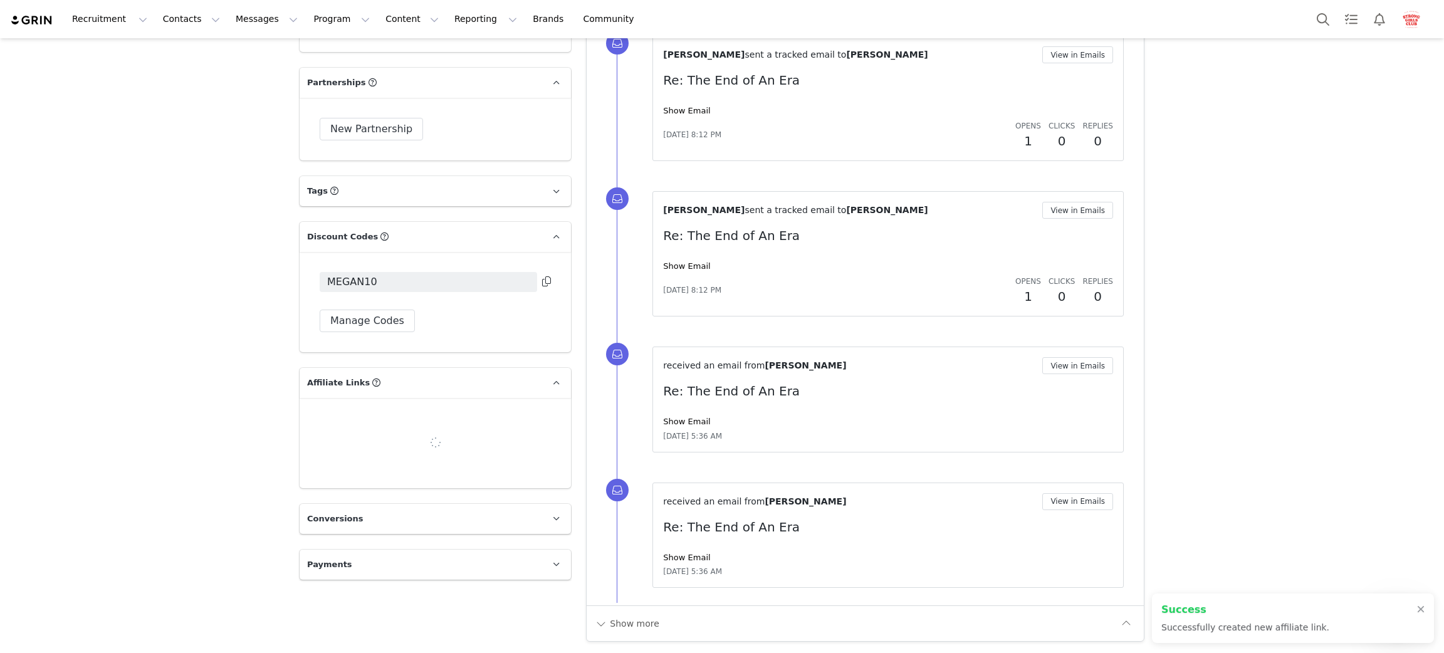
scroll to position [1265, 0]
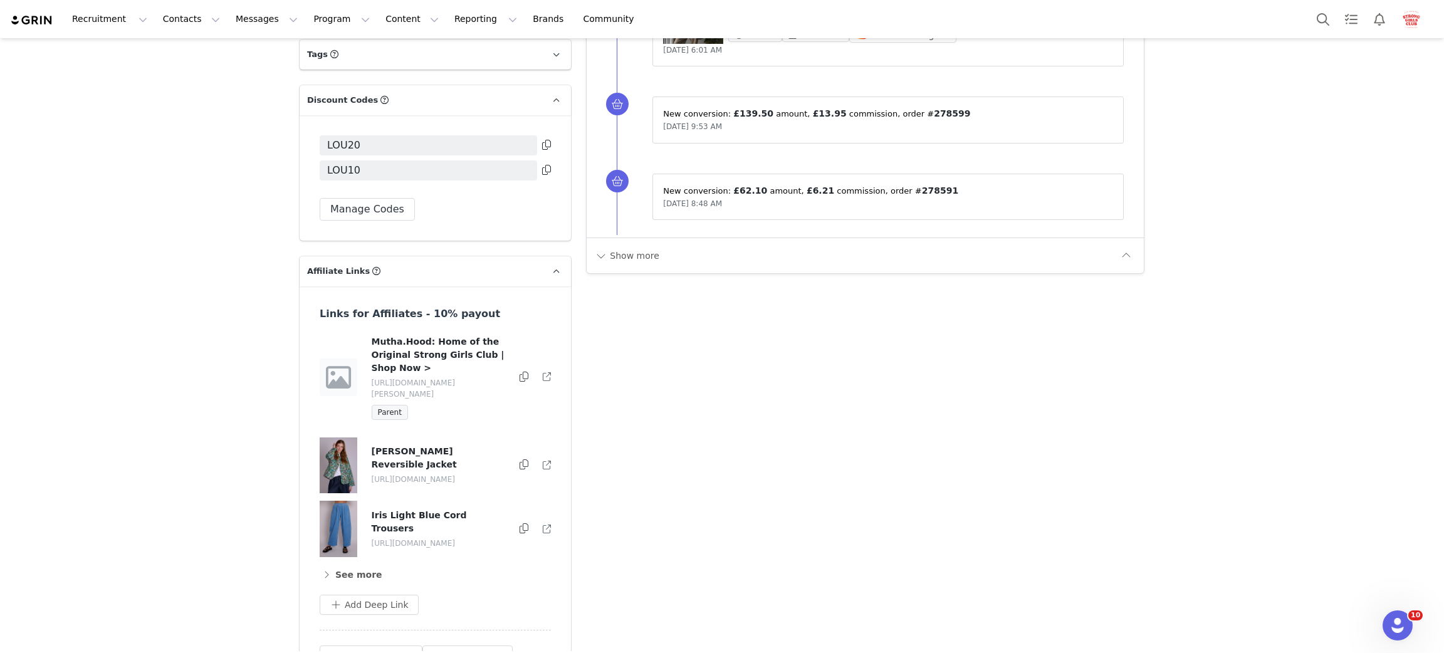
scroll to position [1411, 0]
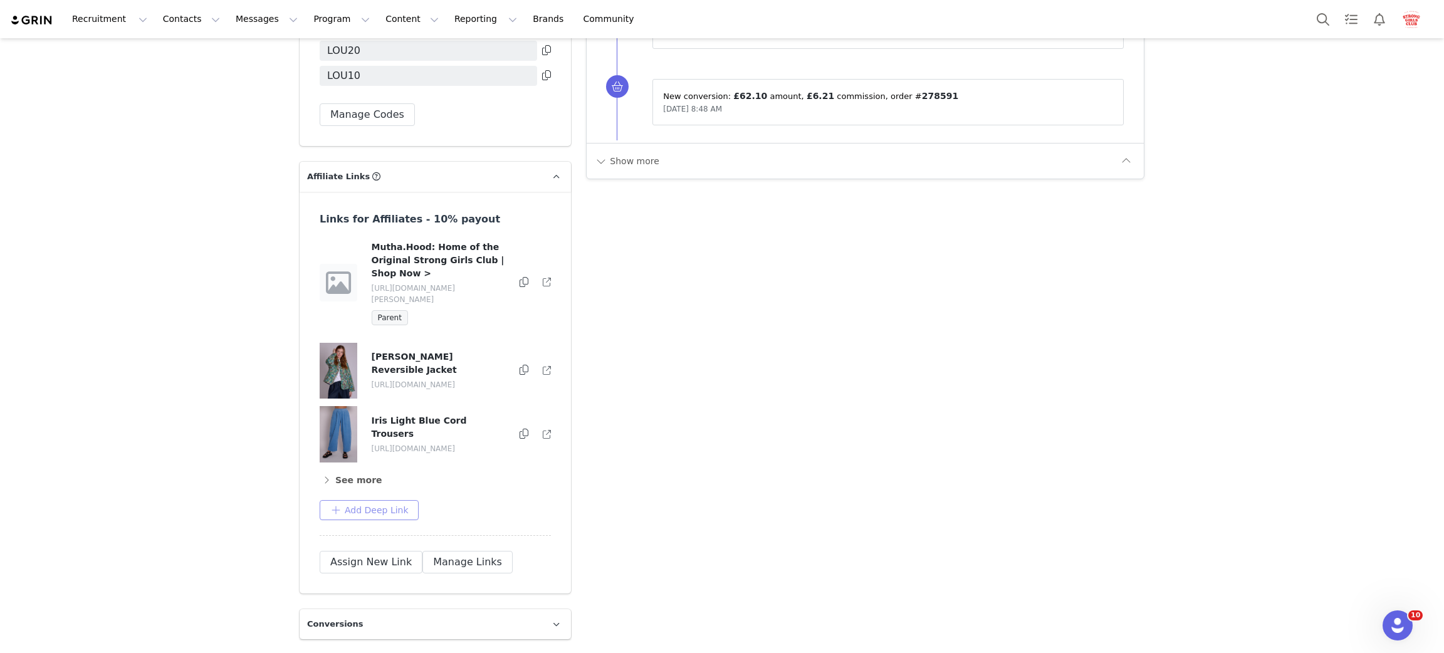
drag, startPoint x: 353, startPoint y: 469, endPoint x: 375, endPoint y: 447, distance: 30.6
click at [353, 500] on button "Add Deep Link" at bounding box center [369, 510] width 99 height 20
click at [385, 530] on div "Deep Link Destination URL" at bounding box center [429, 551] width 219 height 57
click at [384, 551] on input "text" at bounding box center [430, 561] width 201 height 20
paste input "https://muthahoodgoods.com/collections/summer-warehouse-sale"
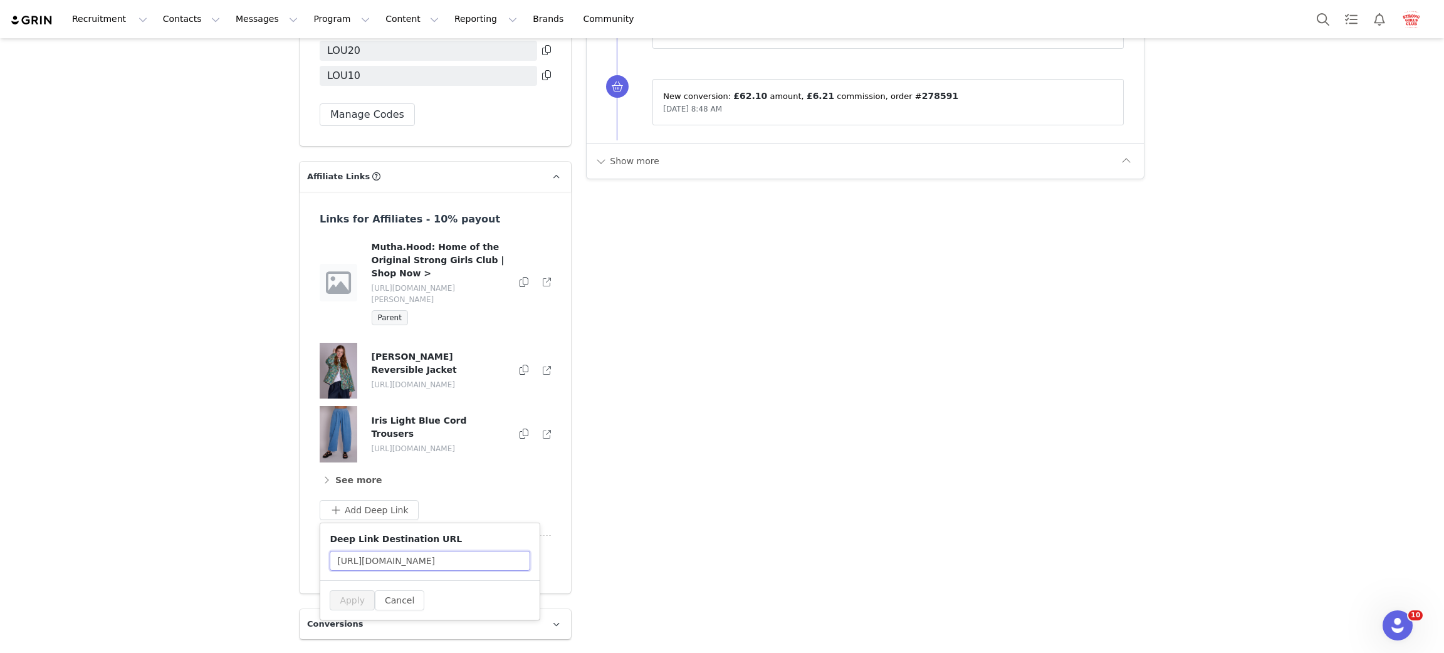
scroll to position [0, 74]
type input "https://muthahoodgoods.com/collections/summer-warehouse-sale"
click at [337, 590] on button "Apply" at bounding box center [352, 600] width 45 height 20
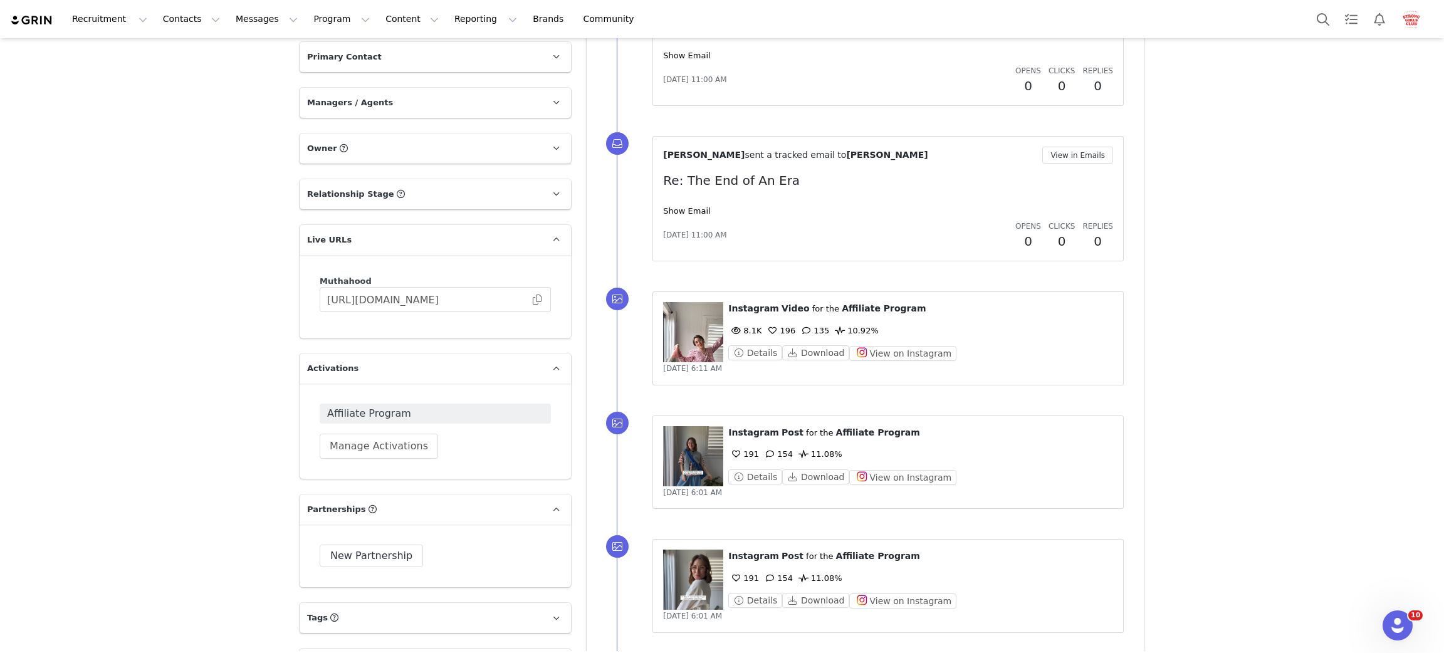
scroll to position [95, 0]
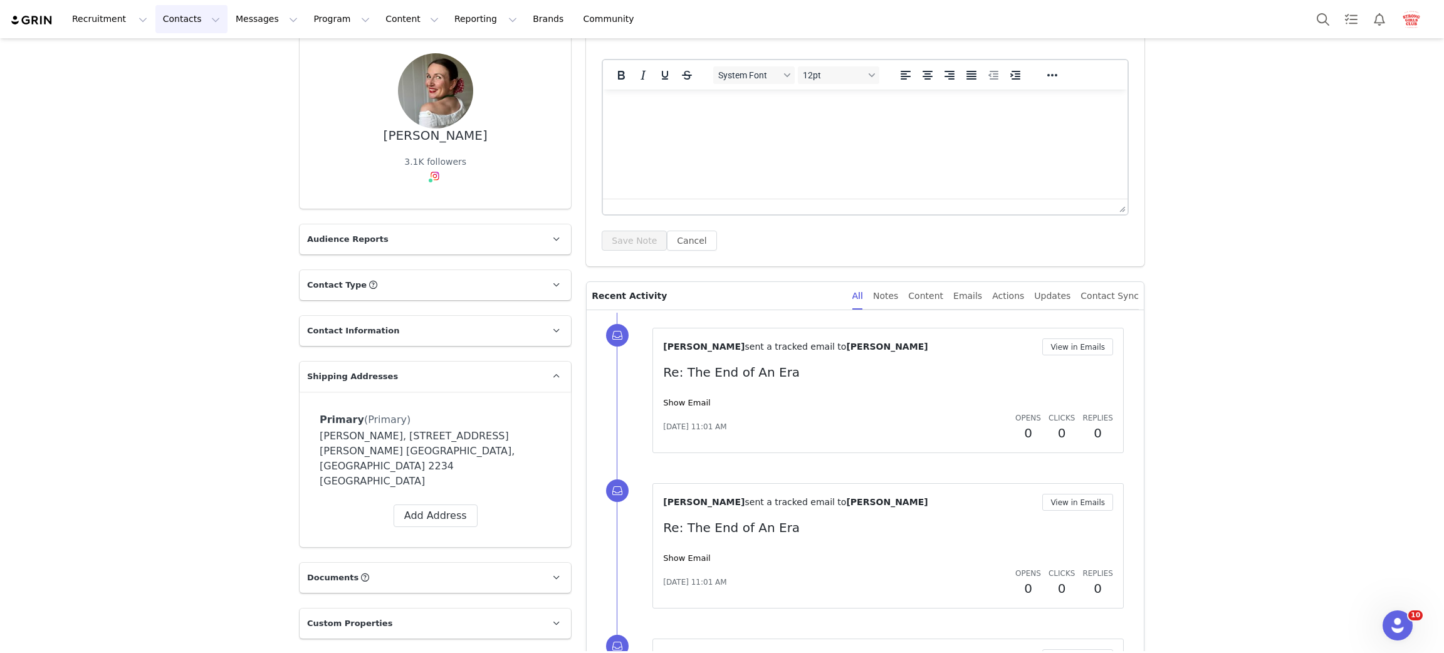
click at [187, 19] on button "Contacts Contacts" at bounding box center [191, 19] width 72 height 28
click at [184, 58] on p "Creators" at bounding box center [173, 55] width 38 height 13
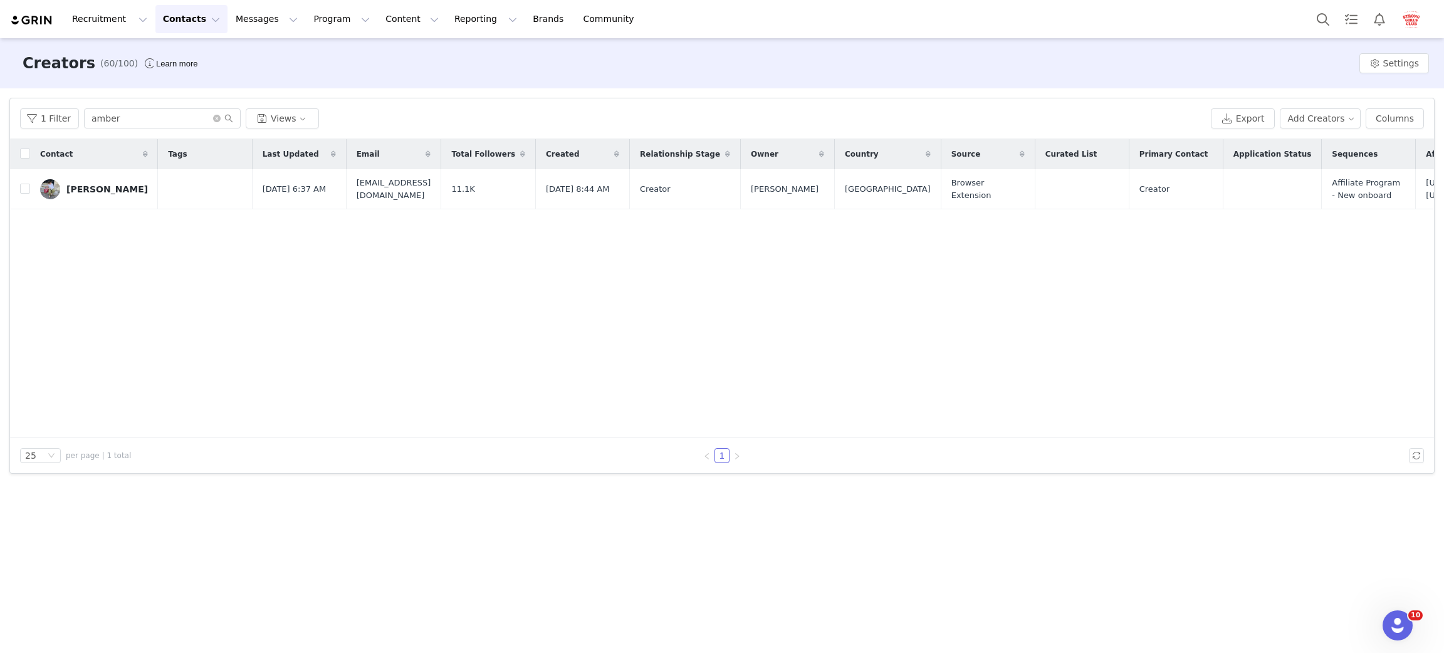
click at [88, 187] on div "[PERSON_NAME]" at bounding box center [106, 189] width 81 height 10
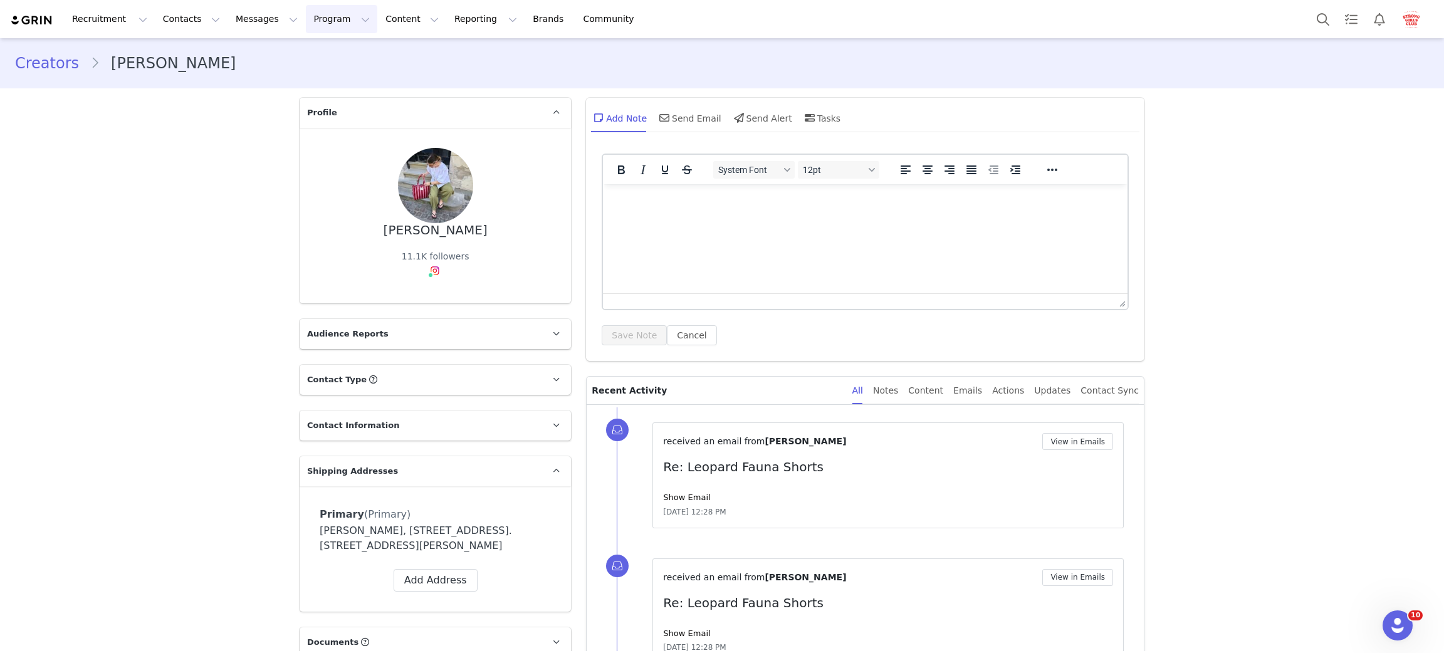
click at [321, 17] on button "Program Program" at bounding box center [341, 19] width 71 height 28
click at [302, 58] on p "Activations" at bounding box center [309, 55] width 48 height 13
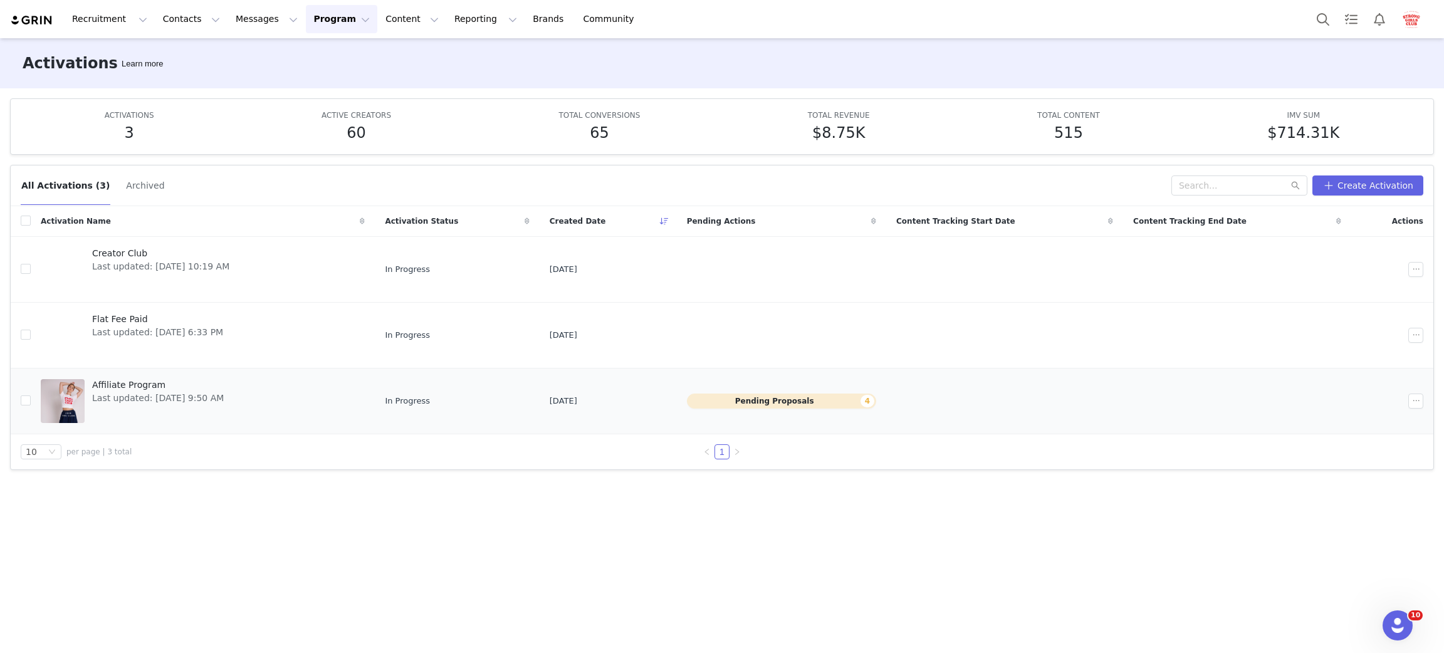
click at [122, 385] on span "Affiliate Program" at bounding box center [158, 385] width 132 height 13
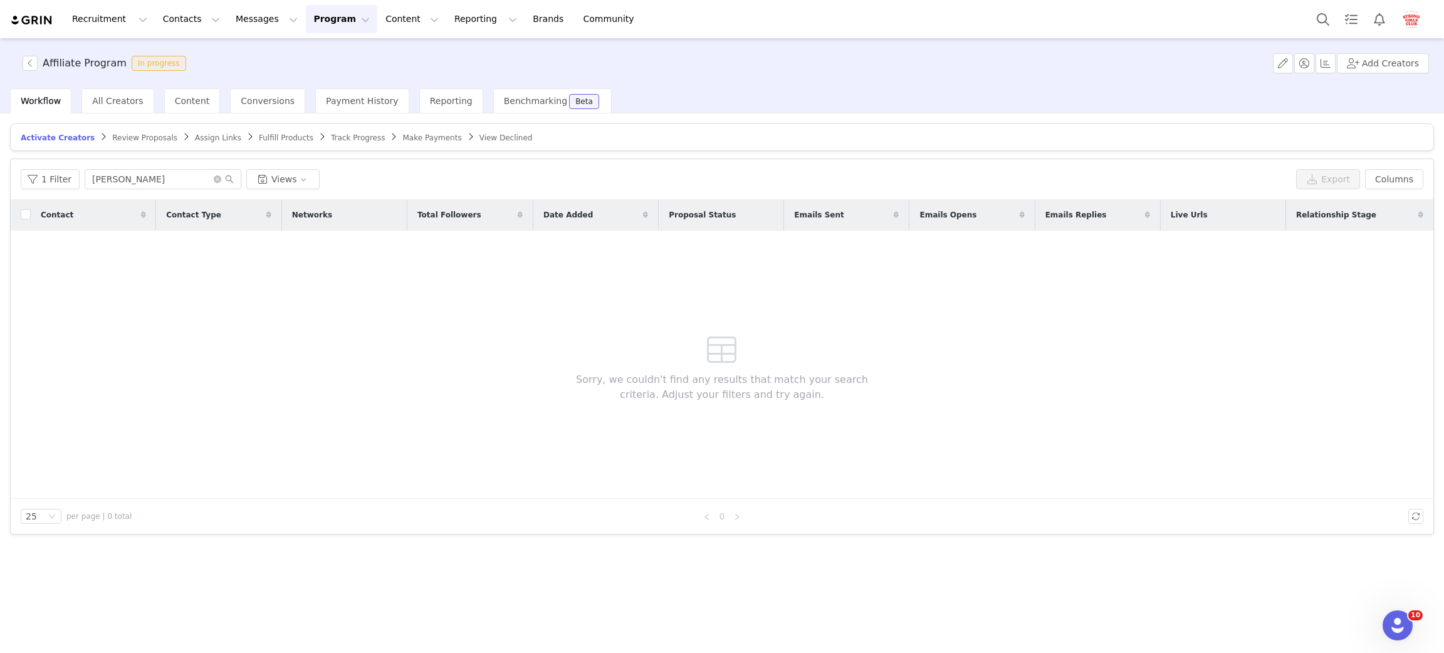
click at [125, 139] on span "Review Proposals" at bounding box center [144, 137] width 65 height 9
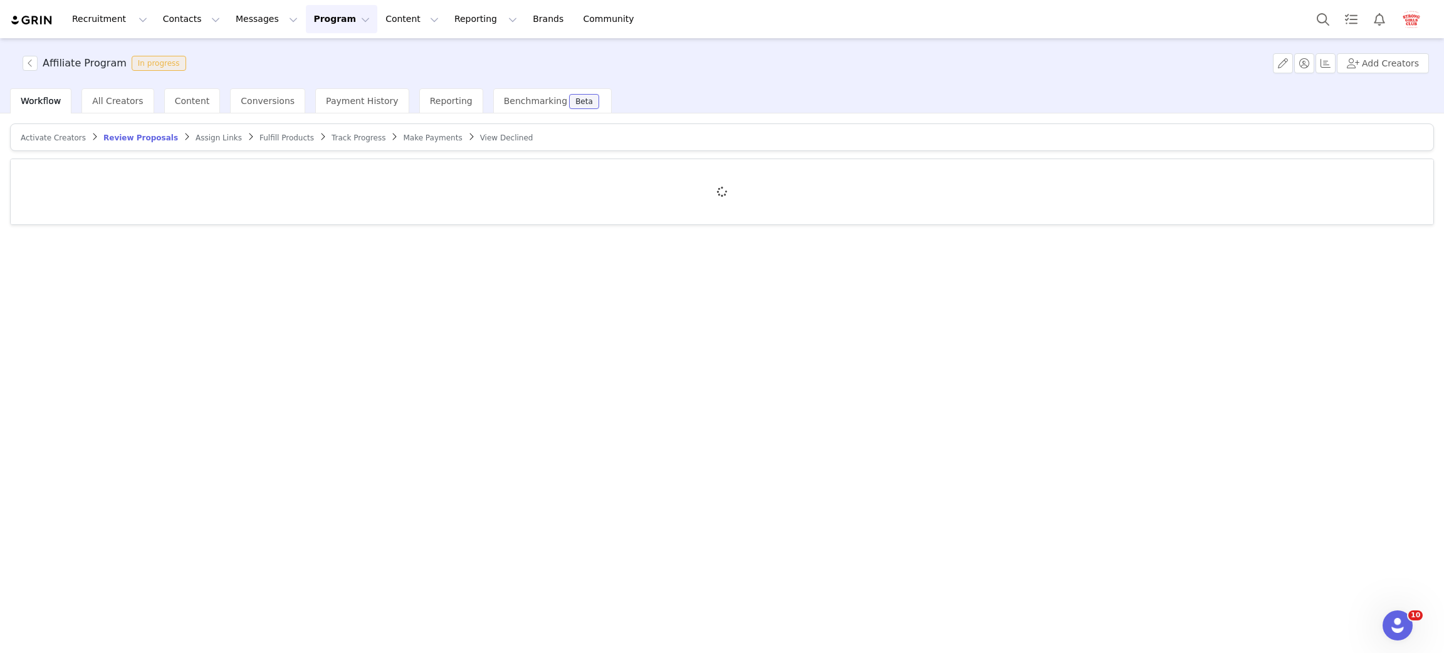
click at [62, 133] on span "Activate Creators" at bounding box center [53, 137] width 65 height 9
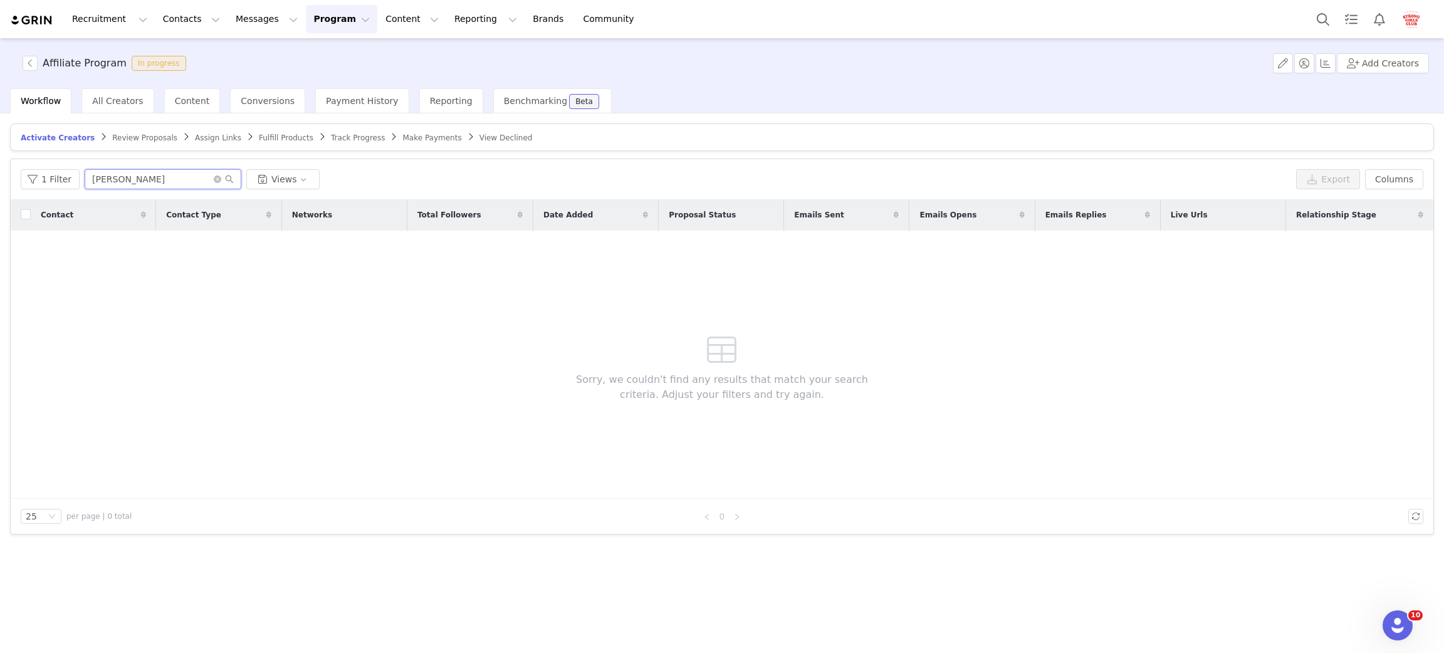
drag, startPoint x: 111, startPoint y: 183, endPoint x: -43, endPoint y: 185, distance: 154.2
click at [0, 185] on html "Recruitment Recruitment Creator Search Curated Lists Landing Pages Web Extensio…" at bounding box center [722, 326] width 1444 height 653
type input "amber"
click at [126, 141] on span "Review Proposals" at bounding box center [144, 137] width 65 height 9
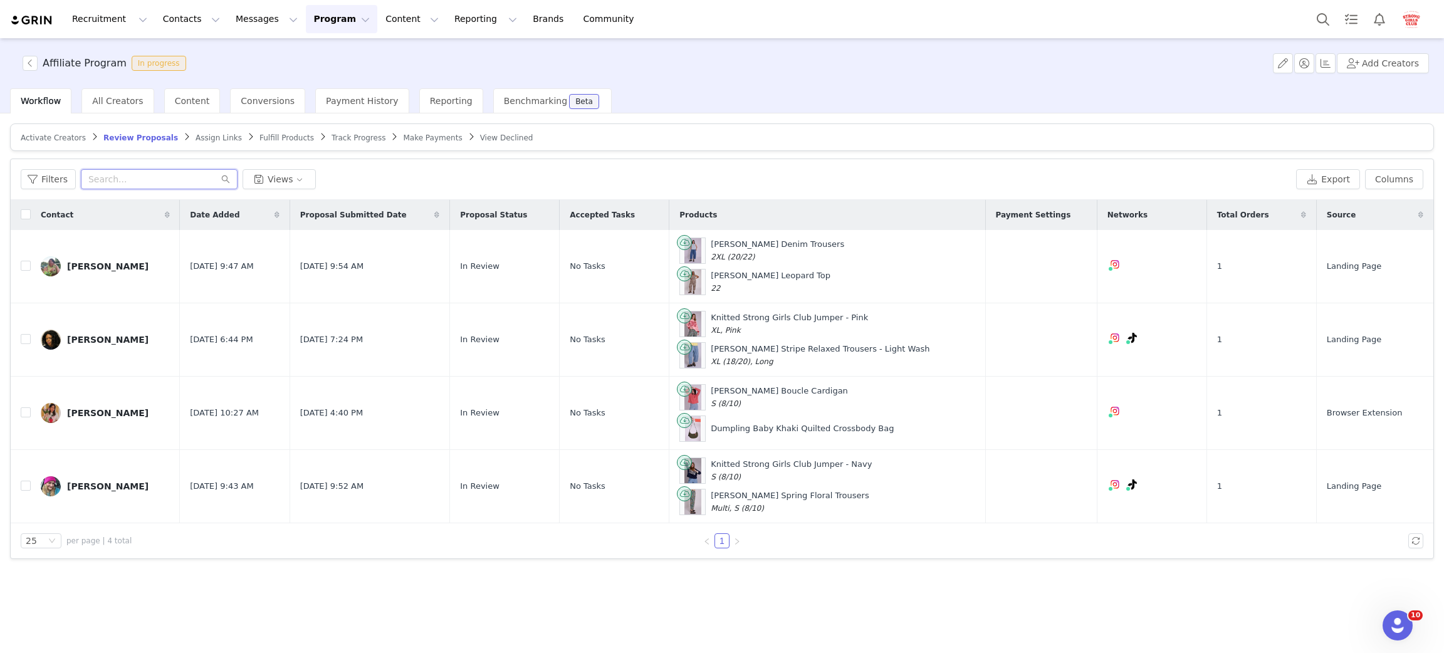
click at [120, 180] on input "text" at bounding box center [159, 179] width 157 height 20
type input "amber"
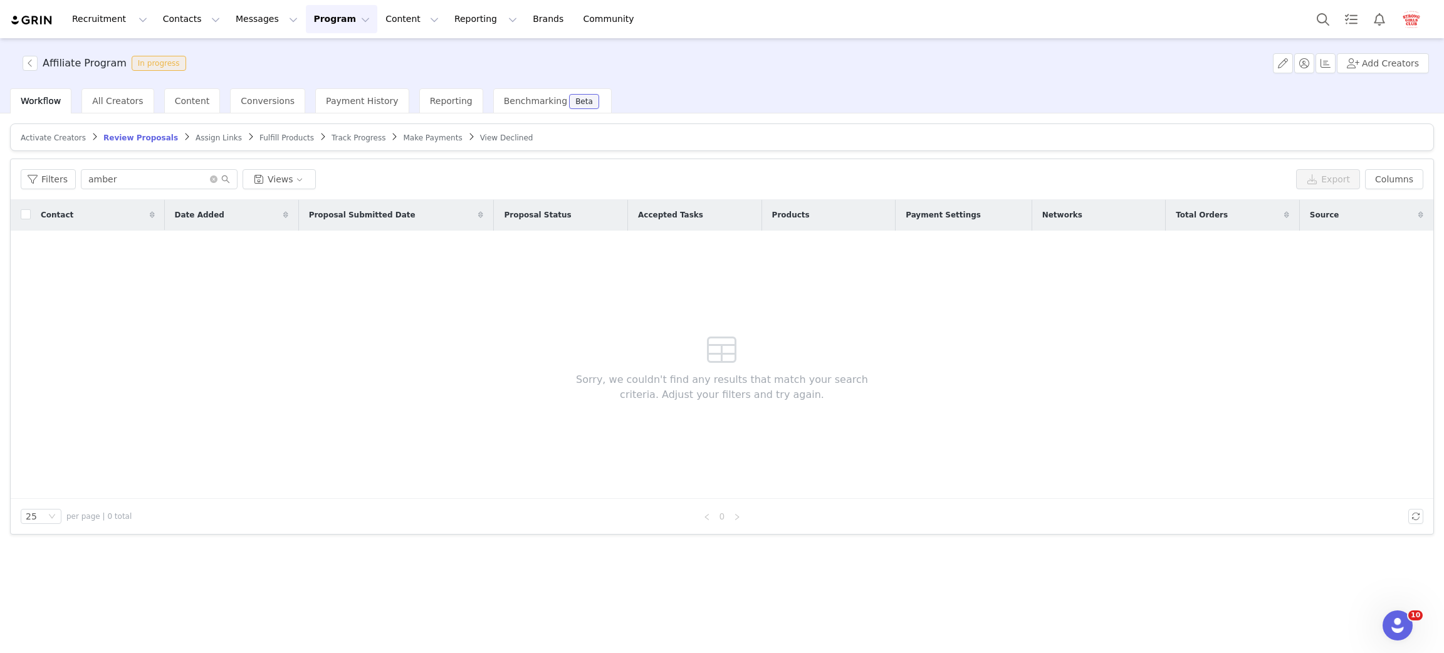
click at [259, 138] on span "Fulfill Products" at bounding box center [286, 137] width 55 height 9
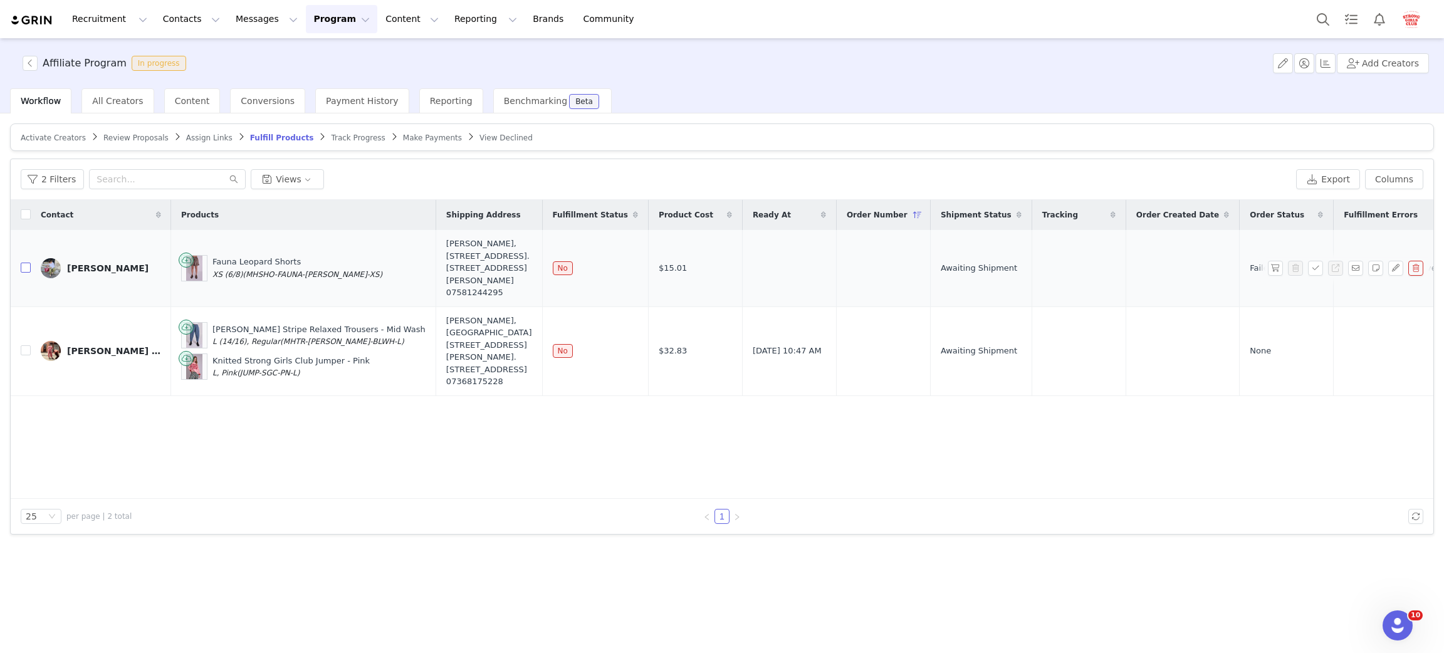
click at [23, 273] on input "checkbox" at bounding box center [26, 268] width 10 height 10
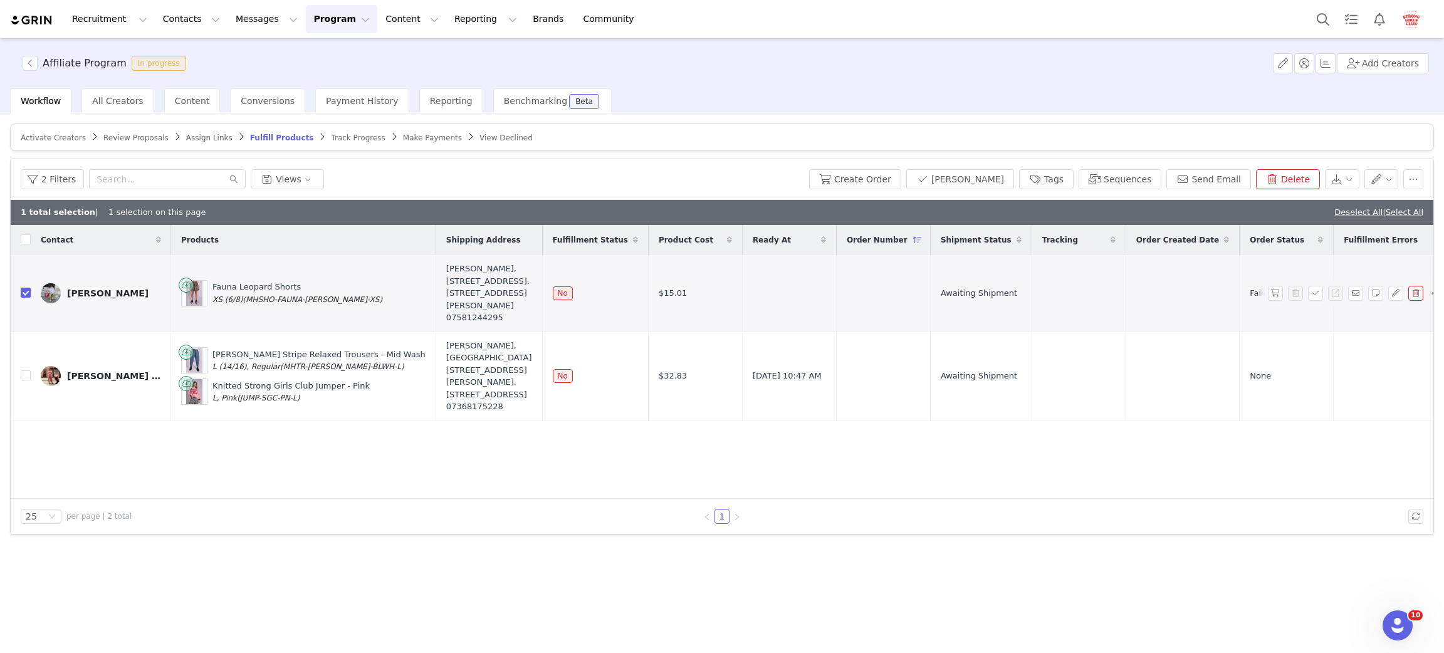
click at [1415, 300] on button "button" at bounding box center [1415, 293] width 15 height 15
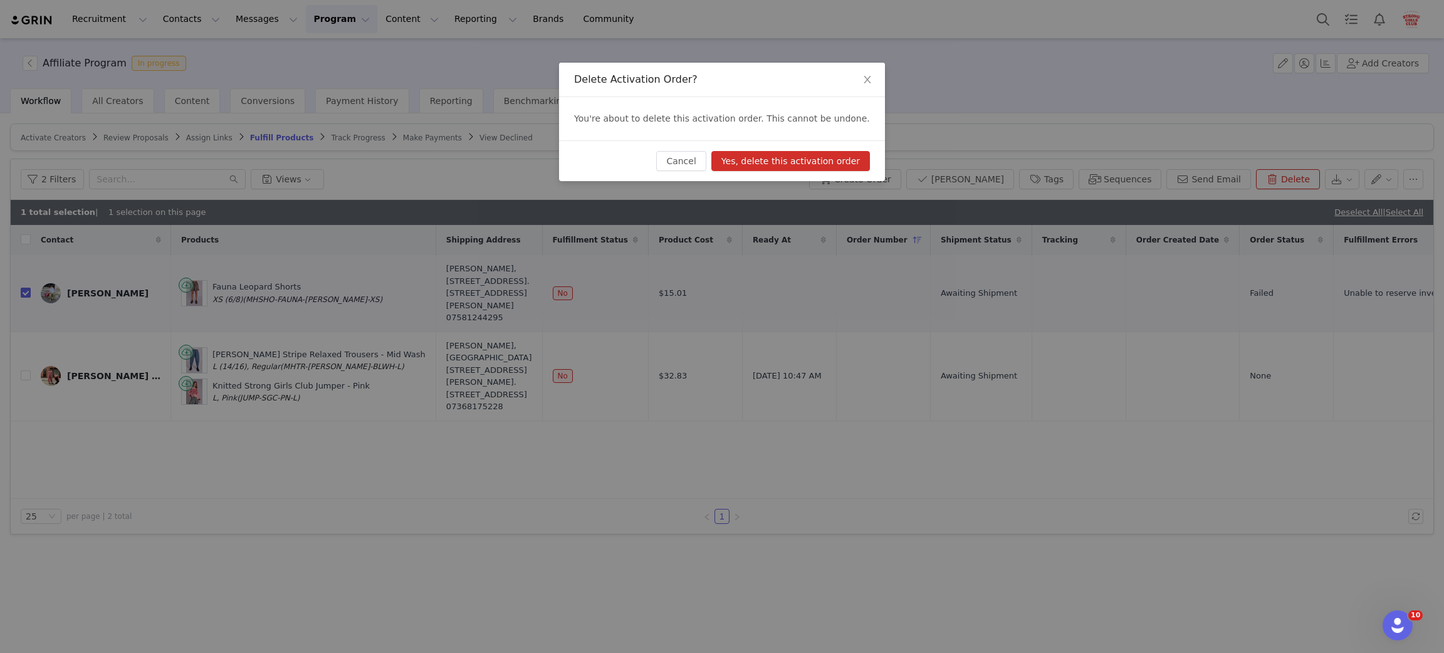
click at [790, 160] on button "Yes, delete this activation order" at bounding box center [790, 161] width 159 height 20
checkbox input "false"
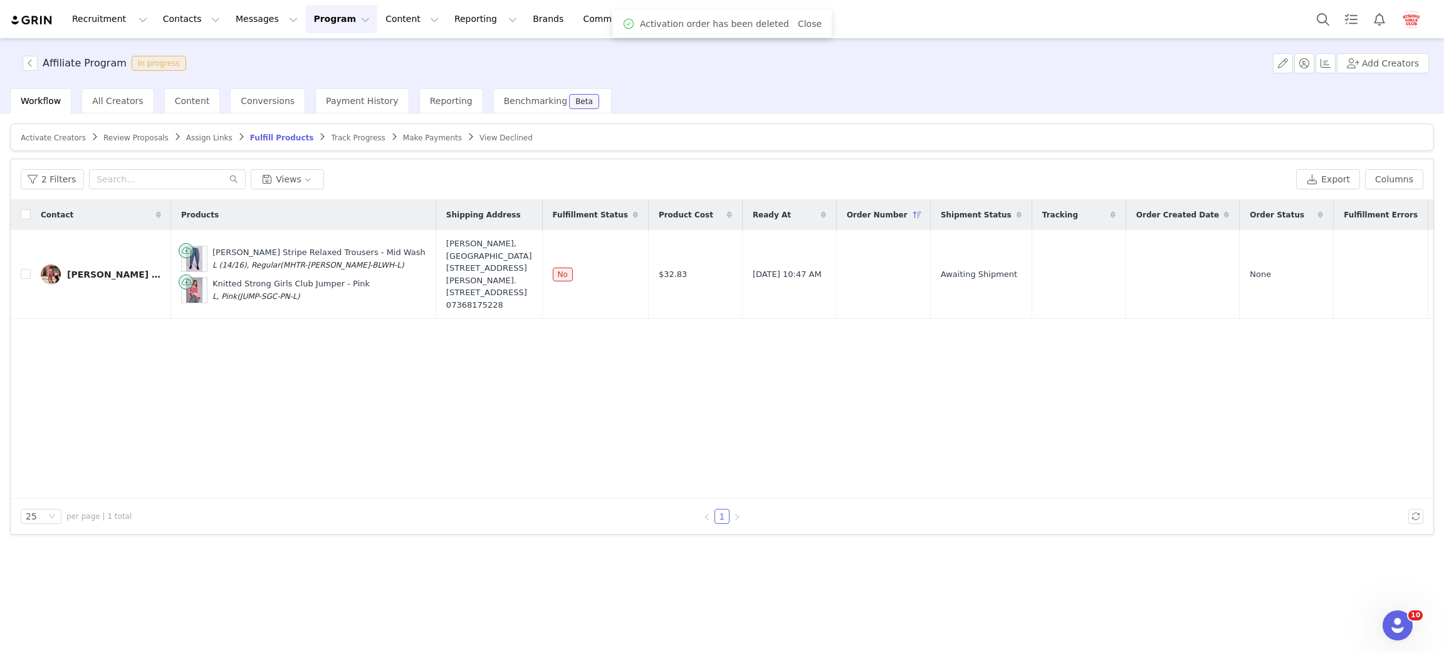
click at [243, 585] on div "Activate Creators Review Proposals Assign Links Fulfill Products Track Progress…" at bounding box center [722, 382] width 1444 height 538
click at [41, 104] on span "Workflow" at bounding box center [41, 101] width 40 height 10
click at [97, 105] on span "All Creators" at bounding box center [117, 101] width 51 height 10
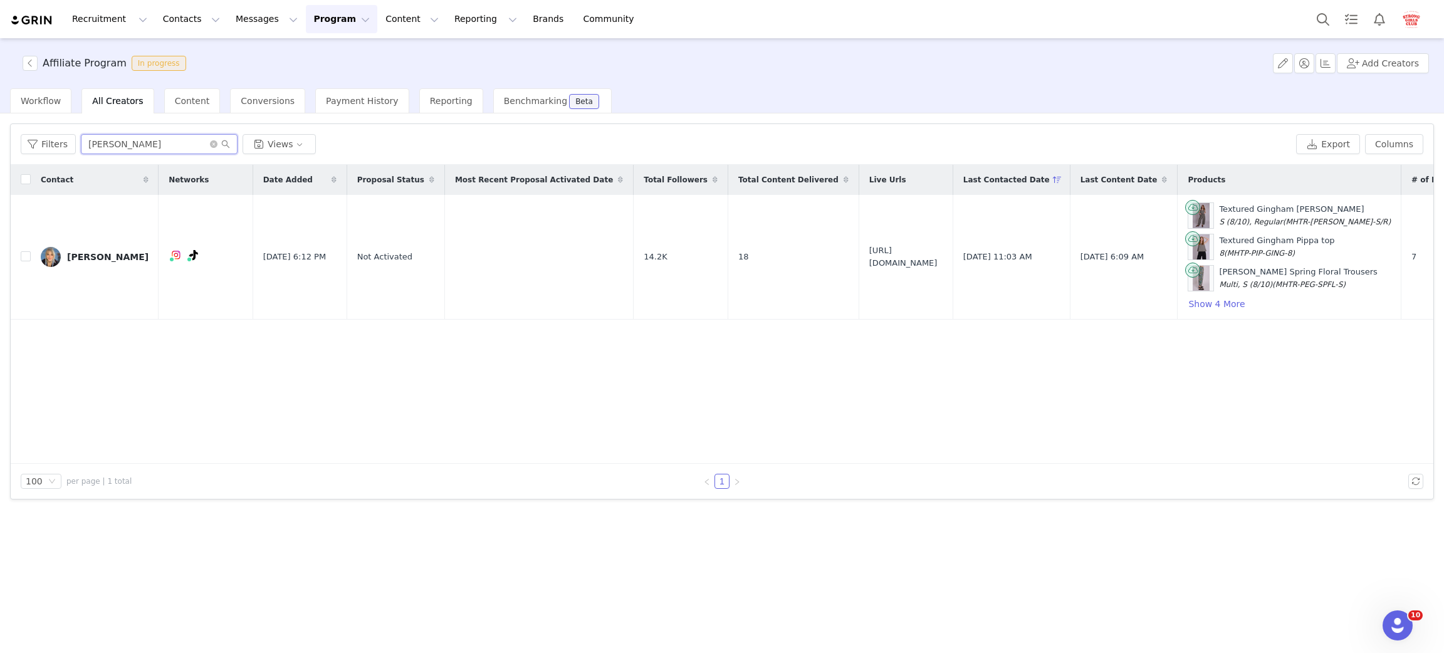
drag, startPoint x: 140, startPoint y: 148, endPoint x: -129, endPoint y: 115, distance: 270.9
click at [0, 115] on html "Recruitment Recruitment Creator Search Curated Lists Landing Pages Web Extensio…" at bounding box center [722, 326] width 1444 height 653
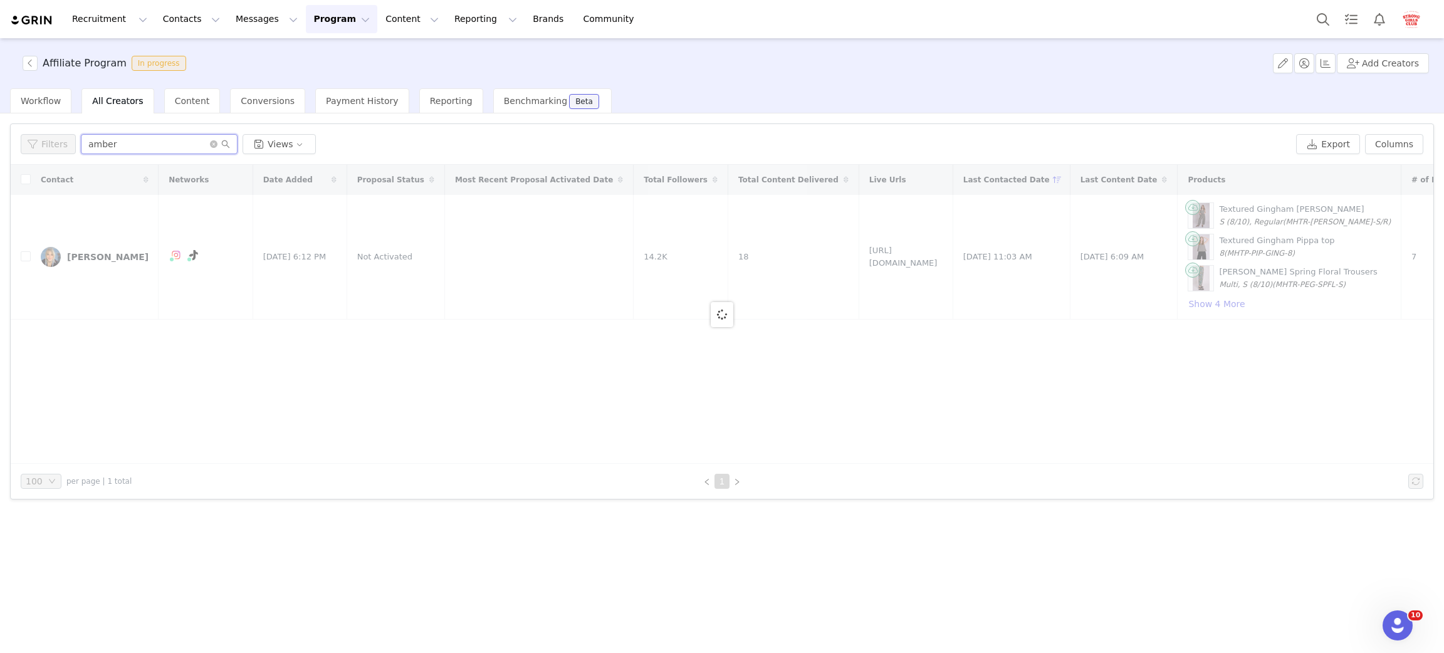
type input "amber"
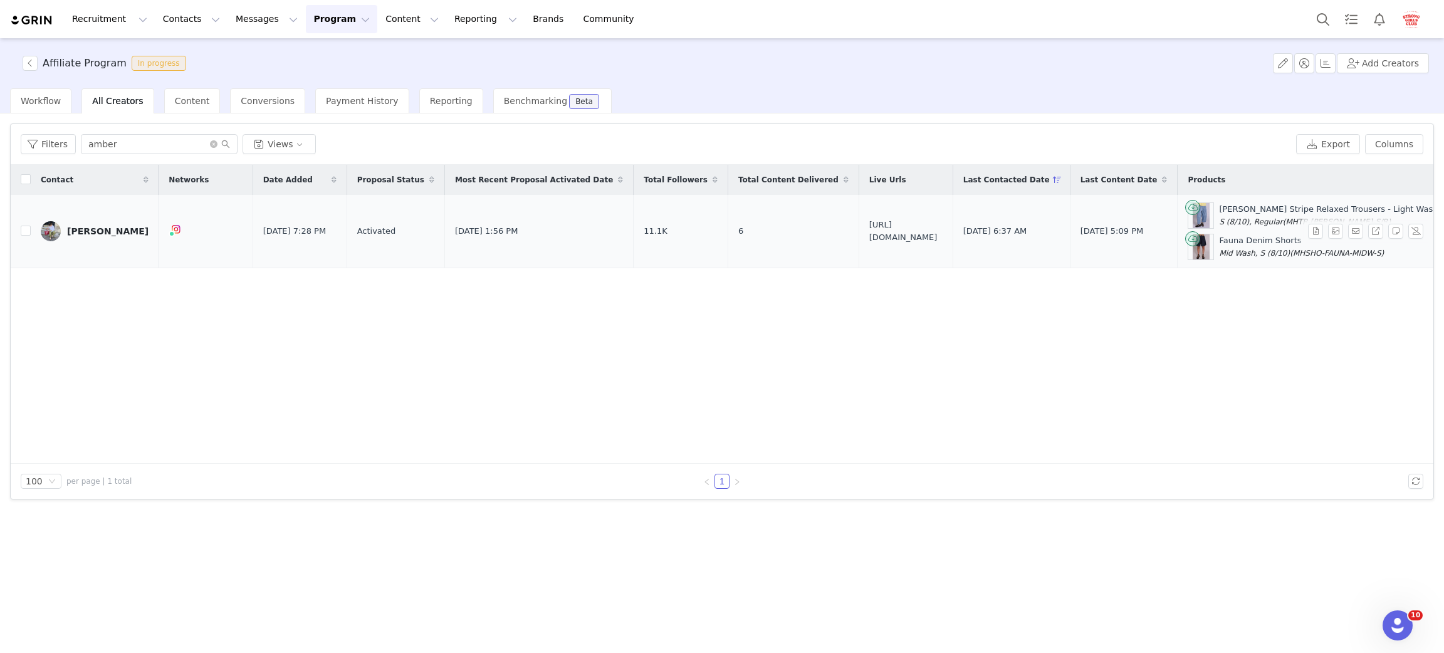
click at [97, 227] on div "[PERSON_NAME]" at bounding box center [107, 231] width 81 height 10
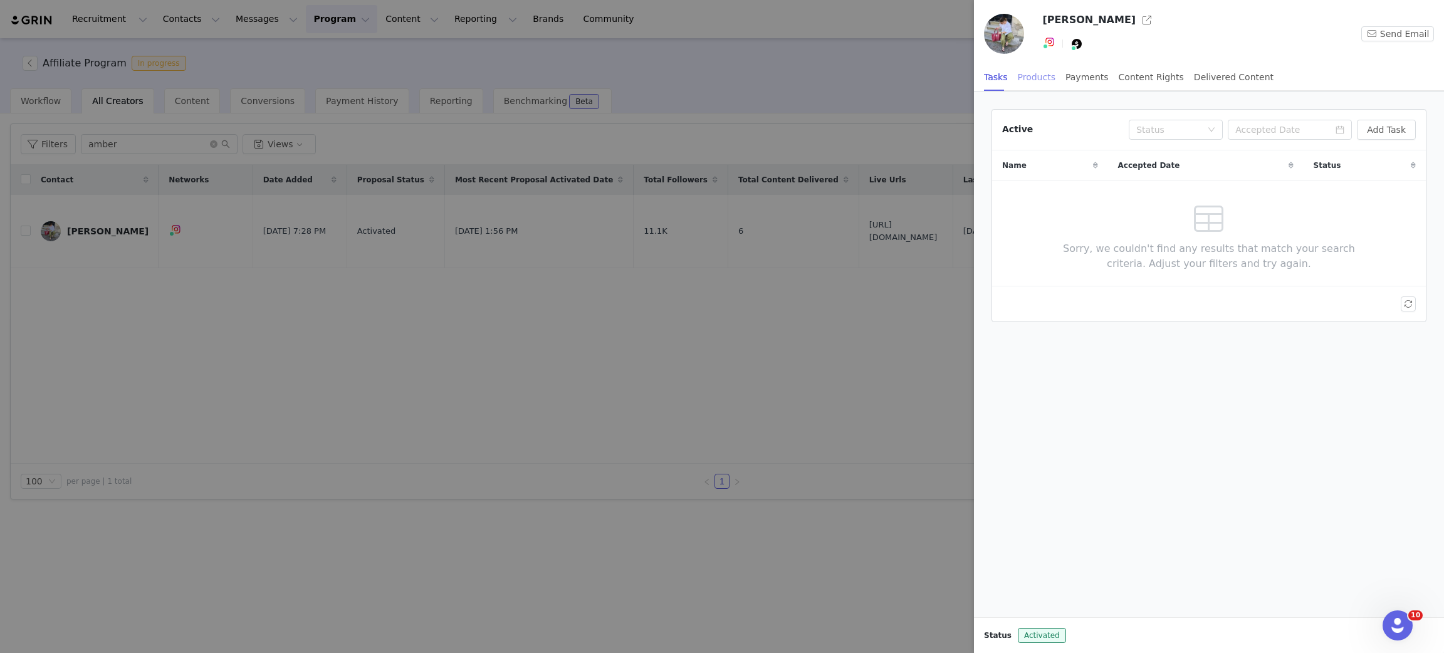
click at [1026, 77] on div "Products" at bounding box center [1037, 77] width 38 height 28
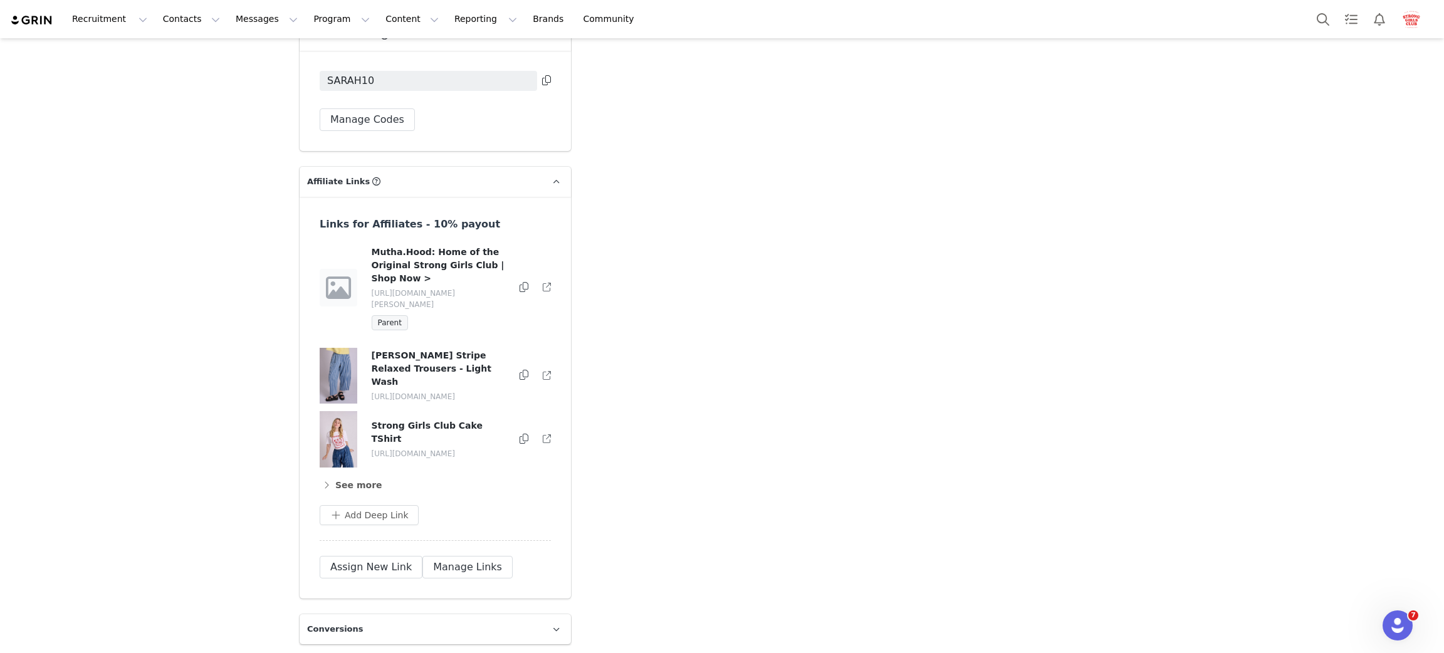
scroll to position [1510, 0]
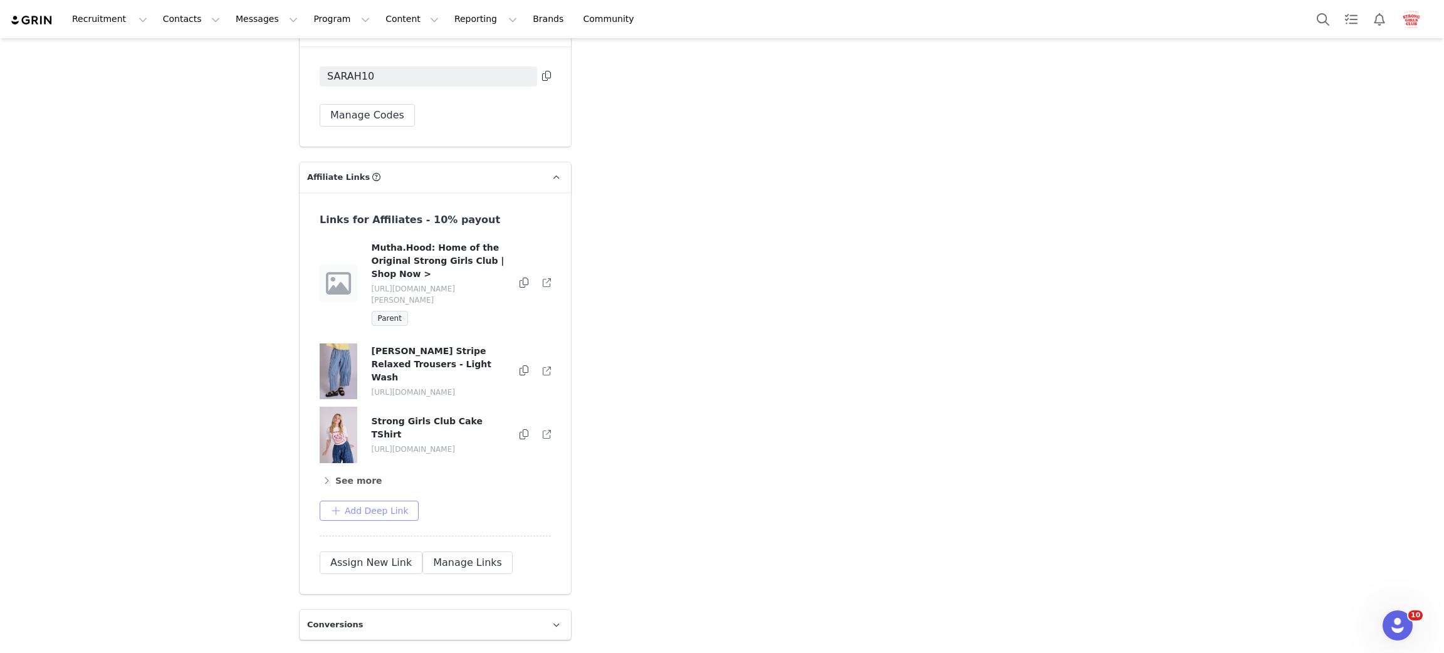
click at [362, 501] on button "Add Deep Link" at bounding box center [369, 511] width 99 height 20
click at [422, 551] on input "text" at bounding box center [430, 561] width 201 height 20
paste input "https://muthahoodgoods.com/collections/summer-warehouse-sale"
type input "https://muthahoodgoods.com/collections/summer-warehouse-sale"
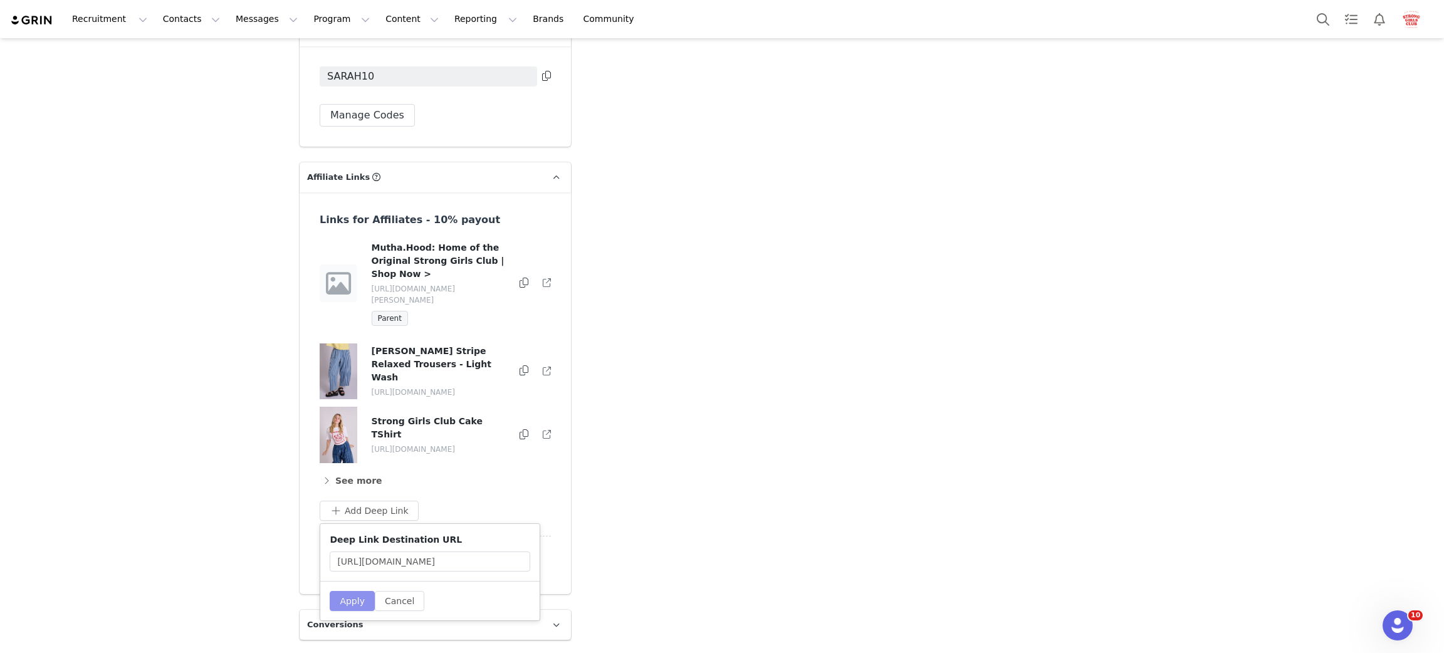
click at [337, 591] on button "Apply" at bounding box center [352, 601] width 45 height 20
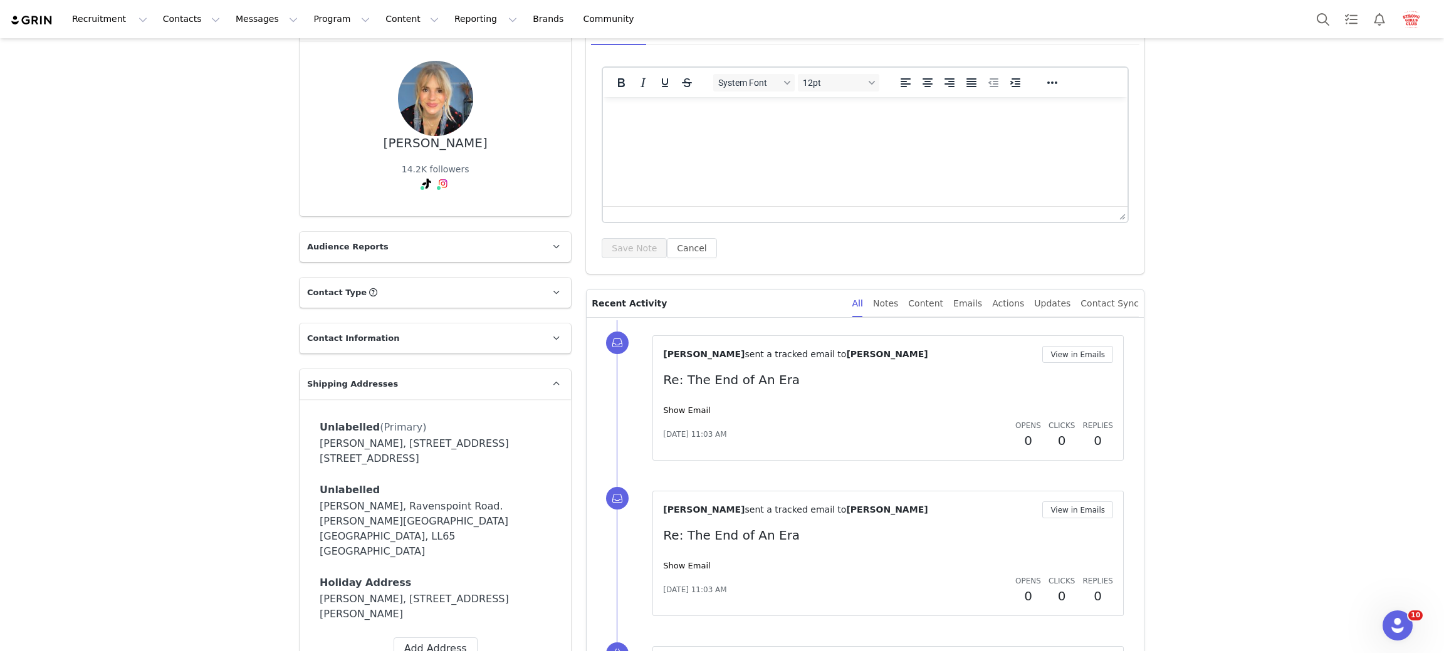
scroll to position [0, 0]
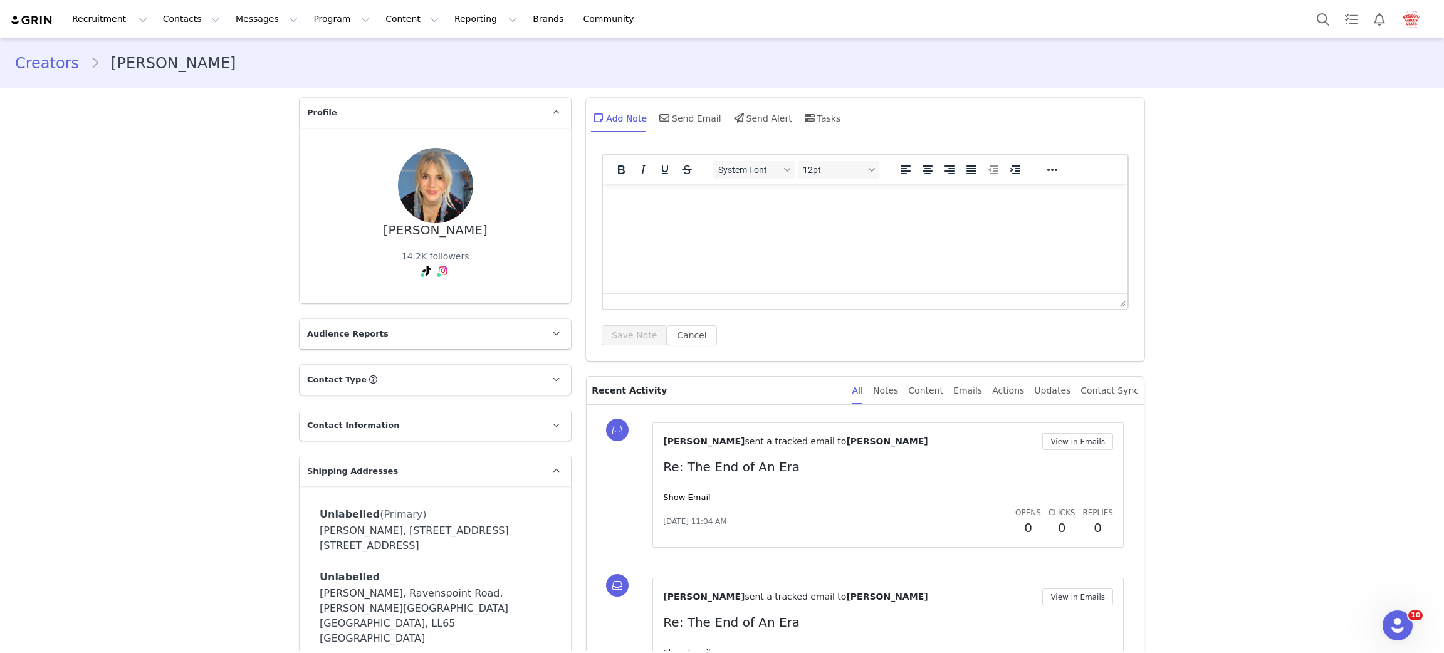
click at [28, 59] on link "Creators" at bounding box center [52, 63] width 75 height 23
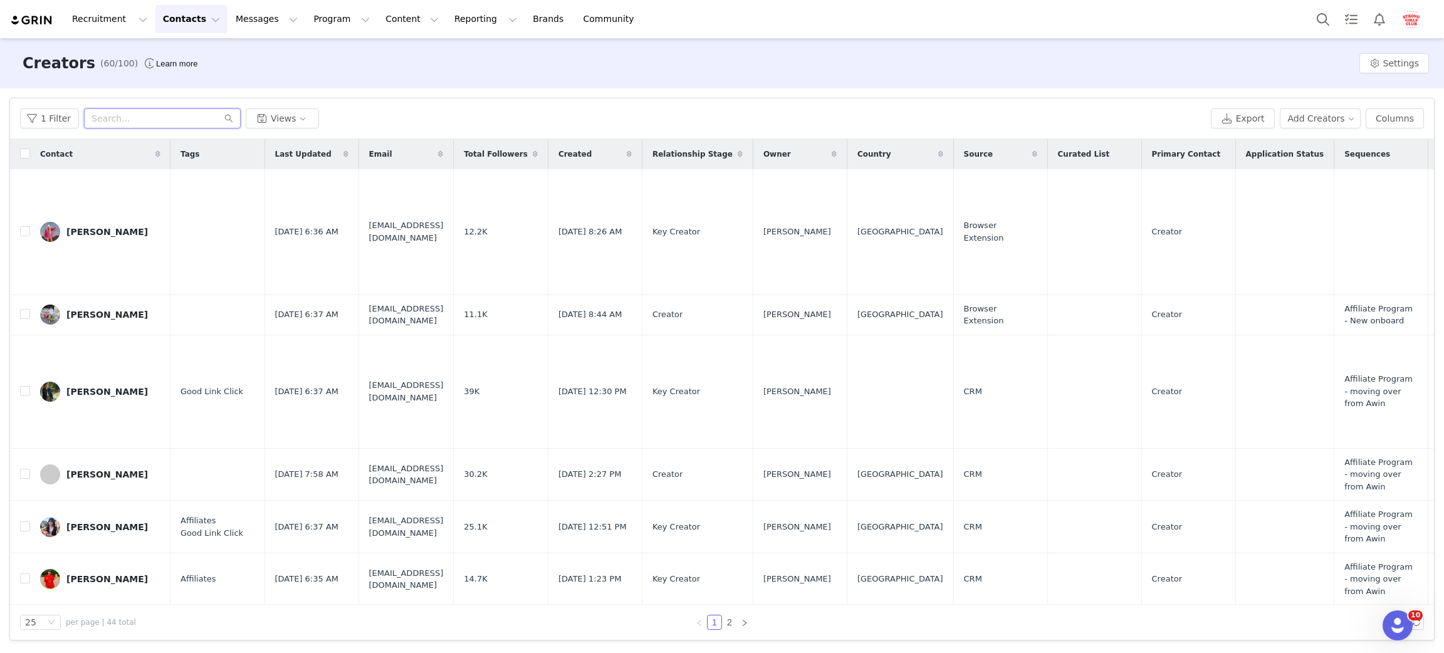
click at [149, 122] on input "text" at bounding box center [162, 118] width 157 height 20
type input "amber"
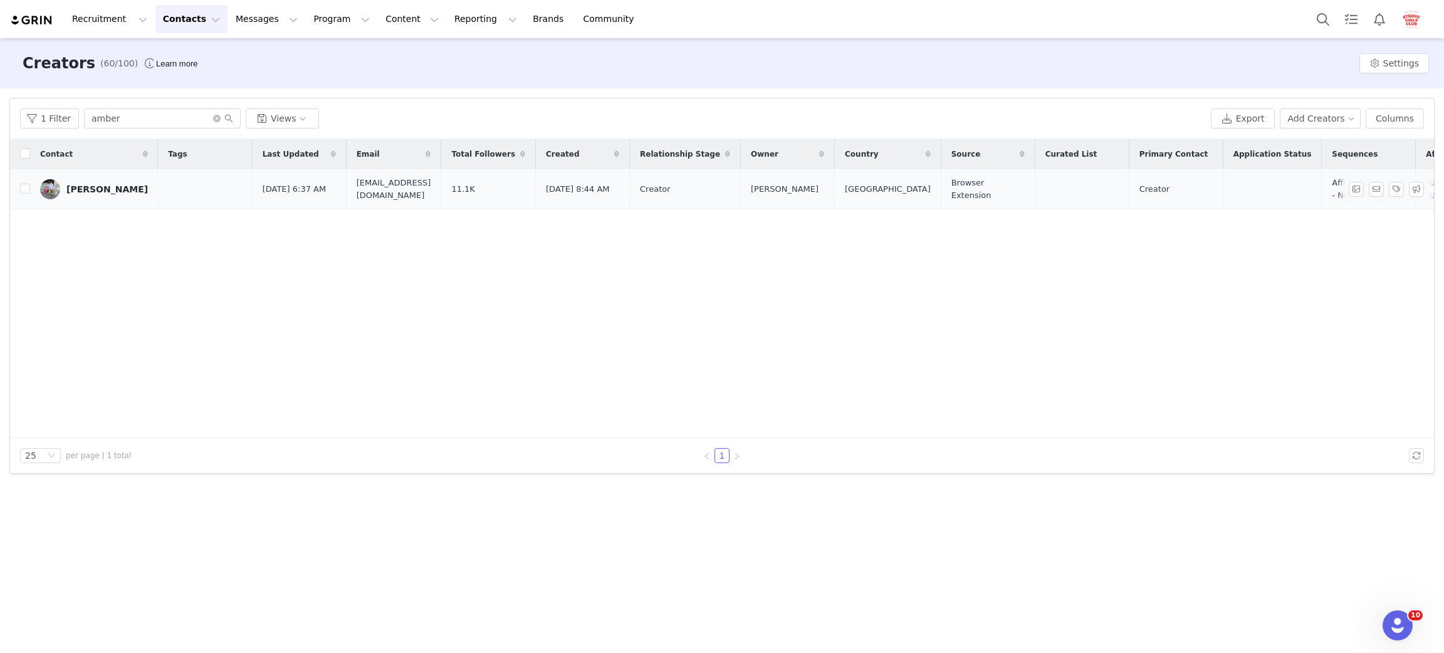
click at [70, 197] on link "[PERSON_NAME]" at bounding box center [94, 189] width 108 height 20
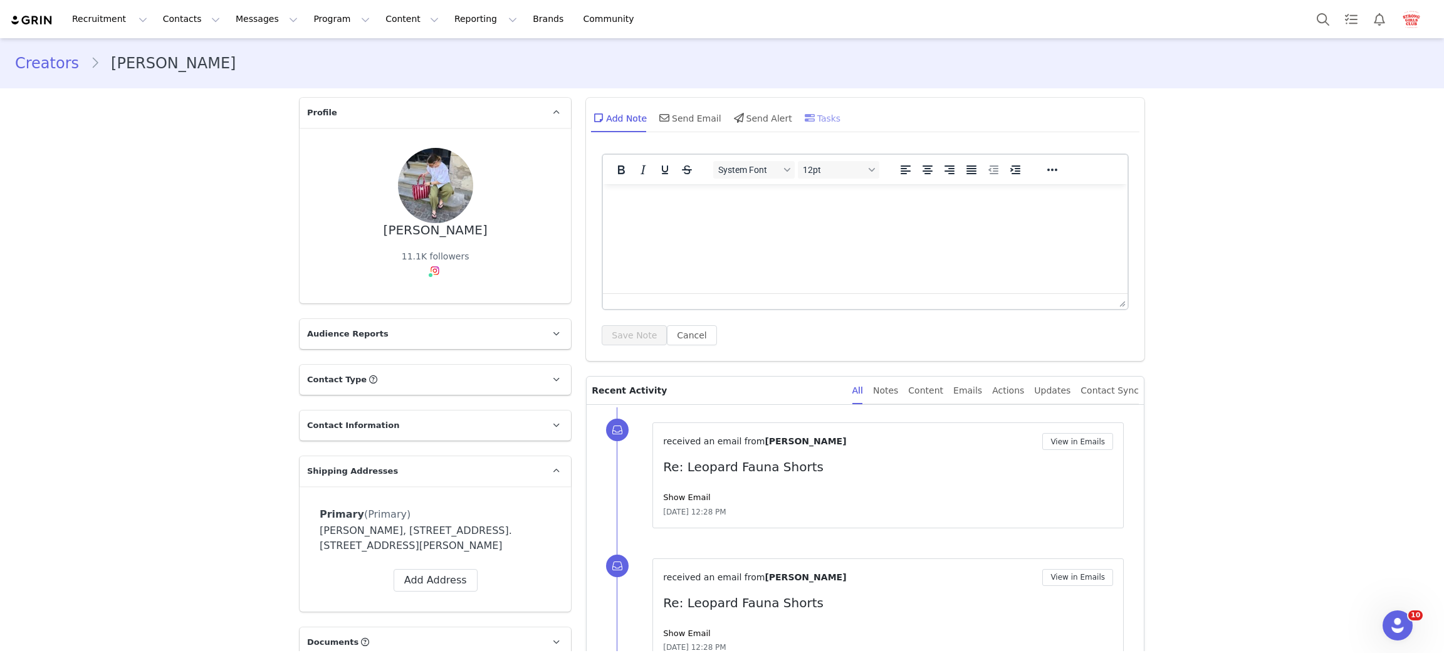
click at [814, 113] on div "Tasks" at bounding box center [821, 118] width 39 height 30
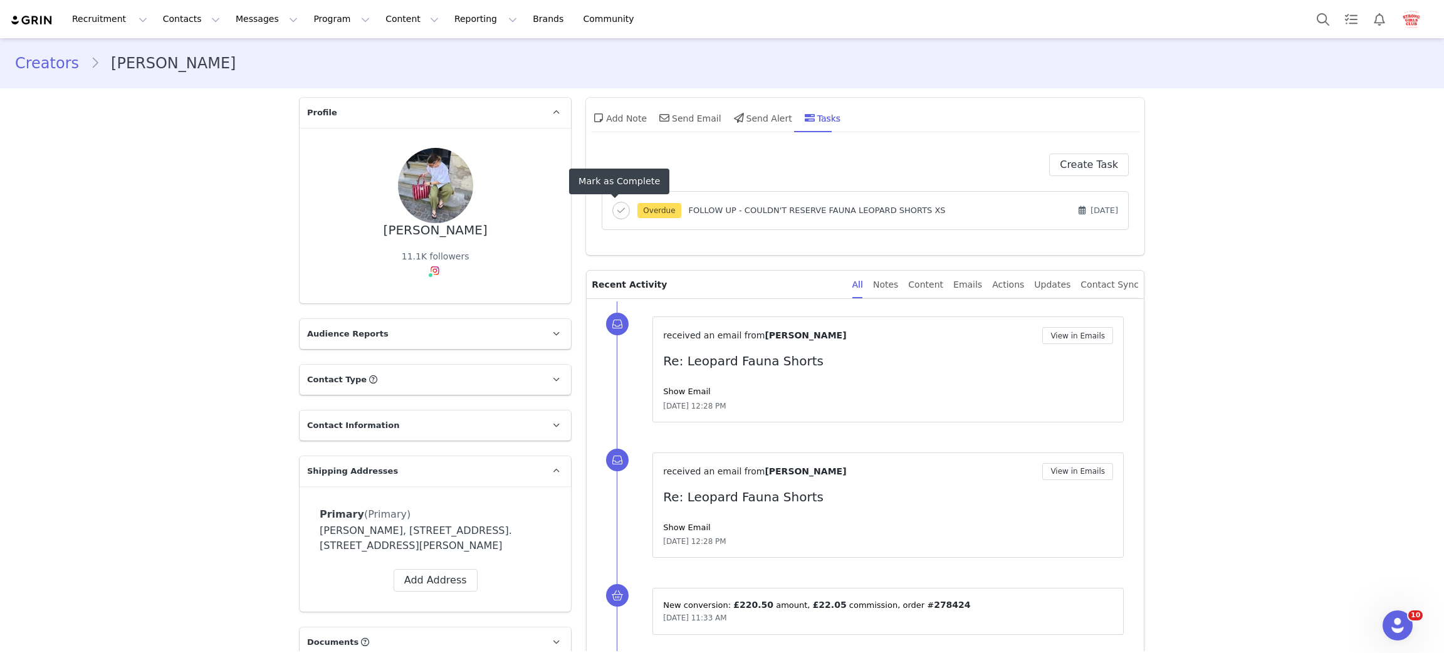
click at [617, 209] on icon "button" at bounding box center [621, 211] width 8 height 9
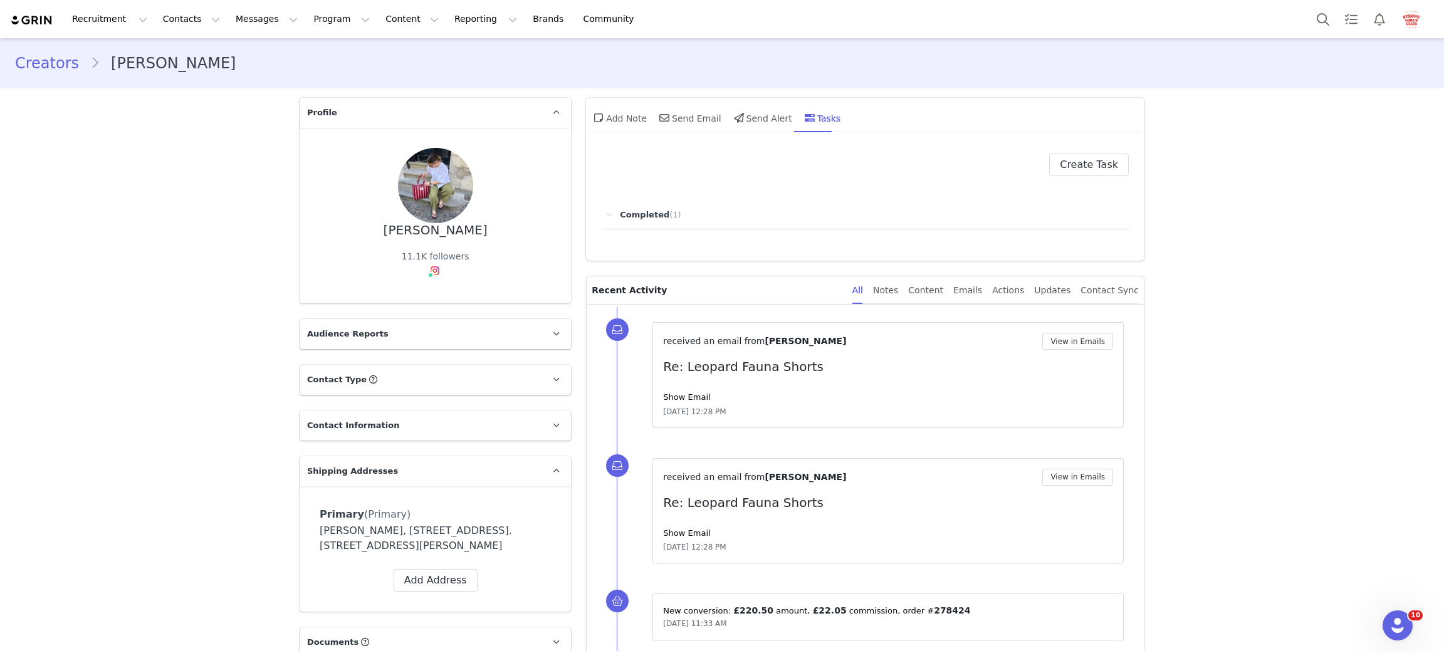
click at [1021, 172] on div "Create Task" at bounding box center [865, 165] width 527 height 23
click at [1086, 170] on button "Create Task" at bounding box center [1089, 165] width 80 height 23
select select "[DATE]"
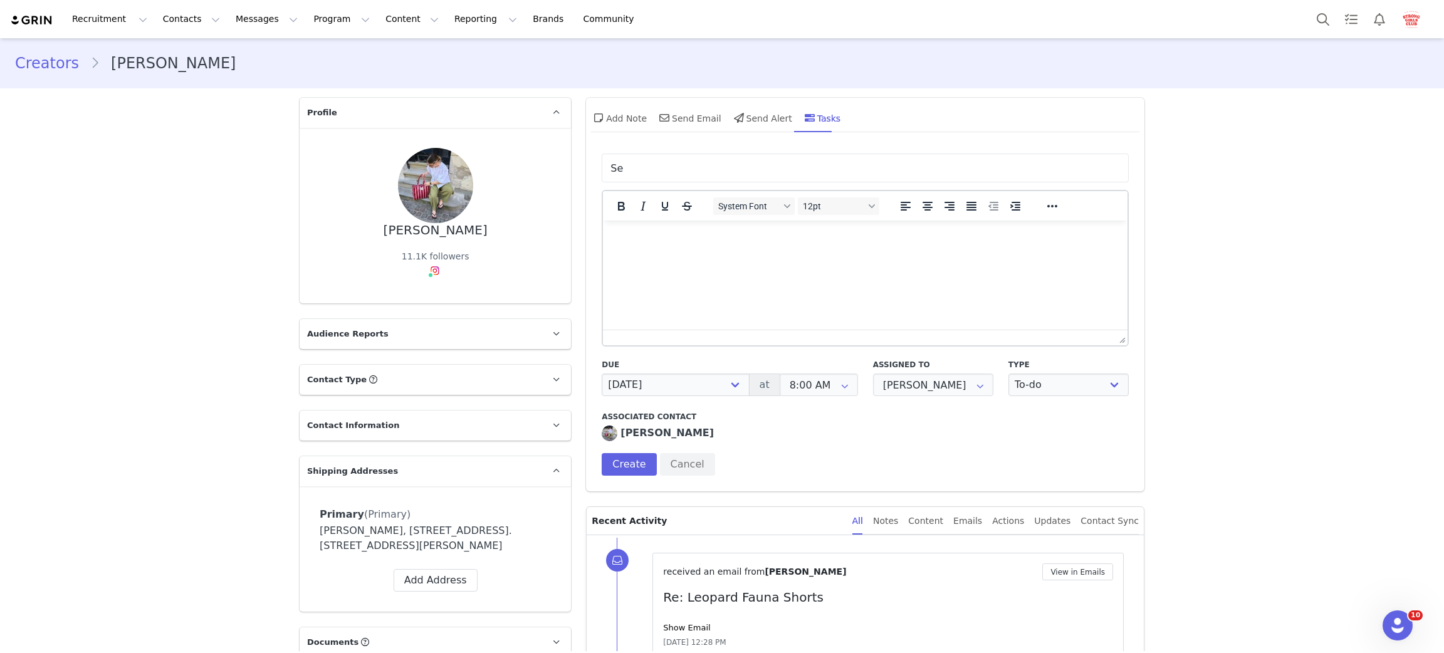
type input "S"
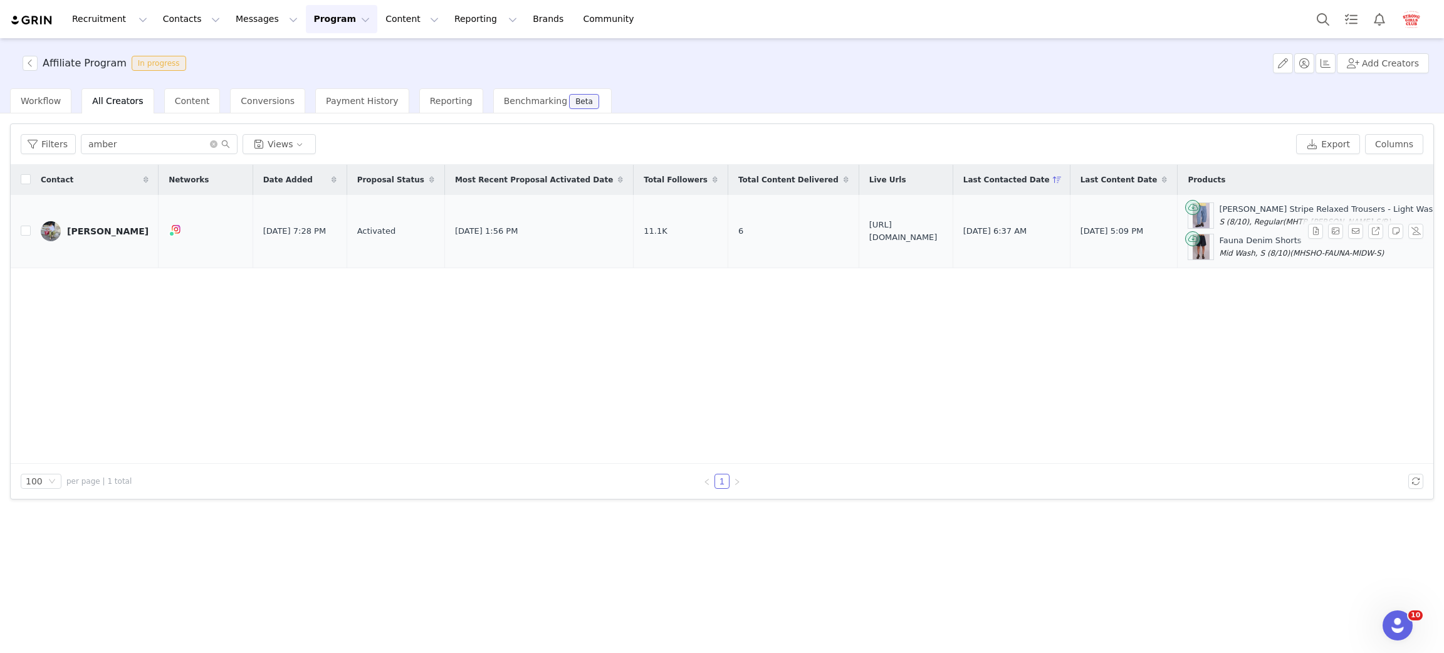
click at [101, 231] on div "[PERSON_NAME]" at bounding box center [107, 231] width 81 height 10
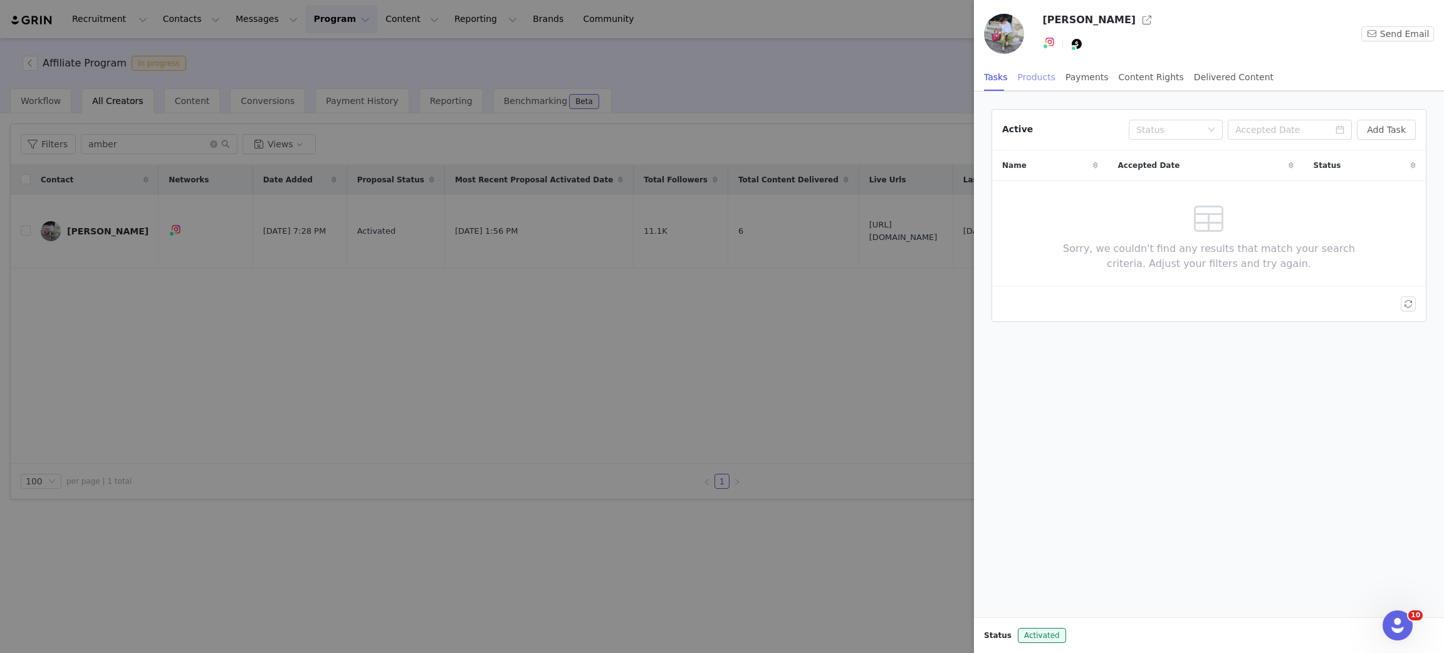
click at [1024, 83] on div "Products" at bounding box center [1037, 77] width 38 height 28
click at [1137, 21] on button "button" at bounding box center [1147, 20] width 20 height 20
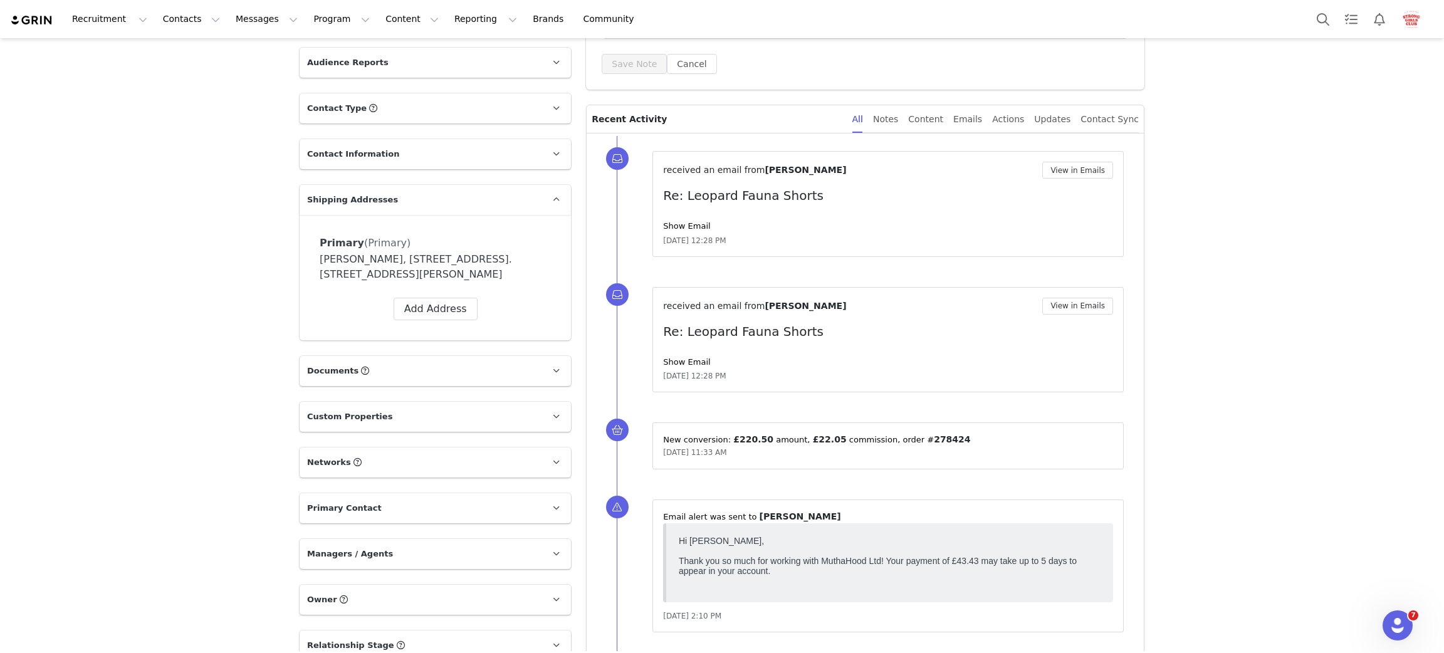
scroll to position [281, 0]
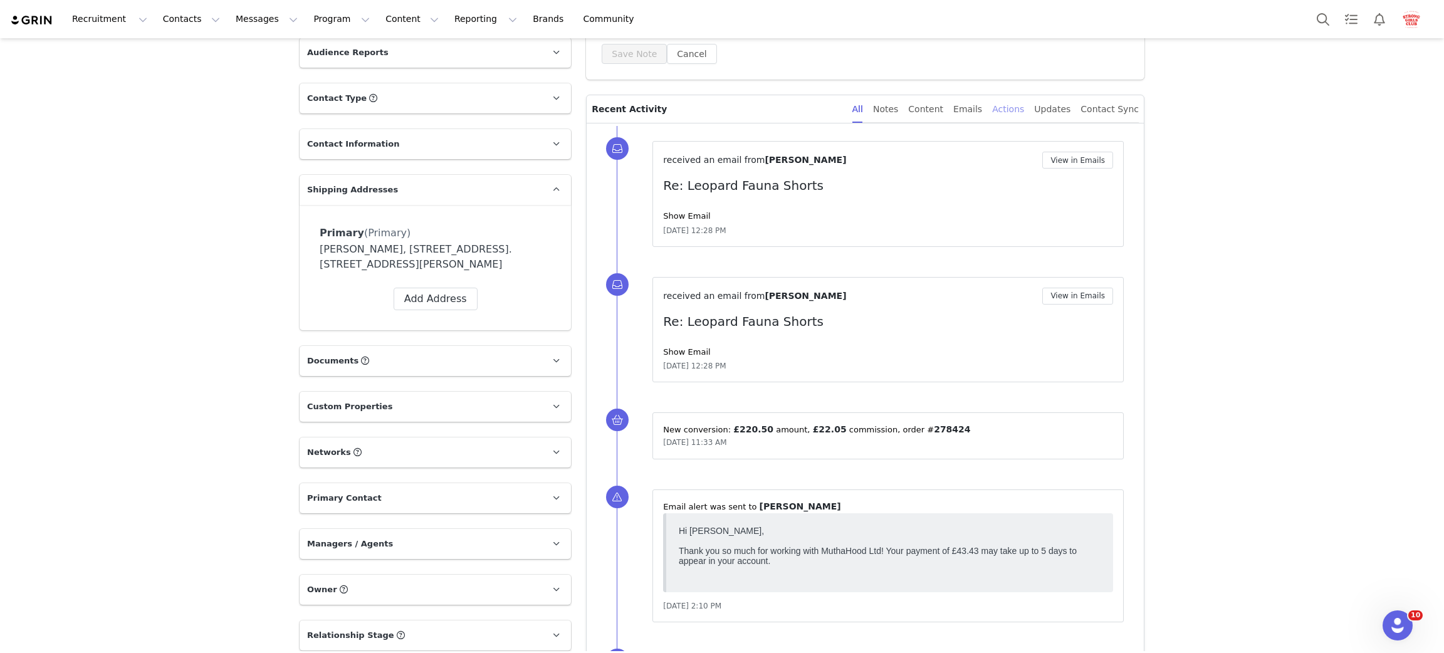
click at [1014, 107] on div "Actions" at bounding box center [1008, 109] width 32 height 28
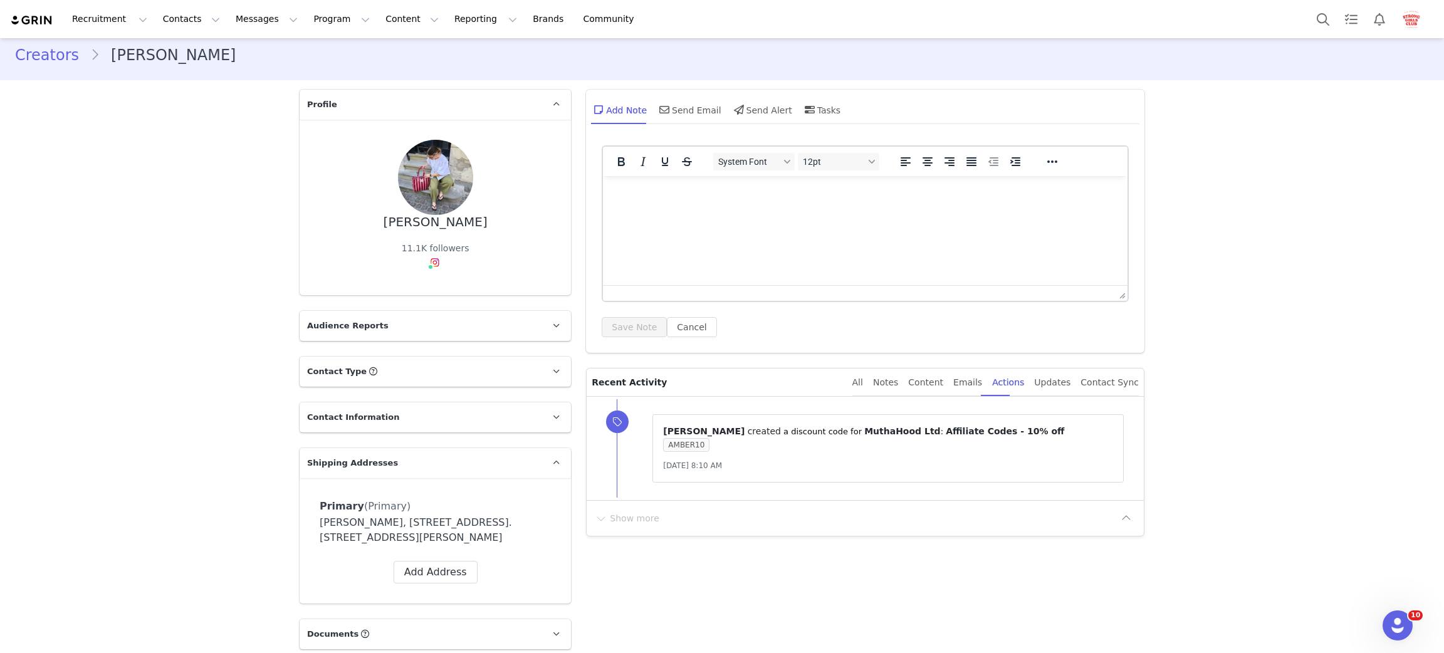
scroll to position [0, 0]
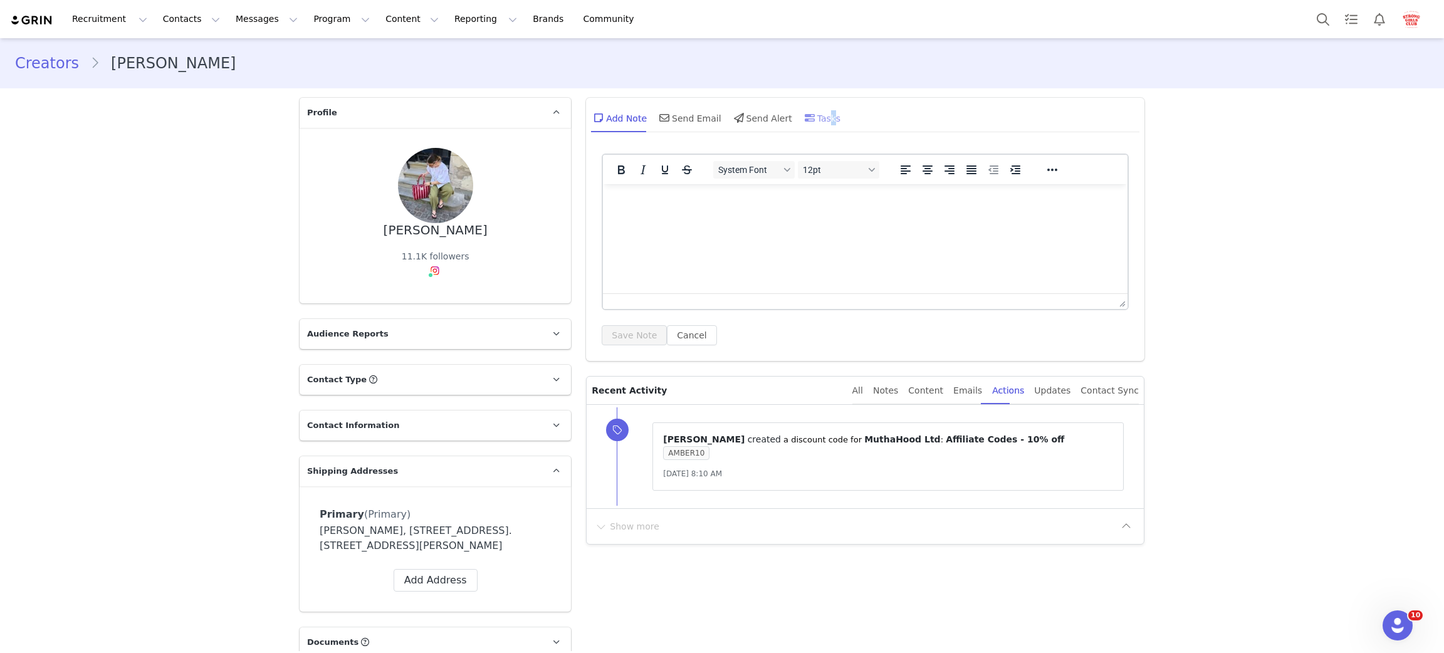
click at [813, 110] on div "Tasks" at bounding box center [821, 118] width 39 height 30
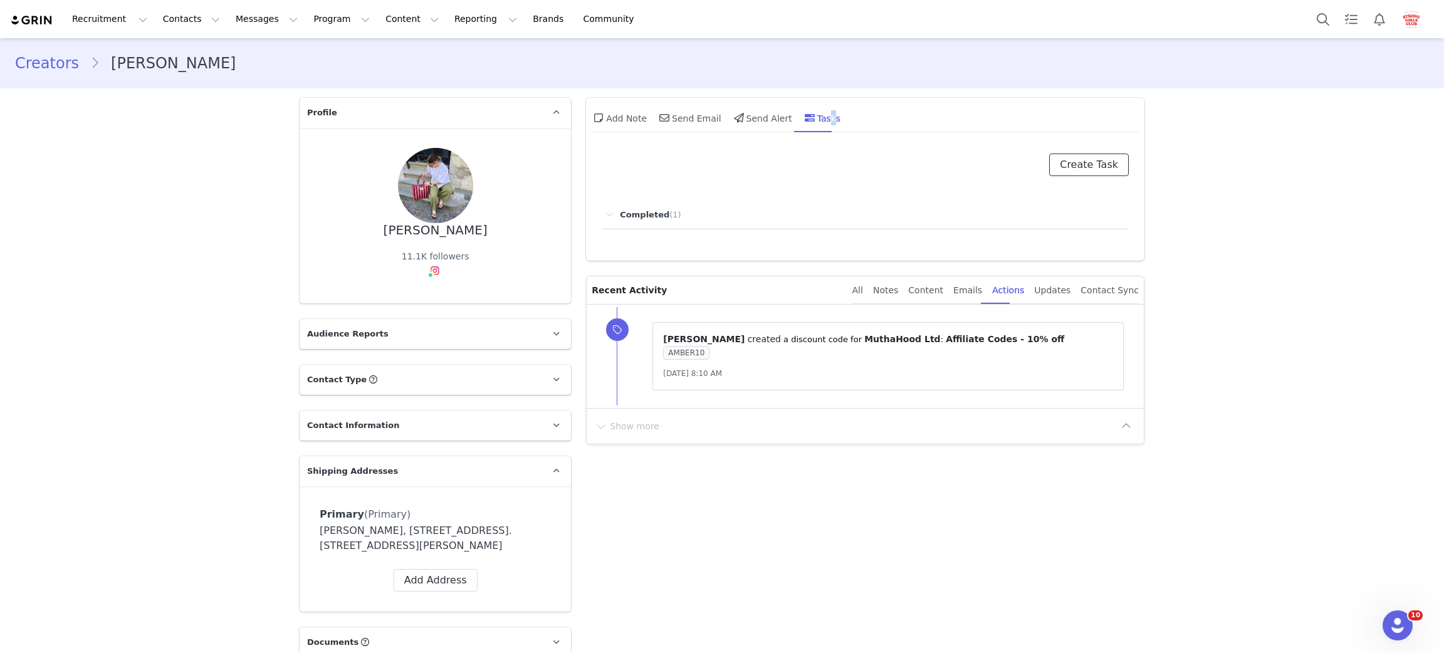
click at [1080, 165] on button "Create Task" at bounding box center [1089, 165] width 80 height 23
select select "[DATE]"
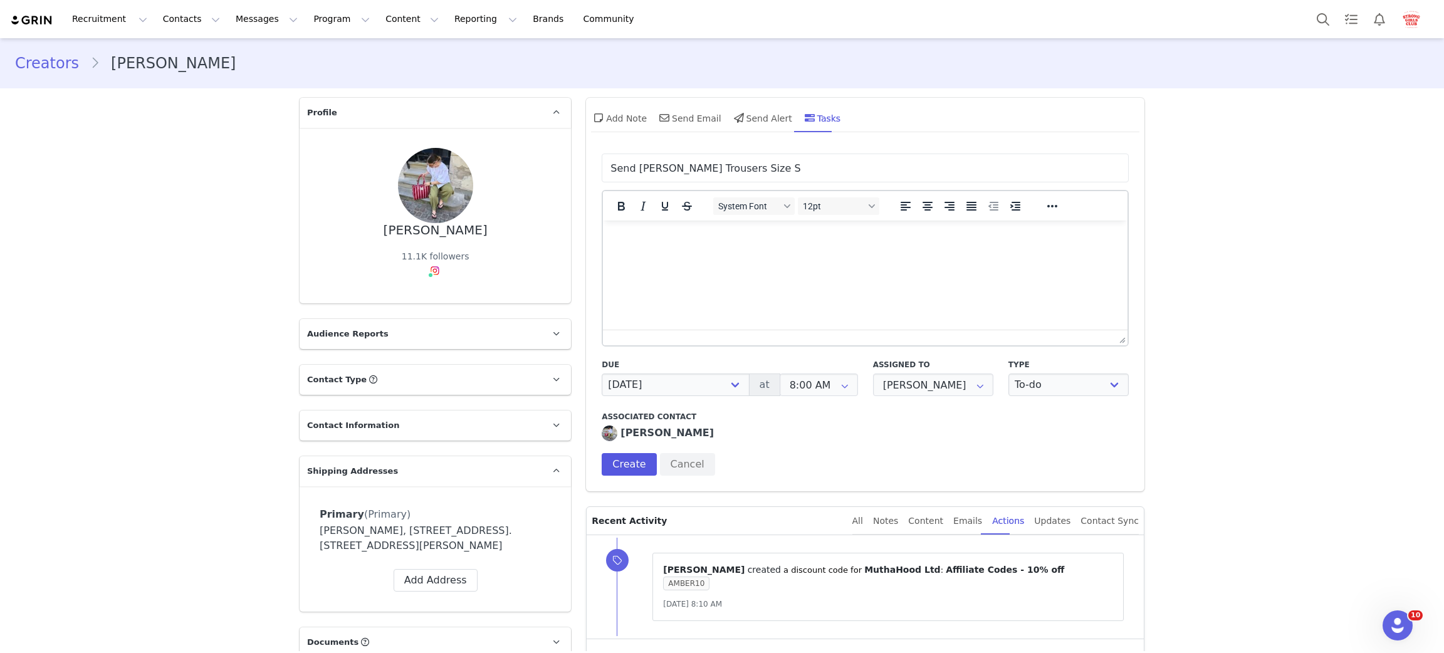
type input "Send [PERSON_NAME] Trousers Size S"
click at [620, 465] on button "Create" at bounding box center [629, 464] width 55 height 23
